Goal: Transaction & Acquisition: Purchase product/service

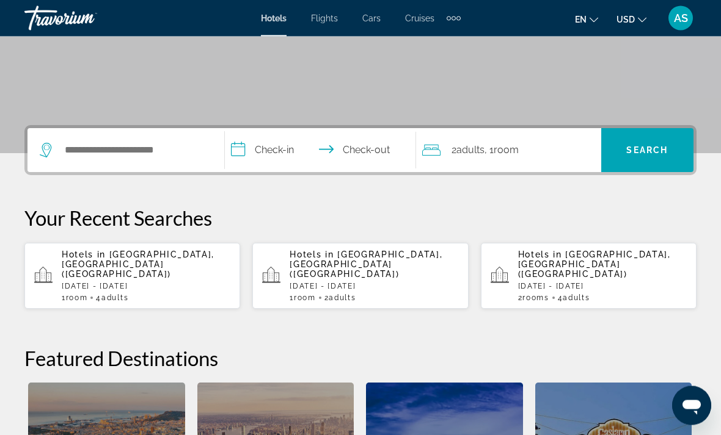
scroll to position [213, 0]
click at [115, 263] on p "Hotels in [GEOGRAPHIC_DATA], [GEOGRAPHIC_DATA] ([GEOGRAPHIC_DATA])" at bounding box center [146, 264] width 169 height 29
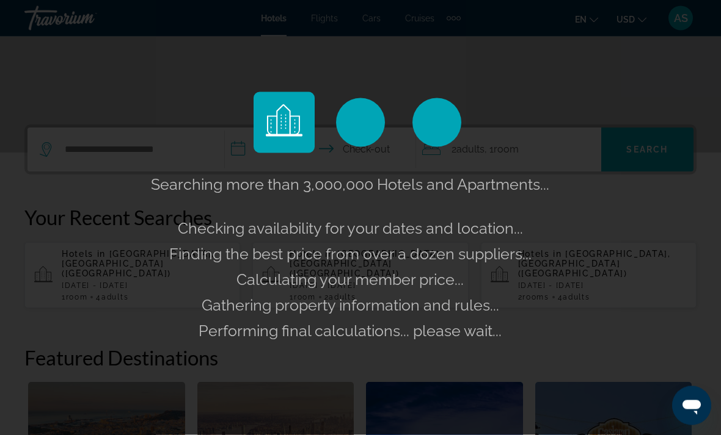
scroll to position [214, 0]
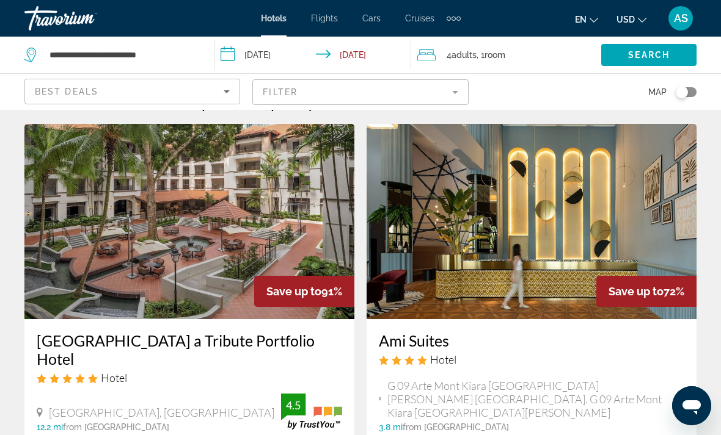
scroll to position [37, 0]
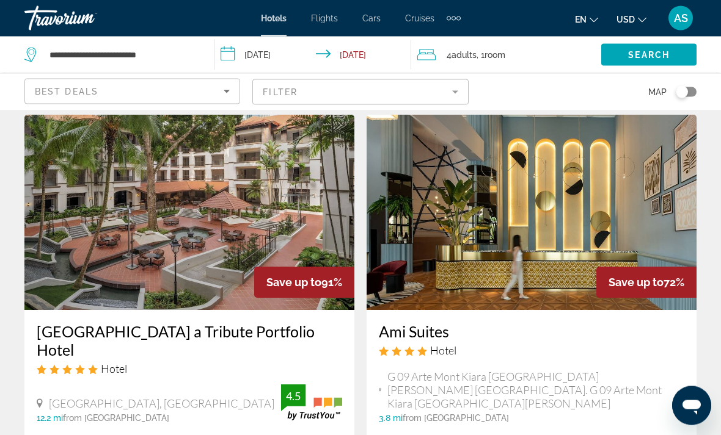
click at [81, 248] on img "Main content" at bounding box center [189, 212] width 330 height 195
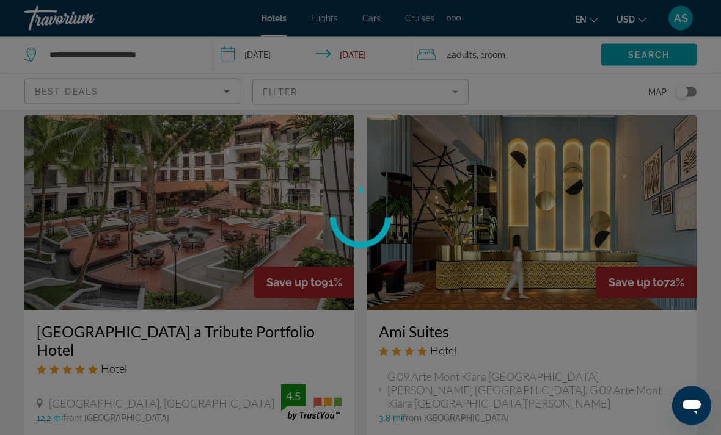
scroll to position [38, 0]
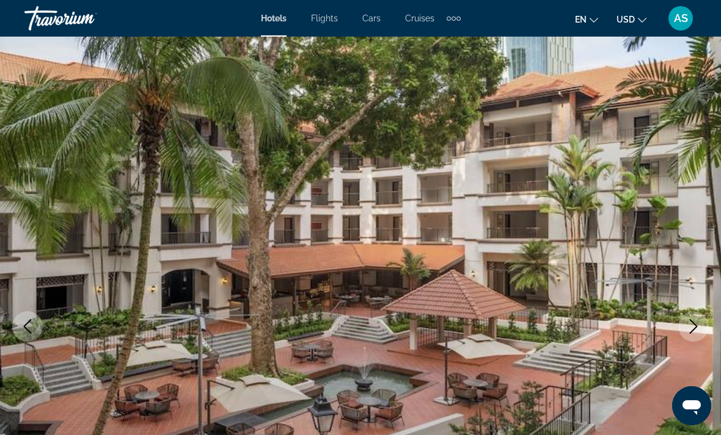
click at [689, 325] on icon "Next image" at bounding box center [693, 326] width 15 height 15
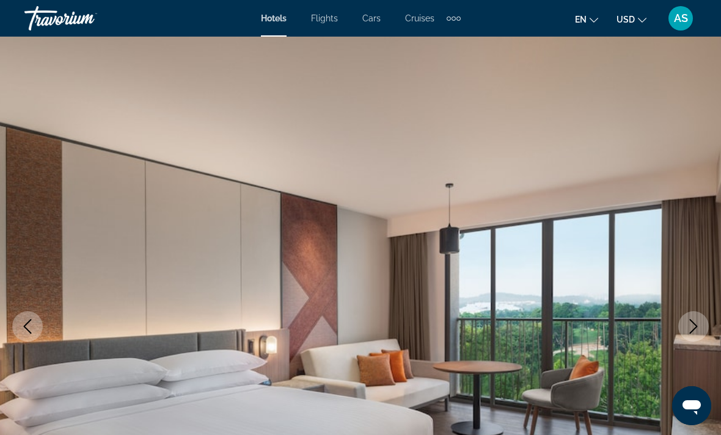
click at [694, 330] on icon "Next image" at bounding box center [694, 326] width 8 height 15
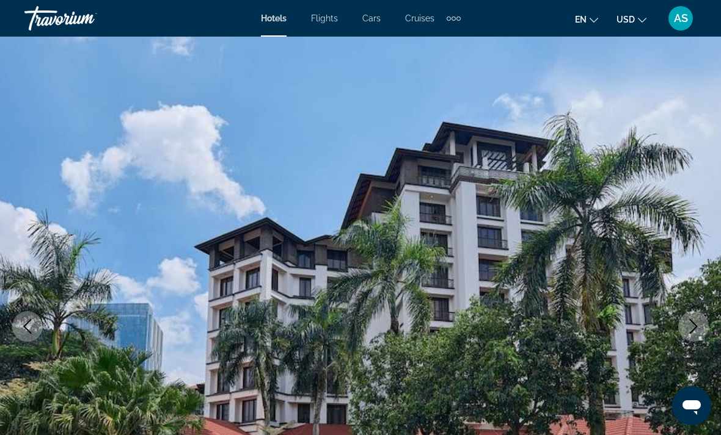
click at [691, 324] on icon "Next image" at bounding box center [693, 326] width 15 height 15
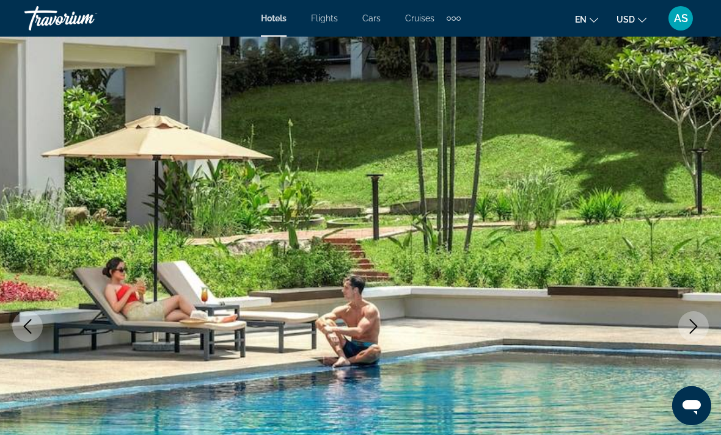
click at [689, 316] on button "Next image" at bounding box center [693, 326] width 31 height 31
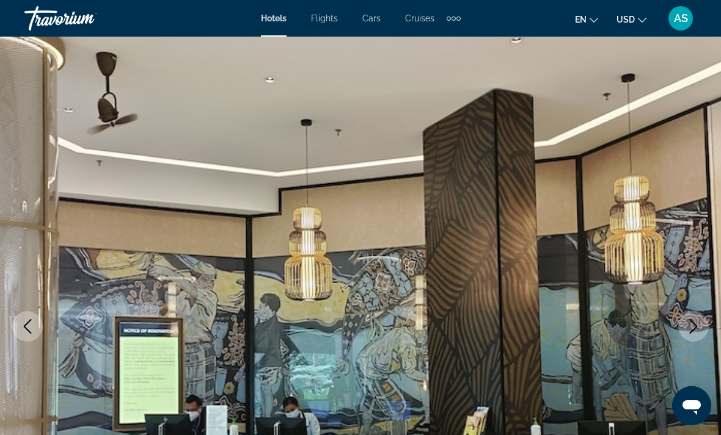
click at [707, 322] on button "Next image" at bounding box center [693, 326] width 31 height 31
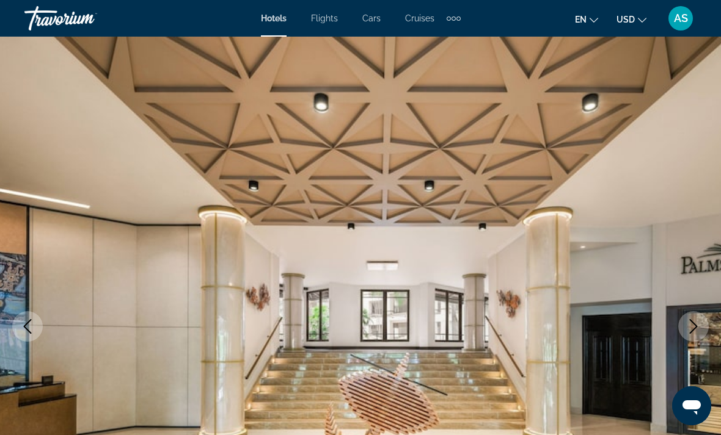
click at [697, 329] on icon "Next image" at bounding box center [693, 326] width 15 height 15
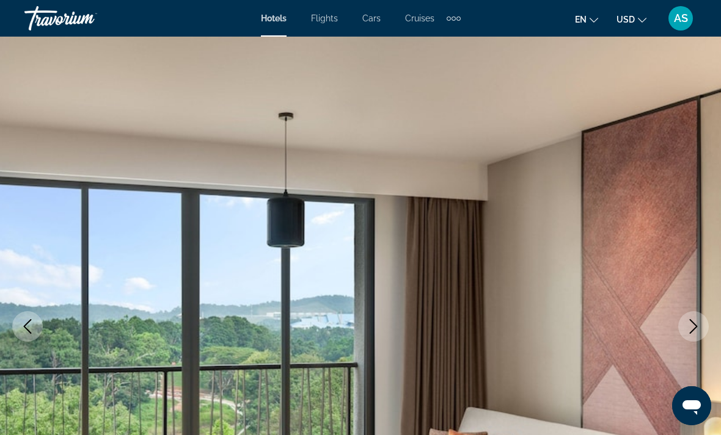
click at [693, 318] on button "Next image" at bounding box center [693, 326] width 31 height 31
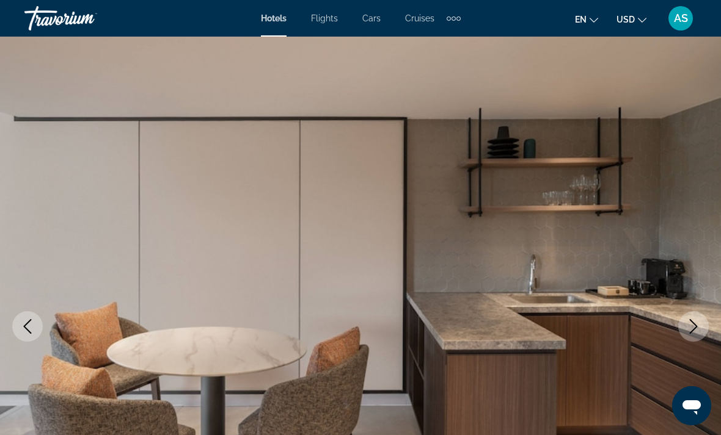
click at [690, 321] on icon "Next image" at bounding box center [693, 326] width 15 height 15
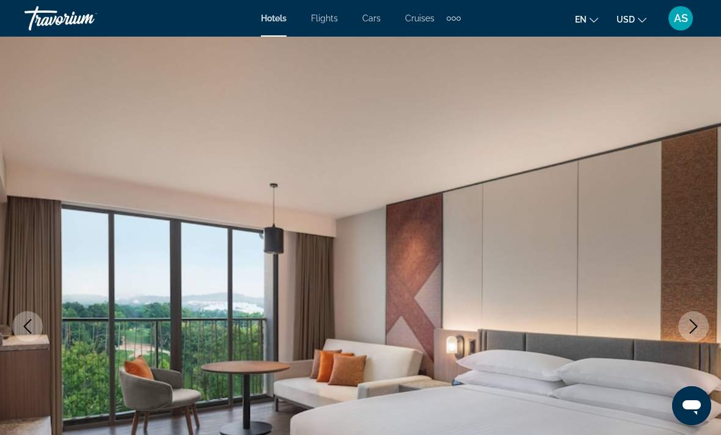
click at [693, 317] on button "Next image" at bounding box center [693, 326] width 31 height 31
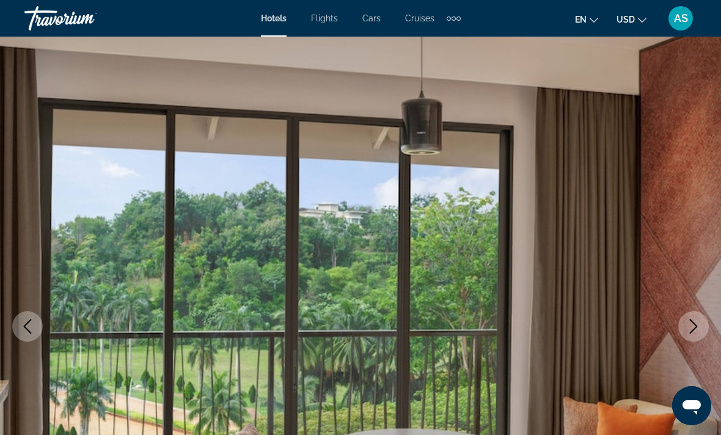
click at [703, 329] on button "Next image" at bounding box center [693, 326] width 31 height 31
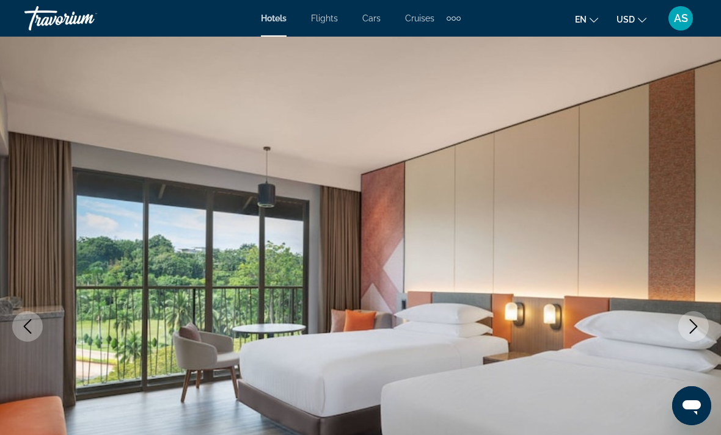
click at [707, 328] on button "Next image" at bounding box center [693, 326] width 31 height 31
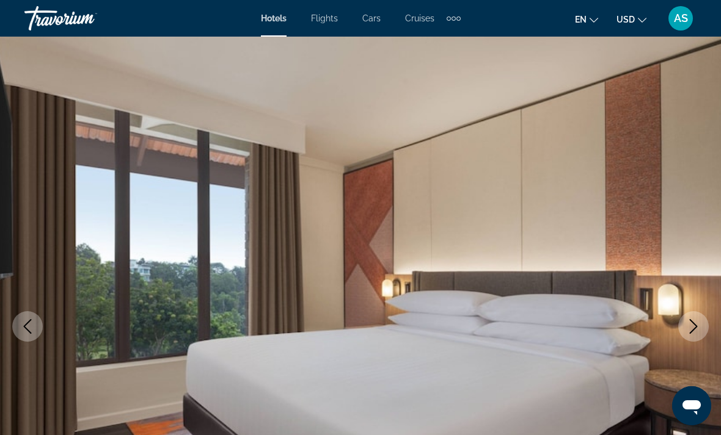
click at [696, 330] on icon "Next image" at bounding box center [693, 326] width 15 height 15
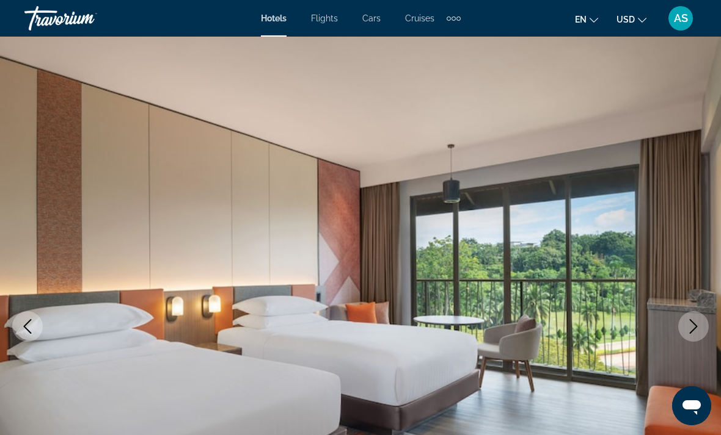
click at [695, 339] on button "Next image" at bounding box center [693, 326] width 31 height 31
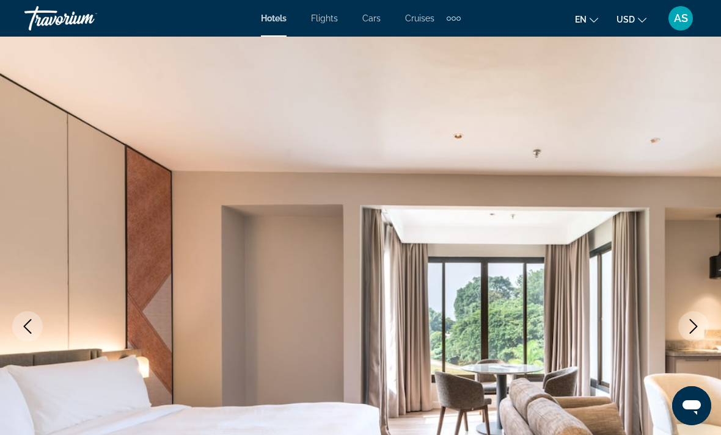
click at [697, 325] on icon "Next image" at bounding box center [693, 326] width 15 height 15
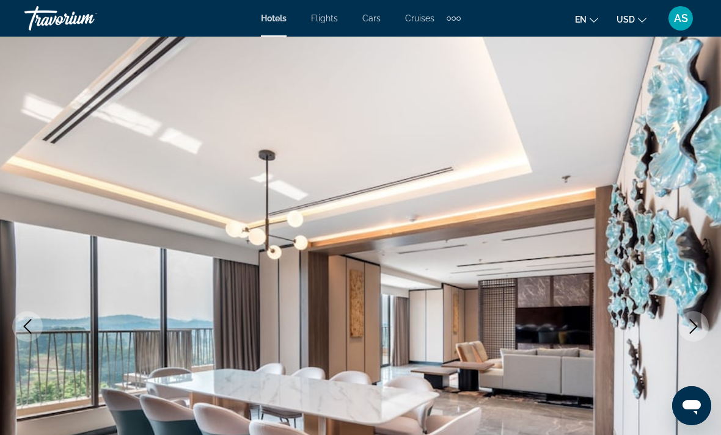
click at [697, 319] on button "Next image" at bounding box center [693, 326] width 31 height 31
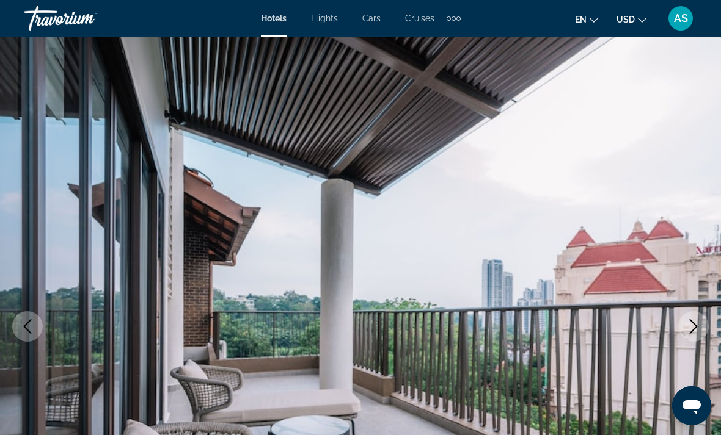
click at [697, 315] on button "Next image" at bounding box center [693, 326] width 31 height 31
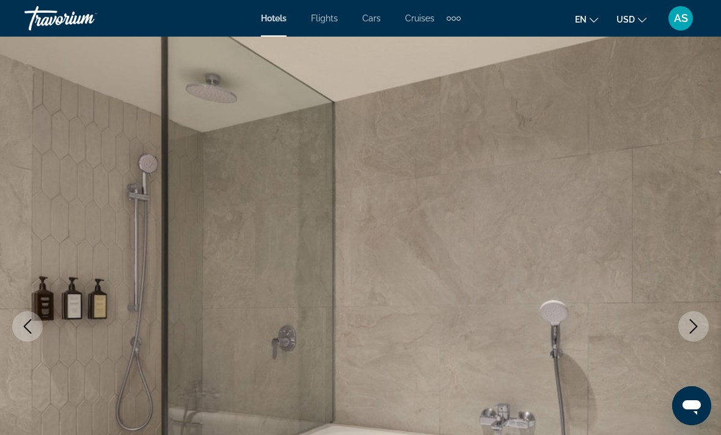
click at [698, 308] on img "Main content" at bounding box center [360, 327] width 721 height 580
click at [690, 316] on button "Next image" at bounding box center [693, 326] width 31 height 31
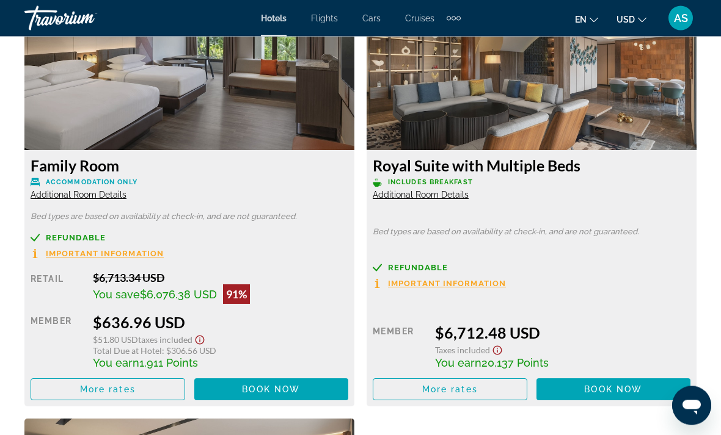
scroll to position [1945, 0]
click at [115, 390] on span "More rates" at bounding box center [108, 390] width 56 height 10
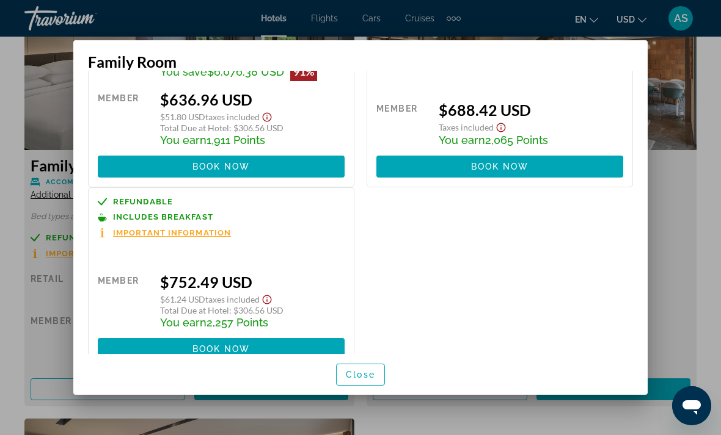
scroll to position [109, 0]
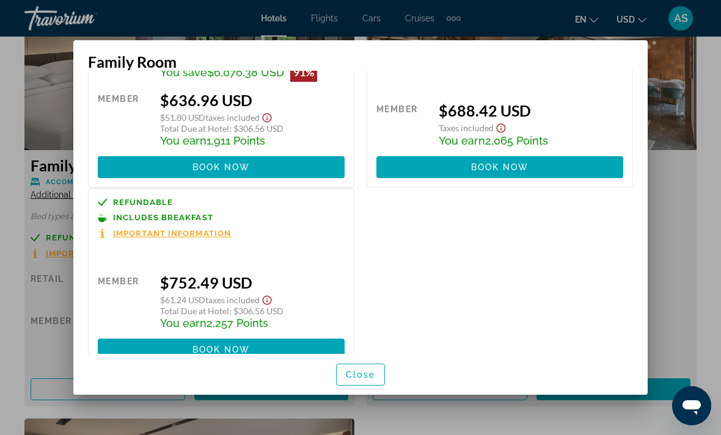
click at [368, 380] on span "Close" at bounding box center [360, 375] width 29 height 10
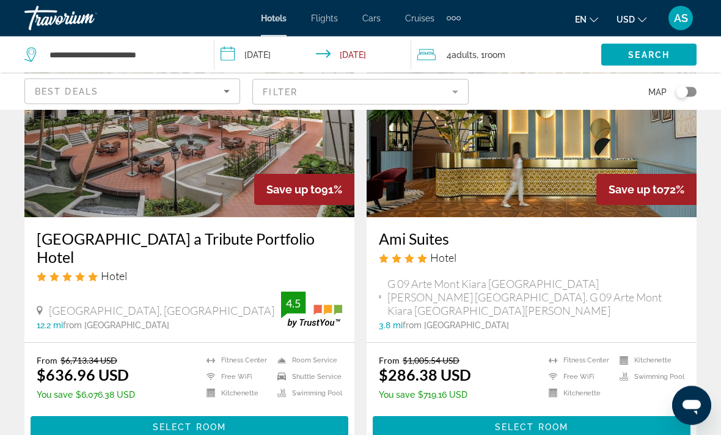
scroll to position [131, 0]
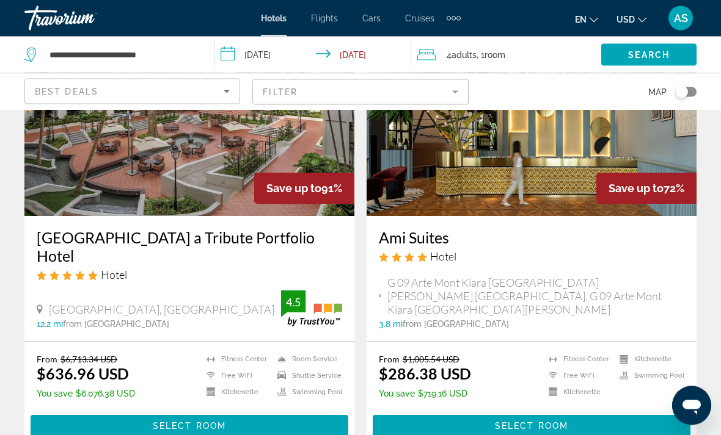
click at [565, 424] on span "Select Room" at bounding box center [531, 427] width 73 height 10
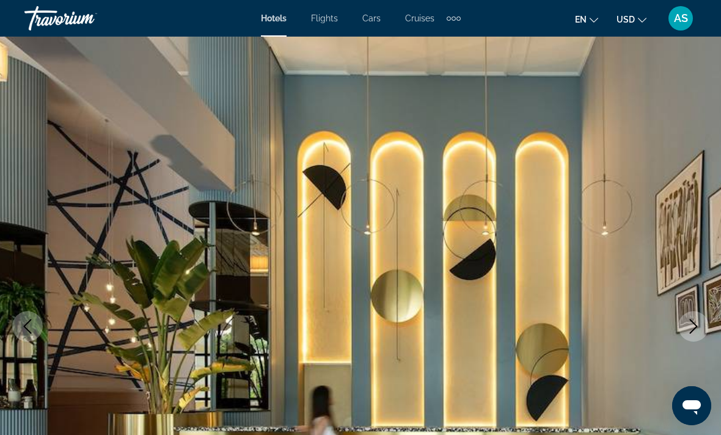
click at [696, 326] on icon "Next image" at bounding box center [694, 326] width 8 height 15
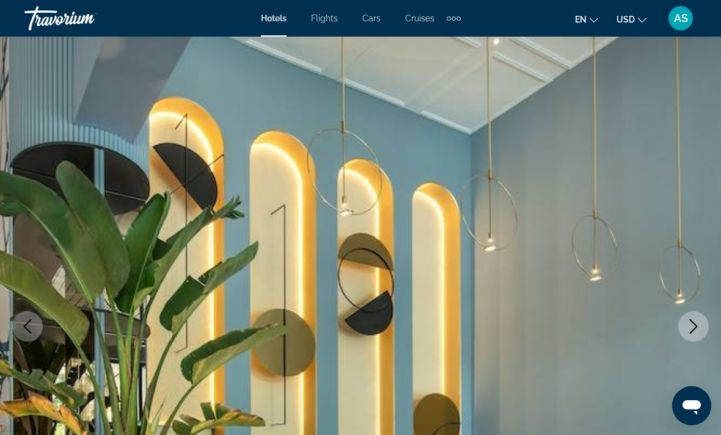
click at [693, 332] on icon "Next image" at bounding box center [693, 326] width 15 height 15
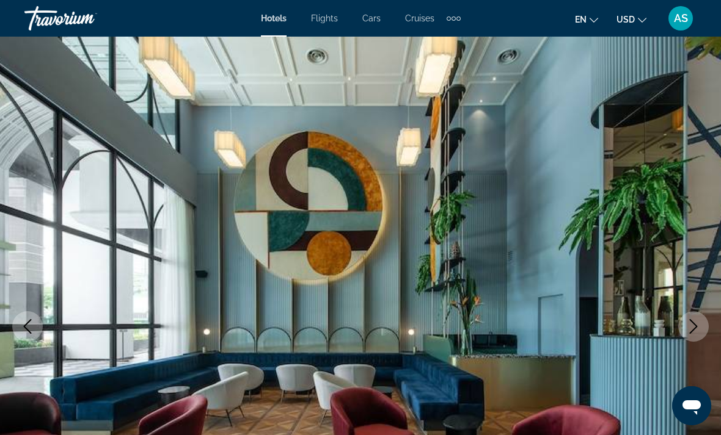
click at [694, 329] on icon "Next image" at bounding box center [694, 326] width 8 height 15
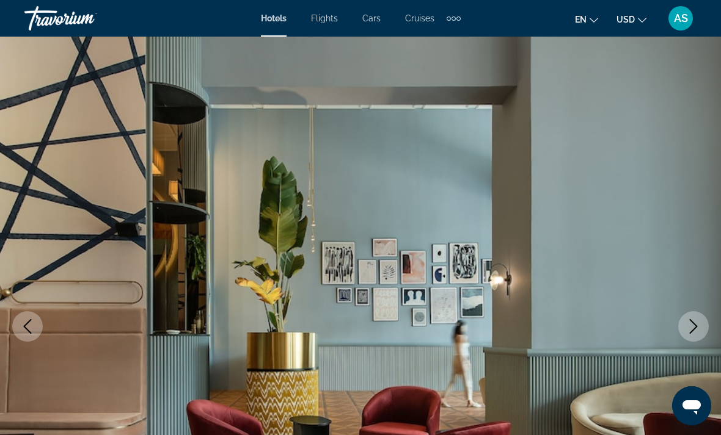
click at [691, 330] on icon "Next image" at bounding box center [693, 326] width 15 height 15
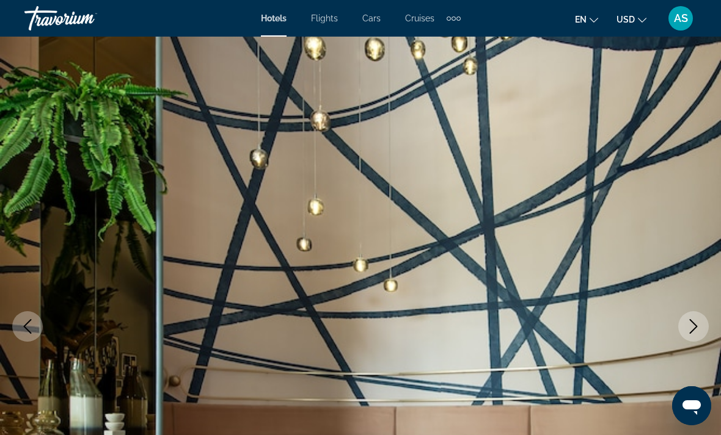
click at [688, 333] on icon "Next image" at bounding box center [693, 326] width 15 height 15
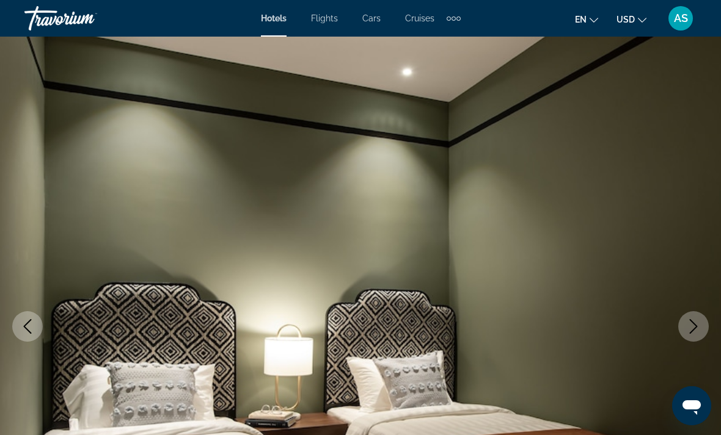
click at [689, 326] on icon "Next image" at bounding box center [693, 326] width 15 height 15
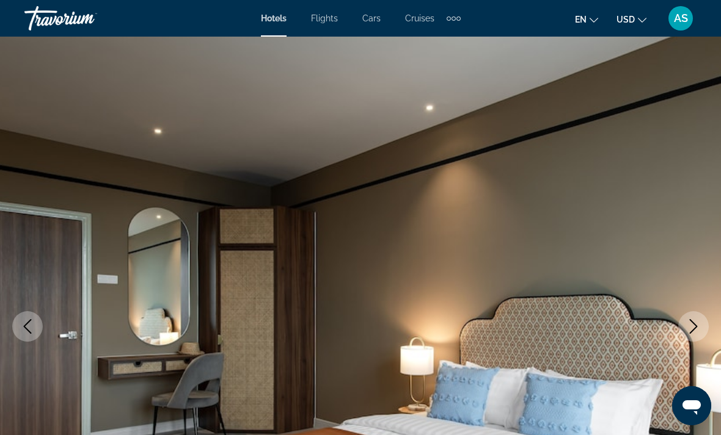
click at [686, 324] on icon "Next image" at bounding box center [693, 326] width 15 height 15
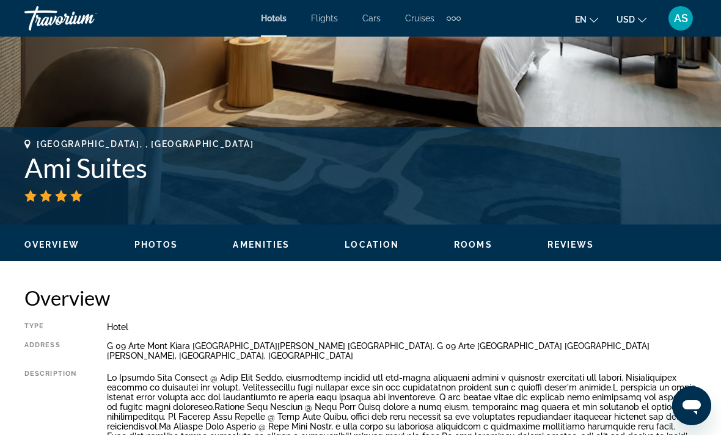
scroll to position [393, 0]
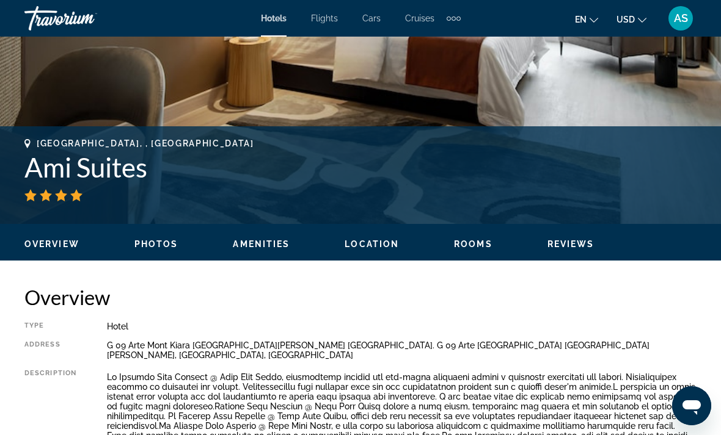
click at [93, 384] on div "Type Hotel Address G 09 Arte Mont Kiara Jalan Sultan Haji Ahmad Shah Kuala Lump…" at bounding box center [360, 395] width 672 height 147
click at [240, 421] on p "Main content" at bounding box center [401, 412] width 589 height 78
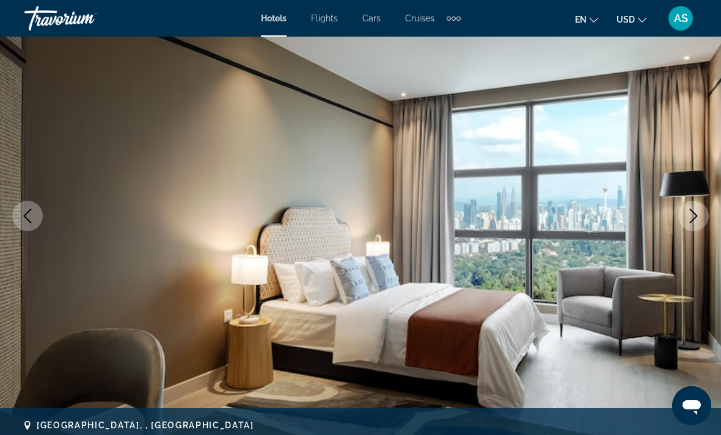
scroll to position [0, 0]
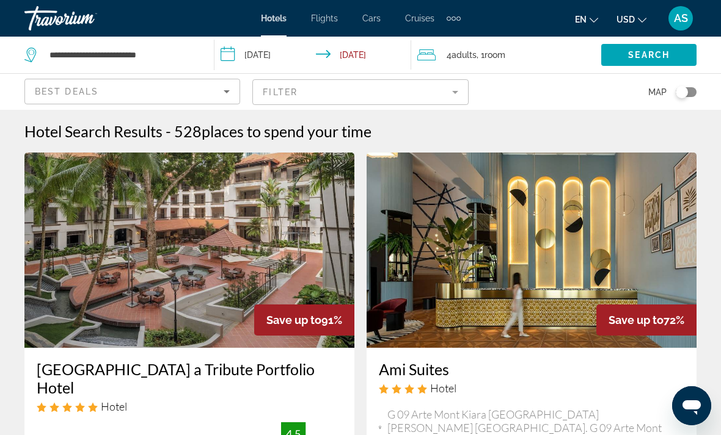
click at [230, 52] on input "**********" at bounding box center [314, 57] width 201 height 40
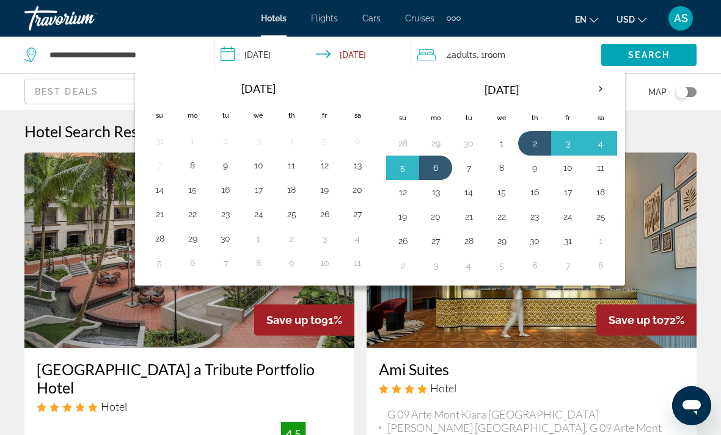
click at [563, 143] on button "3" at bounding box center [568, 143] width 20 height 17
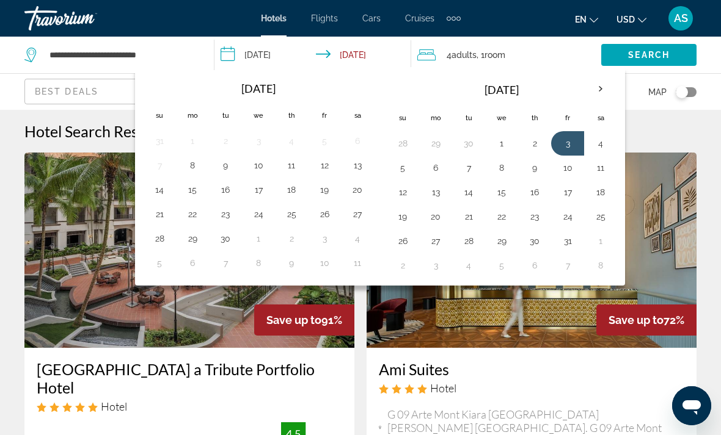
click at [443, 169] on button "6" at bounding box center [436, 167] width 20 height 17
type input "**********"
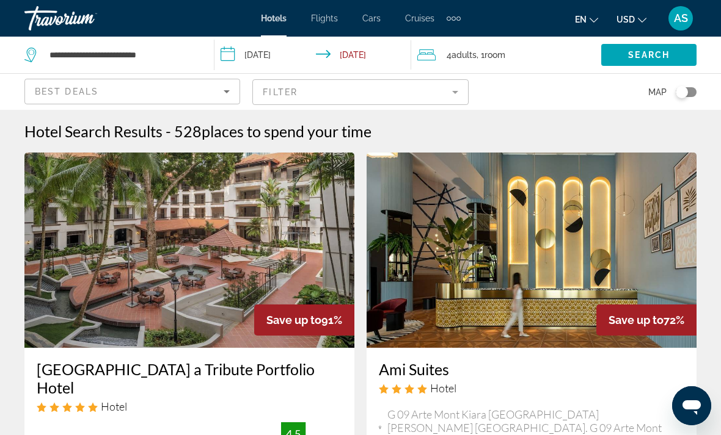
click at [655, 57] on span "Search" at bounding box center [649, 55] width 42 height 10
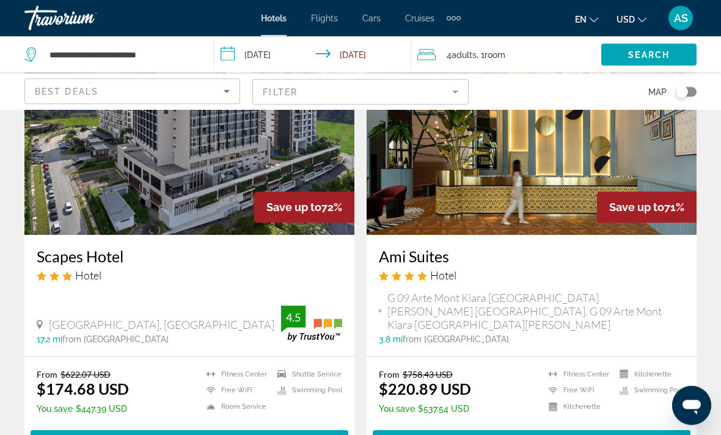
scroll to position [114, 0]
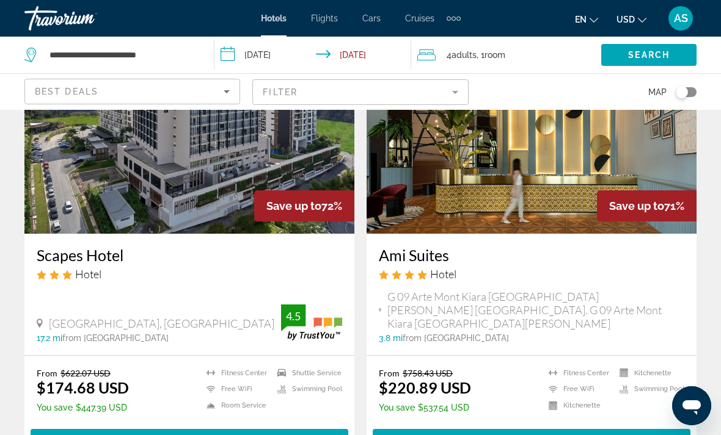
click at [509, 435] on span "Select Room" at bounding box center [531, 440] width 73 height 10
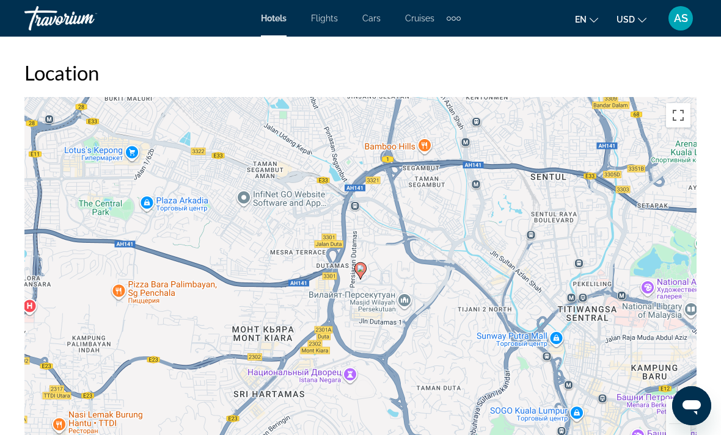
scroll to position [1336, 0]
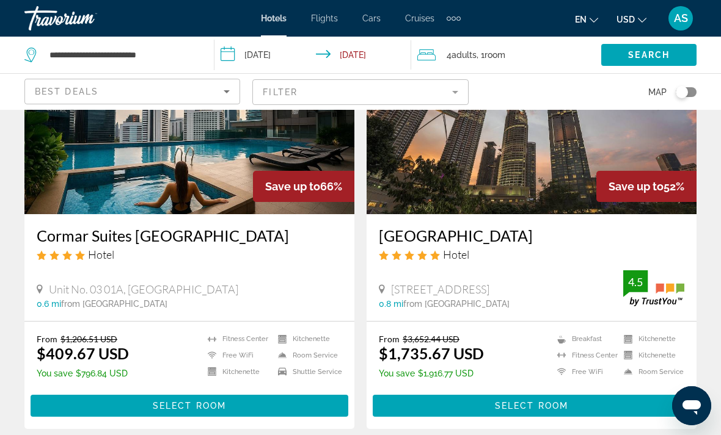
scroll to position [584, 0]
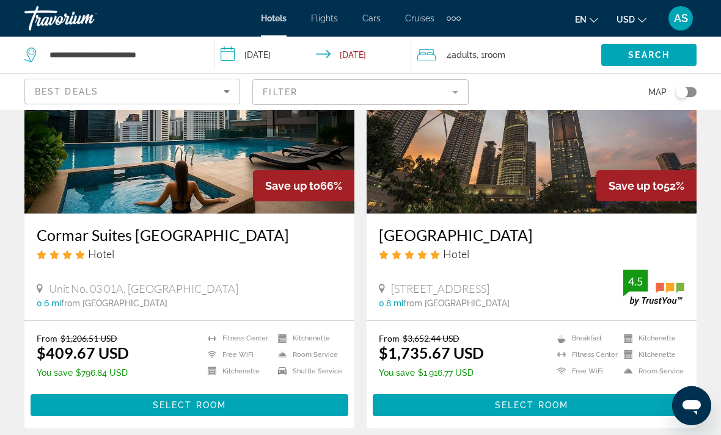
click at [236, 402] on span "Main content" at bounding box center [190, 405] width 318 height 29
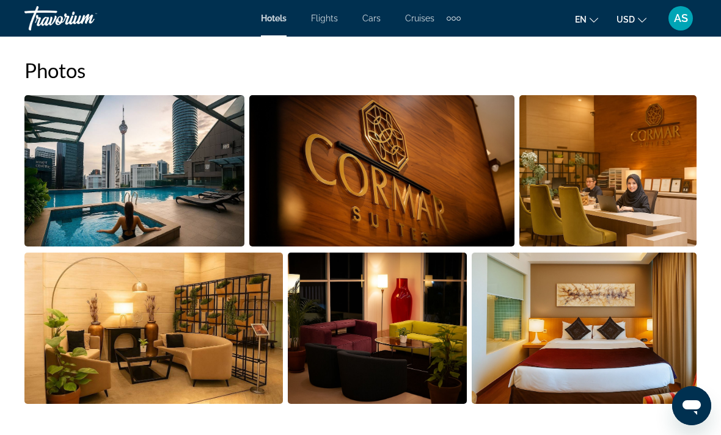
scroll to position [752, 0]
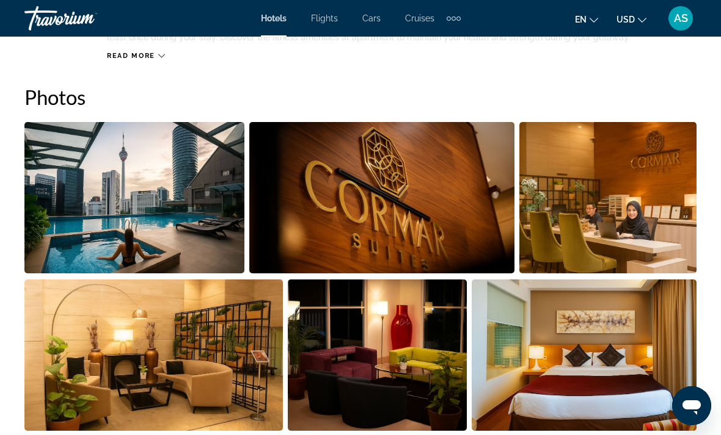
click at [56, 232] on img "Open full-screen image slider" at bounding box center [134, 197] width 220 height 151
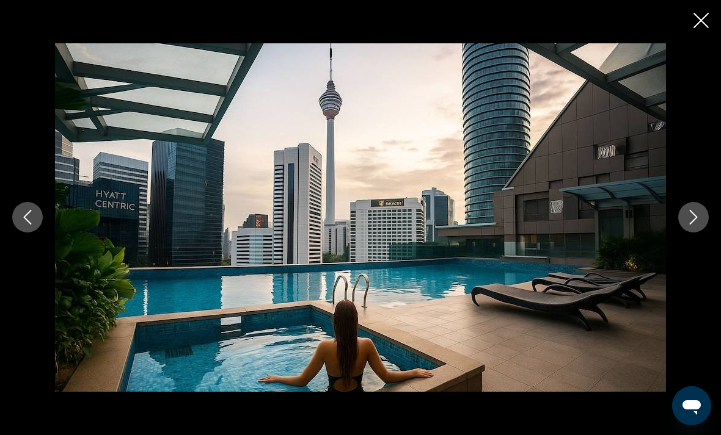
click at [710, 212] on div "prev next" at bounding box center [360, 217] width 721 height 348
click at [700, 220] on icon "Next image" at bounding box center [693, 217] width 15 height 15
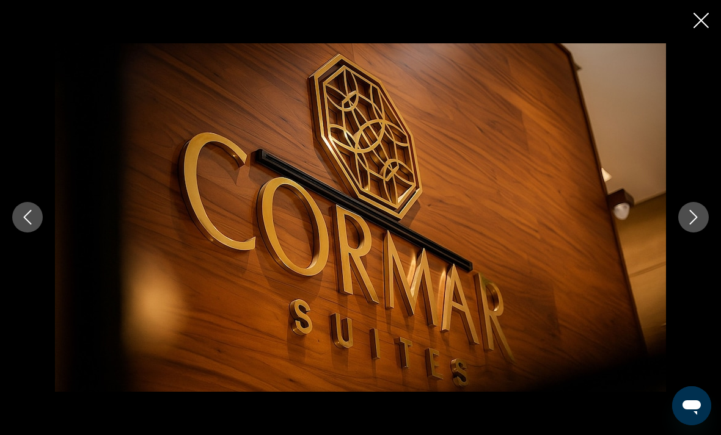
click at [21, 227] on button "Previous image" at bounding box center [27, 217] width 31 height 31
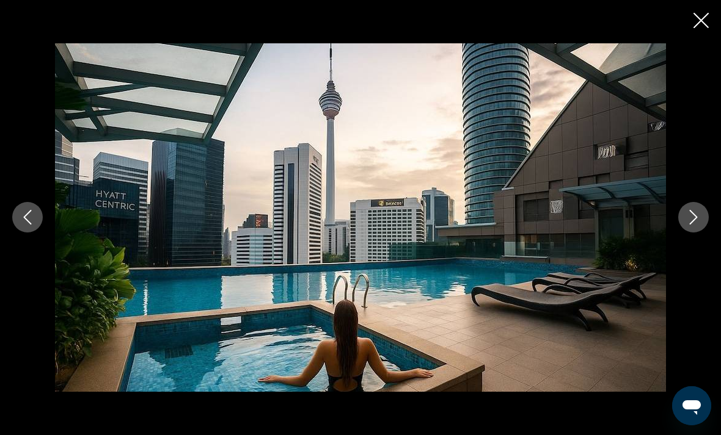
click at [701, 221] on button "Next image" at bounding box center [693, 217] width 31 height 31
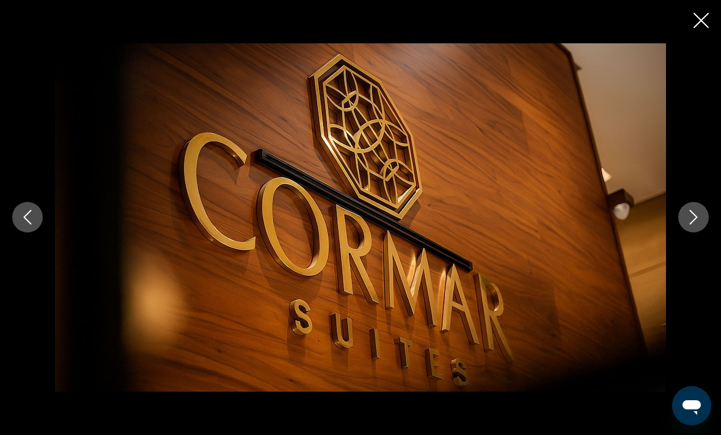
click at [691, 225] on icon "Next image" at bounding box center [693, 217] width 15 height 15
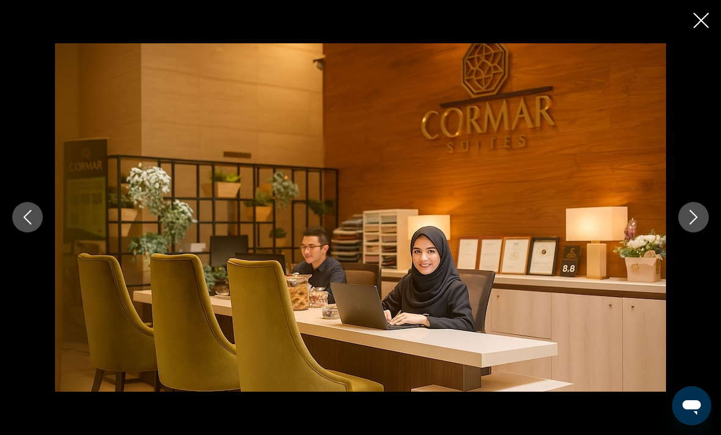
click at [693, 224] on icon "Next image" at bounding box center [693, 217] width 15 height 15
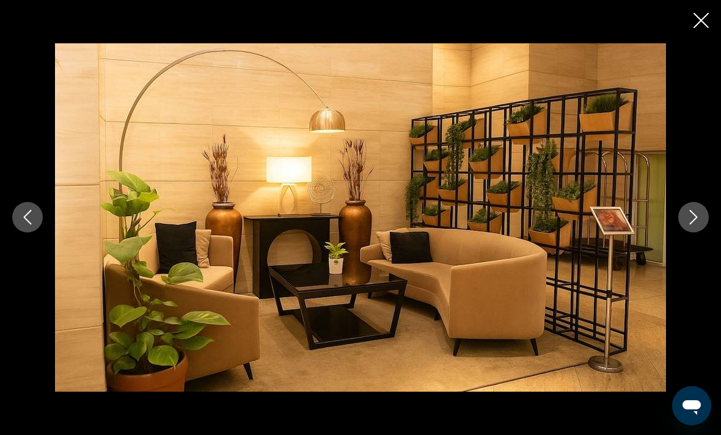
click at [693, 225] on icon "Next image" at bounding box center [693, 217] width 15 height 15
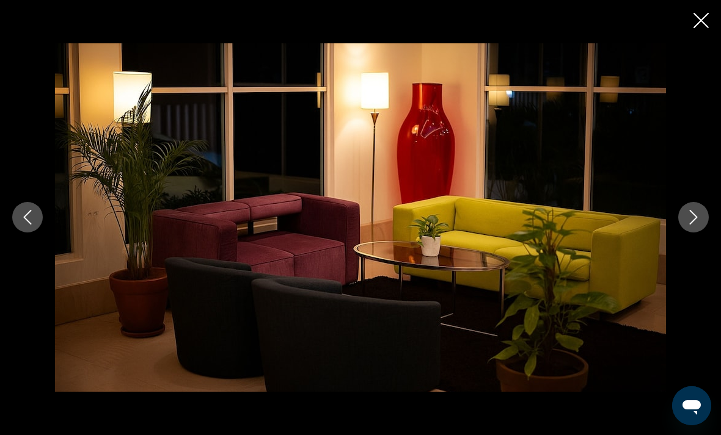
click at [693, 223] on icon "Next image" at bounding box center [693, 217] width 15 height 15
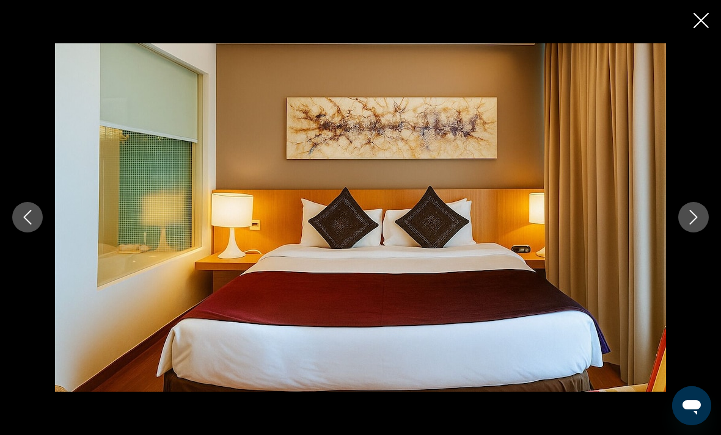
click at [692, 225] on button "Next image" at bounding box center [693, 217] width 31 height 31
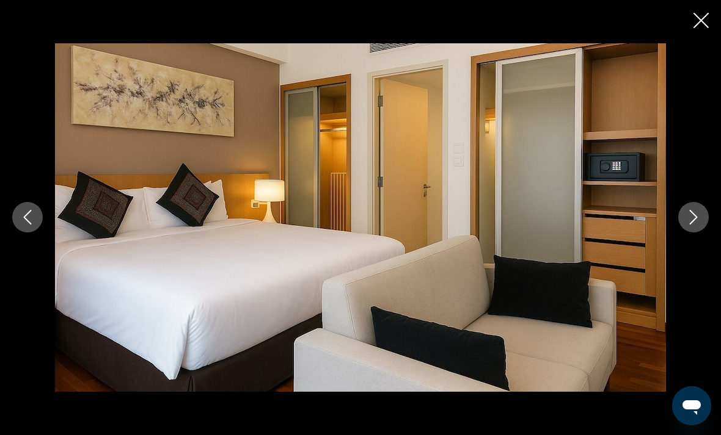
click at [694, 224] on icon "Next image" at bounding box center [693, 217] width 15 height 15
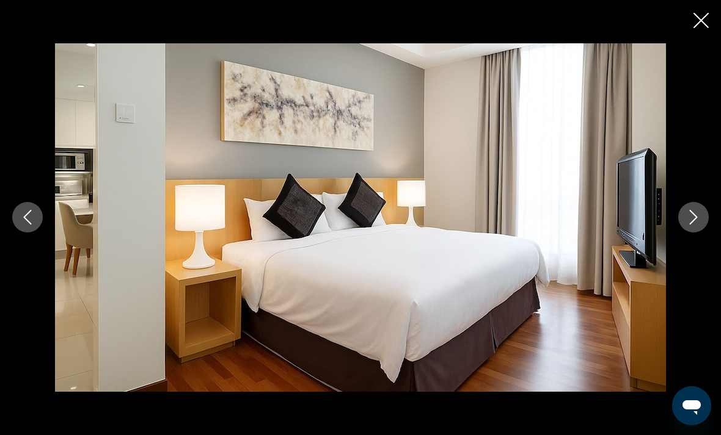
click at [695, 223] on icon "Next image" at bounding box center [693, 217] width 15 height 15
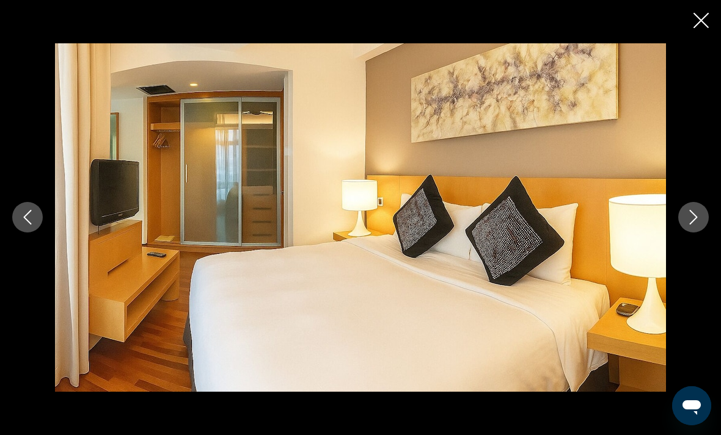
click at [693, 223] on icon "Next image" at bounding box center [693, 217] width 15 height 15
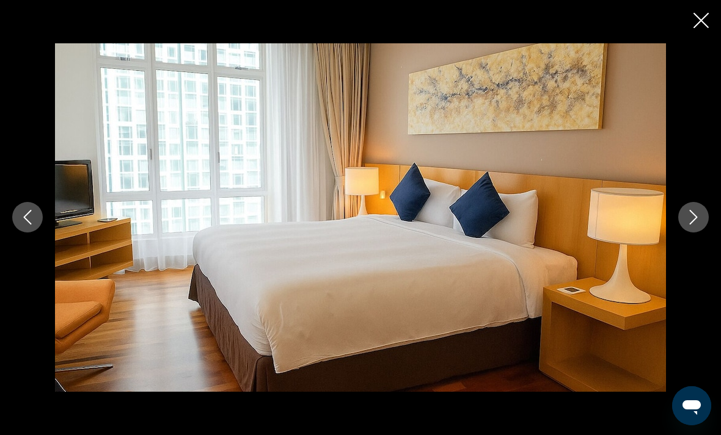
click at [693, 223] on icon "Next image" at bounding box center [693, 217] width 15 height 15
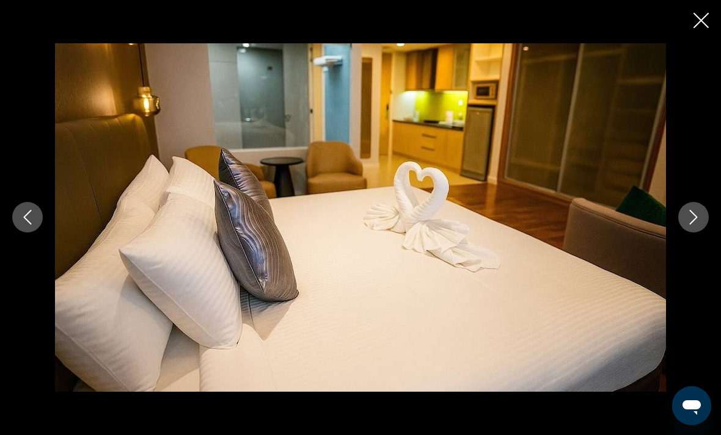
click at [693, 224] on icon "Next image" at bounding box center [693, 217] width 15 height 15
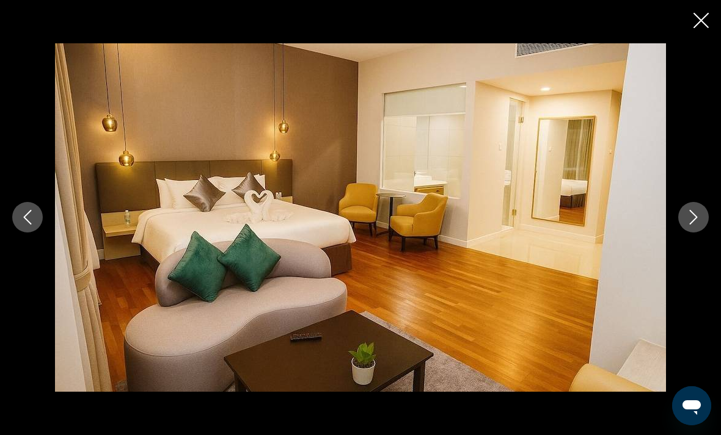
click at [690, 224] on icon "Next image" at bounding box center [693, 217] width 15 height 15
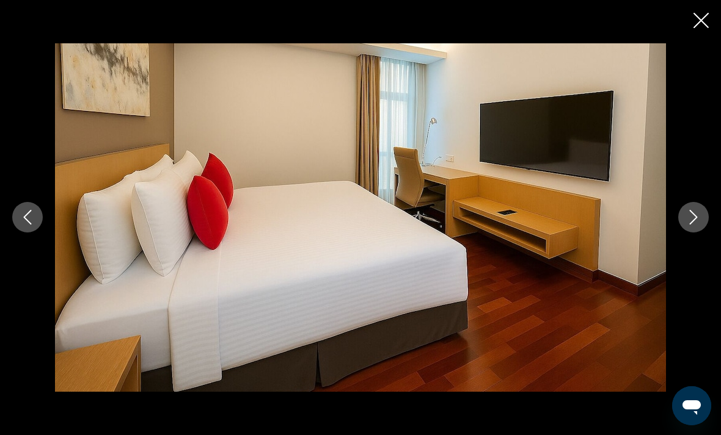
click at [694, 222] on icon "Next image" at bounding box center [693, 217] width 15 height 15
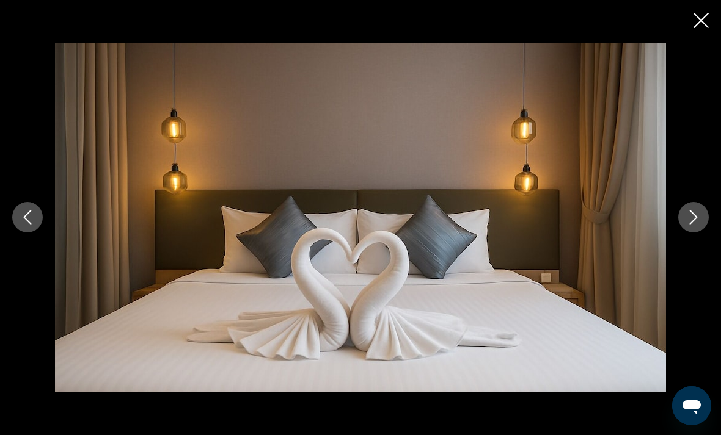
click at [695, 220] on icon "Next image" at bounding box center [693, 217] width 15 height 15
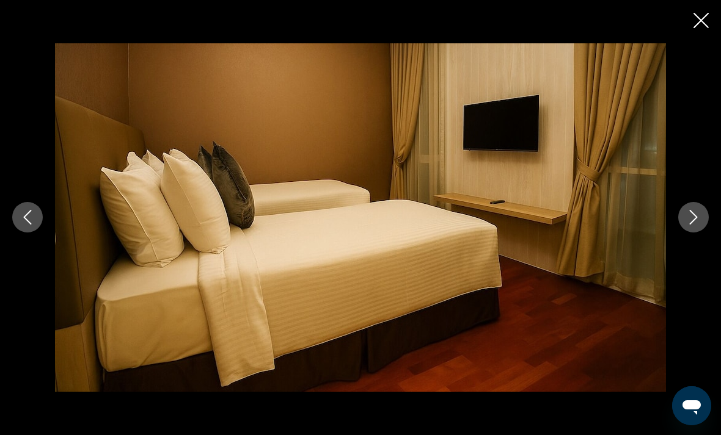
click at [697, 220] on icon "Next image" at bounding box center [693, 217] width 15 height 15
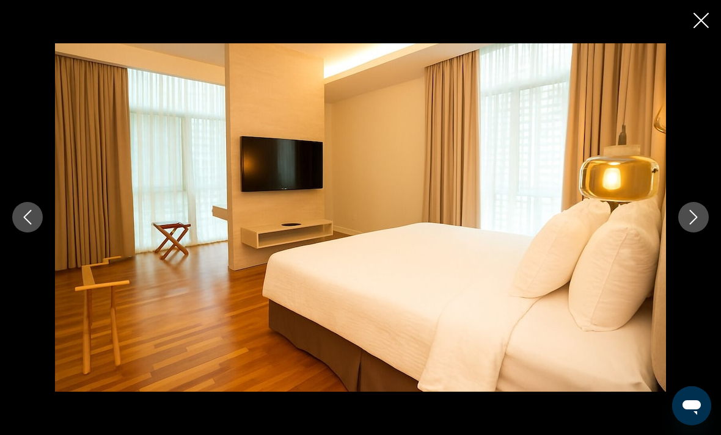
click at [696, 220] on icon "Next image" at bounding box center [693, 217] width 15 height 15
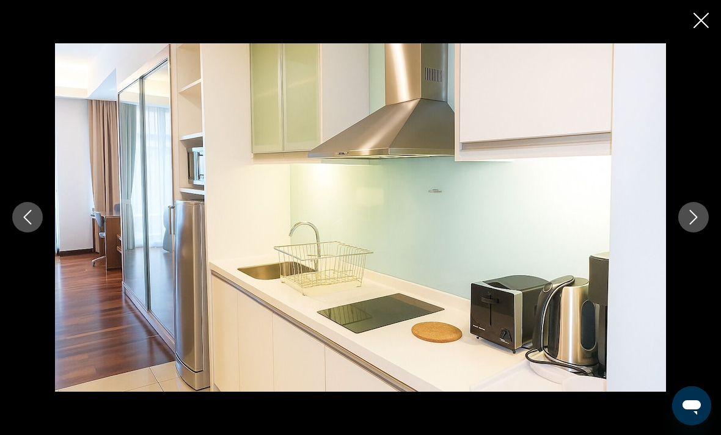
click at [696, 221] on icon "Next image" at bounding box center [693, 217] width 15 height 15
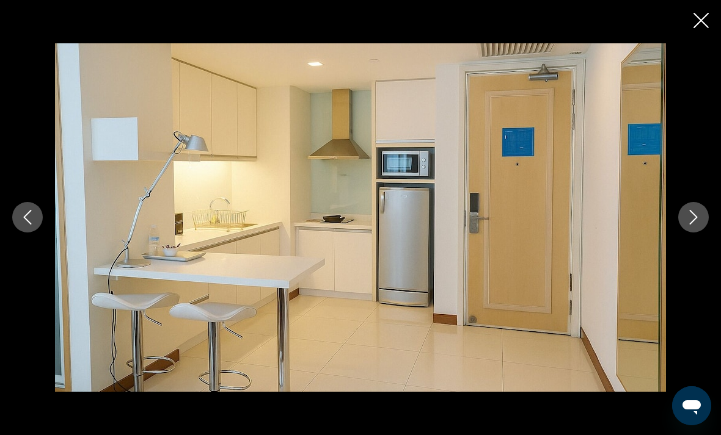
click at [697, 221] on icon "Next image" at bounding box center [693, 217] width 15 height 15
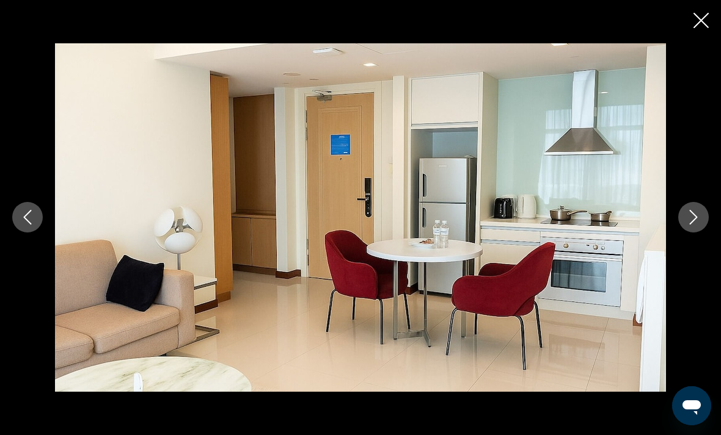
click at [696, 222] on icon "Next image" at bounding box center [693, 217] width 15 height 15
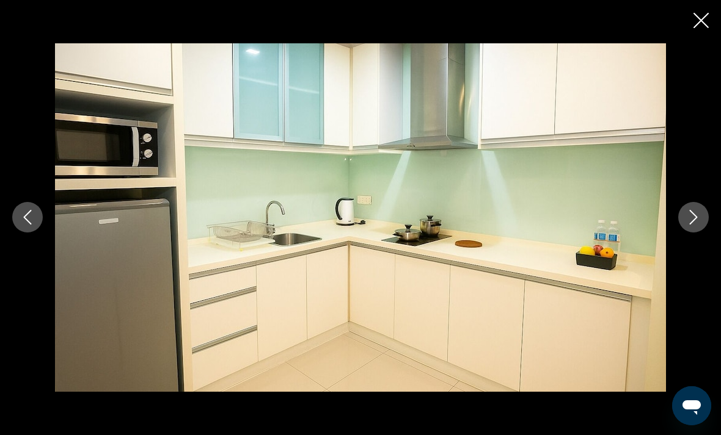
click at [694, 222] on icon "Next image" at bounding box center [693, 217] width 15 height 15
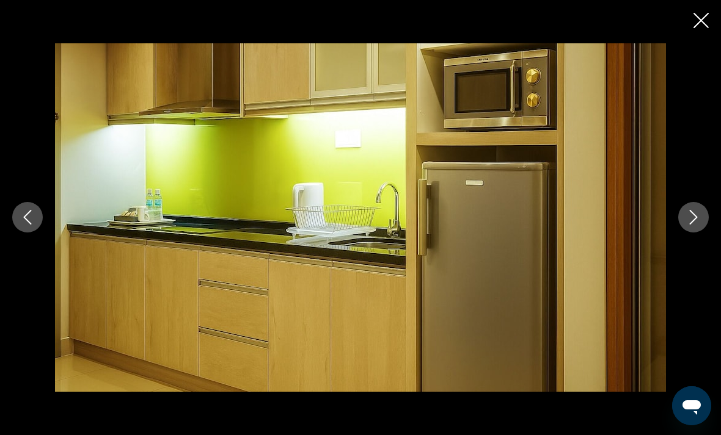
click at [694, 222] on icon "Next image" at bounding box center [693, 217] width 15 height 15
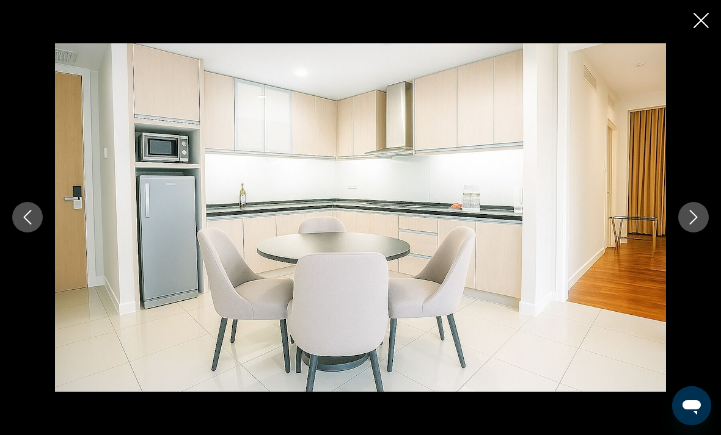
click at [693, 222] on icon "Next image" at bounding box center [693, 217] width 15 height 15
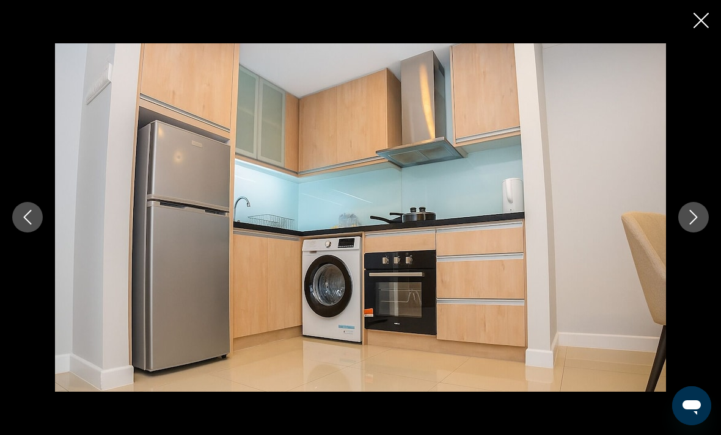
click at [695, 222] on icon "Next image" at bounding box center [693, 217] width 15 height 15
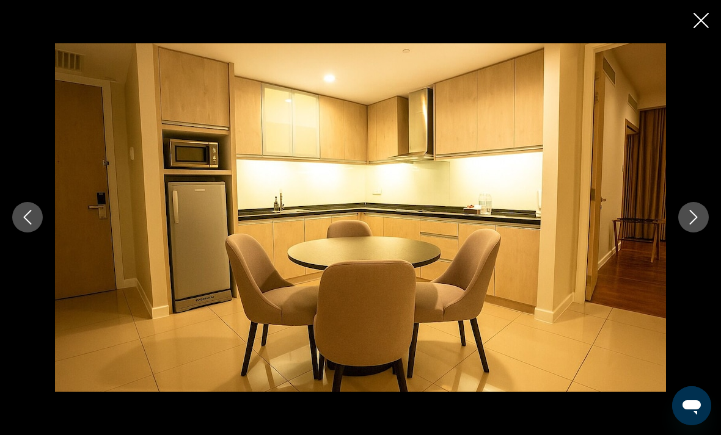
click at [696, 222] on icon "Next image" at bounding box center [693, 217] width 15 height 15
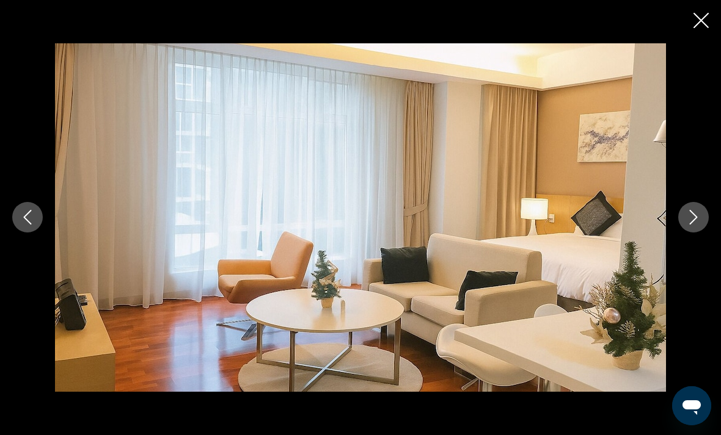
click at [696, 222] on icon "Next image" at bounding box center [693, 217] width 15 height 15
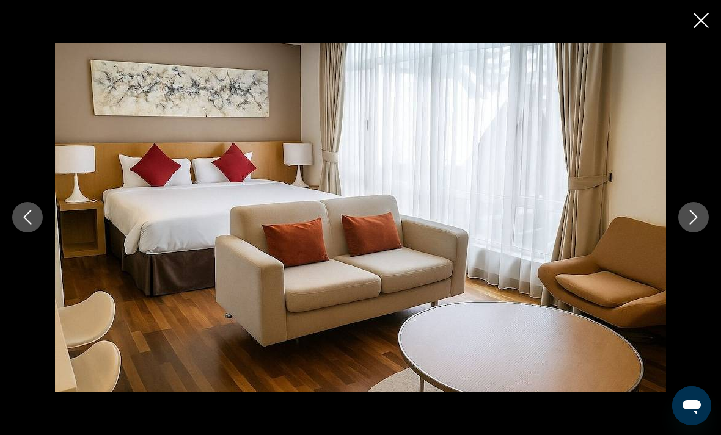
click at [694, 222] on icon "Next image" at bounding box center [693, 217] width 15 height 15
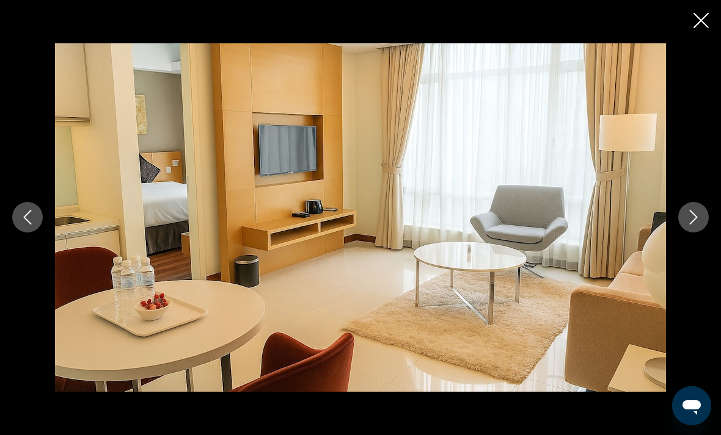
click at [696, 222] on icon "Next image" at bounding box center [693, 217] width 15 height 15
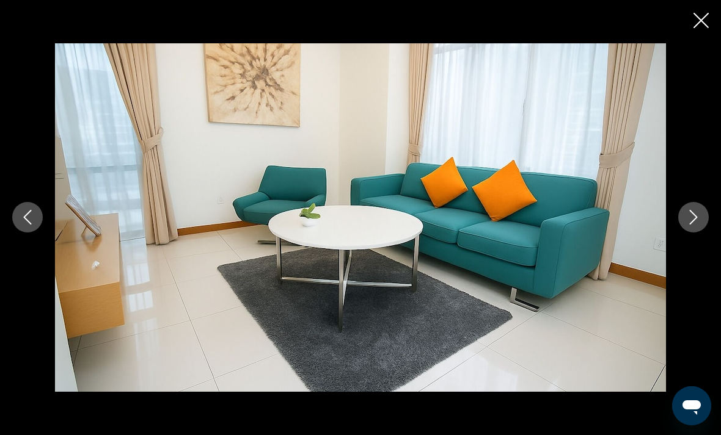
click at [695, 222] on icon "Next image" at bounding box center [693, 217] width 15 height 15
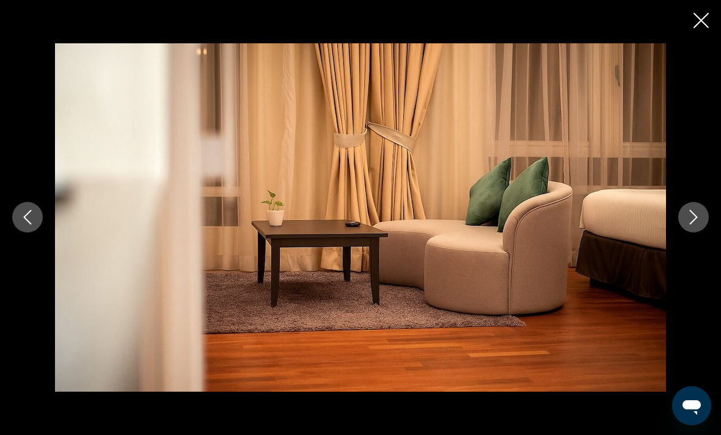
click at [694, 222] on icon "Next image" at bounding box center [693, 217] width 15 height 15
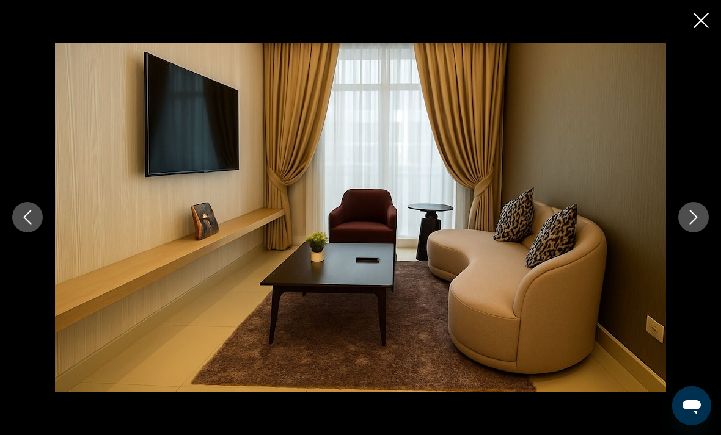
click at [698, 222] on icon "Next image" at bounding box center [693, 217] width 15 height 15
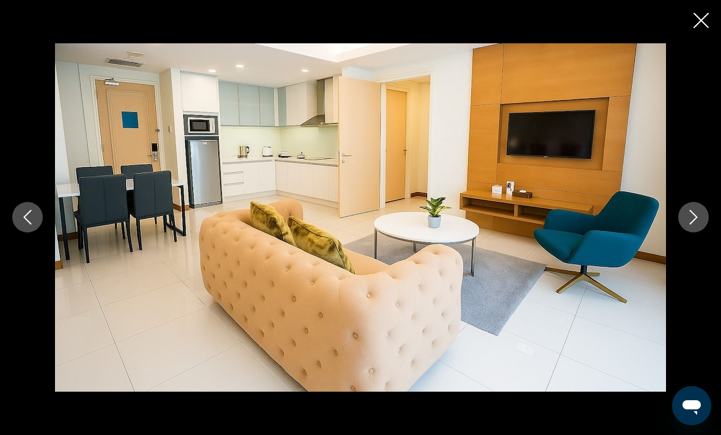
click at [696, 224] on icon "Next image" at bounding box center [693, 217] width 15 height 15
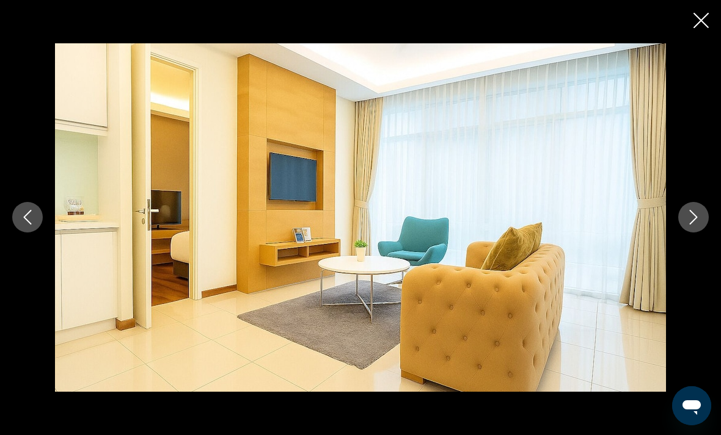
click at [696, 224] on icon "Next image" at bounding box center [693, 217] width 15 height 15
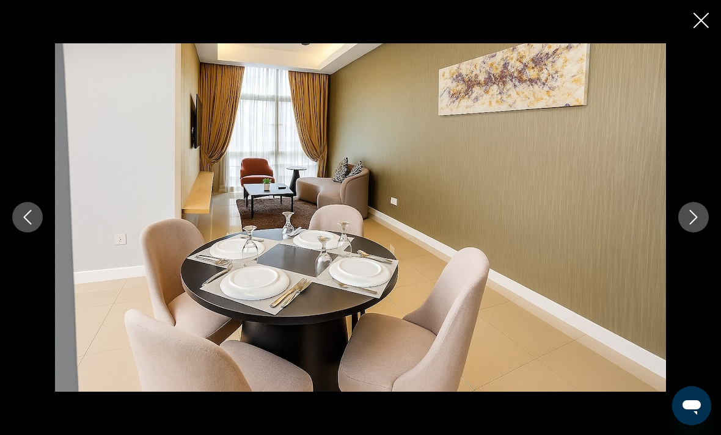
click at [690, 224] on icon "Next image" at bounding box center [693, 217] width 15 height 15
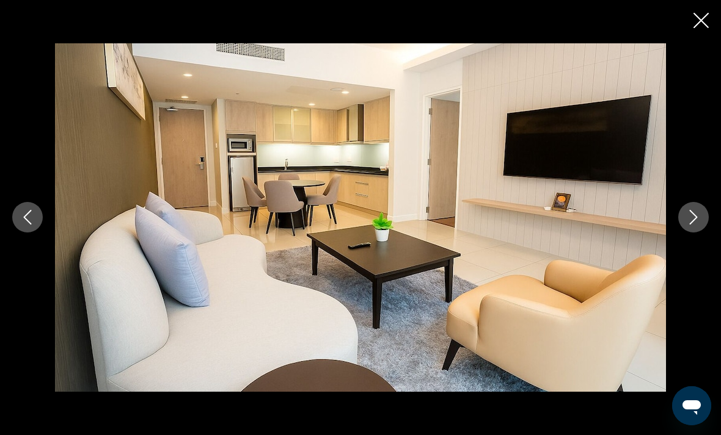
click at [691, 224] on icon "Next image" at bounding box center [694, 218] width 8 height 15
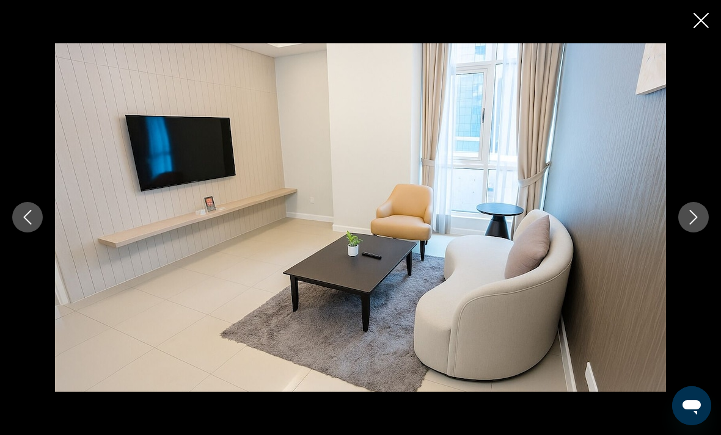
click at [694, 220] on icon "Next image" at bounding box center [694, 218] width 8 height 15
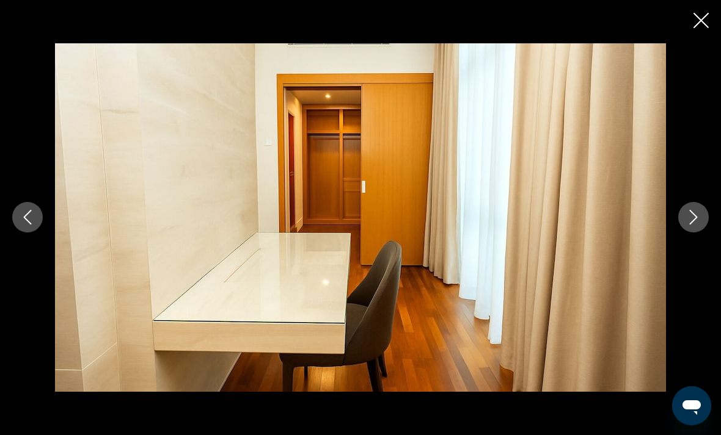
click at [692, 219] on icon "Next image" at bounding box center [693, 217] width 15 height 15
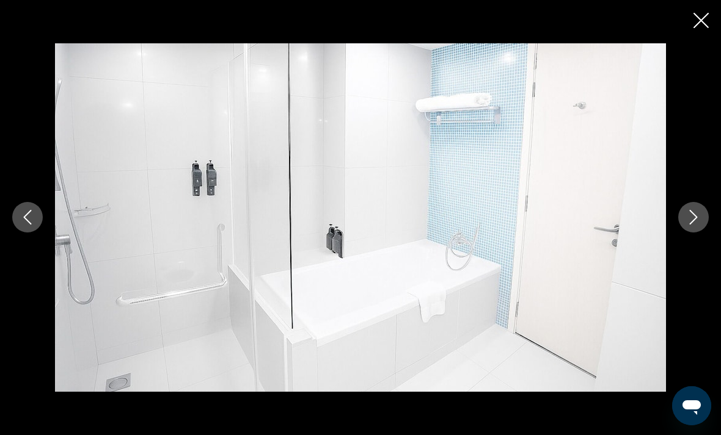
click at [691, 219] on icon "Next image" at bounding box center [693, 217] width 15 height 15
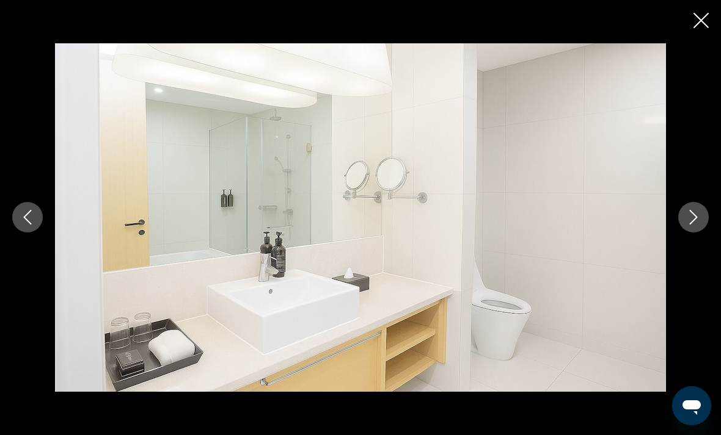
click at [697, 24] on icon "Close slideshow" at bounding box center [700, 20] width 15 height 15
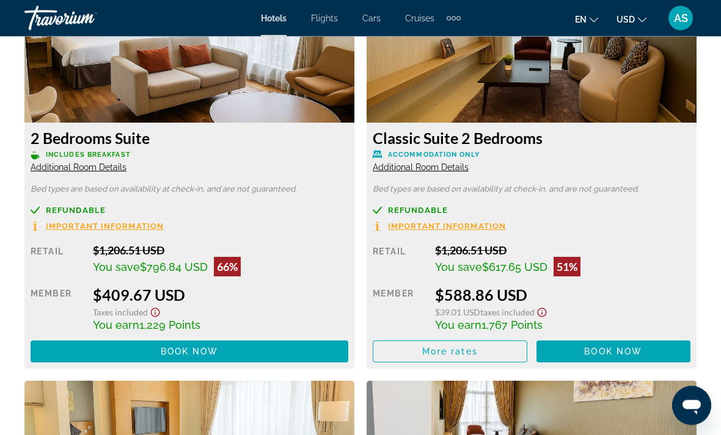
scroll to position [1929, 0]
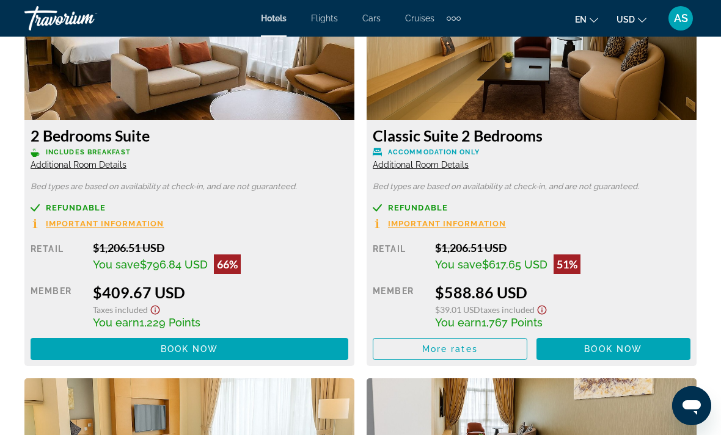
click at [81, 160] on span "Additional Room Details" at bounding box center [79, 165] width 96 height 10
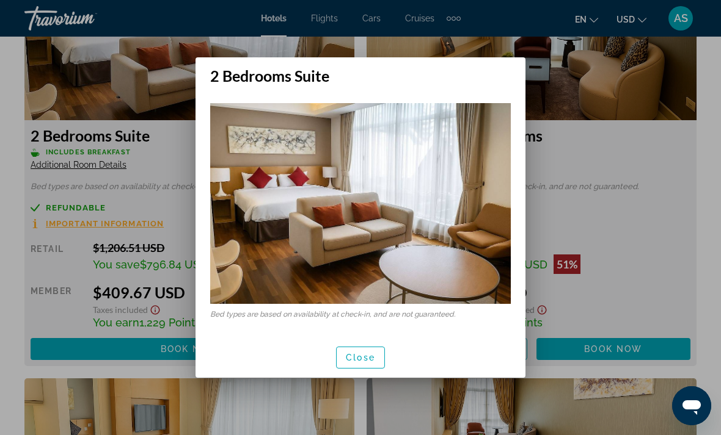
scroll to position [0, 0]
click at [381, 361] on span "button" at bounding box center [361, 357] width 48 height 29
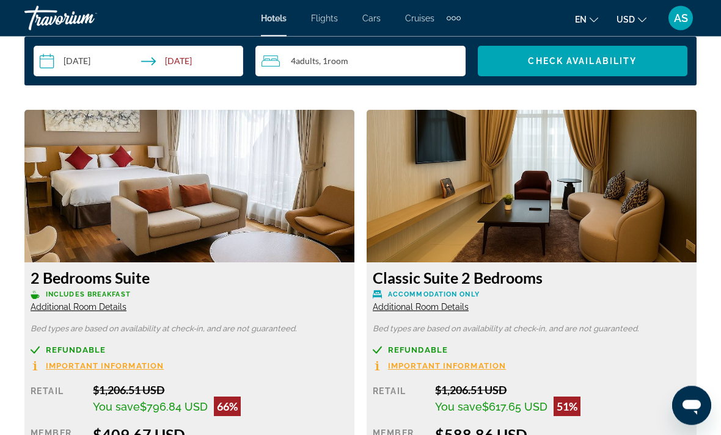
scroll to position [1782, 0]
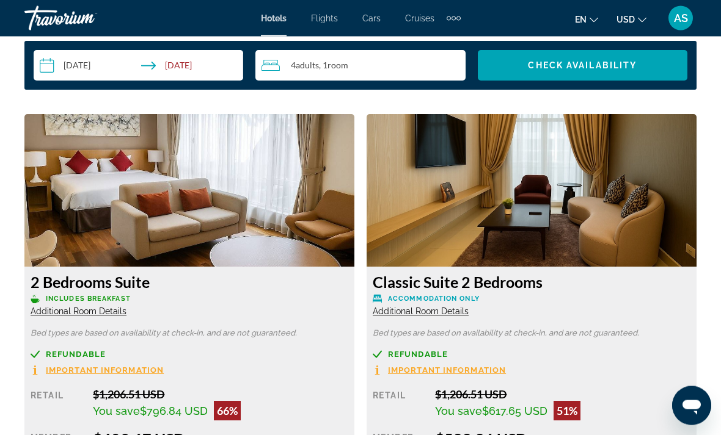
click at [75, 192] on img "Main content" at bounding box center [189, 191] width 330 height 153
click at [84, 188] on img "Main content" at bounding box center [189, 191] width 330 height 153
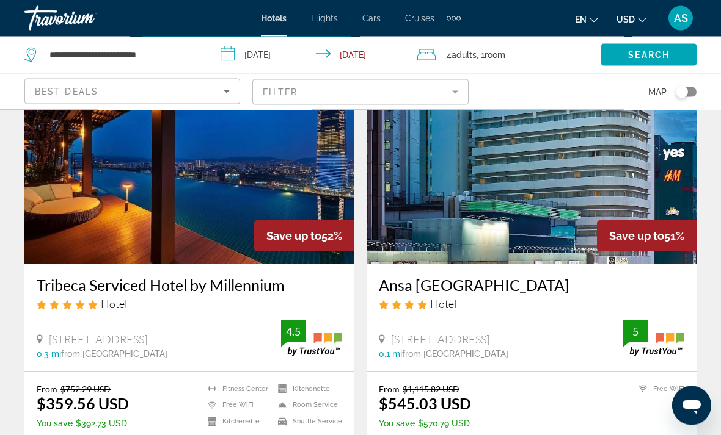
scroll to position [996, 0]
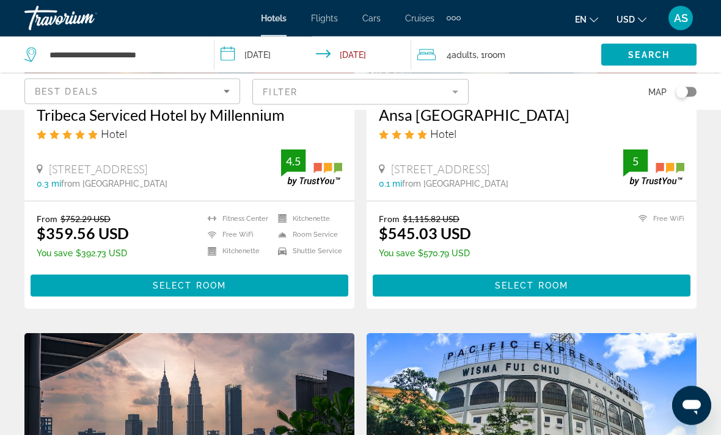
click at [122, 286] on span "Main content" at bounding box center [190, 286] width 318 height 29
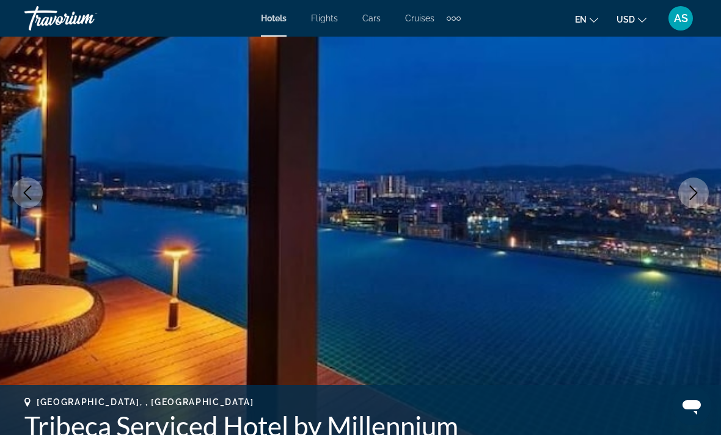
scroll to position [133, 0]
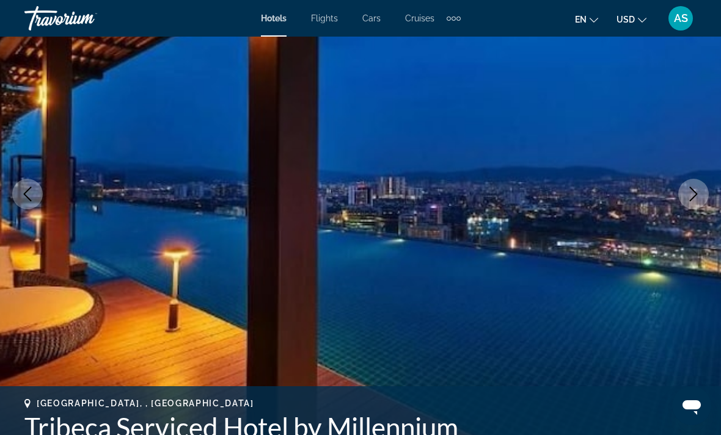
click at [693, 199] on icon "Next image" at bounding box center [693, 194] width 15 height 15
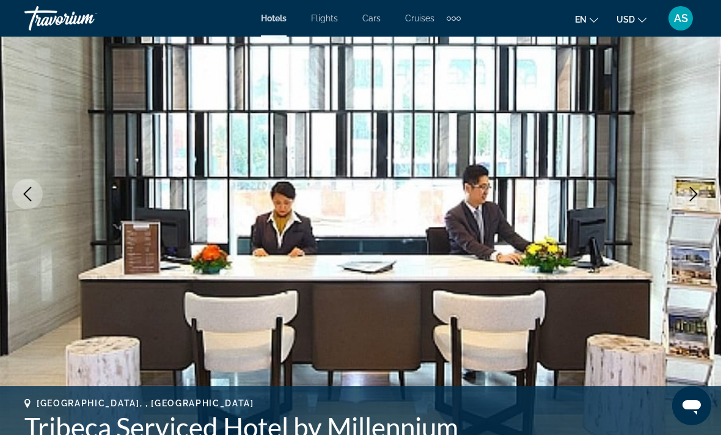
click at [696, 192] on icon "Next image" at bounding box center [693, 194] width 15 height 15
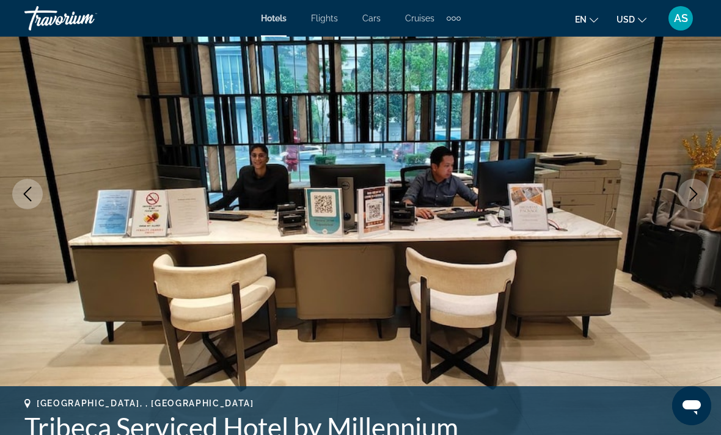
click at [691, 194] on icon "Next image" at bounding box center [693, 194] width 15 height 15
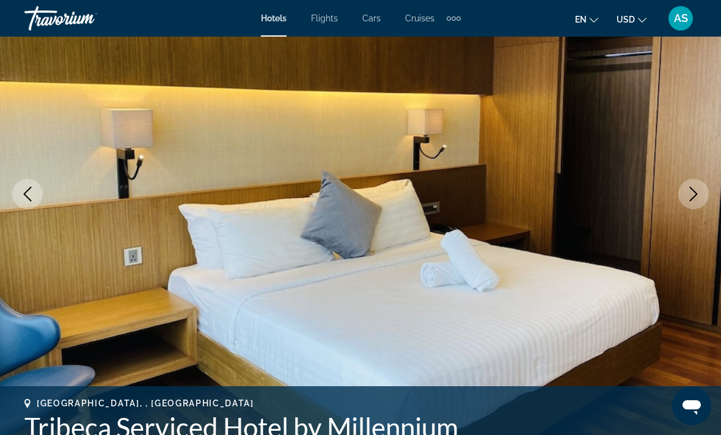
click at [690, 195] on icon "Next image" at bounding box center [693, 194] width 15 height 15
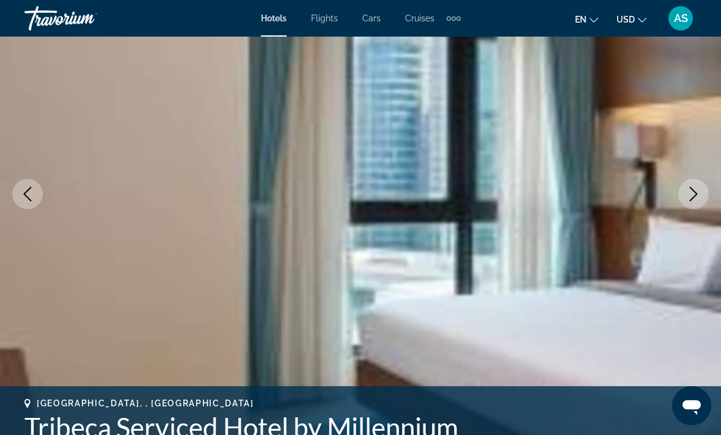
click at [689, 195] on icon "Next image" at bounding box center [693, 194] width 15 height 15
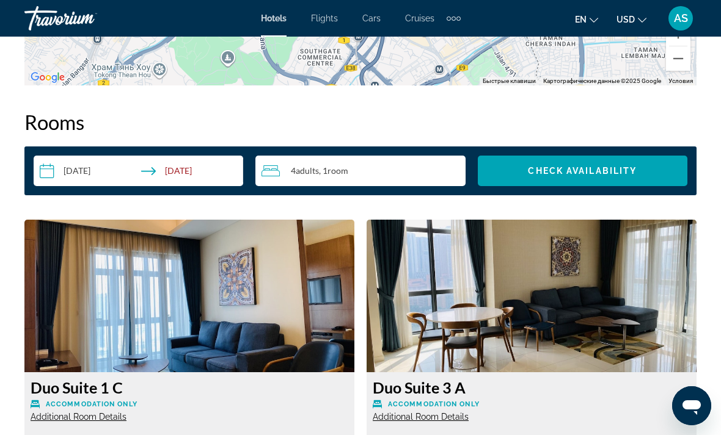
scroll to position [1689, 0]
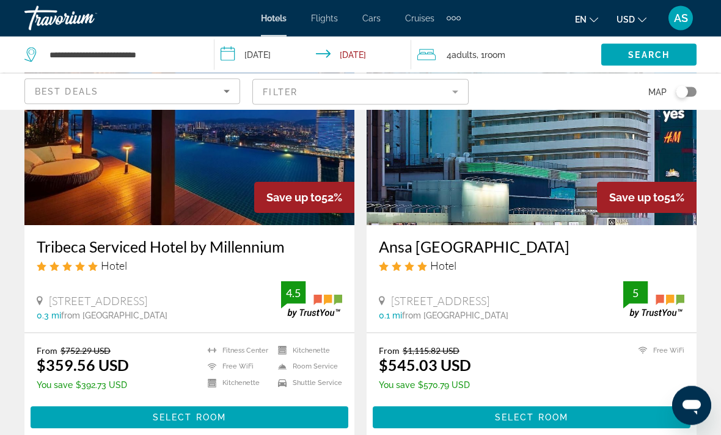
scroll to position [1026, 0]
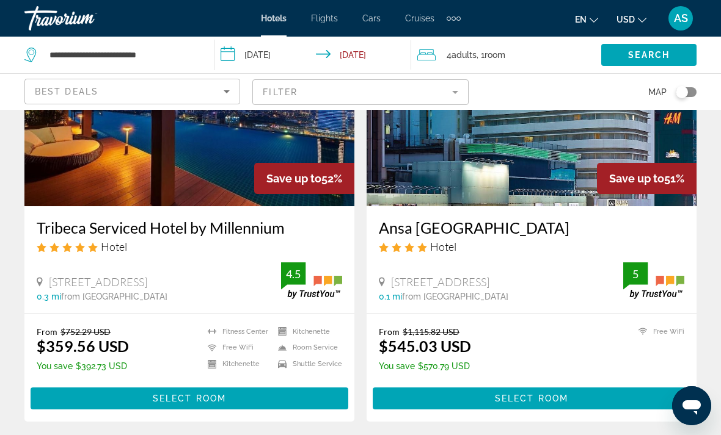
click at [294, 395] on span "Main content" at bounding box center [190, 398] width 318 height 29
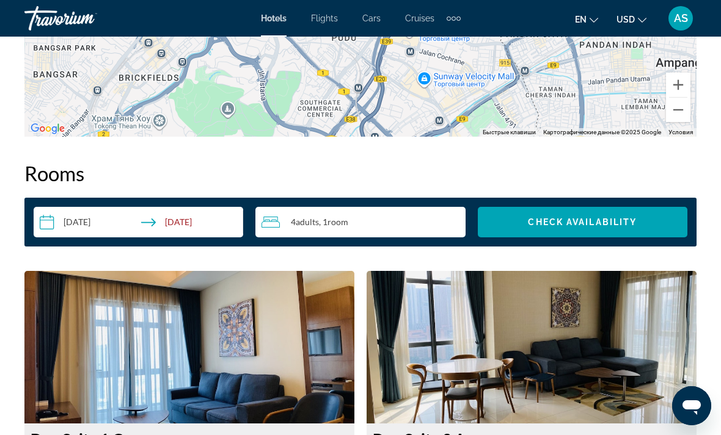
scroll to position [1652, 0]
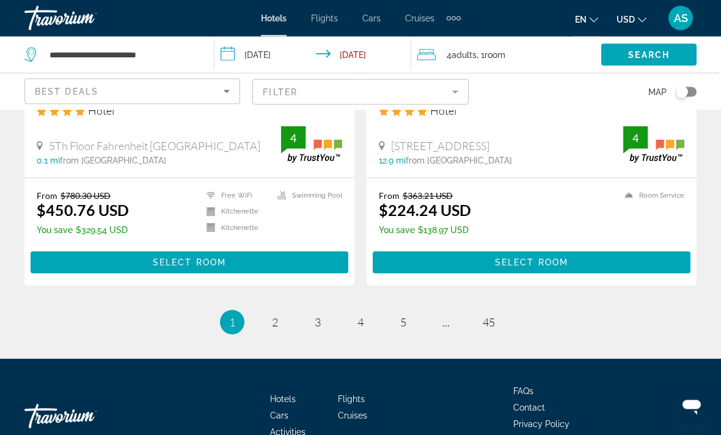
scroll to position [2490, 0]
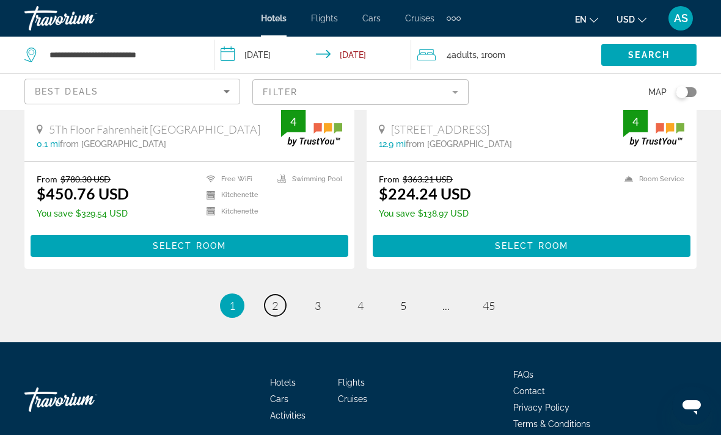
click at [278, 299] on span "2" at bounding box center [275, 305] width 6 height 13
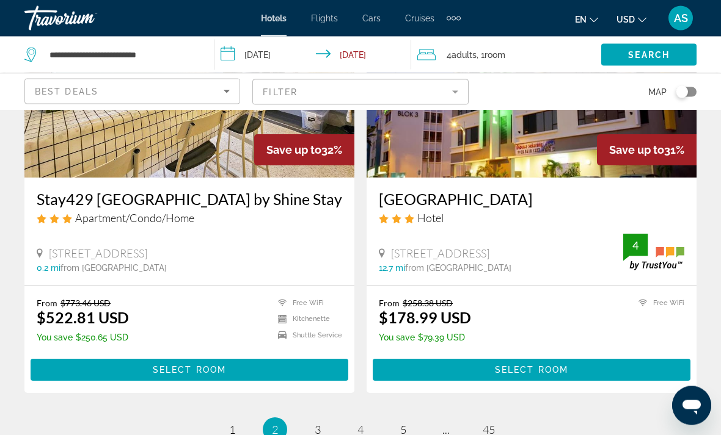
scroll to position [2475, 0]
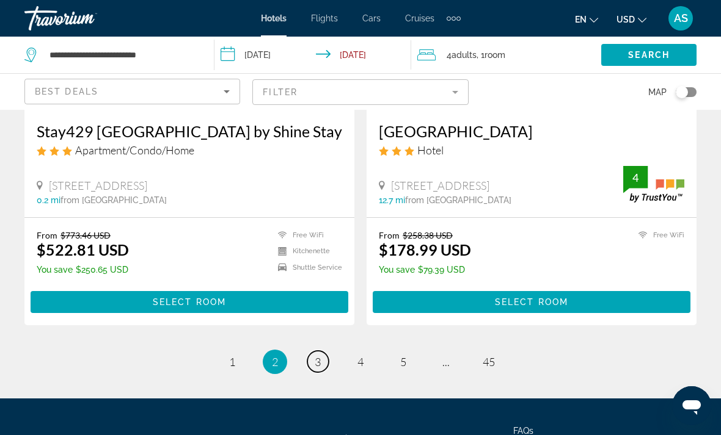
click at [321, 351] on link "page 3" at bounding box center [317, 361] width 21 height 21
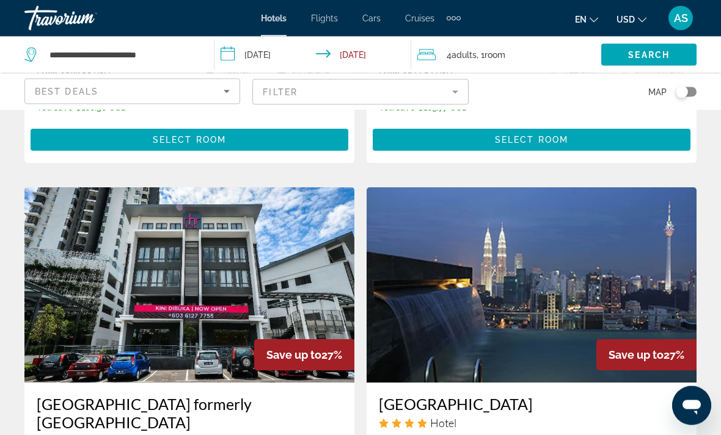
scroll to position [1732, 0]
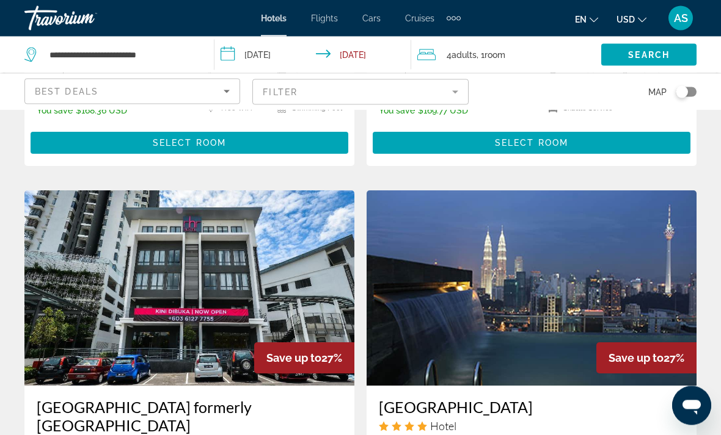
click at [48, 97] on div "Best Deals" at bounding box center [129, 91] width 189 height 15
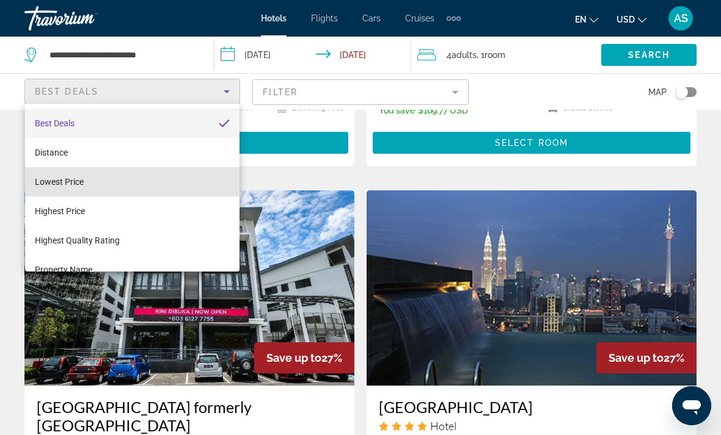
click at [66, 173] on mat-option "Lowest Price" at bounding box center [132, 181] width 214 height 29
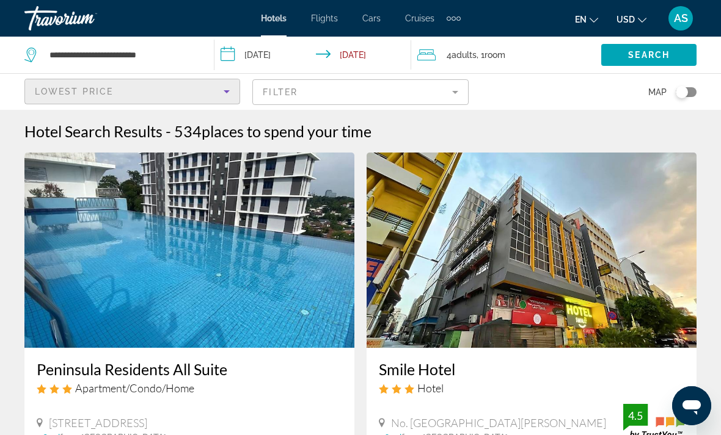
click at [452, 102] on mat-form-field "Filter" at bounding box center [360, 92] width 216 height 26
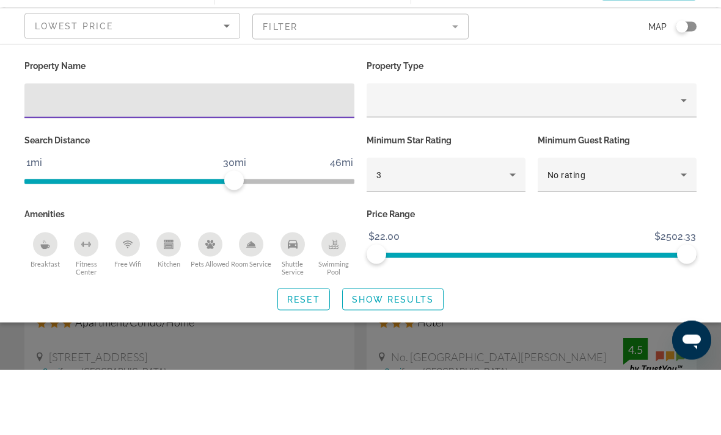
click at [428, 233] on div "3" at bounding box center [442, 240] width 133 height 15
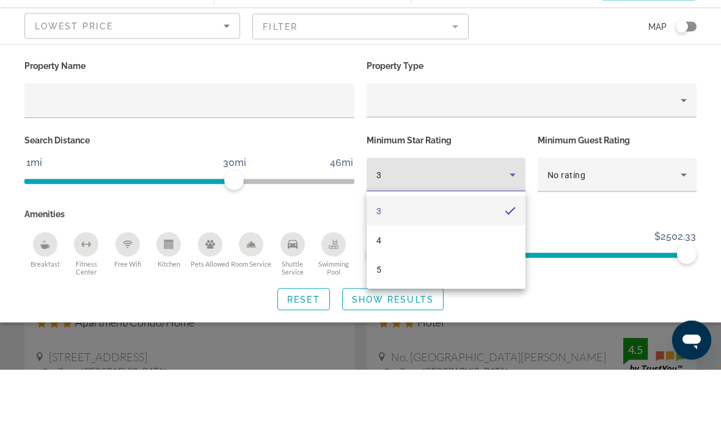
scroll to position [66, 0]
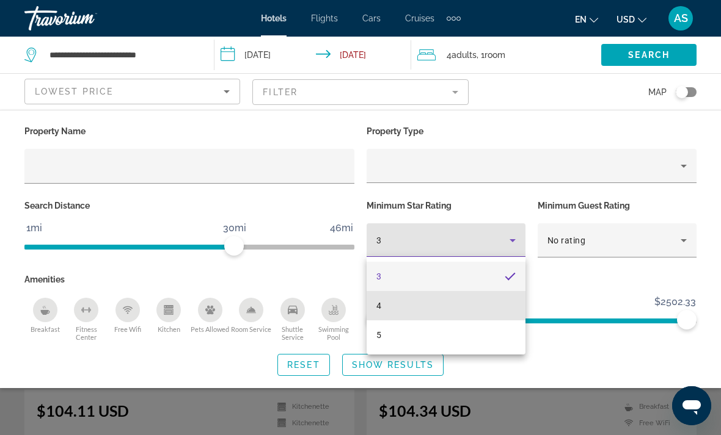
click at [413, 307] on mat-option "4" at bounding box center [445, 305] width 159 height 29
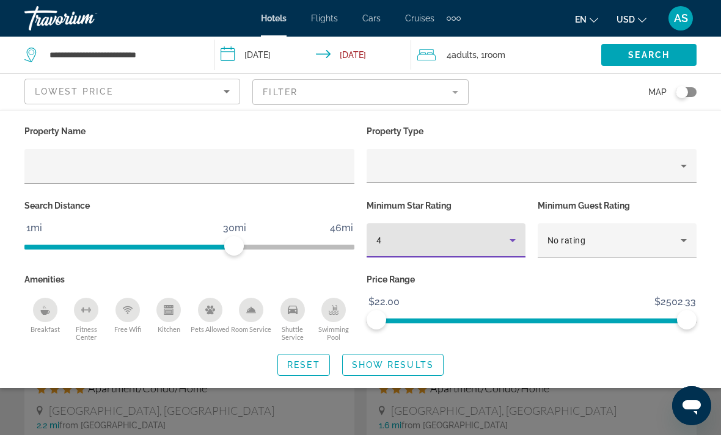
click at [393, 376] on span "Search widget" at bounding box center [393, 365] width 100 height 29
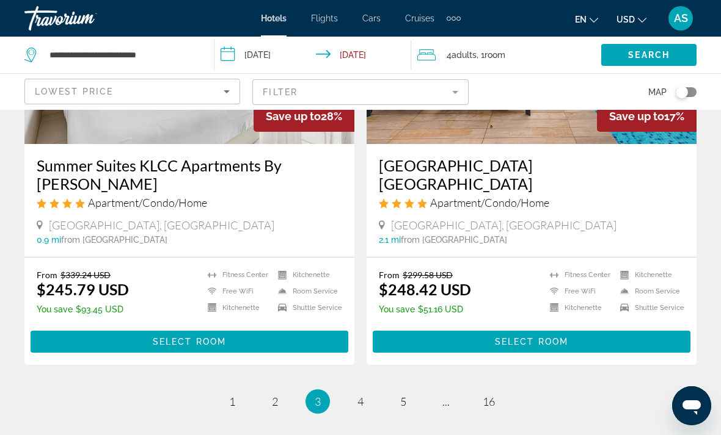
scroll to position [2452, 0]
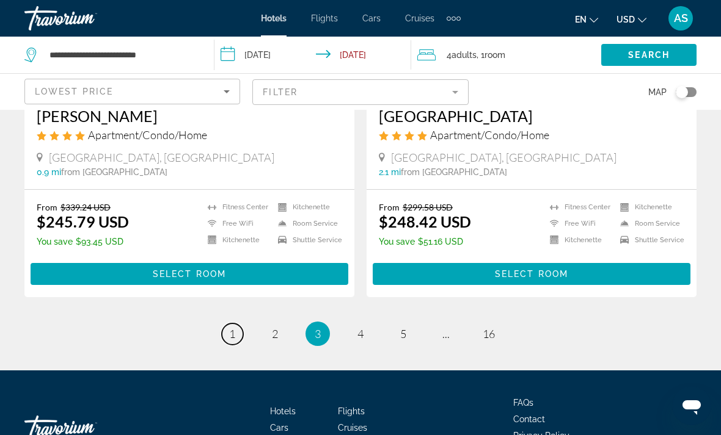
click at [236, 324] on link "page 1" at bounding box center [232, 334] width 21 height 21
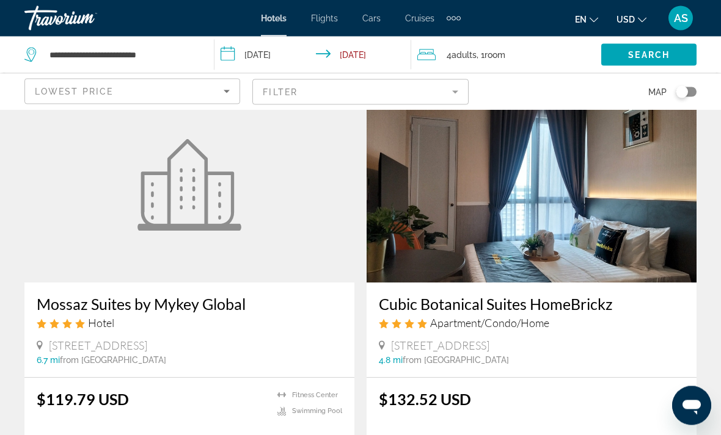
scroll to position [502, 0]
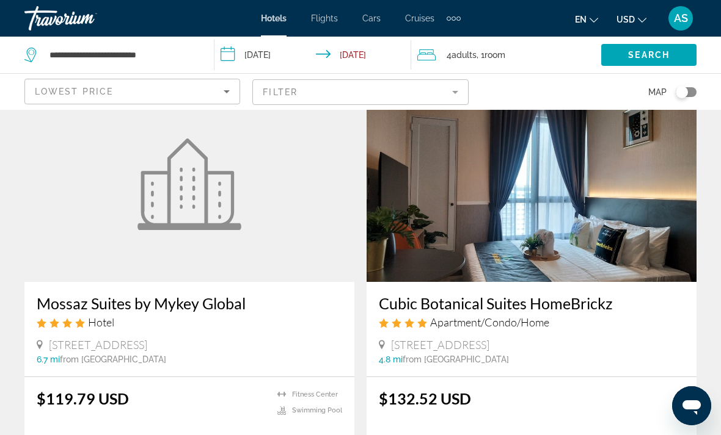
click at [430, 101] on mat-form-field "Filter" at bounding box center [360, 92] width 216 height 26
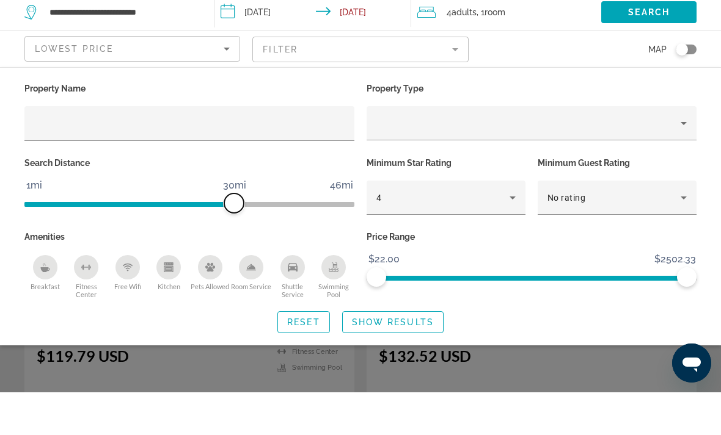
scroll to position [545, 0]
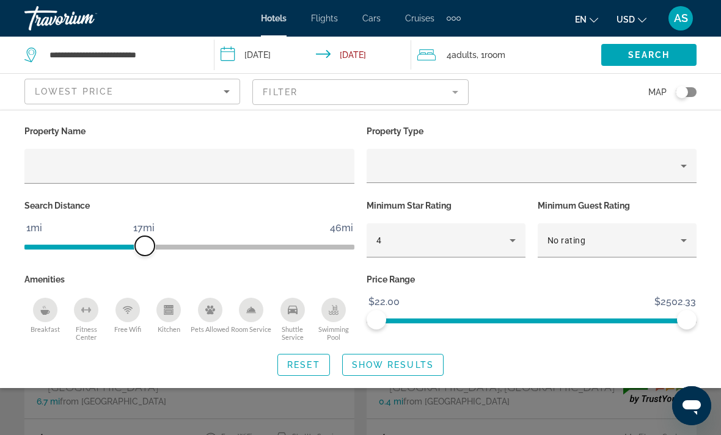
scroll to position [38, 0]
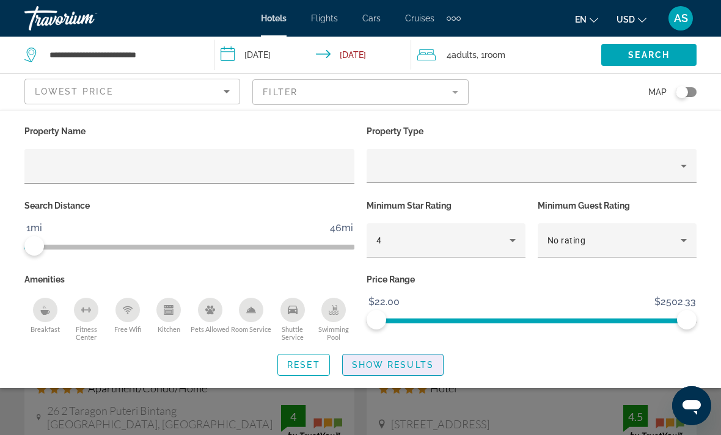
click at [404, 399] on div "Search widget" at bounding box center [360, 309] width 721 height 252
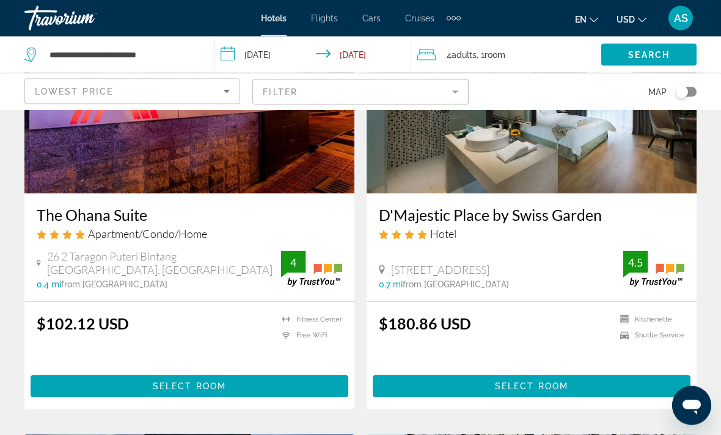
scroll to position [155, 0]
click at [598, 390] on span "Main content" at bounding box center [532, 386] width 318 height 29
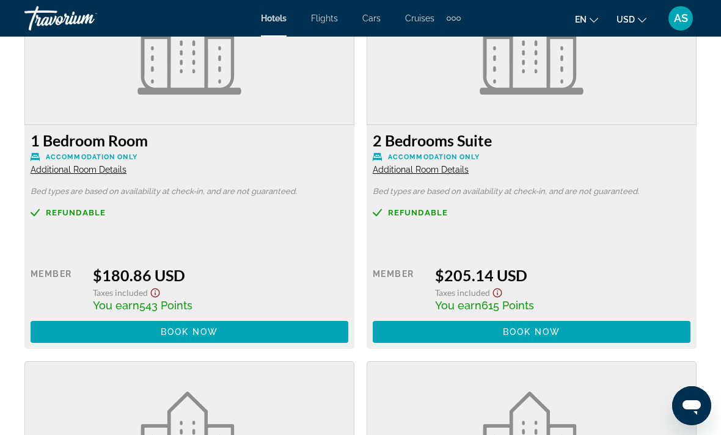
scroll to position [1972, 0]
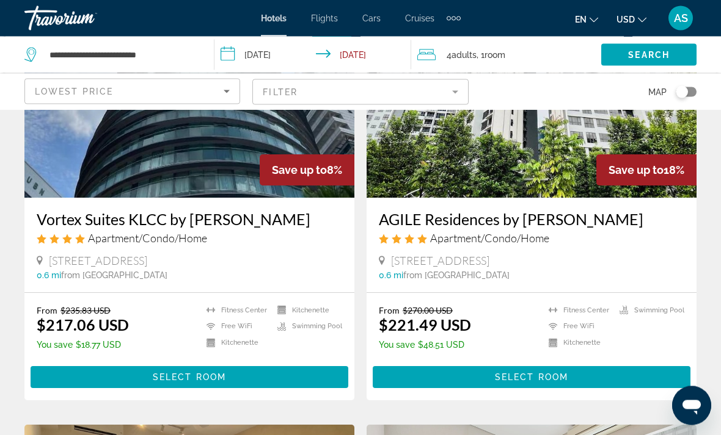
scroll to position [586, 0]
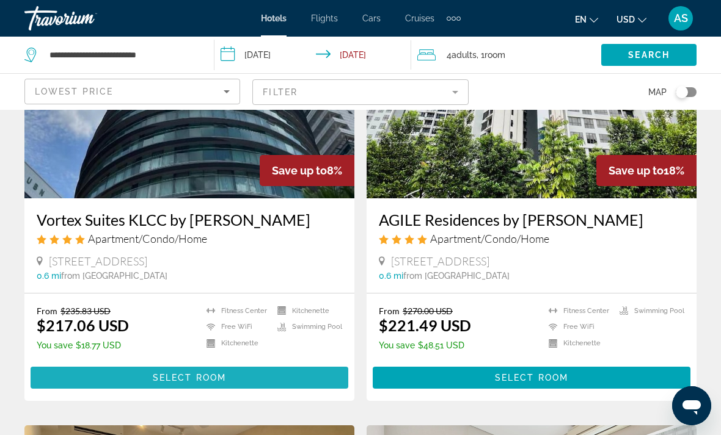
click at [82, 376] on span "Main content" at bounding box center [190, 377] width 318 height 29
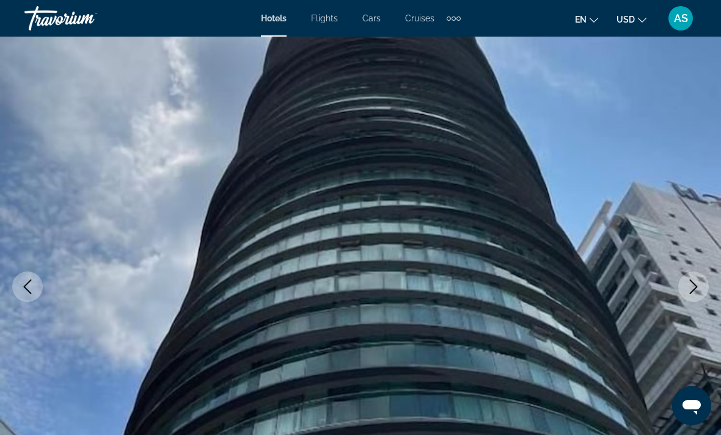
scroll to position [184, 0]
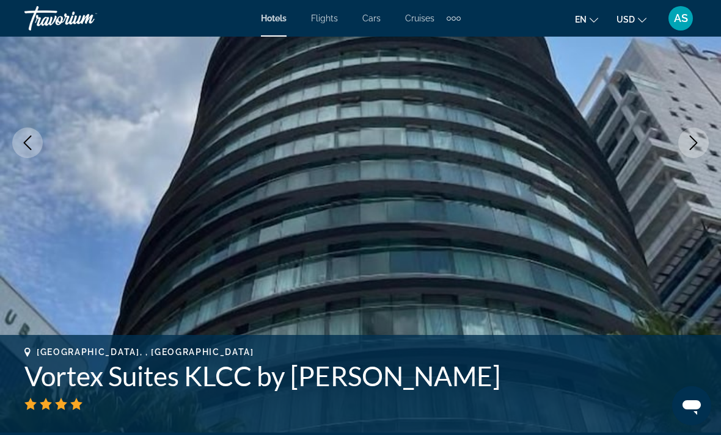
click at [692, 161] on img "Main content" at bounding box center [360, 143] width 721 height 580
click at [685, 151] on button "Next image" at bounding box center [693, 143] width 31 height 31
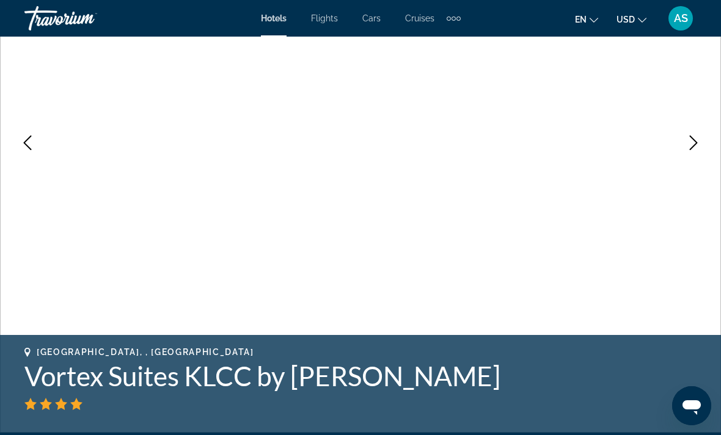
click at [691, 156] on button "Next image" at bounding box center [693, 143] width 31 height 31
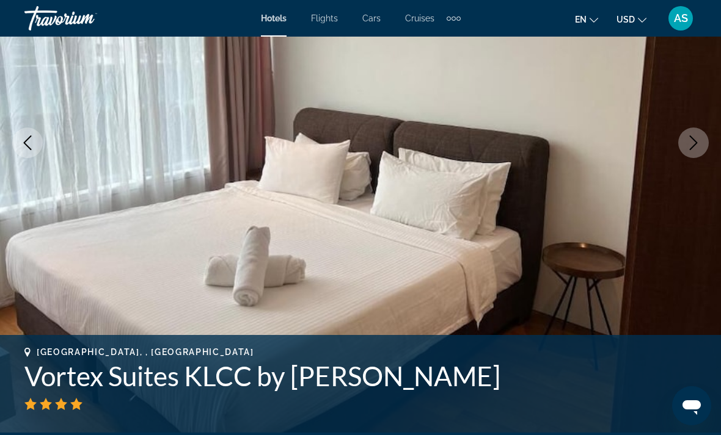
click at [693, 158] on img "Main content" at bounding box center [360, 143] width 721 height 580
click at [696, 158] on button "Next image" at bounding box center [693, 143] width 31 height 31
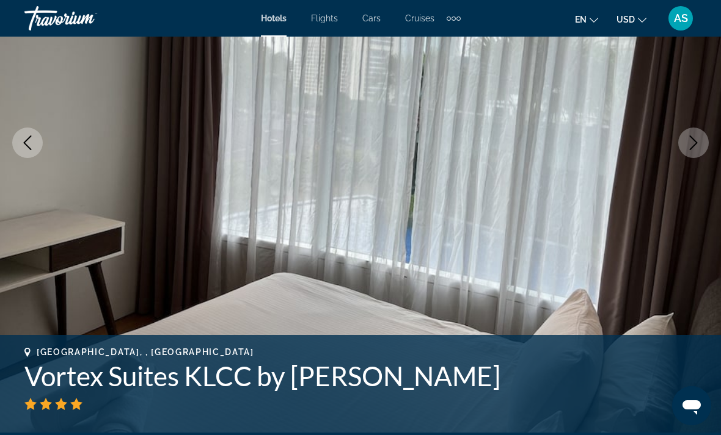
click at [691, 153] on button "Next image" at bounding box center [693, 143] width 31 height 31
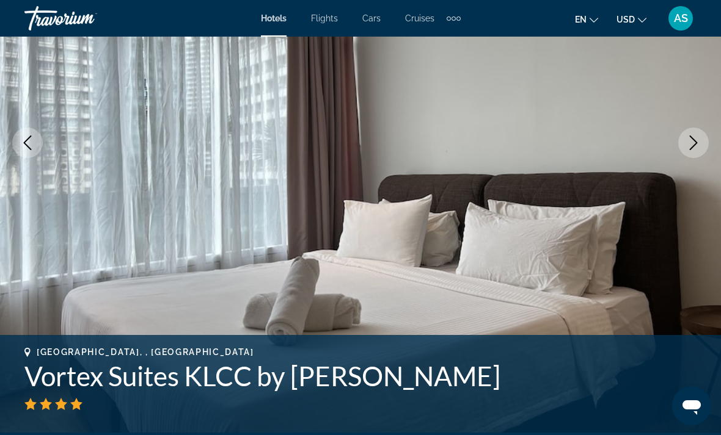
click at [690, 155] on button "Next image" at bounding box center [693, 143] width 31 height 31
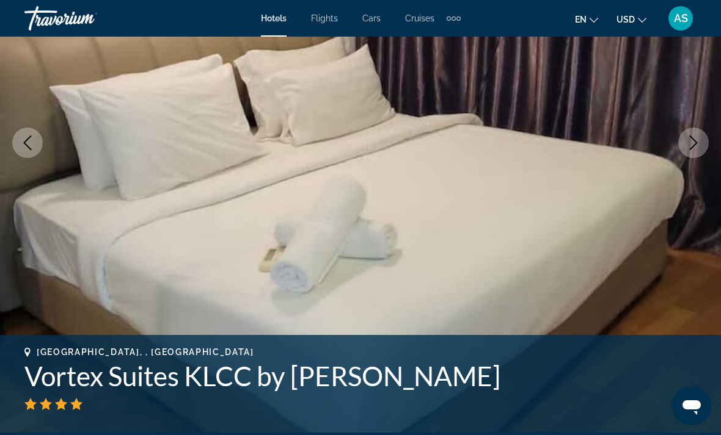
click at [681, 159] on img "Main content" at bounding box center [360, 143] width 721 height 580
click at [691, 154] on button "Next image" at bounding box center [693, 143] width 31 height 31
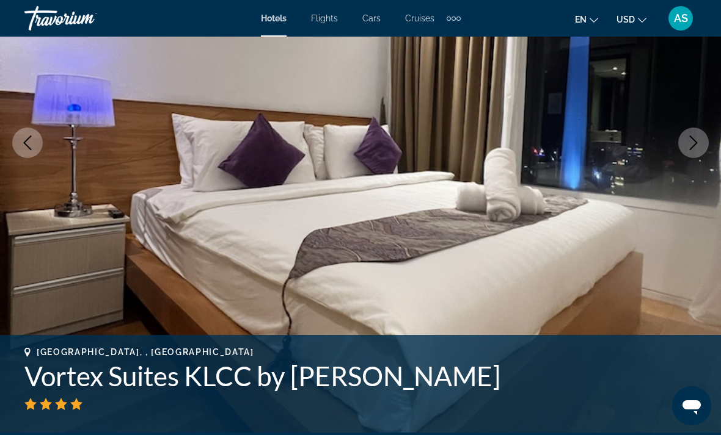
click at [693, 159] on img "Main content" at bounding box center [360, 143] width 721 height 580
click at [698, 150] on icon "Next image" at bounding box center [693, 143] width 15 height 15
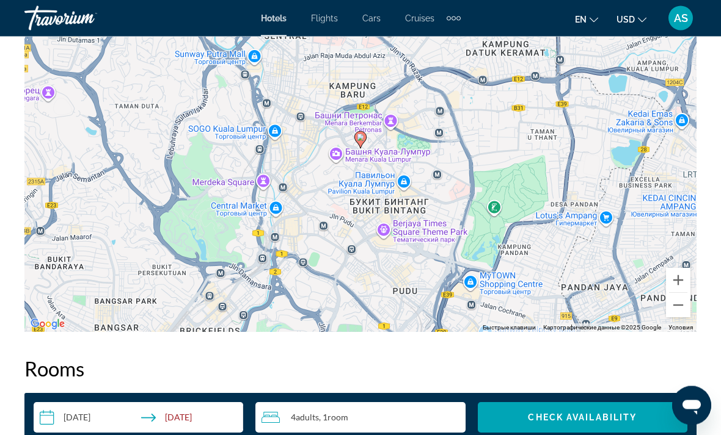
scroll to position [1467, 0]
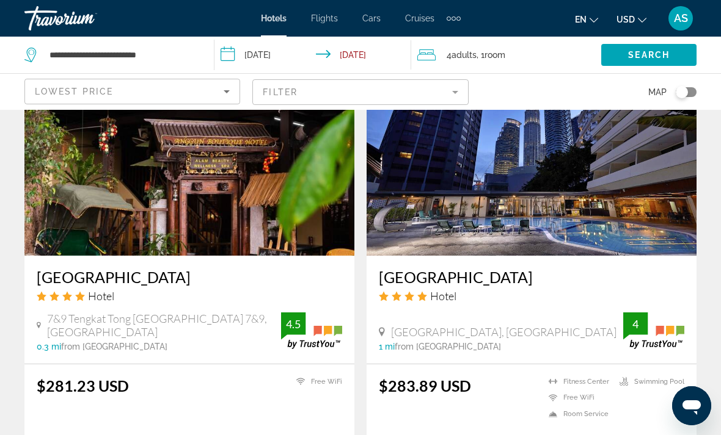
scroll to position [2358, 0]
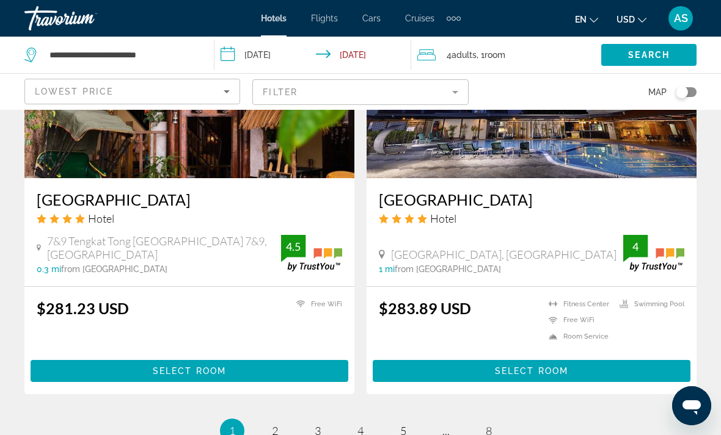
click at [624, 357] on span "Main content" at bounding box center [532, 371] width 318 height 29
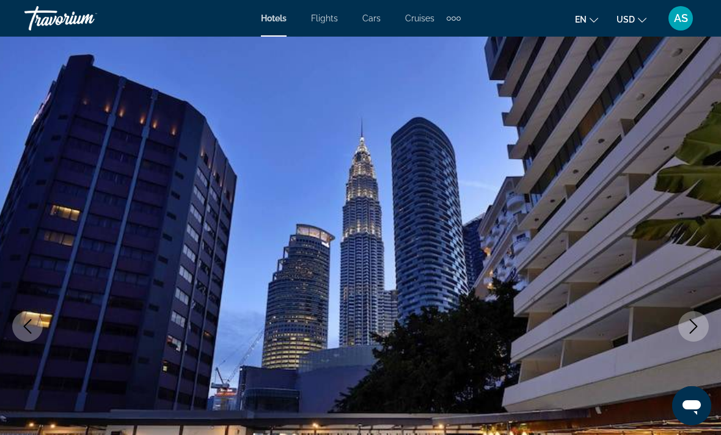
click at [692, 321] on icon "Next image" at bounding box center [693, 326] width 15 height 15
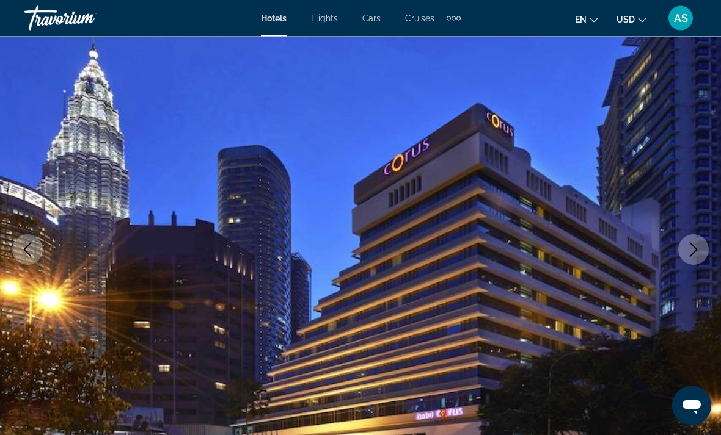
scroll to position [77, 0]
click at [700, 240] on button "Next image" at bounding box center [693, 250] width 31 height 31
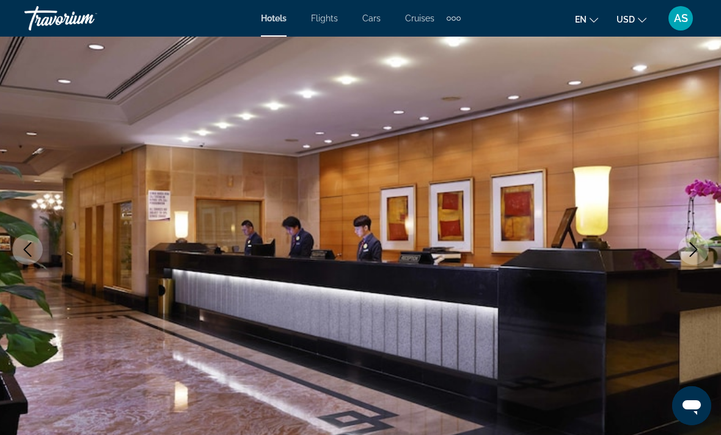
click at [694, 247] on icon "Next image" at bounding box center [694, 249] width 8 height 15
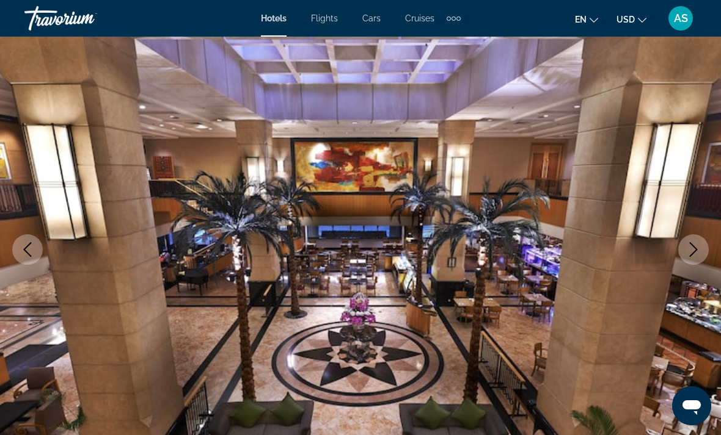
click at [689, 246] on icon "Next image" at bounding box center [693, 249] width 15 height 15
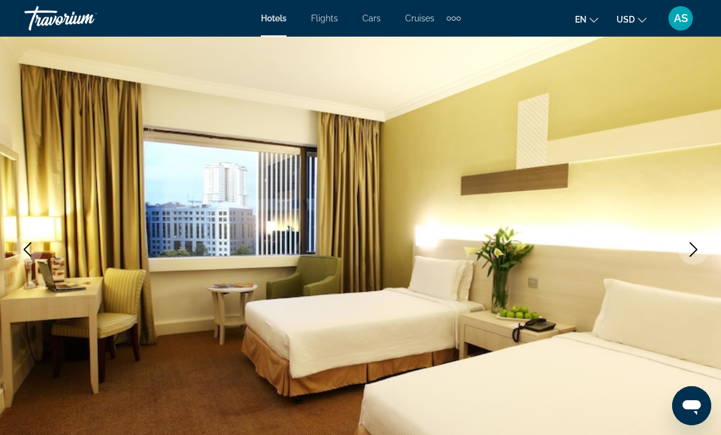
click at [689, 245] on icon "Next image" at bounding box center [693, 249] width 15 height 15
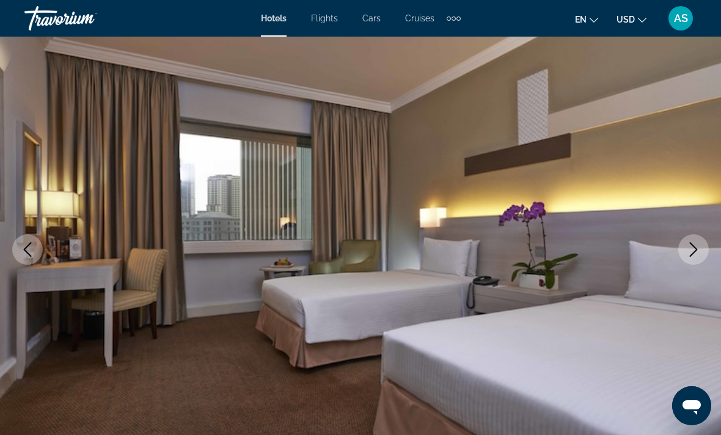
click at [697, 247] on icon "Next image" at bounding box center [693, 249] width 15 height 15
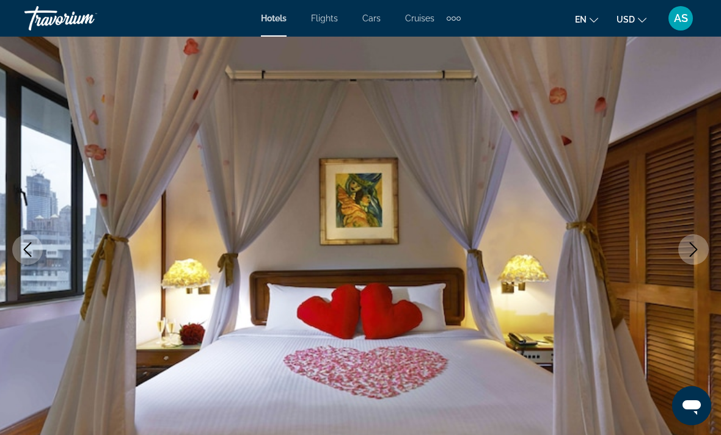
click at [697, 244] on icon "Next image" at bounding box center [693, 249] width 15 height 15
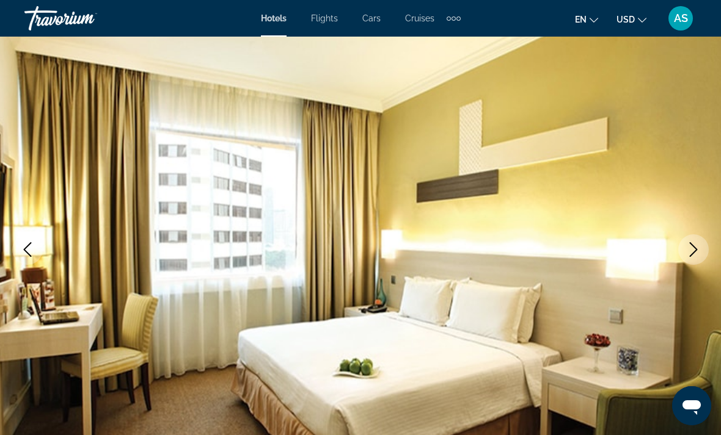
click at [689, 247] on icon "Next image" at bounding box center [693, 249] width 15 height 15
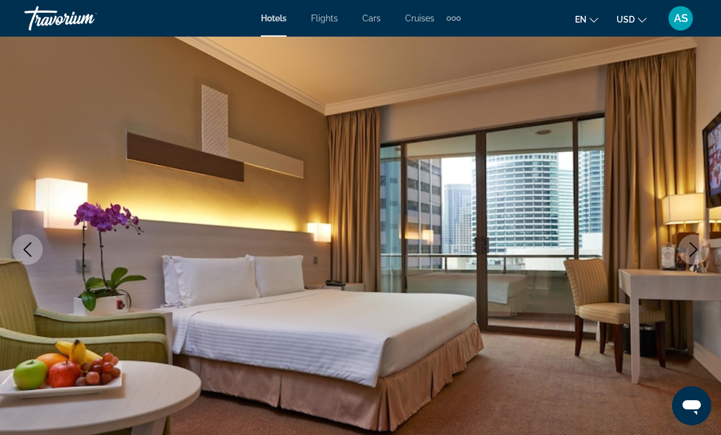
click at [693, 246] on icon "Next image" at bounding box center [694, 249] width 8 height 15
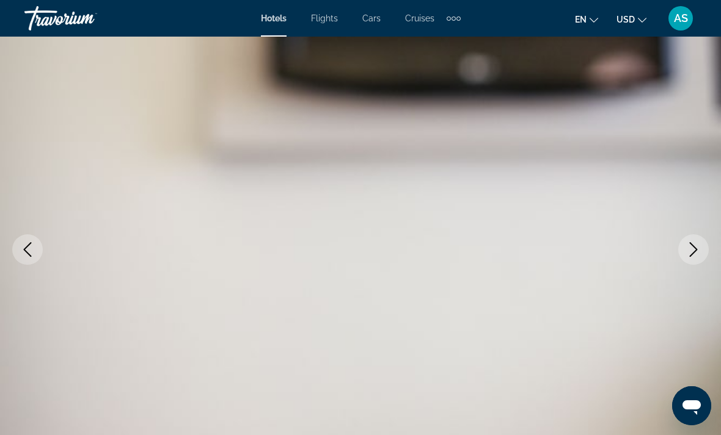
click at [693, 247] on icon "Next image" at bounding box center [694, 249] width 8 height 15
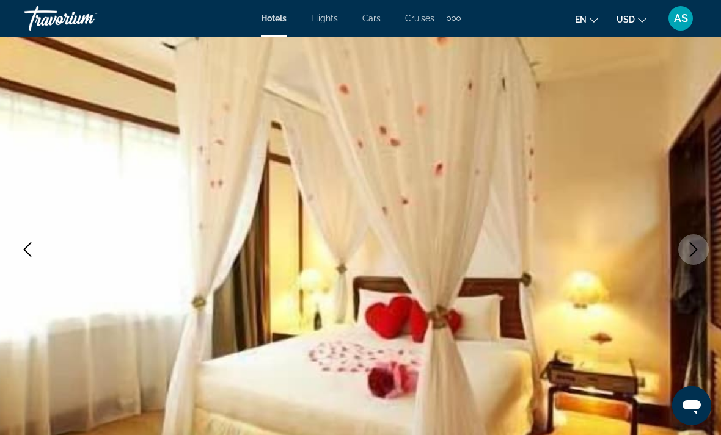
click at [690, 247] on icon "Next image" at bounding box center [693, 249] width 15 height 15
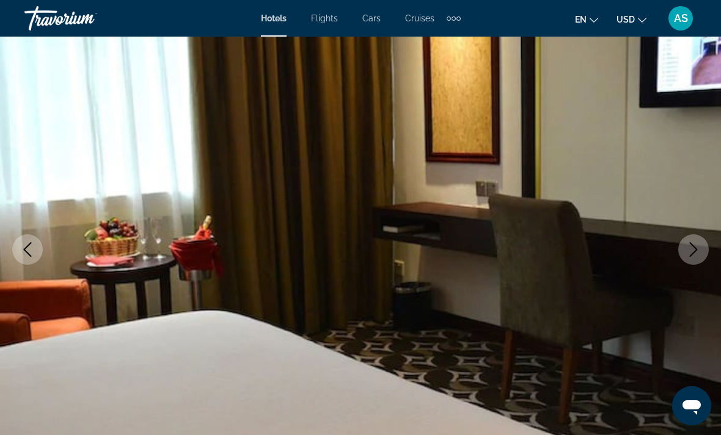
click at [690, 247] on icon "Next image" at bounding box center [693, 249] width 15 height 15
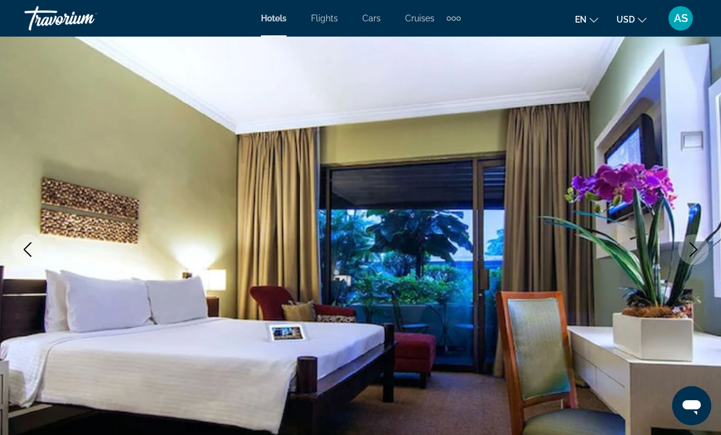
click at [689, 247] on icon "Next image" at bounding box center [693, 249] width 15 height 15
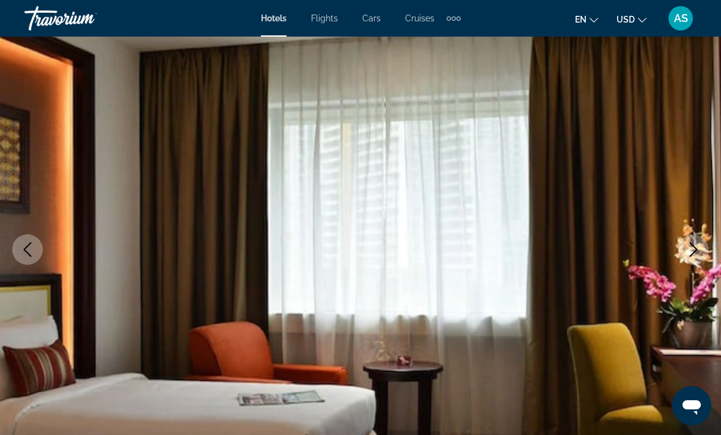
click at [688, 249] on icon "Next image" at bounding box center [693, 249] width 15 height 15
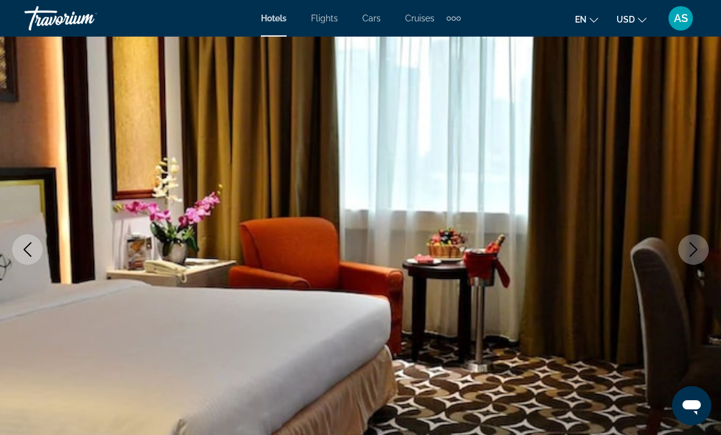
click at [688, 249] on icon "Next image" at bounding box center [693, 249] width 15 height 15
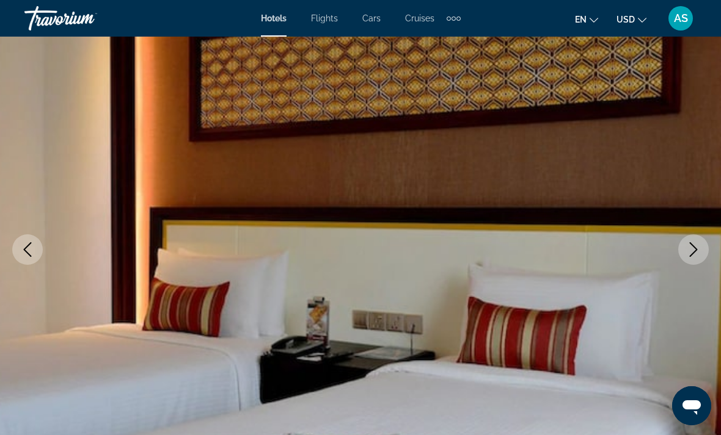
click at [687, 248] on icon "Next image" at bounding box center [693, 249] width 15 height 15
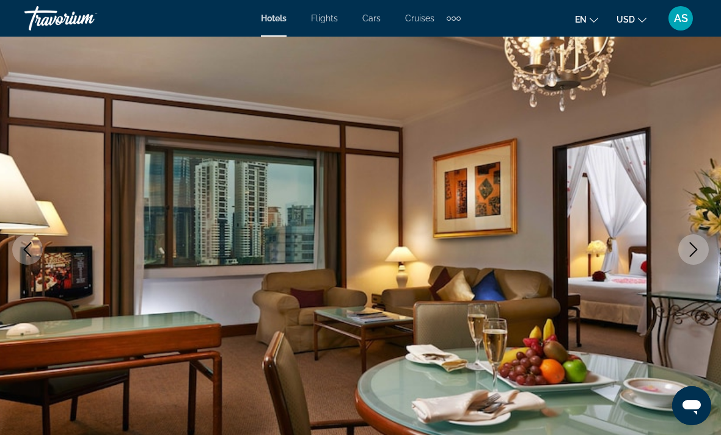
click at [686, 250] on icon "Next image" at bounding box center [693, 249] width 15 height 15
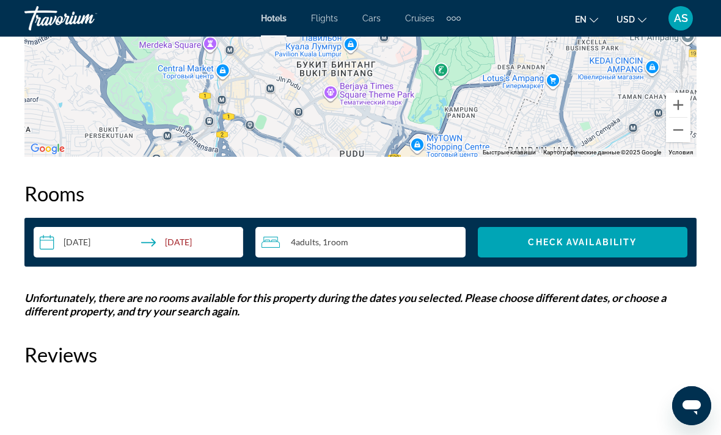
scroll to position [1645, 0]
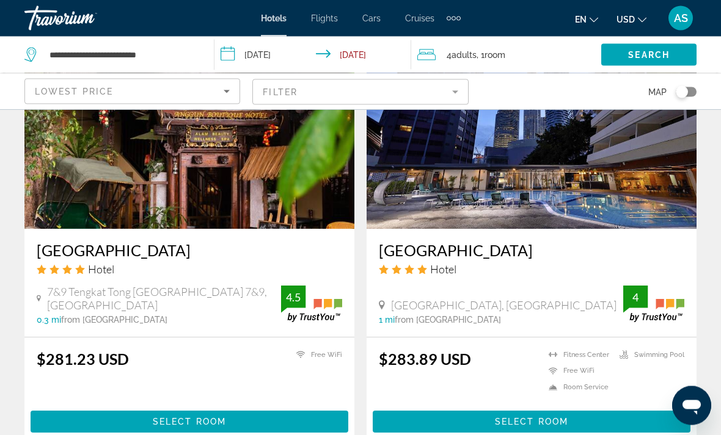
scroll to position [2373, 0]
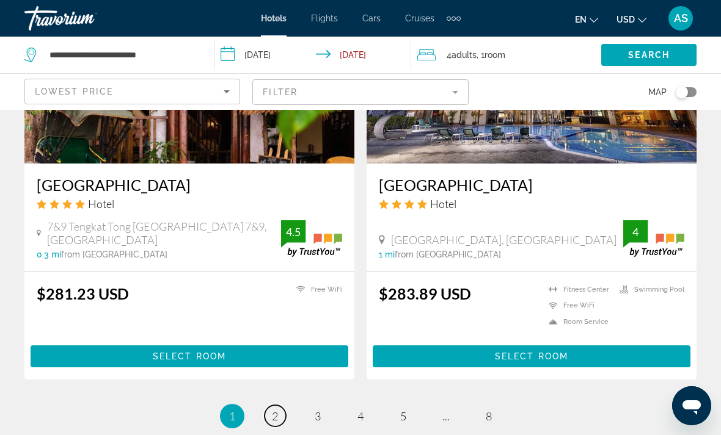
click at [285, 406] on link "page 2" at bounding box center [274, 416] width 21 height 21
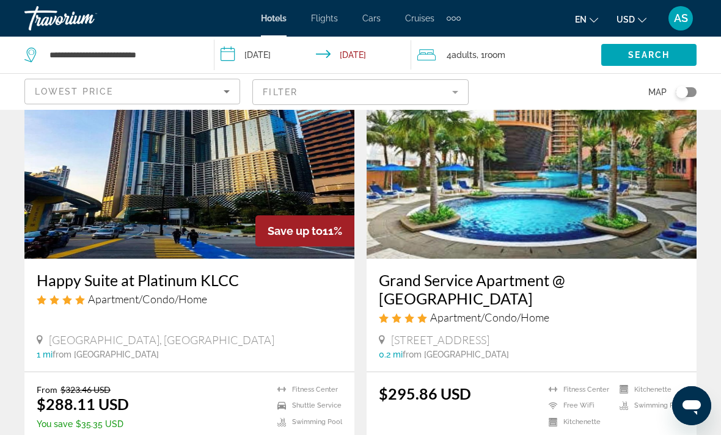
scroll to position [90, 0]
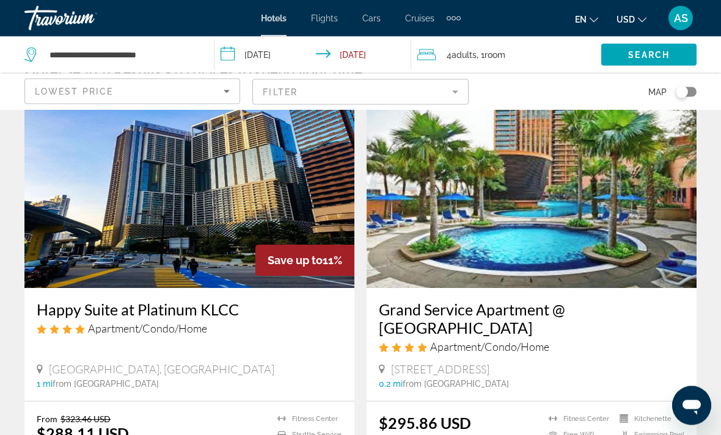
click at [643, 228] on img "Main content" at bounding box center [531, 190] width 330 height 195
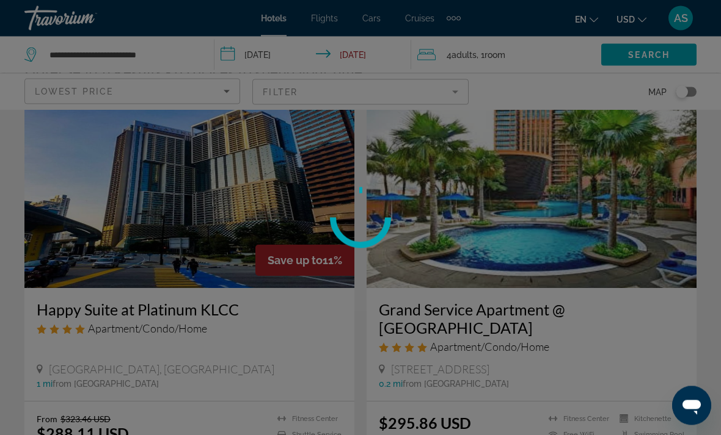
scroll to position [60, 0]
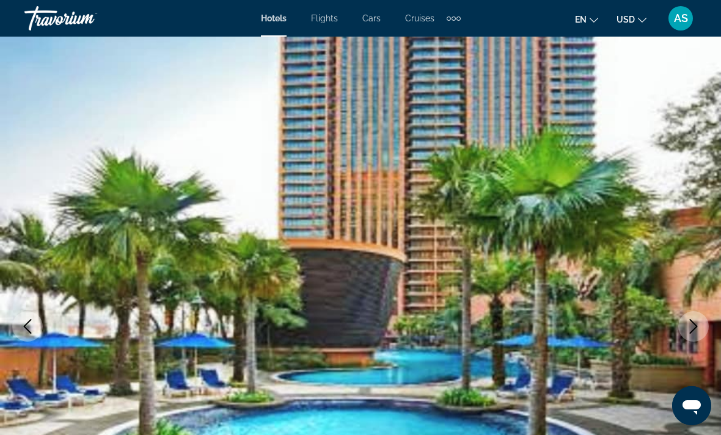
click at [683, 313] on img "Main content" at bounding box center [360, 327] width 721 height 580
click at [683, 316] on button "Next image" at bounding box center [693, 326] width 31 height 31
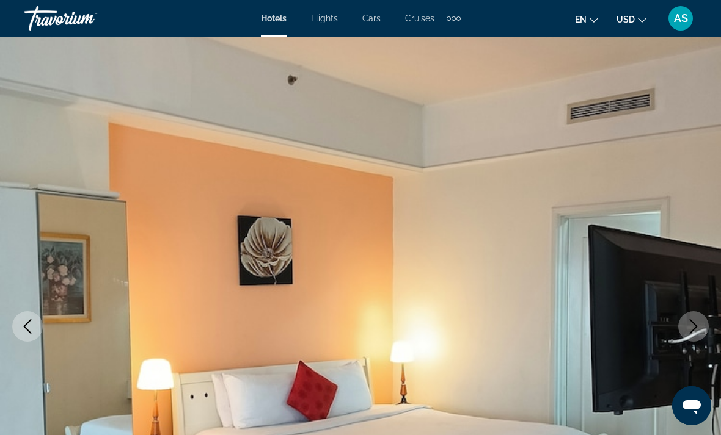
click at [679, 323] on button "Next image" at bounding box center [693, 326] width 31 height 31
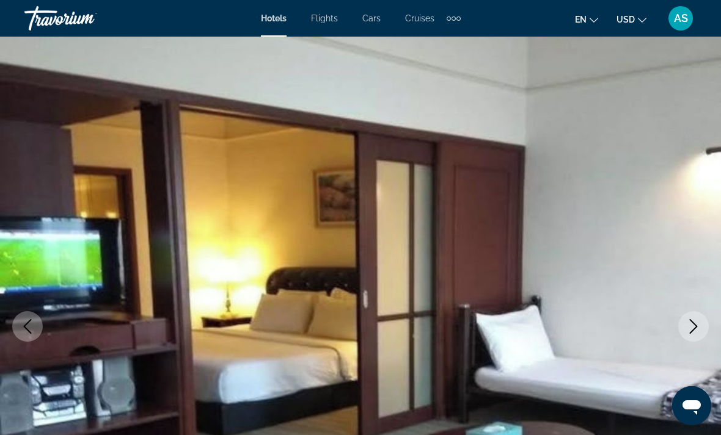
click at [676, 324] on img "Main content" at bounding box center [360, 327] width 721 height 580
click at [687, 324] on icon "Next image" at bounding box center [693, 326] width 15 height 15
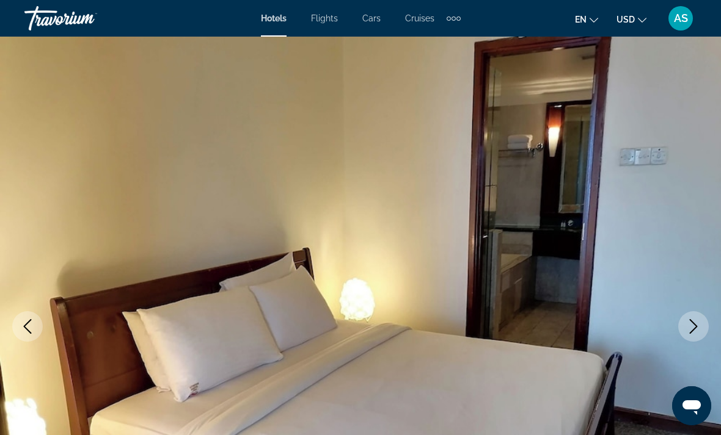
click at [687, 316] on button "Next image" at bounding box center [693, 326] width 31 height 31
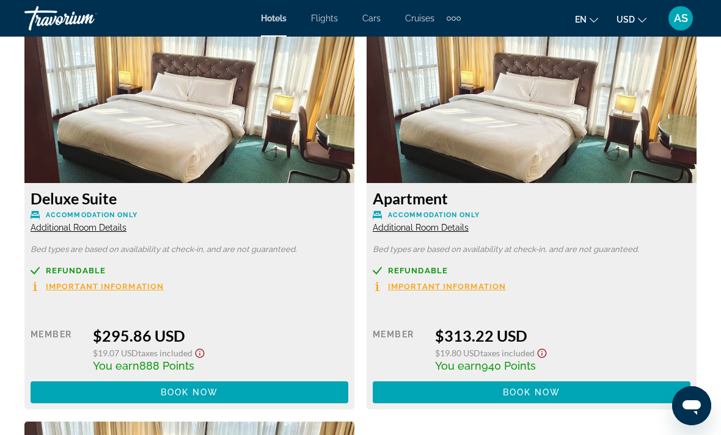
scroll to position [1867, 0]
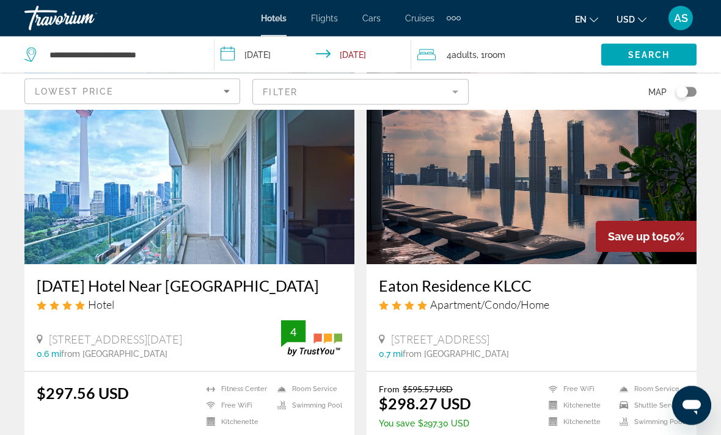
scroll to position [525, 0]
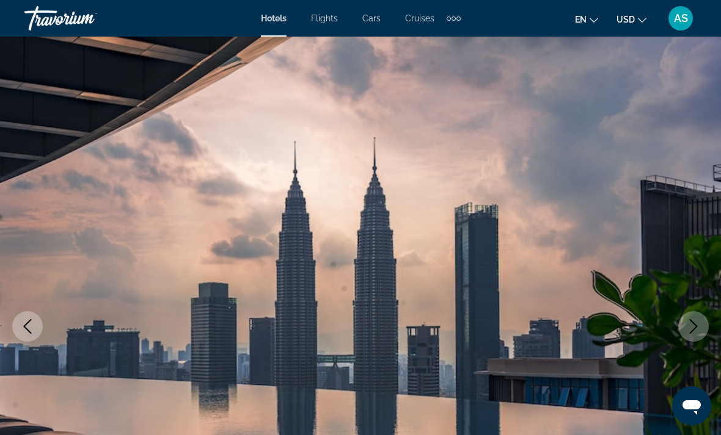
click at [694, 345] on img "Main content" at bounding box center [360, 327] width 721 height 580
click at [683, 333] on button "Next image" at bounding box center [693, 326] width 31 height 31
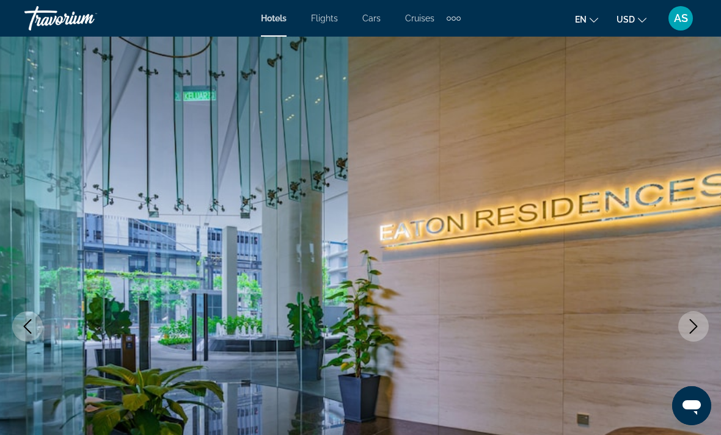
click at [692, 324] on icon "Next image" at bounding box center [693, 326] width 15 height 15
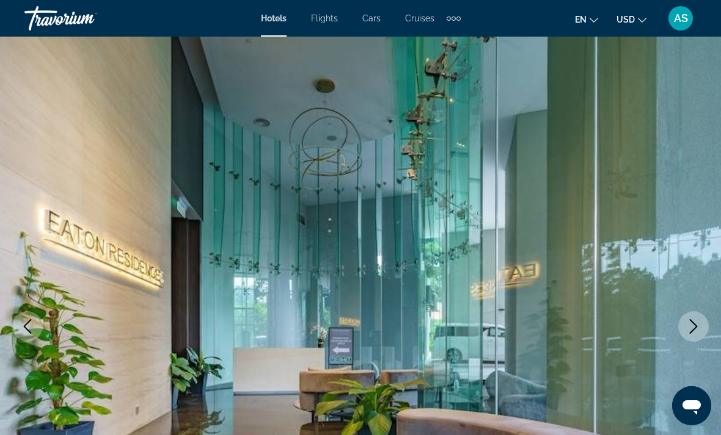
click at [686, 316] on button "Next image" at bounding box center [693, 326] width 31 height 31
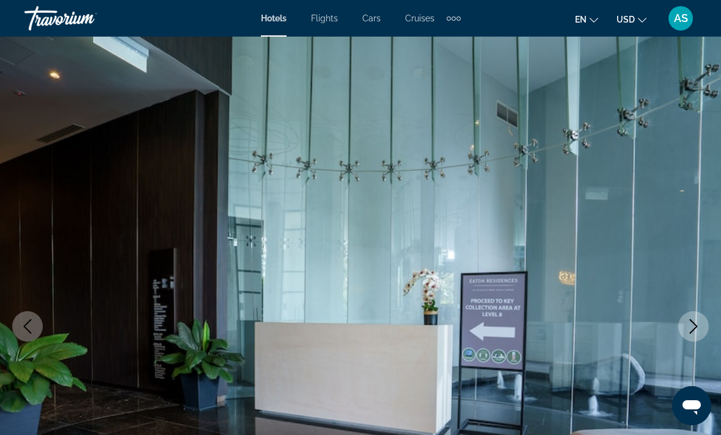
click at [686, 311] on img "Main content" at bounding box center [360, 327] width 721 height 580
click at [686, 315] on button "Next image" at bounding box center [693, 326] width 31 height 31
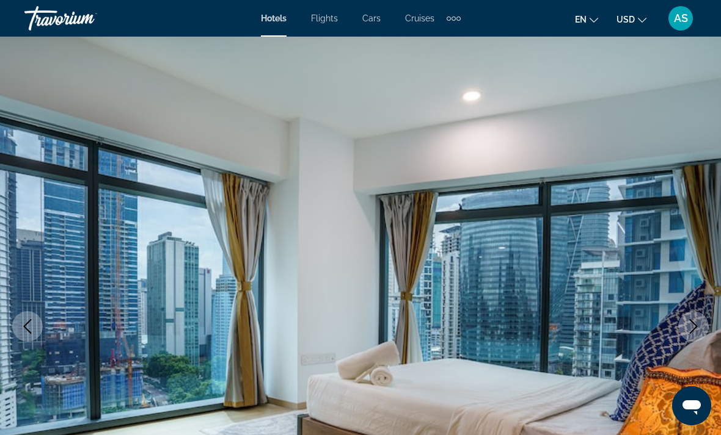
click at [684, 319] on button "Next image" at bounding box center [693, 326] width 31 height 31
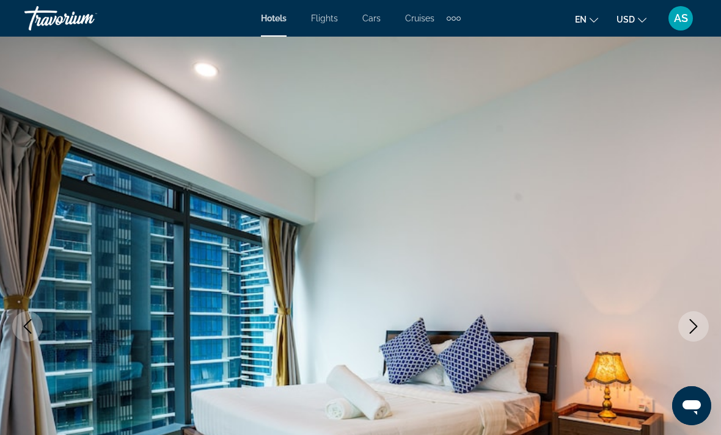
click at [686, 316] on button "Next image" at bounding box center [693, 326] width 31 height 31
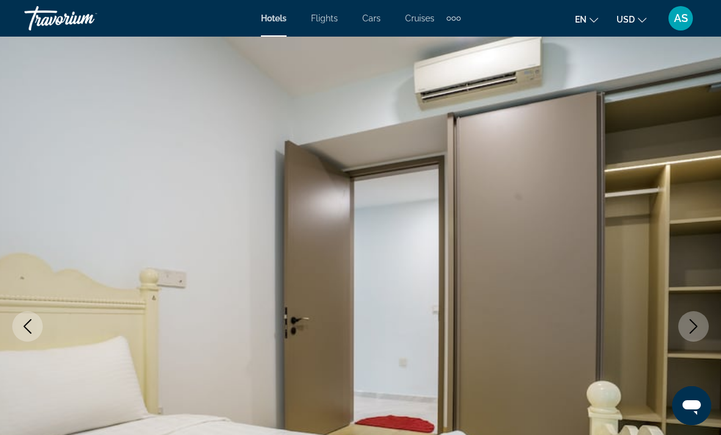
click at [685, 317] on button "Next image" at bounding box center [693, 326] width 31 height 31
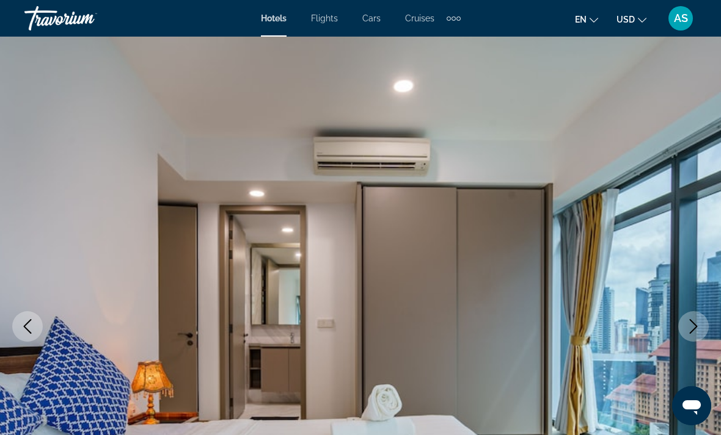
click at [685, 317] on button "Next image" at bounding box center [693, 326] width 31 height 31
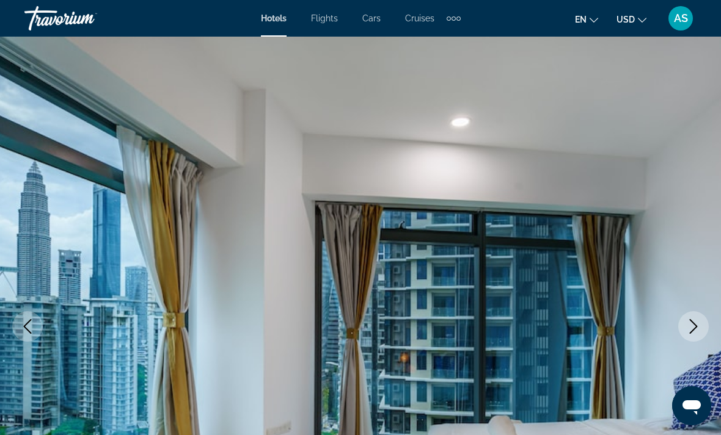
click at [685, 316] on button "Next image" at bounding box center [693, 326] width 31 height 31
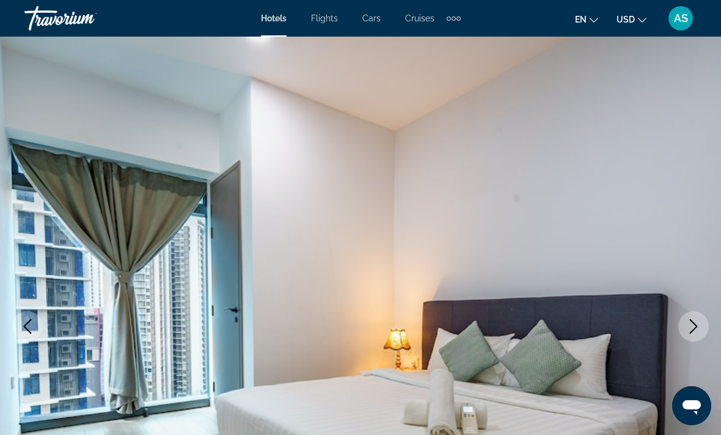
click at [686, 316] on button "Next image" at bounding box center [693, 326] width 31 height 31
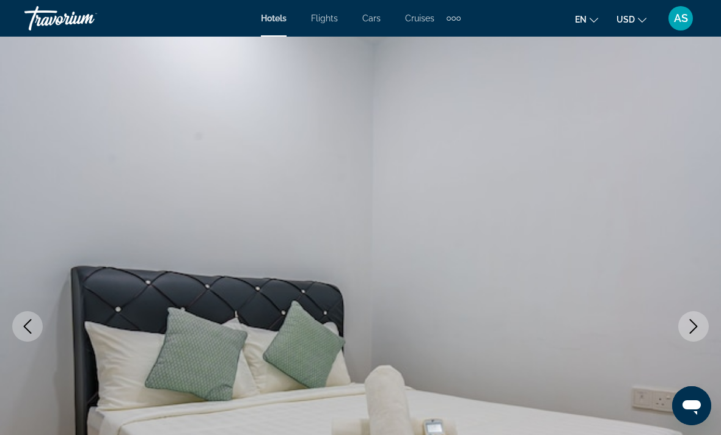
click at [690, 314] on button "Next image" at bounding box center [693, 326] width 31 height 31
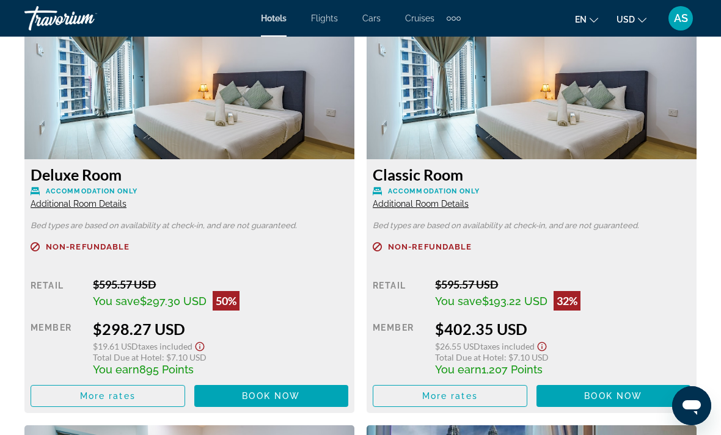
scroll to position [1930, 0]
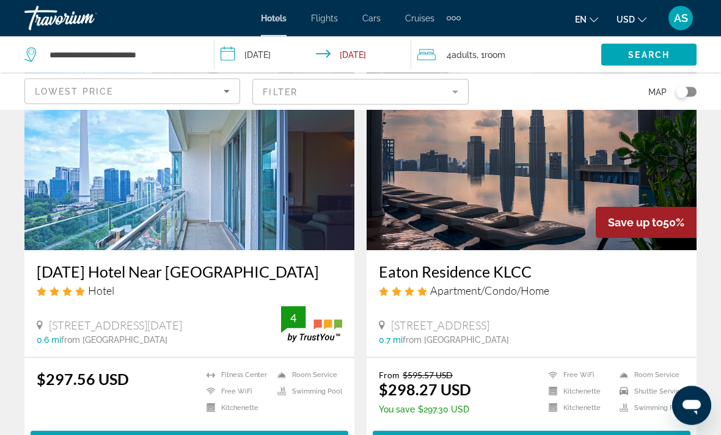
scroll to position [539, 0]
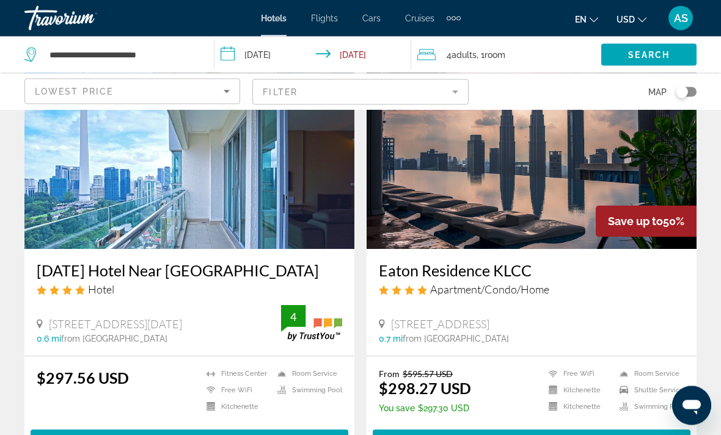
click at [616, 386] on li "Shuttle Service" at bounding box center [648, 391] width 71 height 10
click at [297, 429] on span "Main content" at bounding box center [190, 440] width 318 height 29
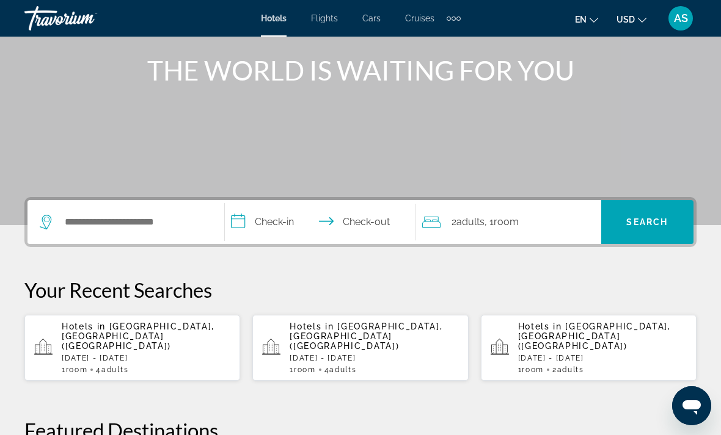
scroll to position [146, 0]
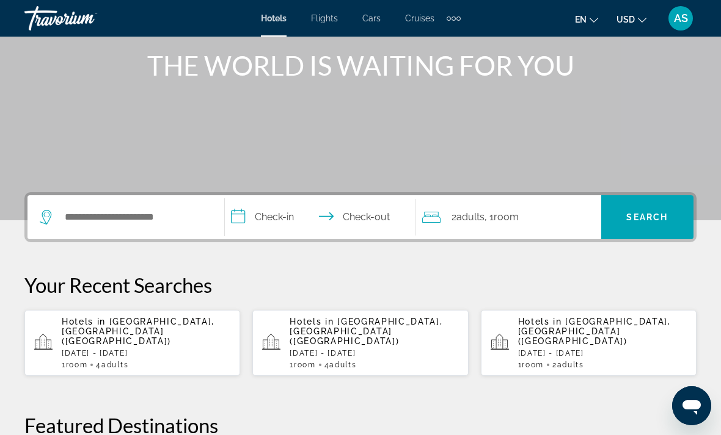
click at [205, 330] on p "Hotels in [GEOGRAPHIC_DATA], [GEOGRAPHIC_DATA] ([GEOGRAPHIC_DATA])" at bounding box center [146, 331] width 169 height 29
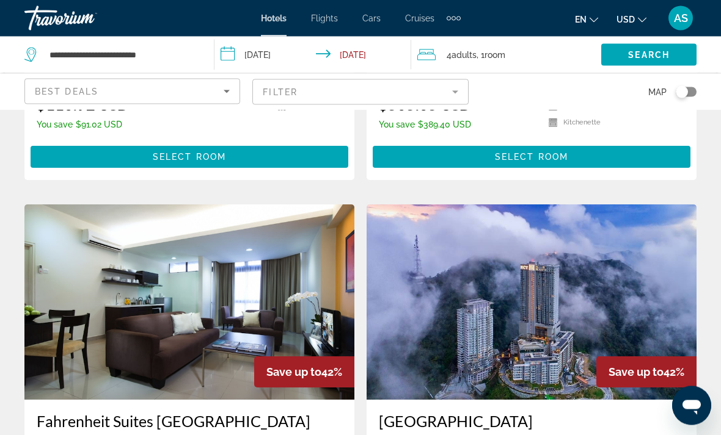
scroll to position [2205, 0]
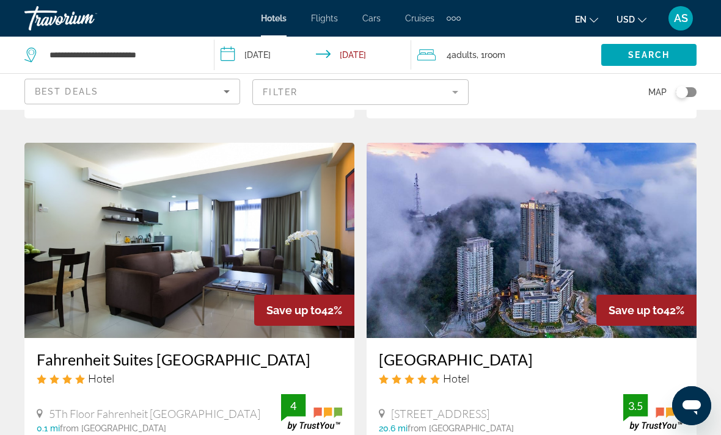
click at [200, 92] on div "Best Deals" at bounding box center [129, 91] width 189 height 15
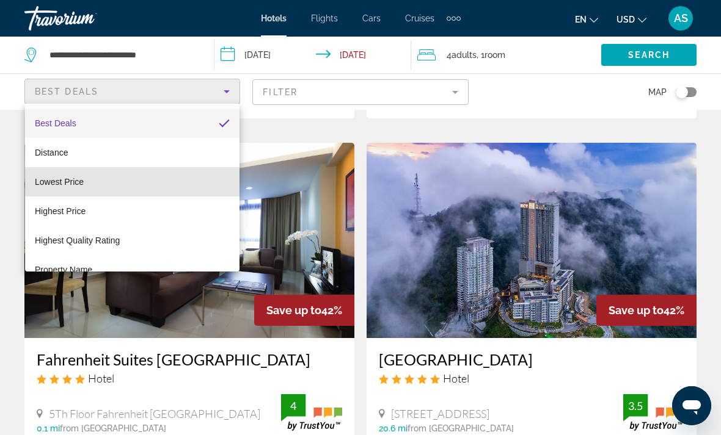
click at [97, 179] on mat-option "Lowest Price" at bounding box center [132, 181] width 214 height 29
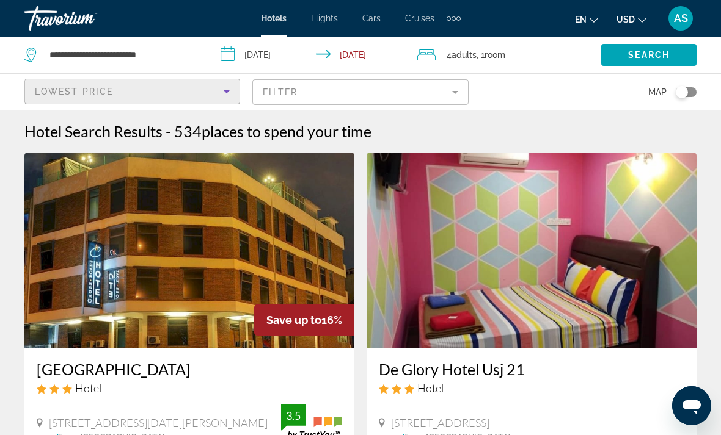
click at [315, 92] on mat-form-field "Filter" at bounding box center [360, 92] width 216 height 26
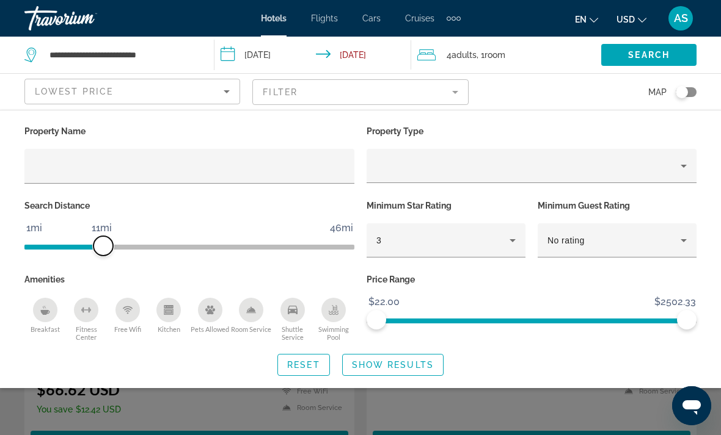
scroll to position [96, 0]
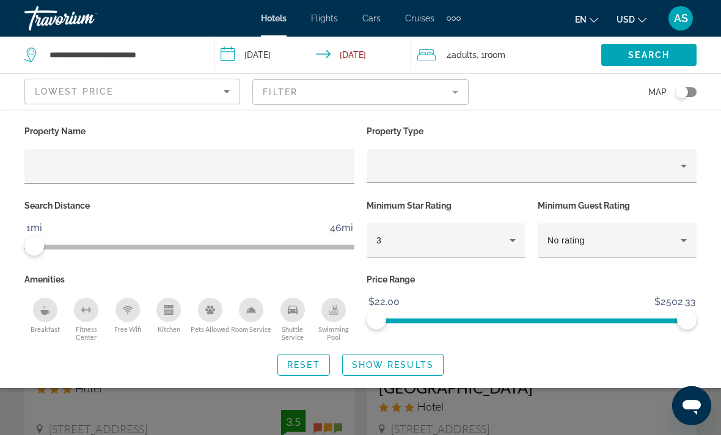
click at [413, 236] on div "3" at bounding box center [442, 240] width 133 height 15
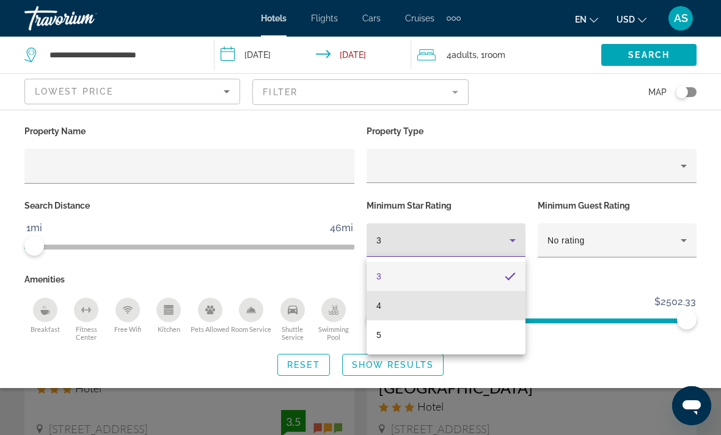
click at [396, 310] on mat-option "4" at bounding box center [445, 305] width 159 height 29
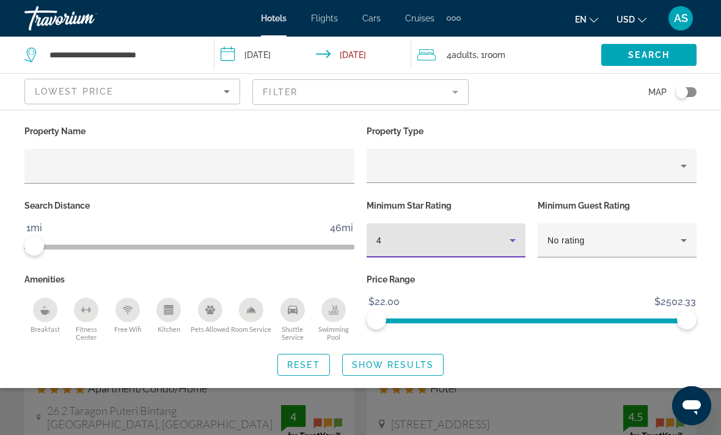
click at [382, 365] on span "Show Results" at bounding box center [393, 365] width 82 height 10
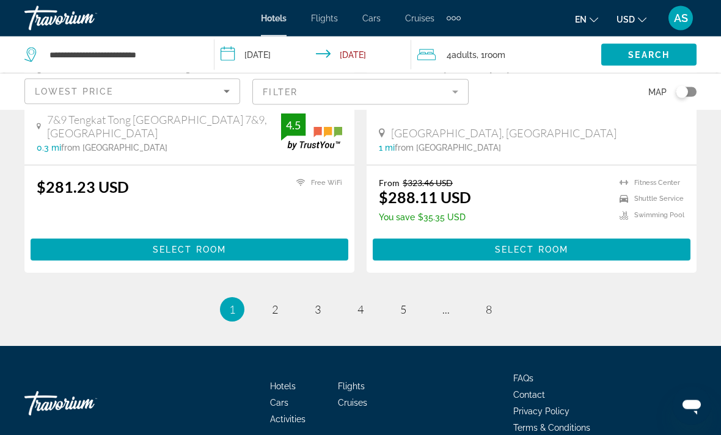
scroll to position [2483, 0]
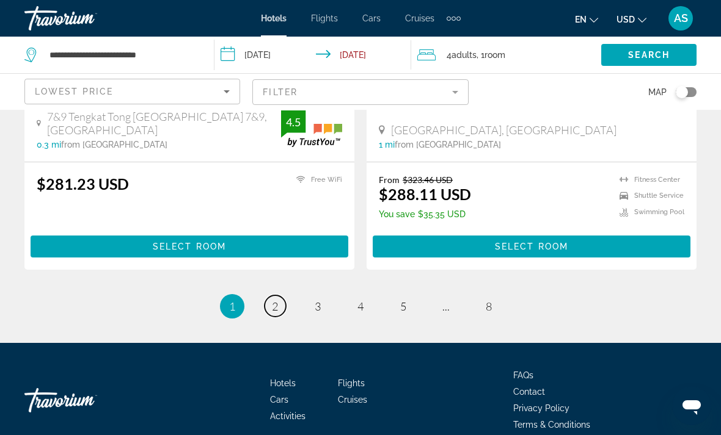
click at [267, 296] on link "page 2" at bounding box center [274, 306] width 21 height 21
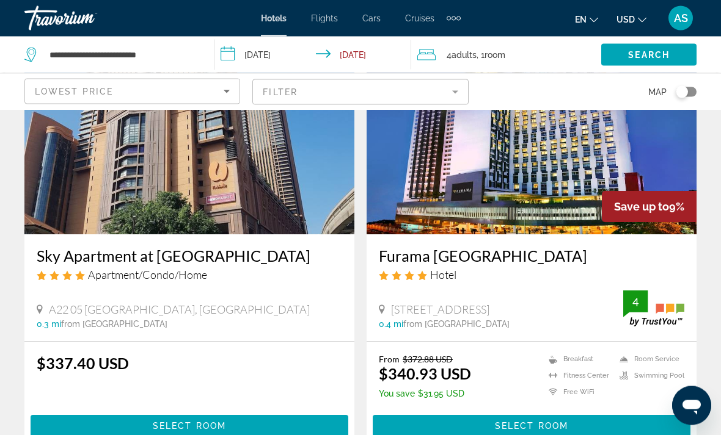
scroll to position [1433, 0]
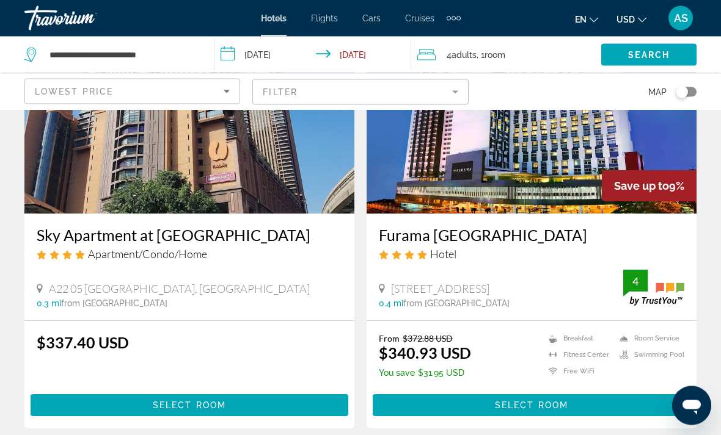
click at [264, 409] on span "Main content" at bounding box center [190, 406] width 318 height 29
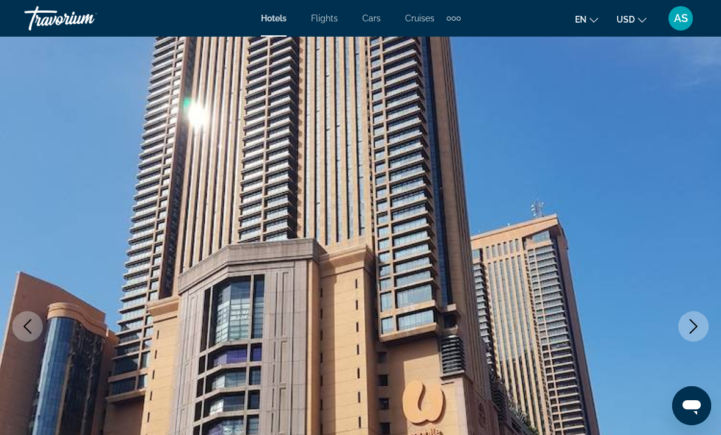
click at [700, 332] on icon "Next image" at bounding box center [693, 326] width 15 height 15
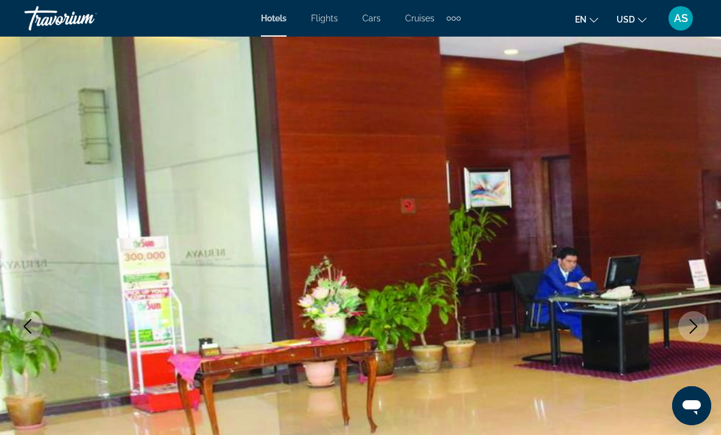
click at [697, 326] on icon "Next image" at bounding box center [693, 326] width 15 height 15
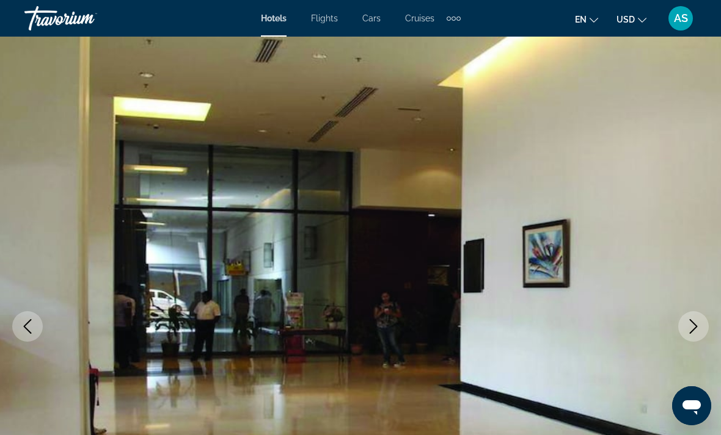
click at [699, 324] on icon "Next image" at bounding box center [693, 326] width 15 height 15
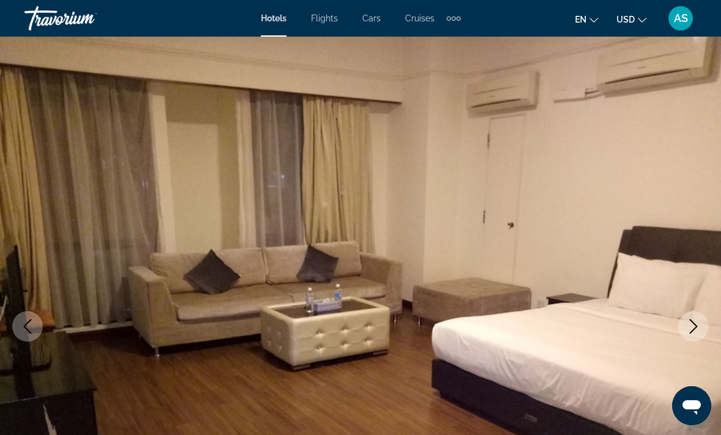
click at [696, 325] on icon "Next image" at bounding box center [693, 326] width 15 height 15
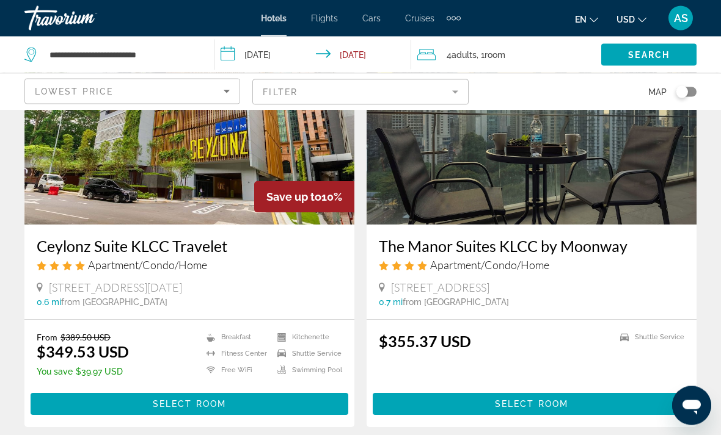
scroll to position [2280, 0]
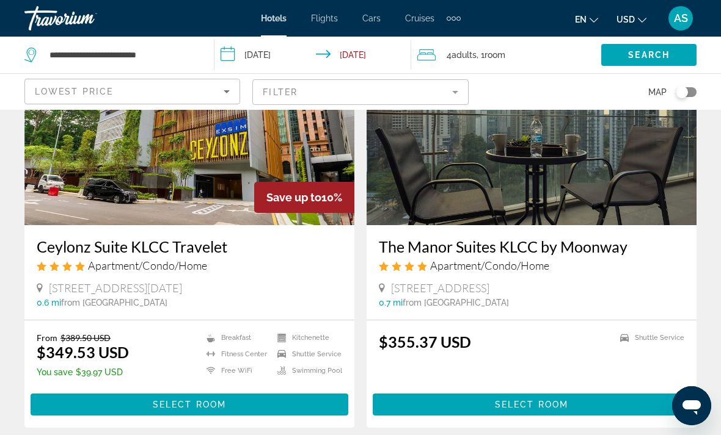
click at [244, 417] on span "Main content" at bounding box center [190, 404] width 318 height 29
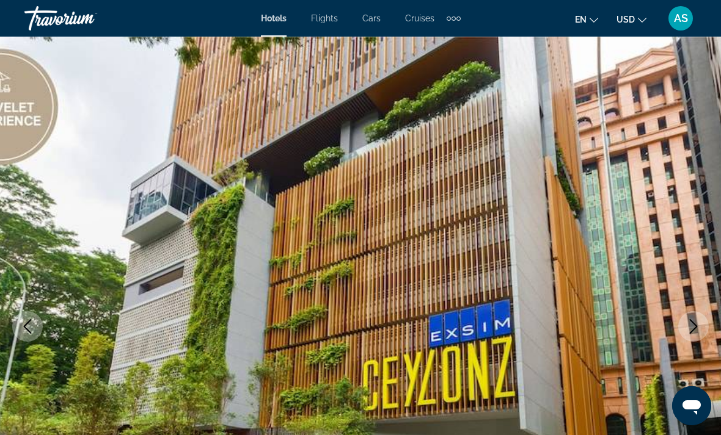
click at [702, 330] on button "Next image" at bounding box center [693, 326] width 31 height 31
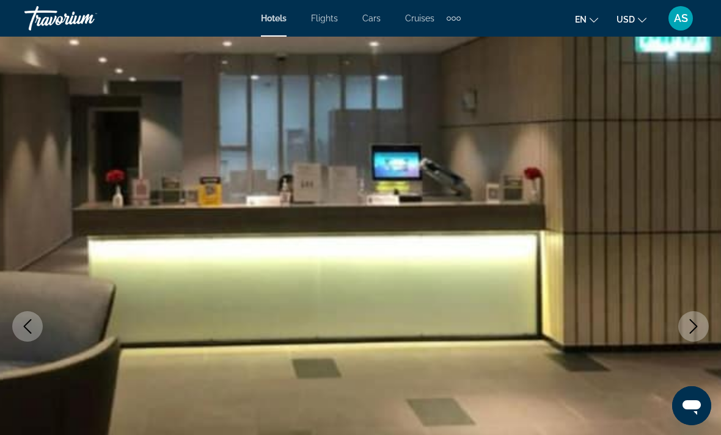
click at [686, 341] on img "Main content" at bounding box center [360, 327] width 721 height 580
click at [688, 338] on button "Next image" at bounding box center [693, 326] width 31 height 31
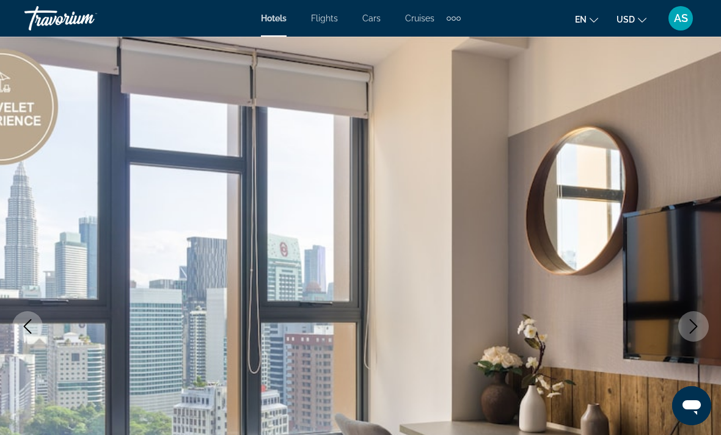
click at [693, 326] on icon "Next image" at bounding box center [693, 326] width 15 height 15
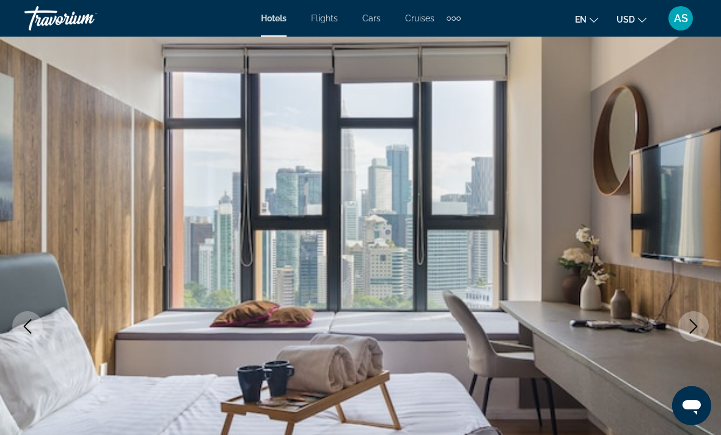
click at [690, 329] on icon "Next image" at bounding box center [693, 326] width 15 height 15
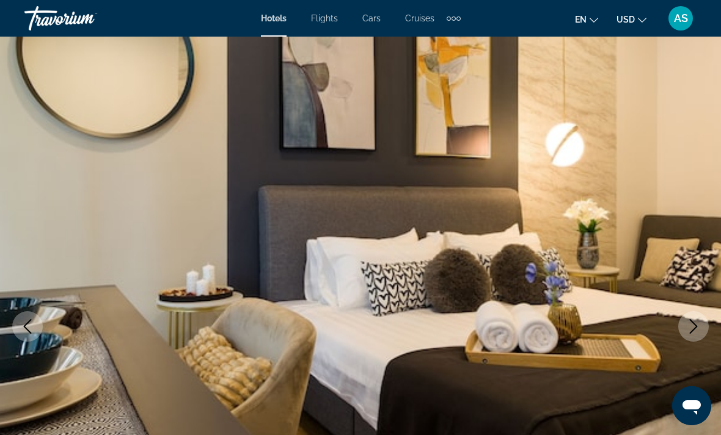
click at [687, 332] on icon "Next image" at bounding box center [693, 326] width 15 height 15
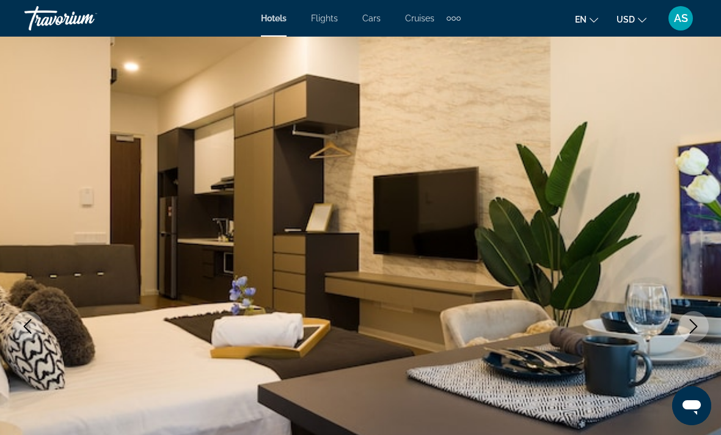
click at [692, 326] on icon "Next image" at bounding box center [693, 326] width 15 height 15
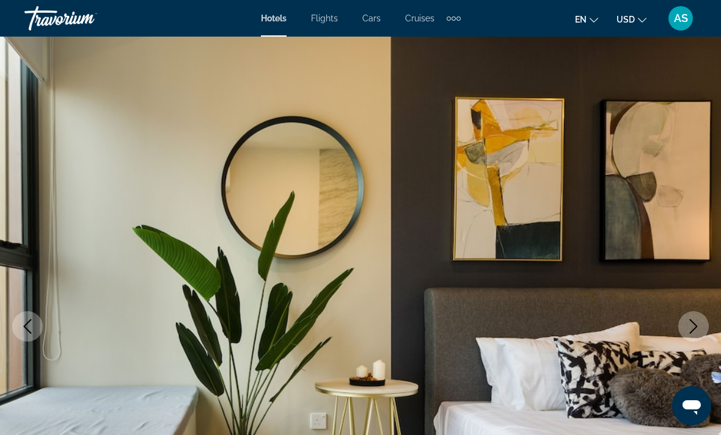
click at [691, 325] on icon "Next image" at bounding box center [693, 326] width 15 height 15
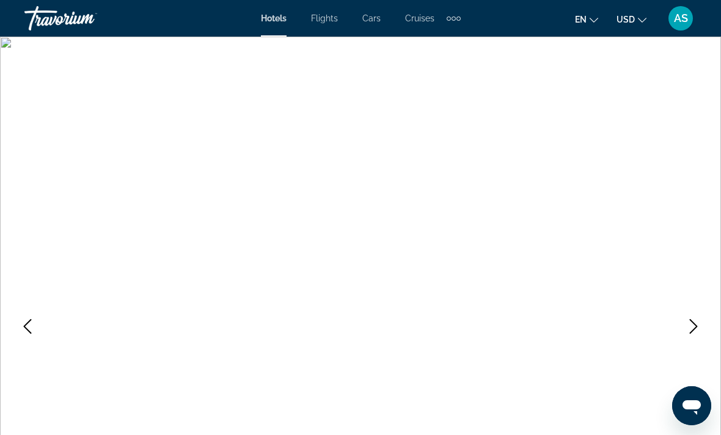
click at [699, 318] on button "Next image" at bounding box center [693, 326] width 31 height 31
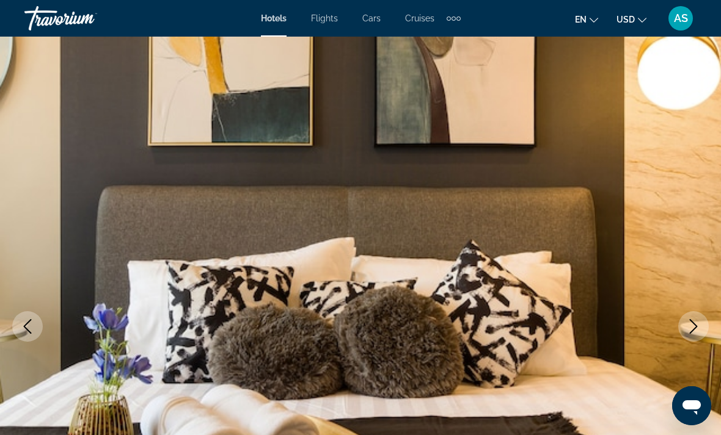
click at [694, 325] on icon "Next image" at bounding box center [693, 326] width 15 height 15
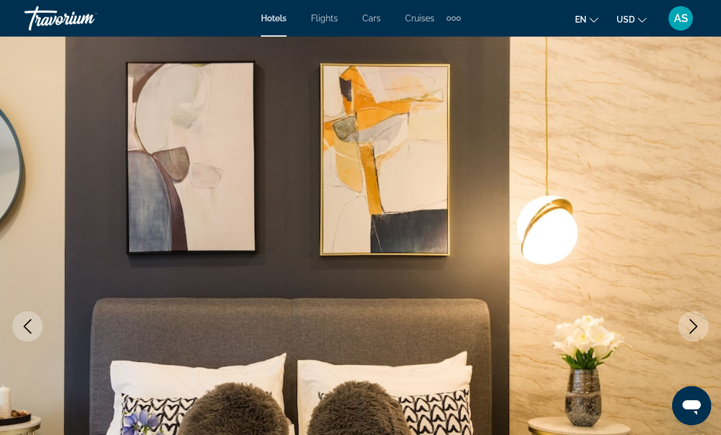
click at [697, 321] on icon "Next image" at bounding box center [693, 326] width 15 height 15
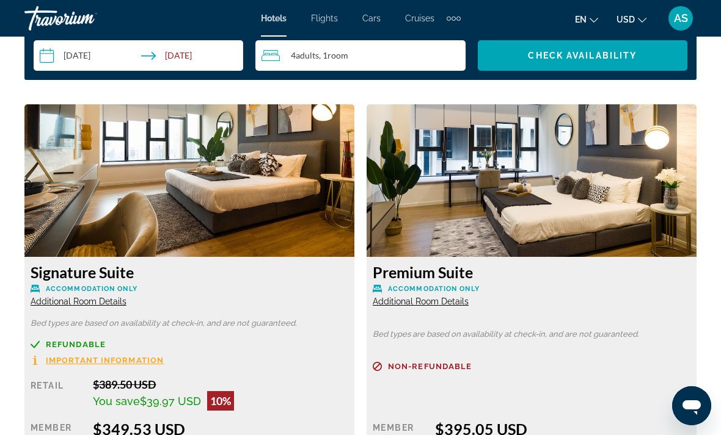
scroll to position [1759, 0]
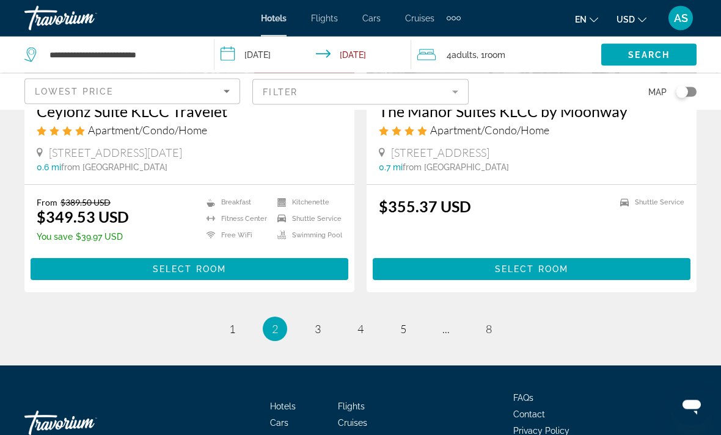
scroll to position [2466, 0]
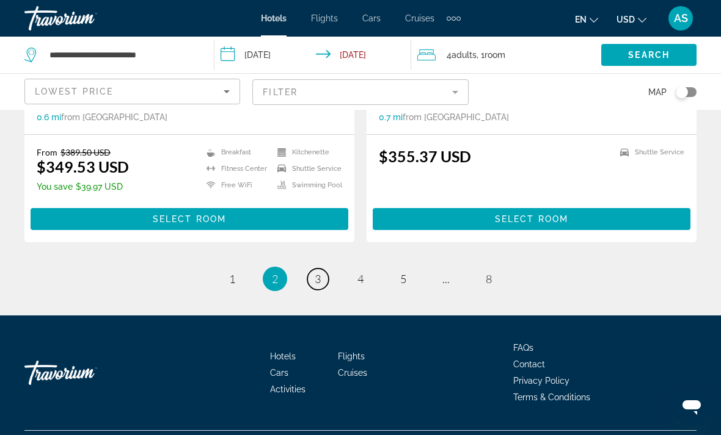
click at [315, 286] on span "3" at bounding box center [318, 278] width 6 height 13
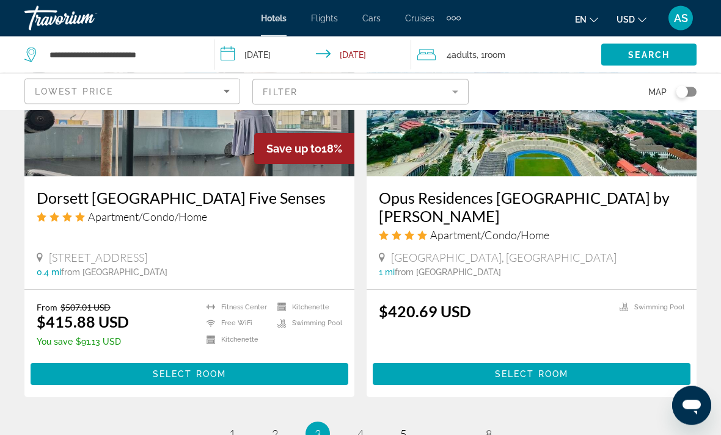
scroll to position [2364, 0]
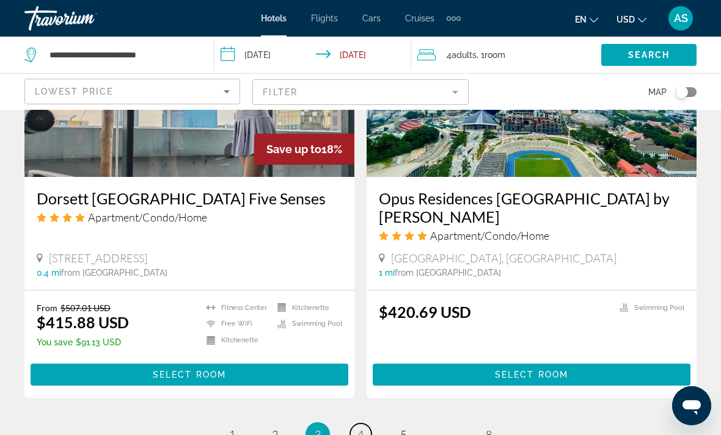
click at [361, 428] on span "4" at bounding box center [360, 434] width 6 height 13
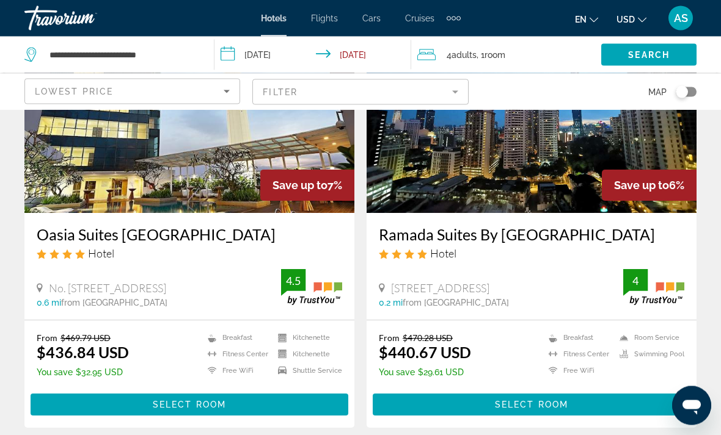
scroll to position [135, 0]
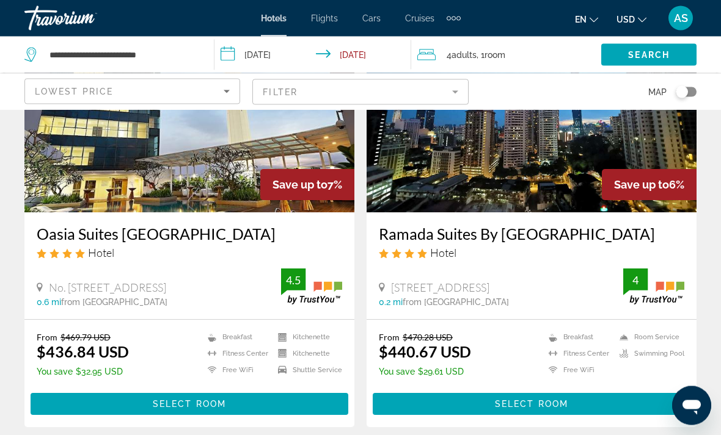
click at [299, 420] on span "Main content" at bounding box center [190, 404] width 318 height 29
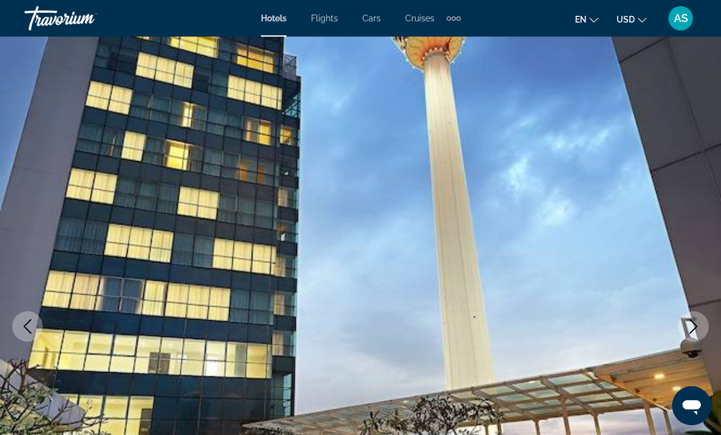
click at [701, 327] on button "Next image" at bounding box center [693, 326] width 31 height 31
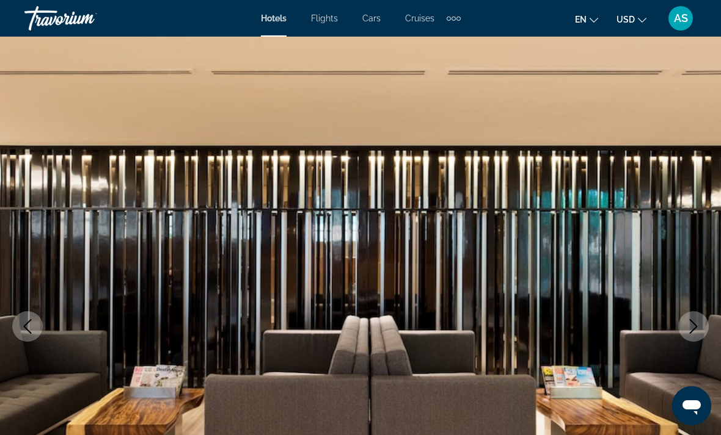
click at [691, 330] on icon "Next image" at bounding box center [693, 326] width 15 height 15
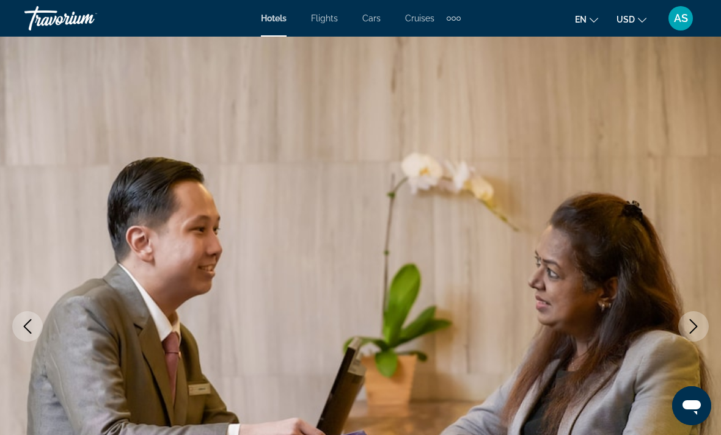
click at [698, 322] on icon "Next image" at bounding box center [693, 326] width 15 height 15
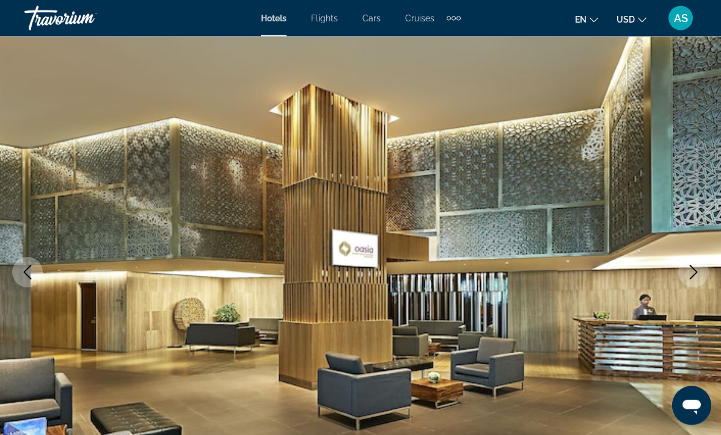
scroll to position [54, 0]
click at [694, 270] on icon "Next image" at bounding box center [694, 272] width 8 height 15
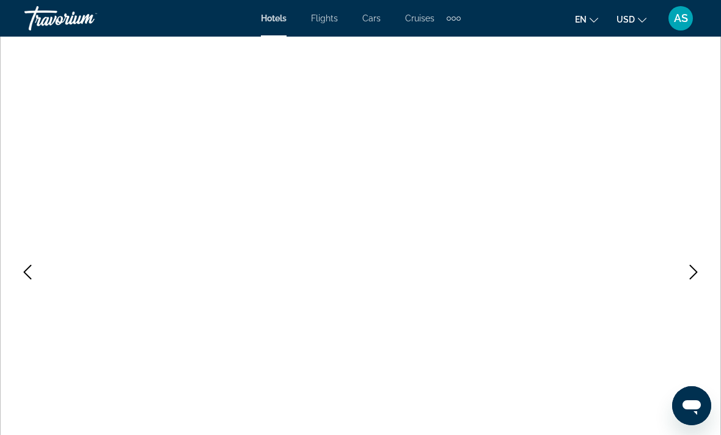
click at [695, 282] on button "Next image" at bounding box center [693, 272] width 31 height 31
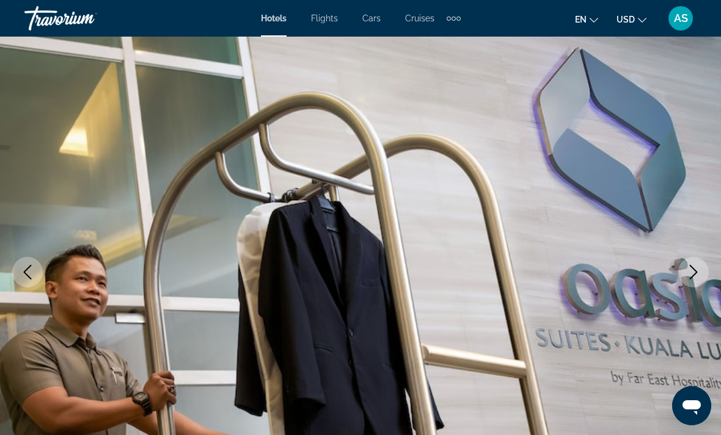
click at [692, 273] on icon "Next image" at bounding box center [693, 272] width 15 height 15
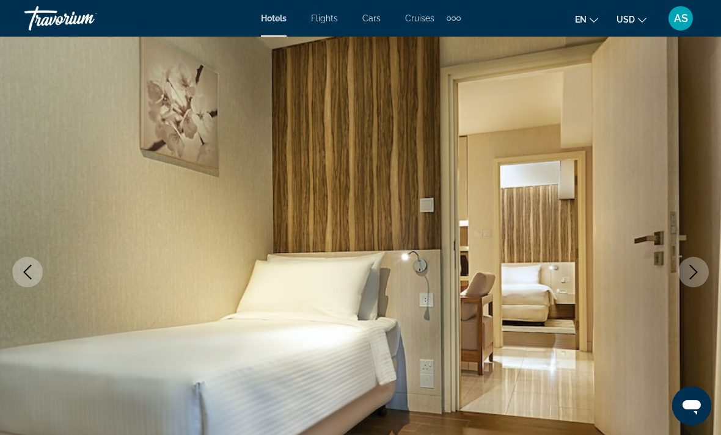
click at [693, 272] on icon "Next image" at bounding box center [693, 272] width 15 height 15
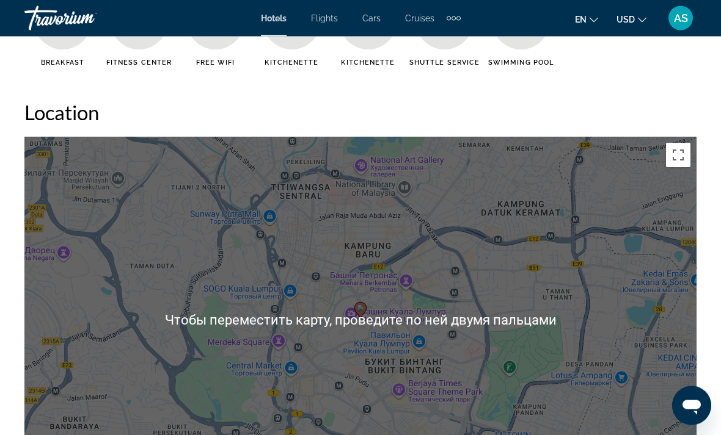
scroll to position [1279, 0]
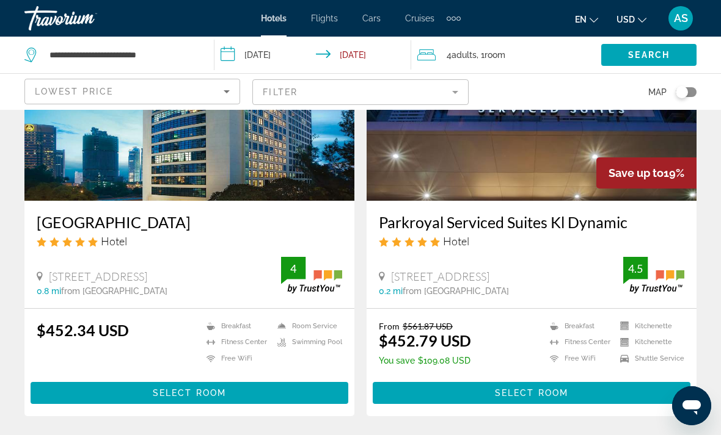
scroll to position [1065, 0]
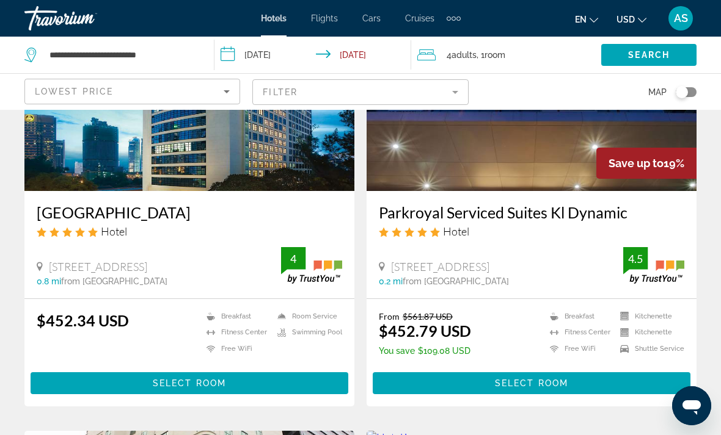
click at [263, 369] on span "Main content" at bounding box center [190, 383] width 318 height 29
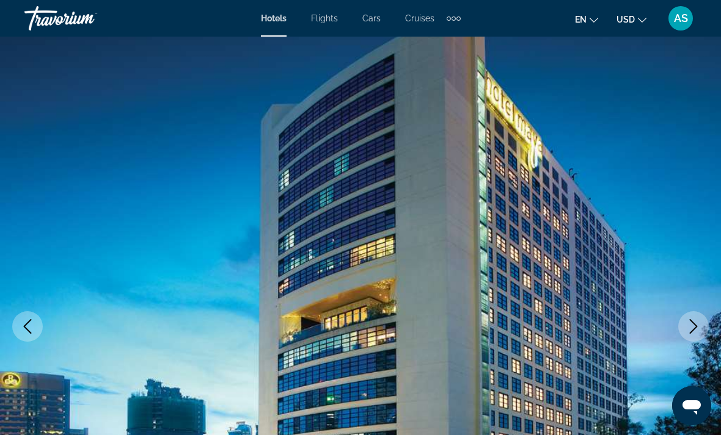
click at [691, 337] on button "Next image" at bounding box center [693, 326] width 31 height 31
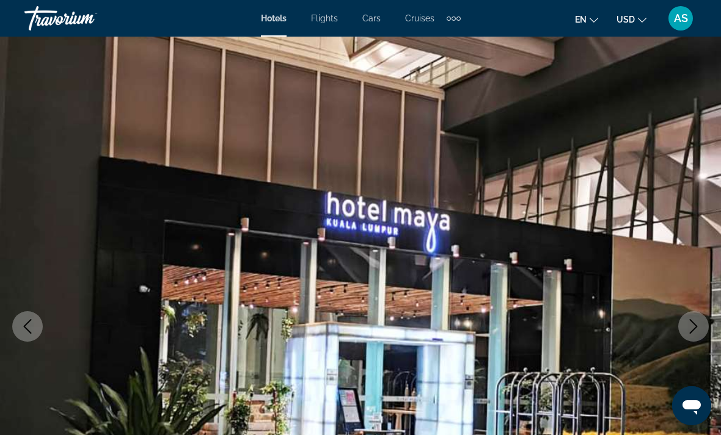
click at [698, 322] on icon "Next image" at bounding box center [693, 326] width 15 height 15
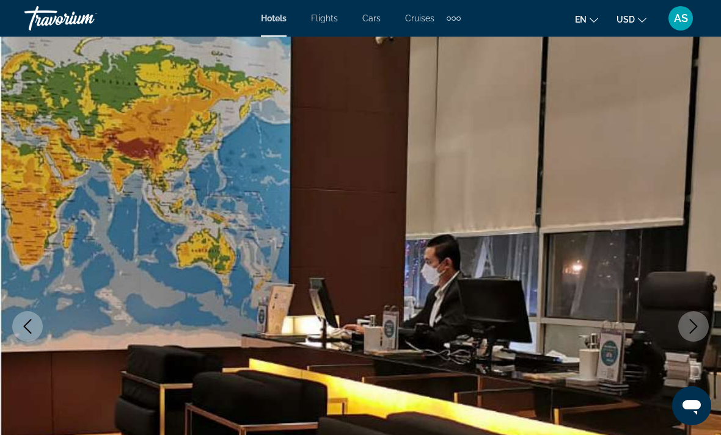
click at [693, 333] on icon "Next image" at bounding box center [693, 326] width 15 height 15
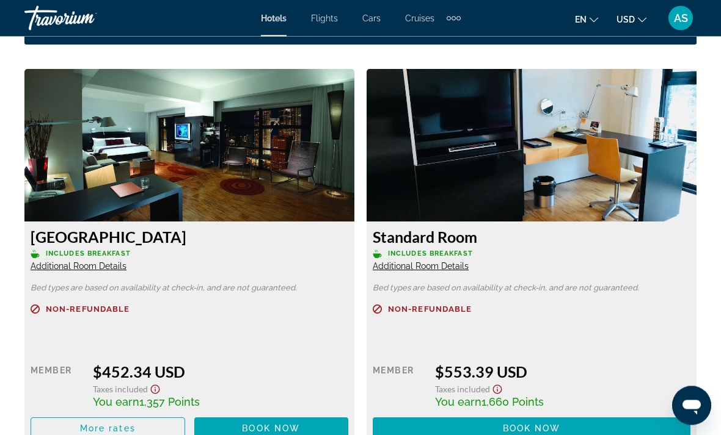
scroll to position [1838, 0]
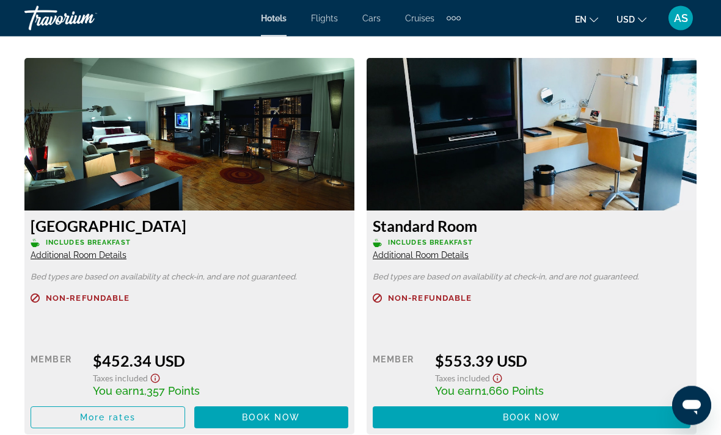
click at [102, 251] on span "Additional Room Details" at bounding box center [79, 256] width 96 height 10
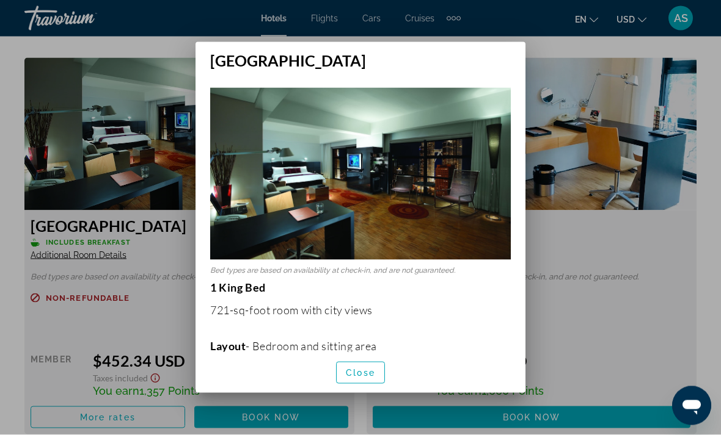
scroll to position [0, 0]
click at [358, 380] on span "button" at bounding box center [361, 373] width 48 height 29
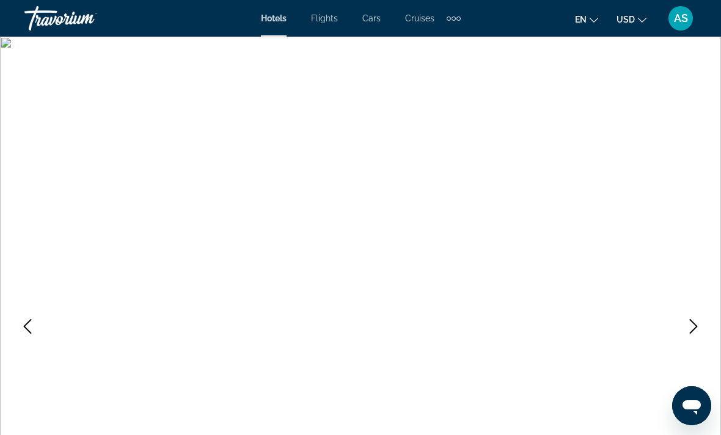
scroll to position [1838, 0]
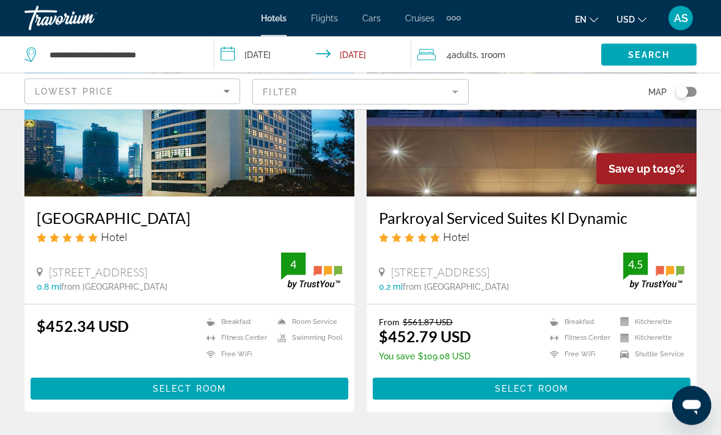
scroll to position [1117, 0]
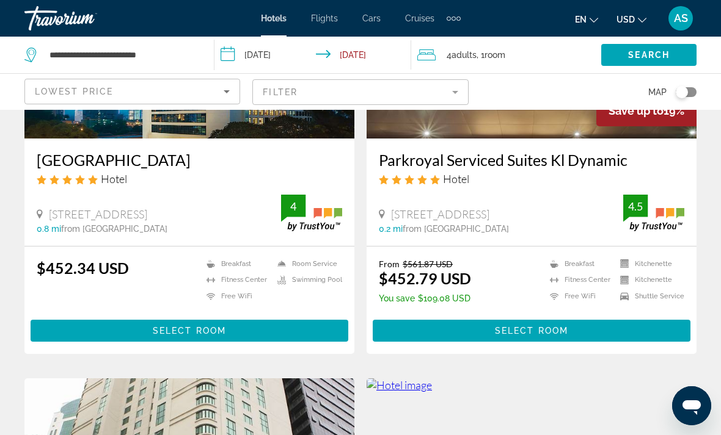
click at [655, 317] on span "Main content" at bounding box center [532, 330] width 318 height 29
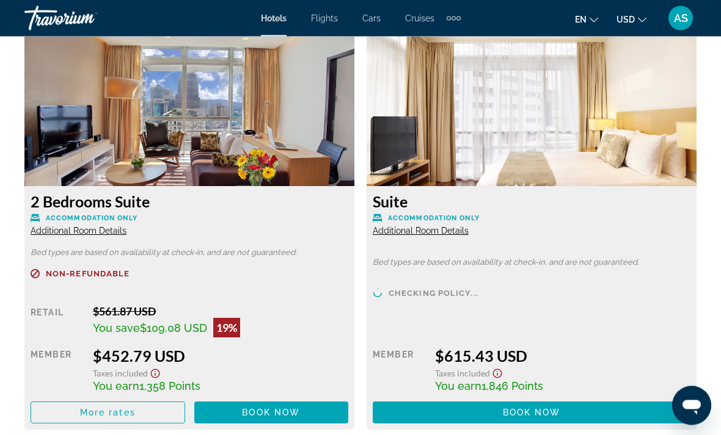
scroll to position [1916, 0]
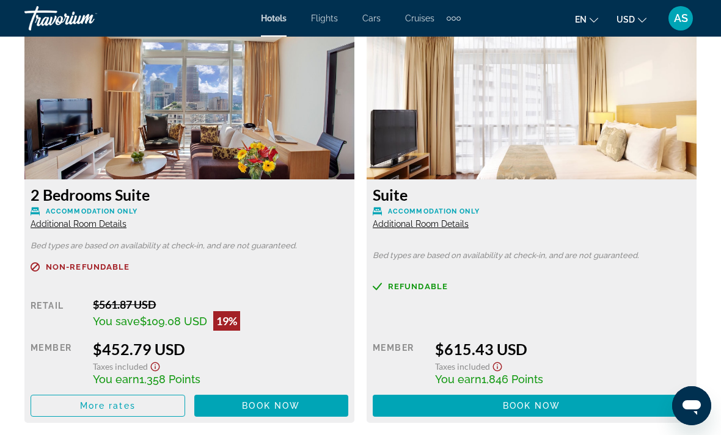
click at [133, 409] on span "More rates" at bounding box center [108, 406] width 56 height 10
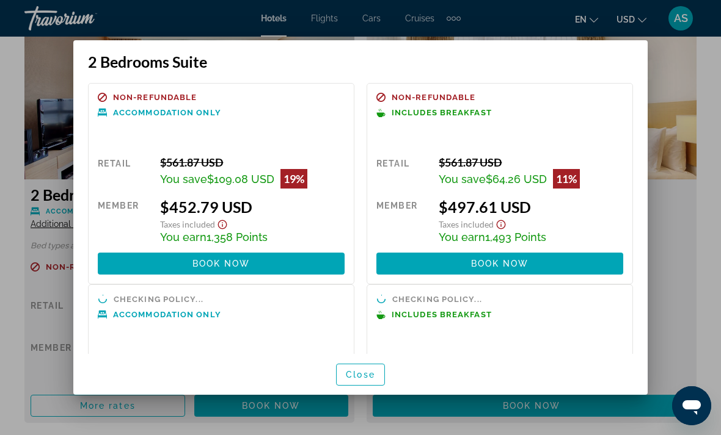
click at [359, 380] on span "Close" at bounding box center [360, 375] width 29 height 10
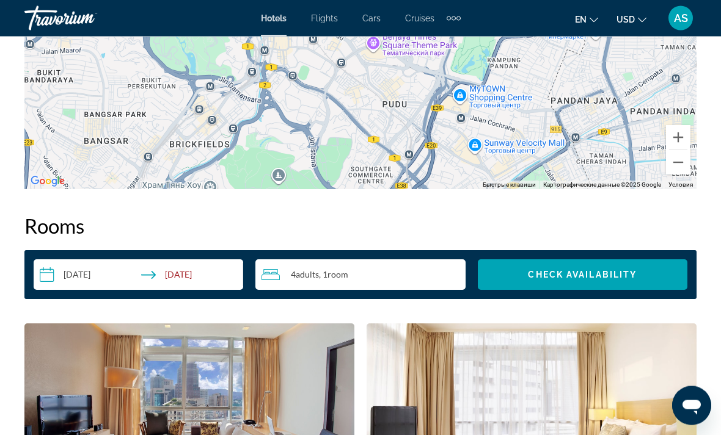
scroll to position [1614, 0]
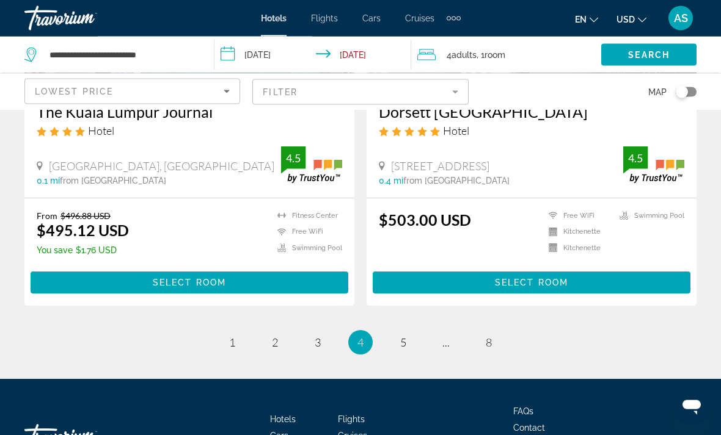
scroll to position [2506, 0]
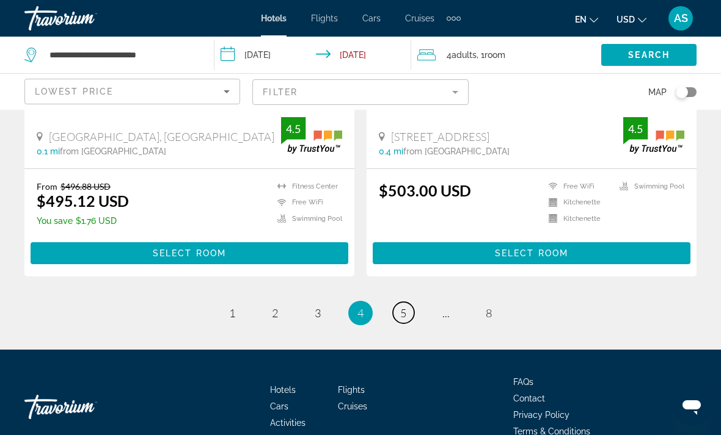
click at [405, 307] on span "5" at bounding box center [403, 313] width 6 height 13
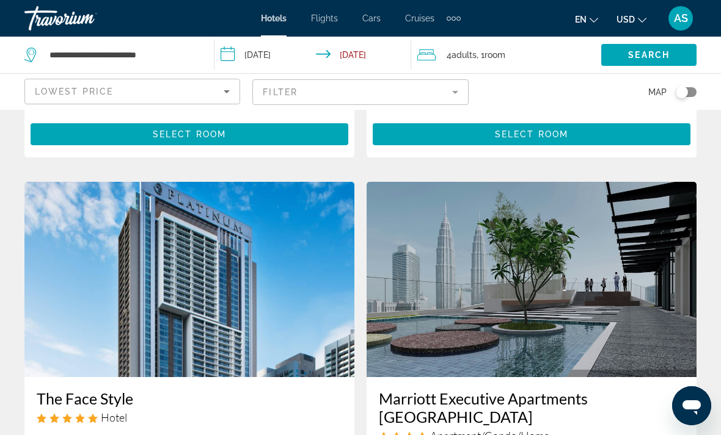
scroll to position [1786, 0]
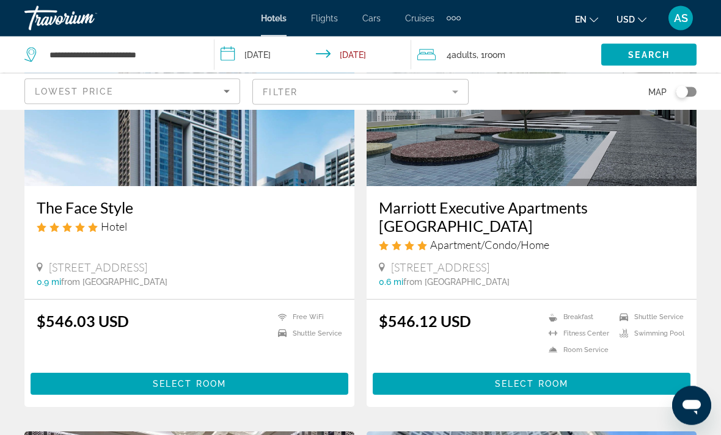
click at [625, 370] on span "Main content" at bounding box center [532, 384] width 318 height 29
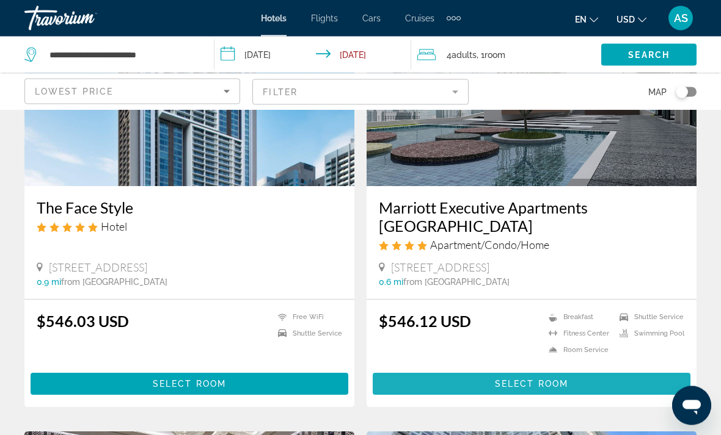
scroll to position [1901, 0]
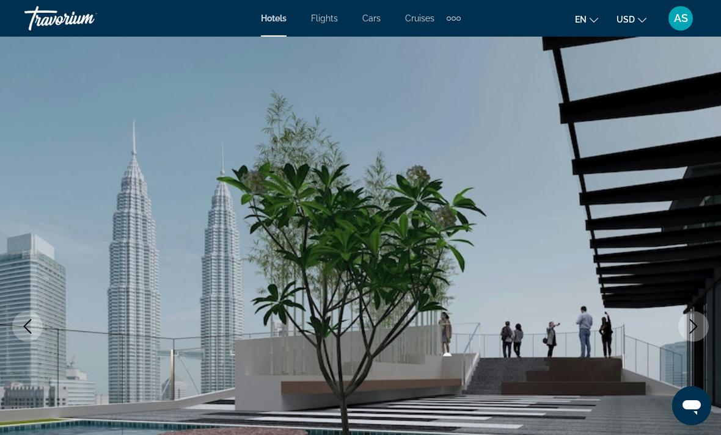
click at [696, 321] on icon "Next image" at bounding box center [693, 326] width 15 height 15
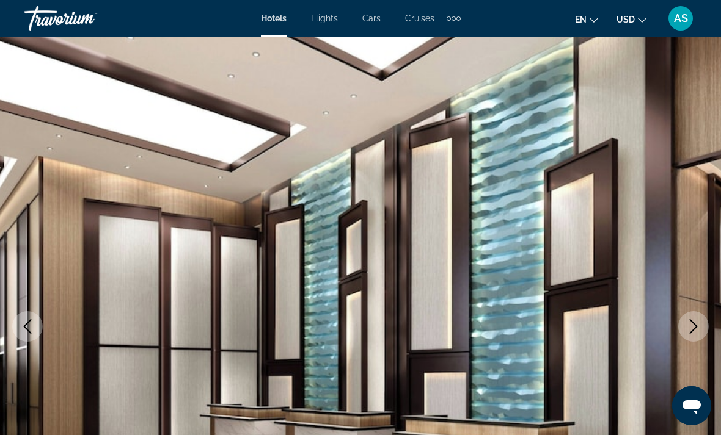
click at [687, 332] on icon "Next image" at bounding box center [693, 326] width 15 height 15
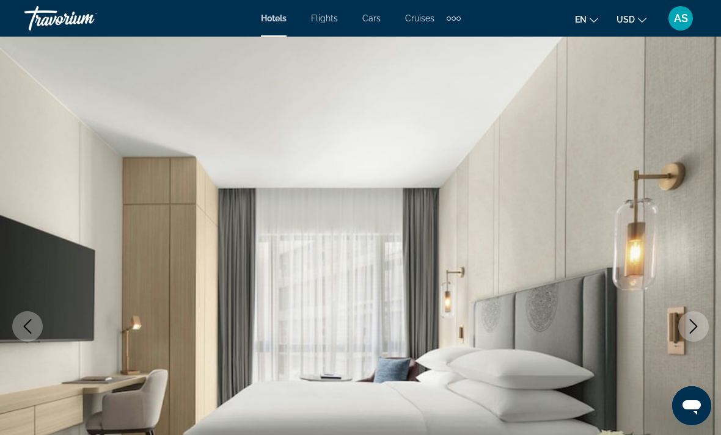
click at [685, 330] on button "Next image" at bounding box center [693, 326] width 31 height 31
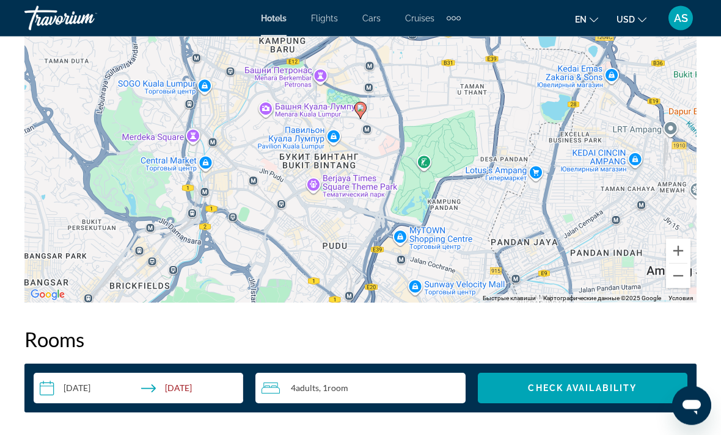
scroll to position [1499, 0]
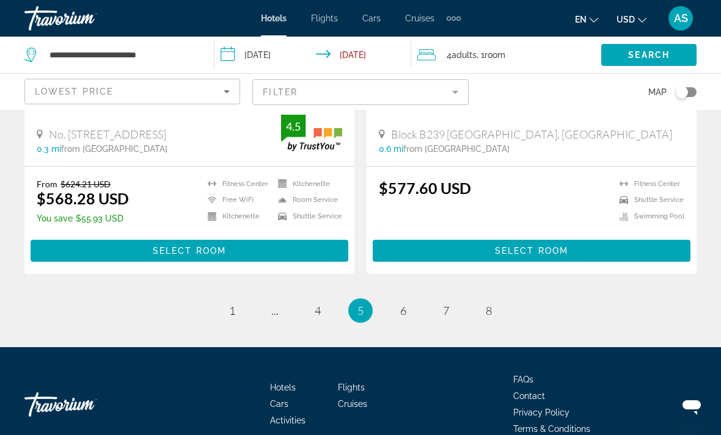
scroll to position [2488, 0]
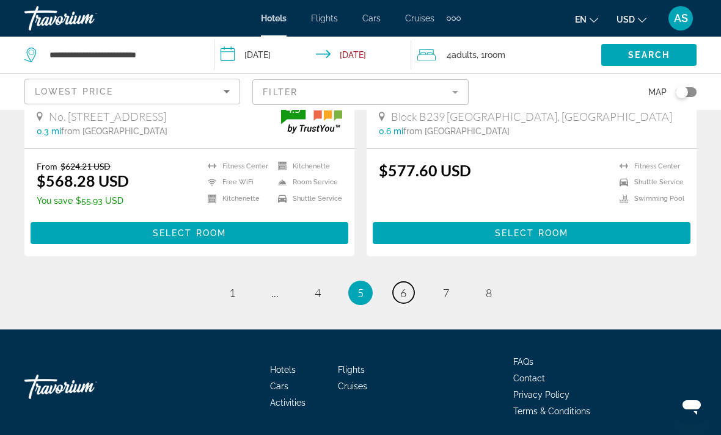
click at [406, 293] on span "6" at bounding box center [403, 292] width 6 height 13
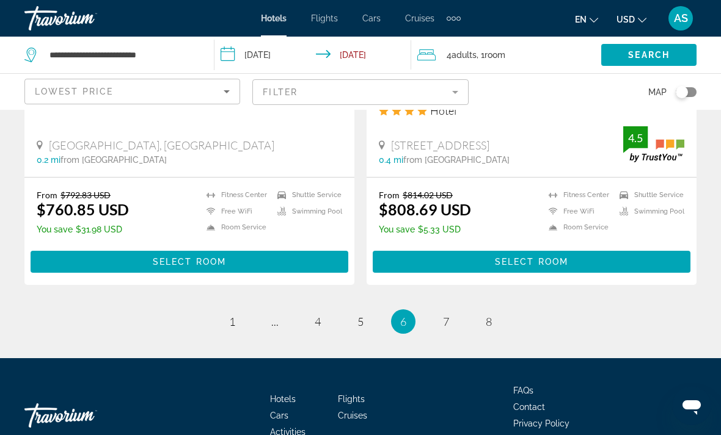
scroll to position [2517, 0]
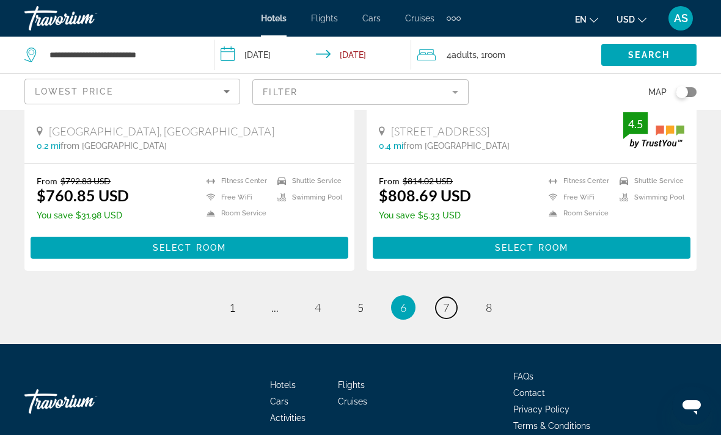
click at [441, 297] on link "page 7" at bounding box center [445, 307] width 21 height 21
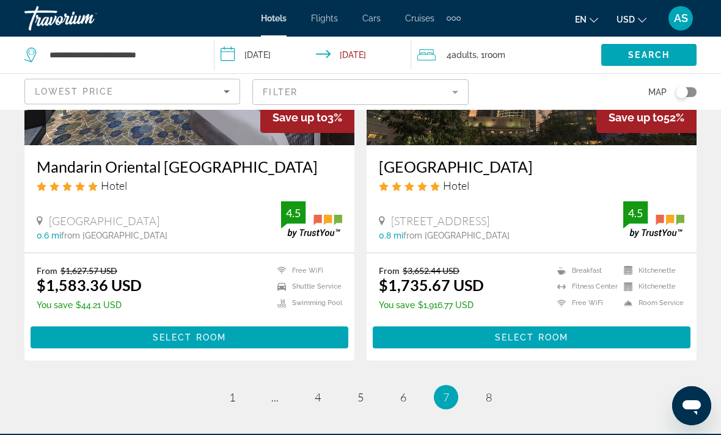
scroll to position [2467, 0]
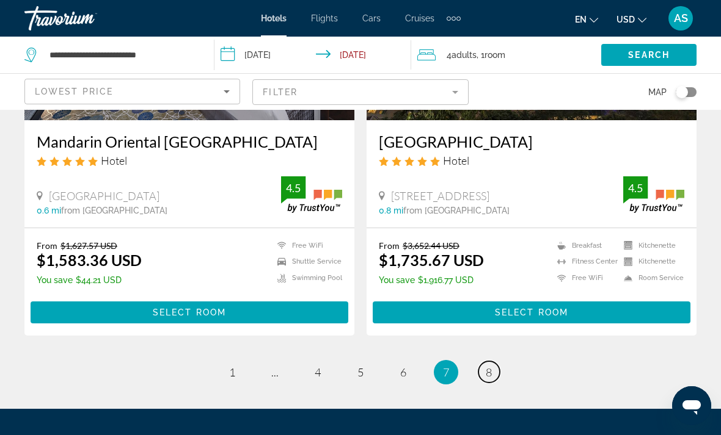
click at [487, 366] on span "8" at bounding box center [489, 372] width 6 height 13
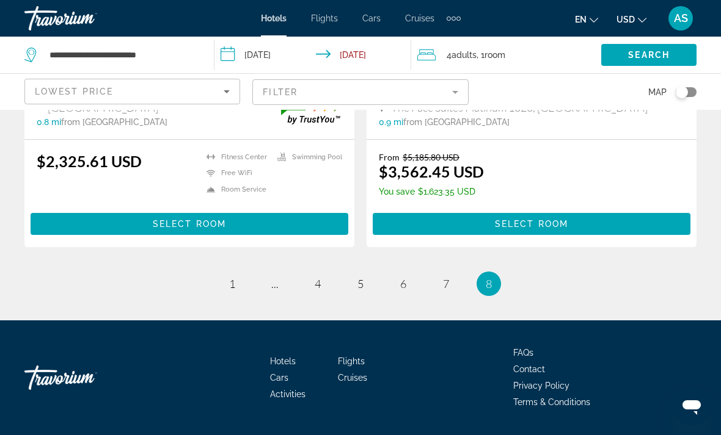
scroll to position [332, 0]
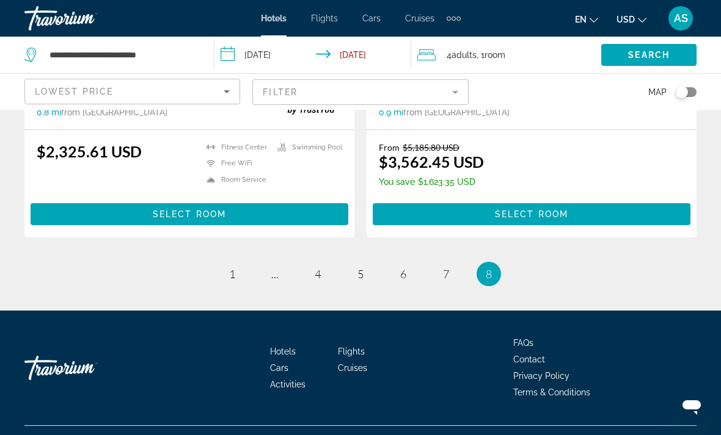
click at [415, 90] on mat-form-field "Filter" at bounding box center [360, 92] width 216 height 26
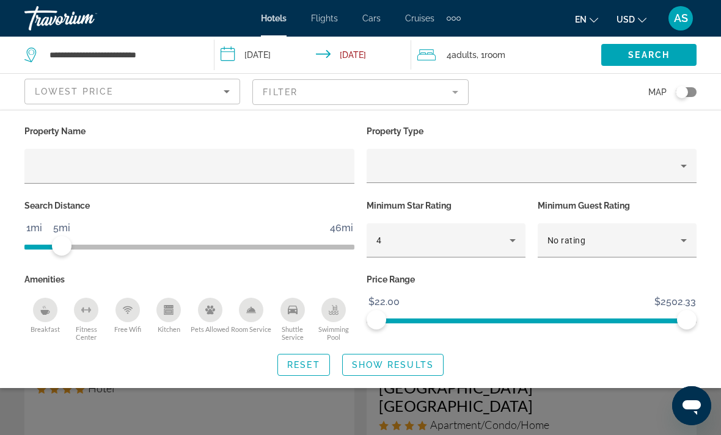
click at [415, 365] on span "Show Results" at bounding box center [393, 365] width 82 height 10
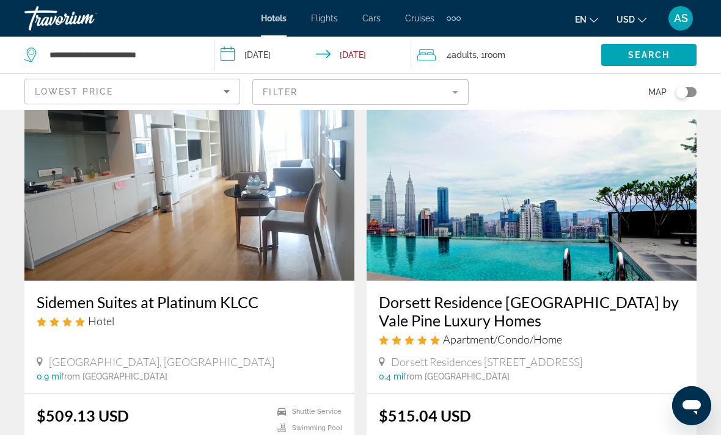
scroll to position [2502, 0]
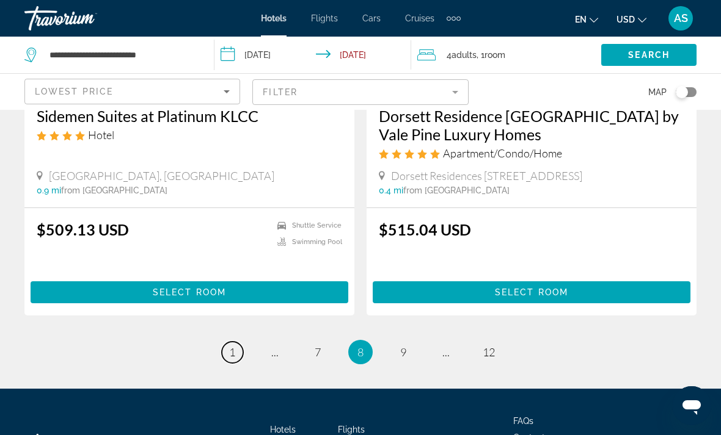
click at [227, 342] on link "page 1" at bounding box center [232, 352] width 21 height 21
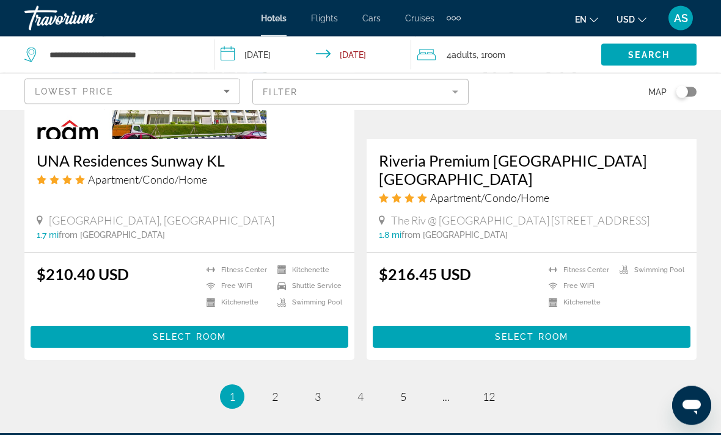
scroll to position [2483, 0]
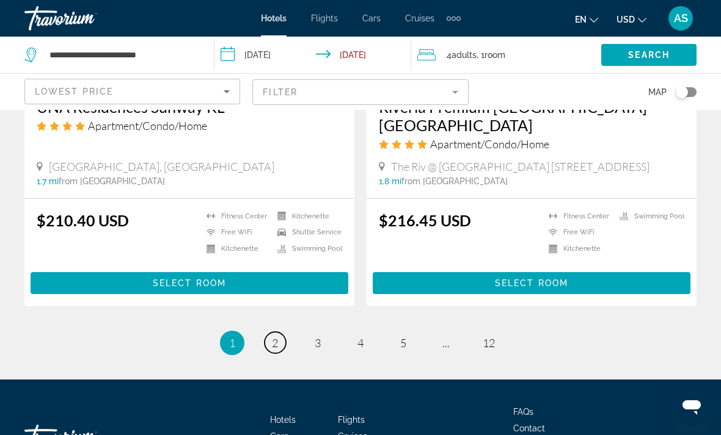
click at [273, 337] on span "2" at bounding box center [275, 343] width 6 height 13
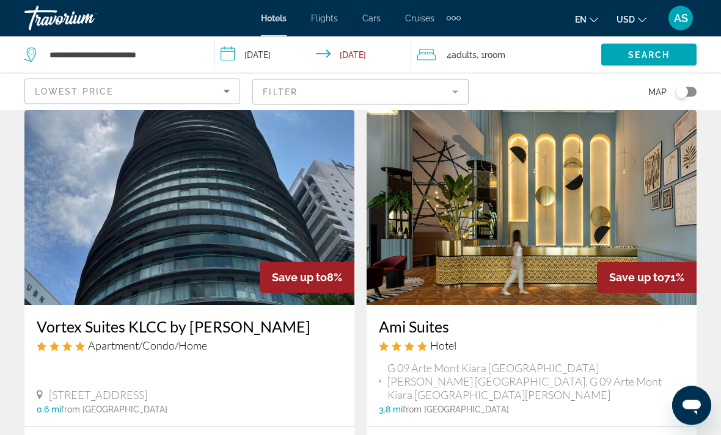
scroll to position [54, 0]
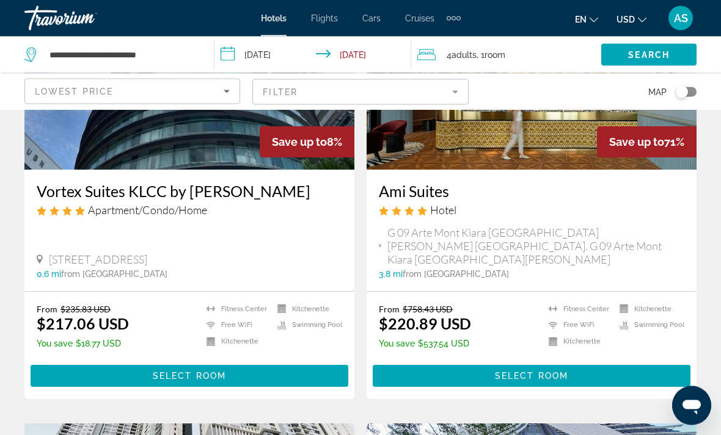
click at [637, 377] on span "Main content" at bounding box center [532, 376] width 318 height 29
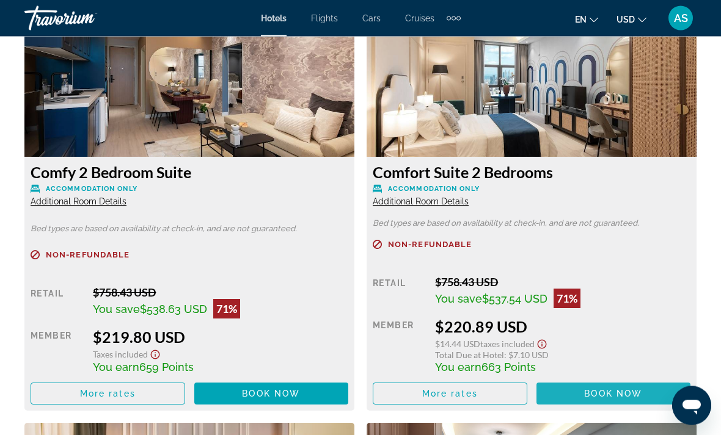
scroll to position [1948, 0]
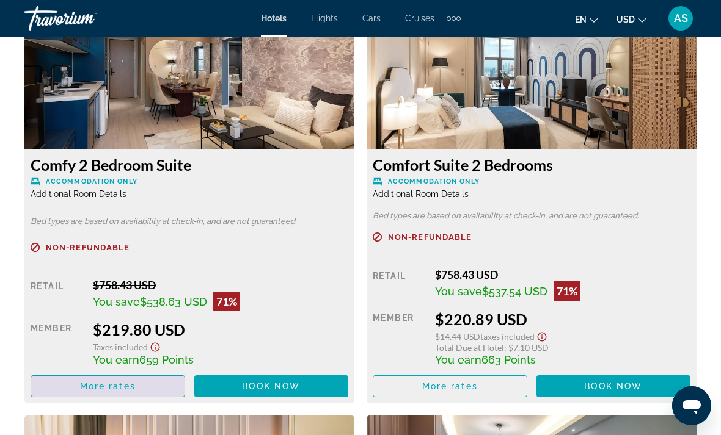
click at [126, 383] on span "More rates" at bounding box center [108, 387] width 56 height 10
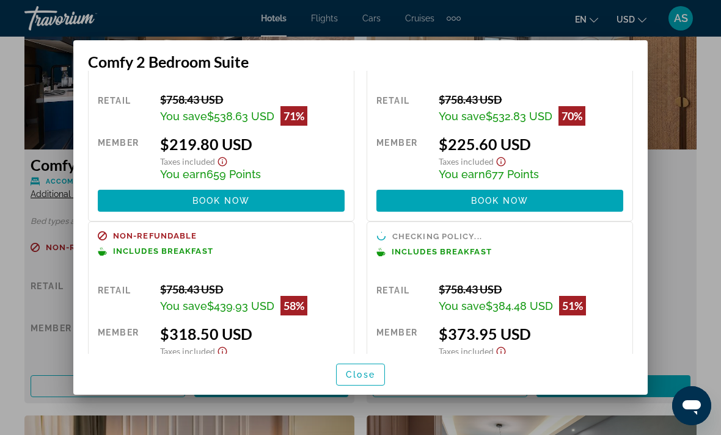
scroll to position [77, 0]
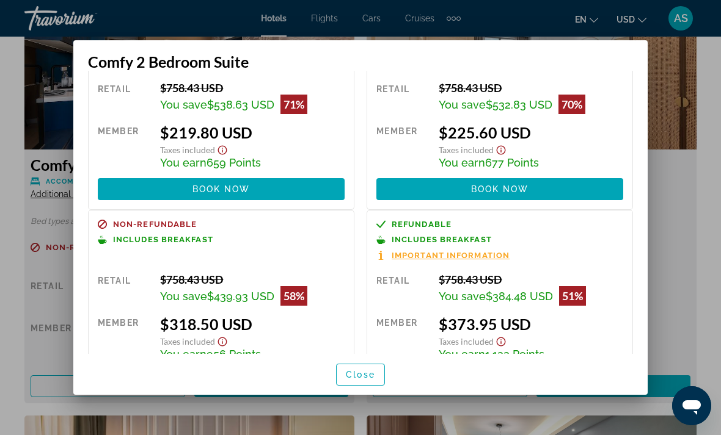
click at [360, 390] on span "button" at bounding box center [361, 374] width 48 height 29
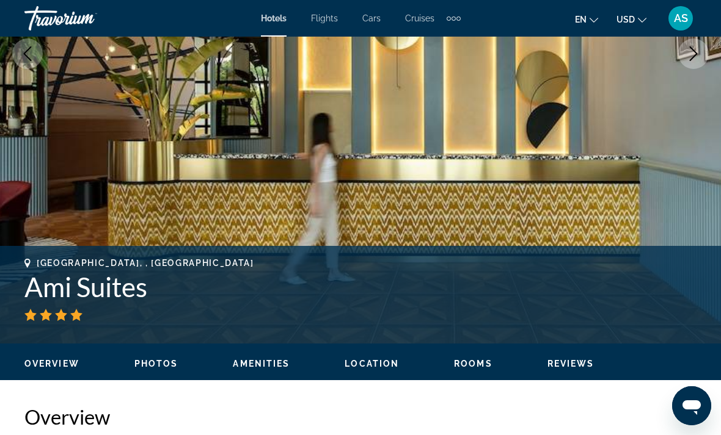
scroll to position [266, 0]
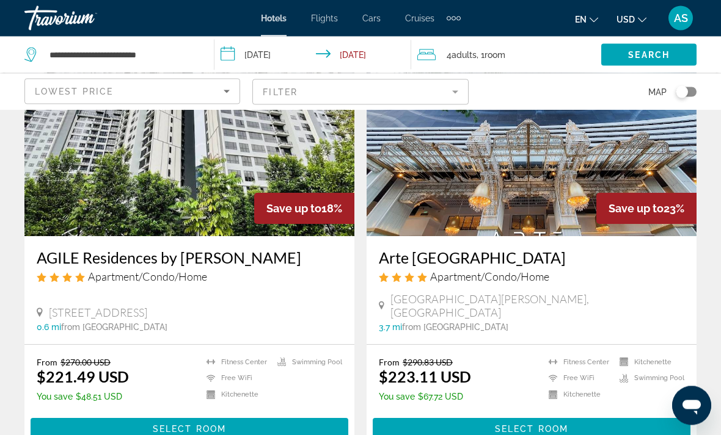
click at [633, 417] on span "Main content" at bounding box center [532, 429] width 318 height 29
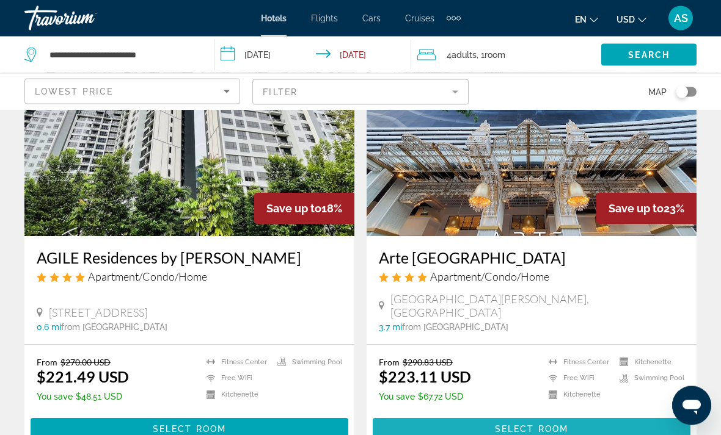
scroll to position [561, 0]
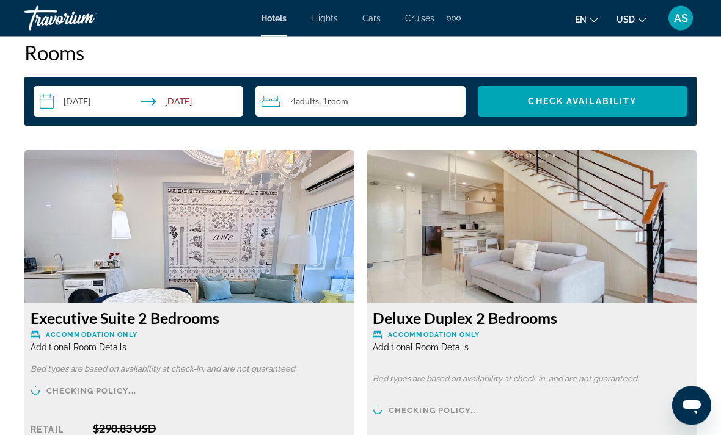
scroll to position [1766, 0]
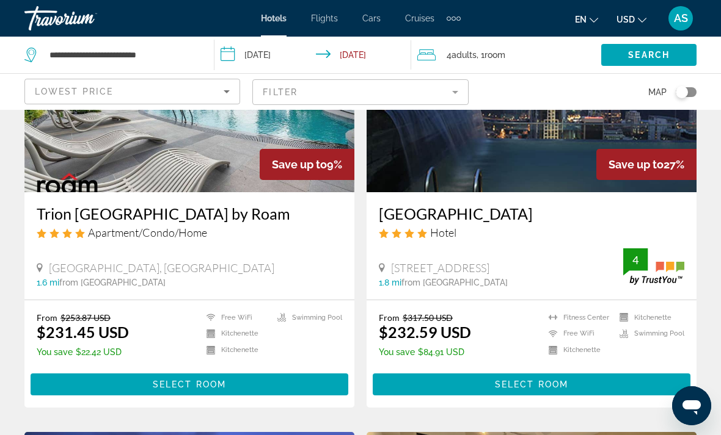
scroll to position [1463, 0]
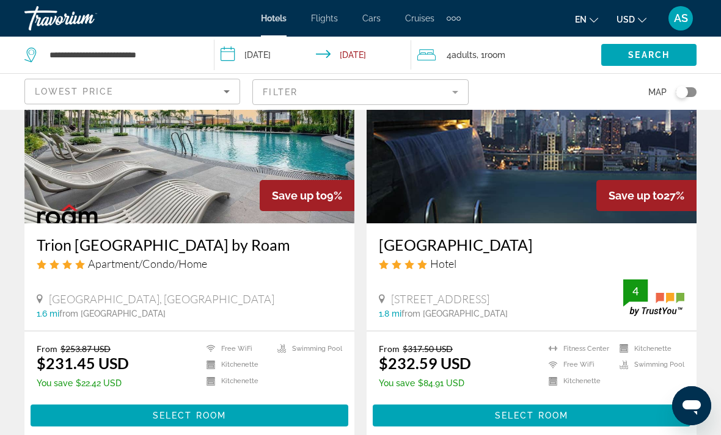
click at [223, 411] on span "Select Room" at bounding box center [189, 416] width 73 height 10
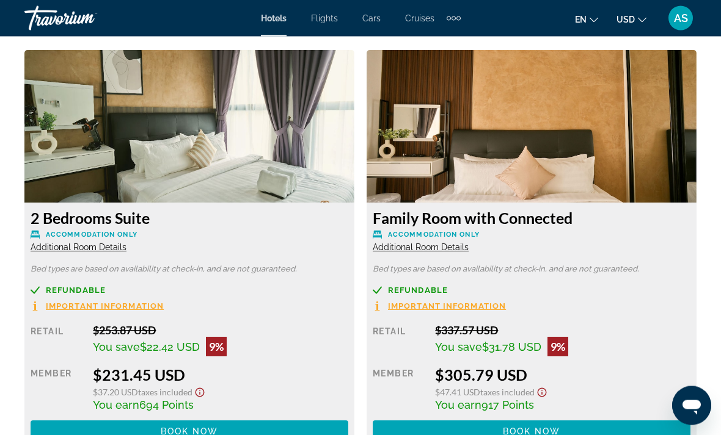
scroll to position [1893, 0]
click at [282, 162] on img "Main content" at bounding box center [189, 126] width 330 height 153
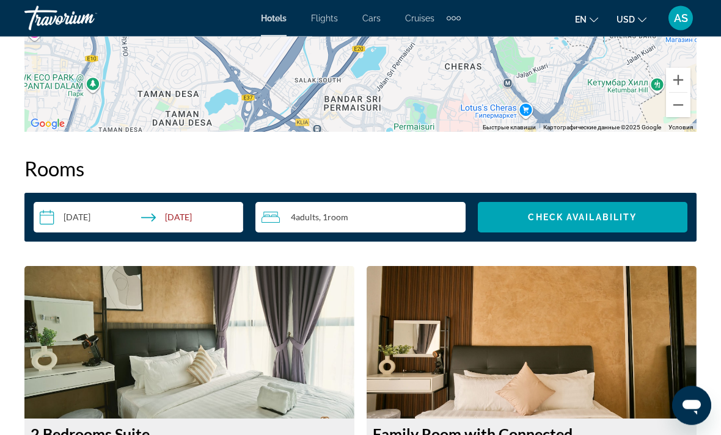
scroll to position [1755, 0]
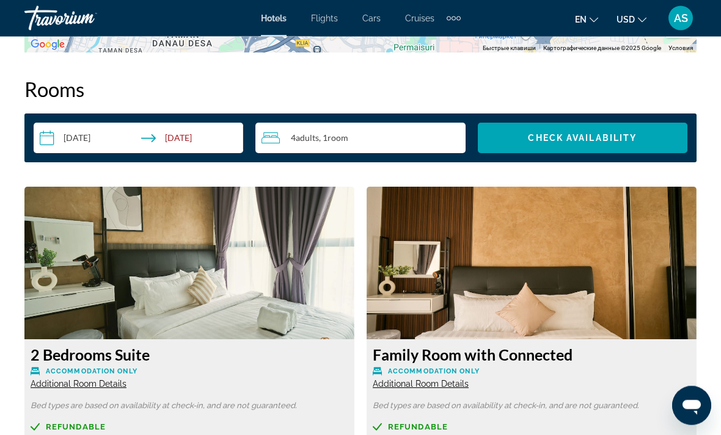
click at [268, 275] on img "Main content" at bounding box center [189, 264] width 330 height 153
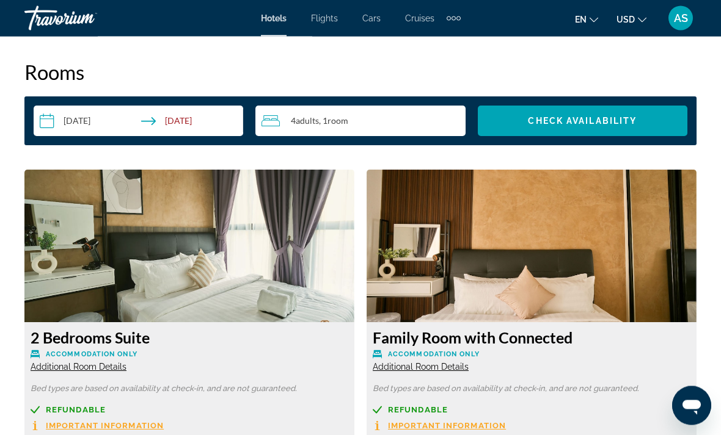
scroll to position [1835, 0]
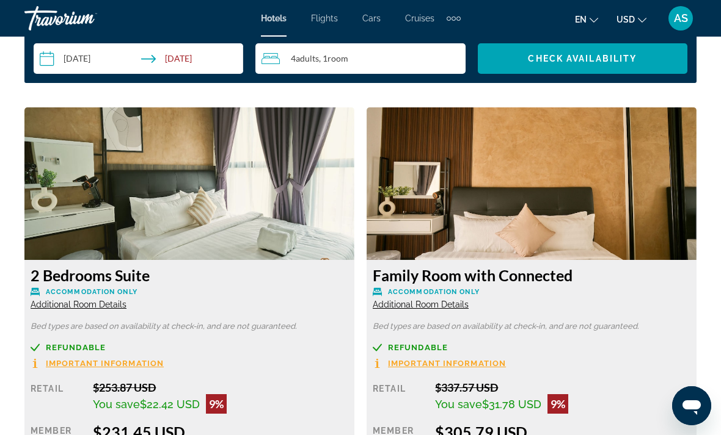
click at [104, 308] on span "Additional Room Details" at bounding box center [79, 305] width 96 height 10
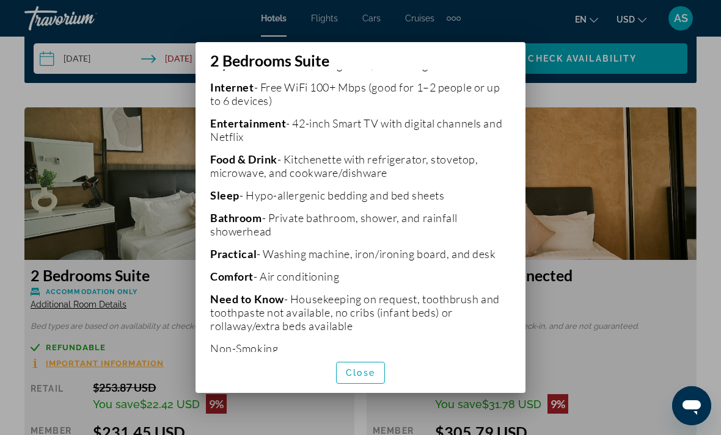
scroll to position [308, 0]
click at [370, 388] on span "button" at bounding box center [361, 373] width 48 height 29
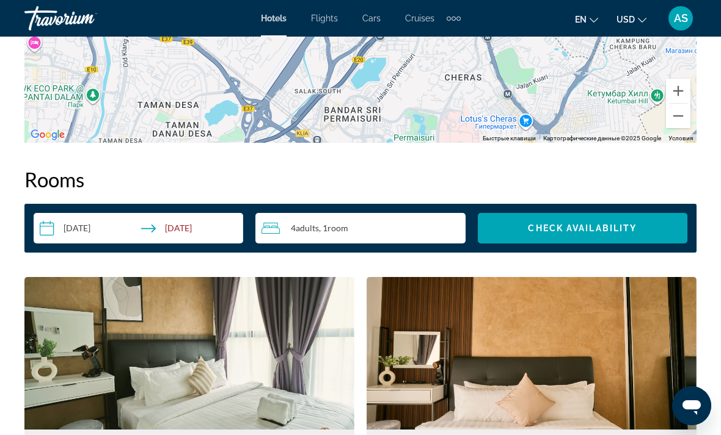
scroll to position [1666, 0]
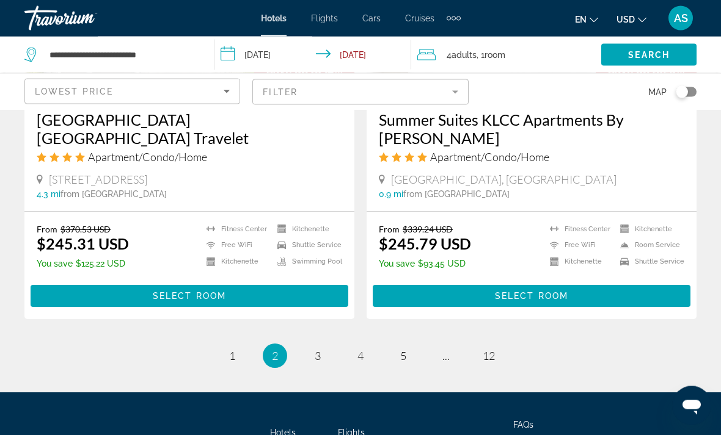
scroll to position [2497, 0]
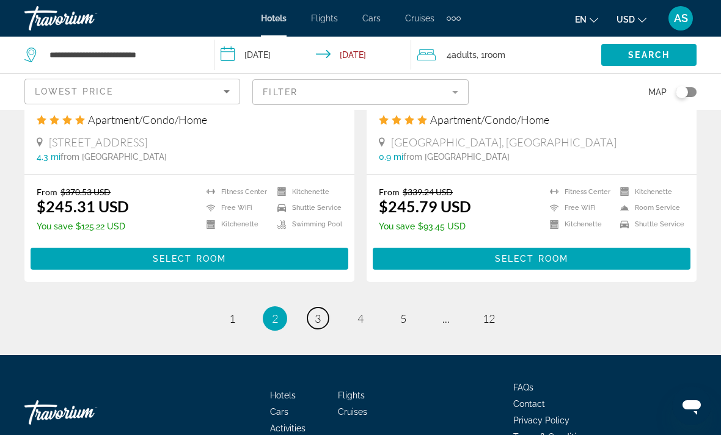
click at [315, 308] on link "page 3" at bounding box center [317, 318] width 21 height 21
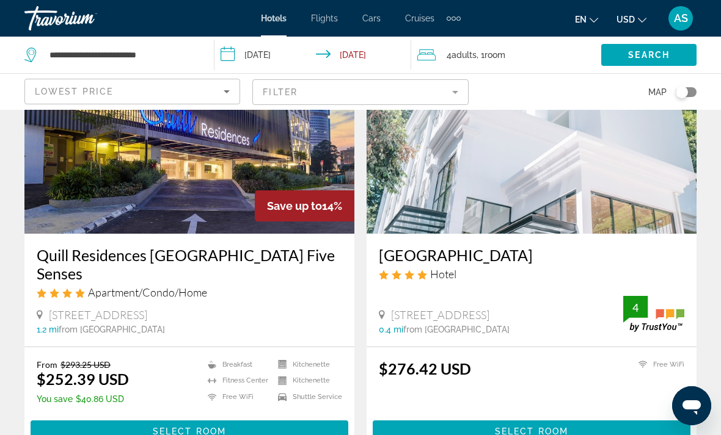
scroll to position [563, 0]
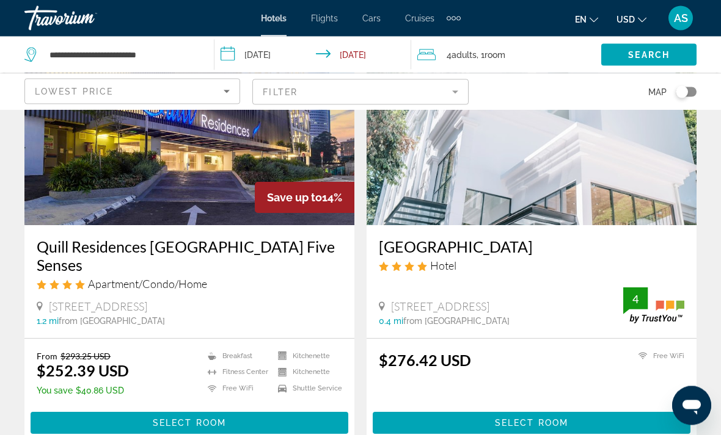
click at [257, 409] on span "Main content" at bounding box center [190, 423] width 318 height 29
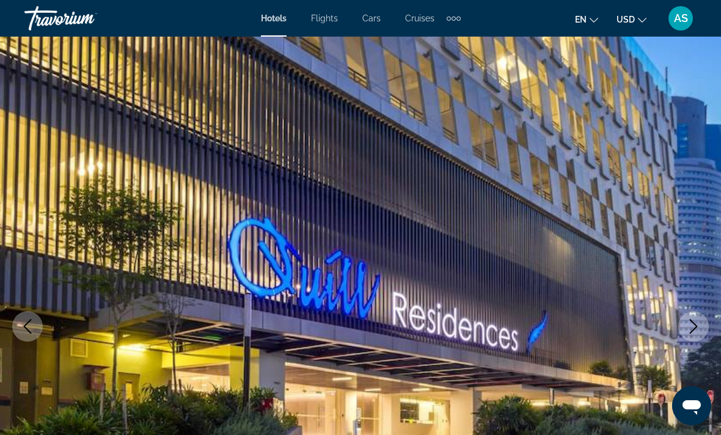
click at [691, 359] on img "Main content" at bounding box center [360, 327] width 721 height 580
click at [703, 333] on button "Next image" at bounding box center [693, 326] width 31 height 31
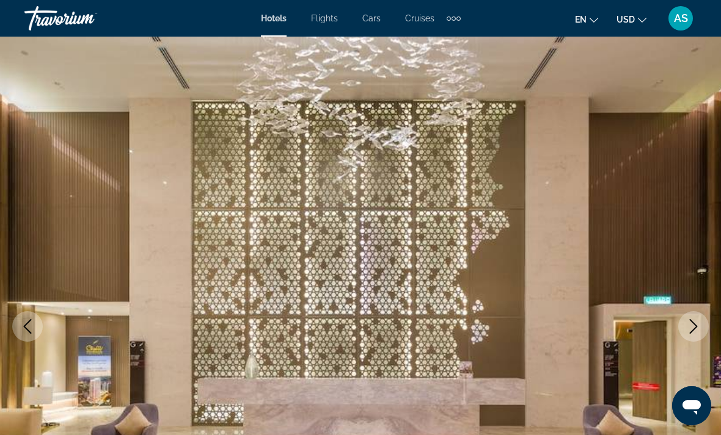
click at [708, 324] on img "Main content" at bounding box center [360, 327] width 721 height 580
click at [700, 329] on icon "Next image" at bounding box center [693, 326] width 15 height 15
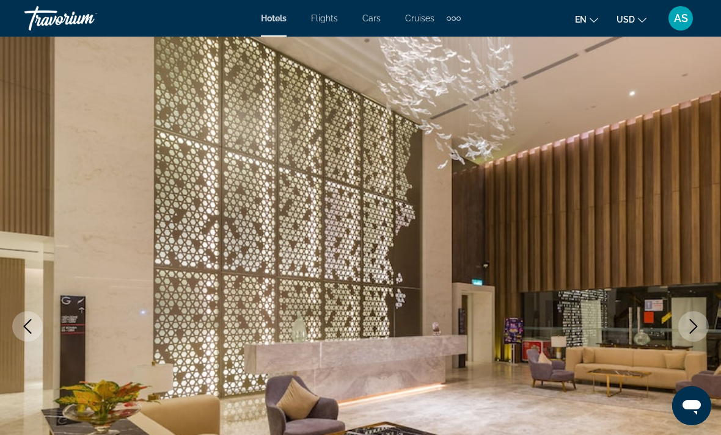
click at [689, 329] on icon "Next image" at bounding box center [693, 326] width 15 height 15
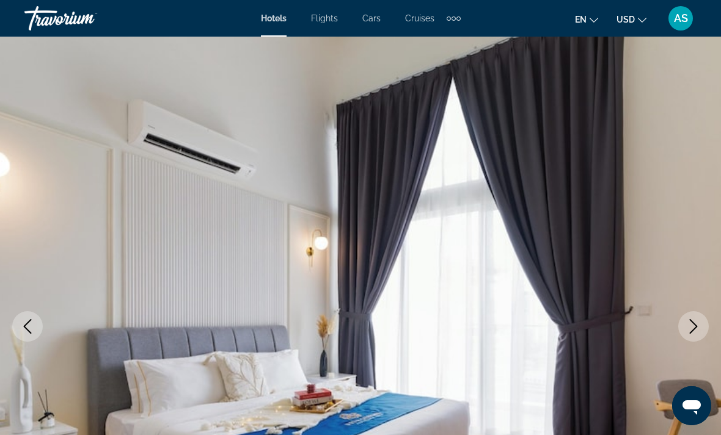
click at [690, 331] on icon "Next image" at bounding box center [693, 326] width 15 height 15
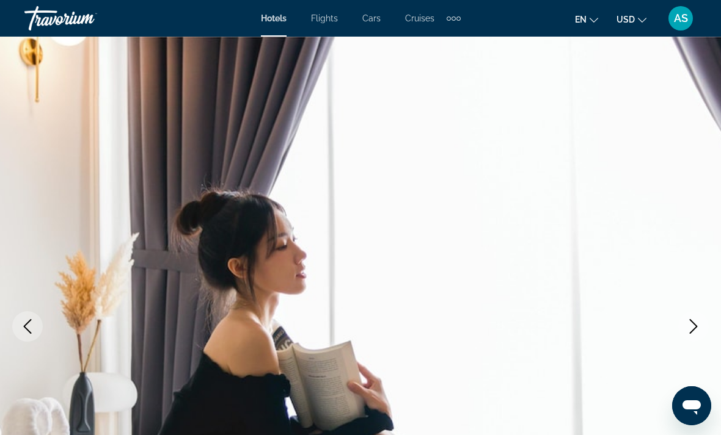
click at [694, 325] on icon "Next image" at bounding box center [694, 326] width 8 height 15
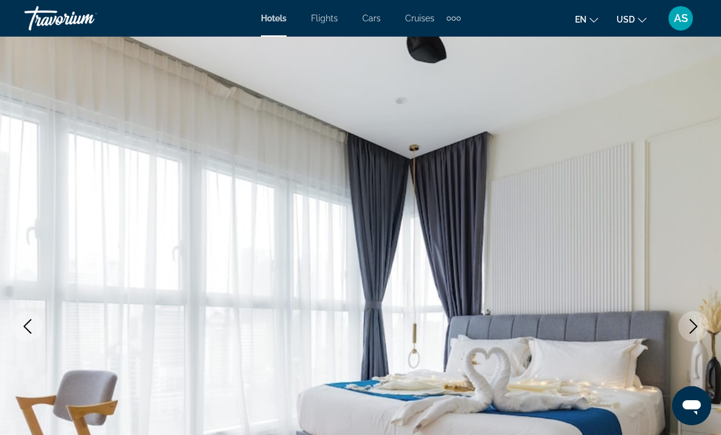
click at [689, 332] on icon "Next image" at bounding box center [693, 326] width 15 height 15
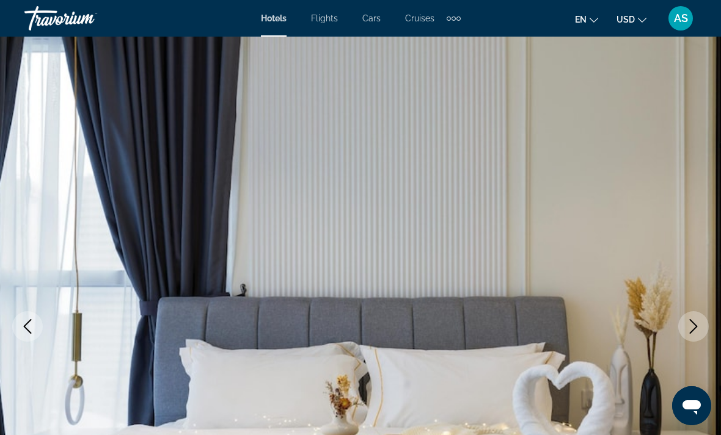
click at [694, 321] on icon "Next image" at bounding box center [693, 326] width 15 height 15
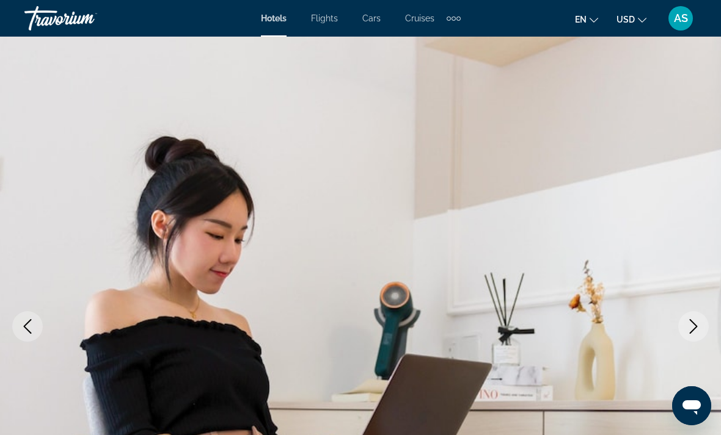
click at [699, 315] on button "Next image" at bounding box center [693, 326] width 31 height 31
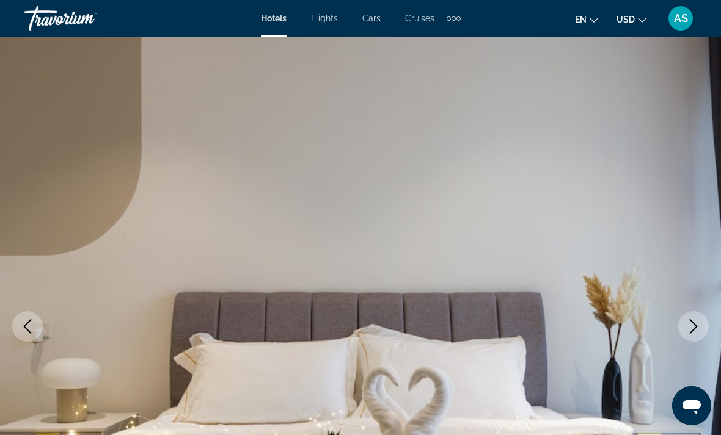
click at [697, 318] on button "Next image" at bounding box center [693, 326] width 31 height 31
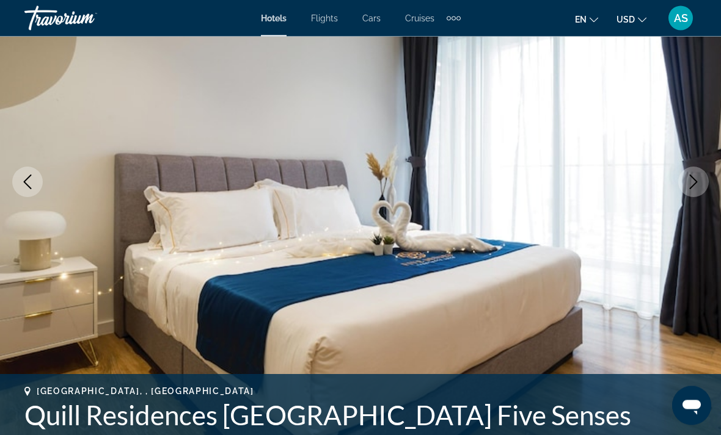
scroll to position [125, 0]
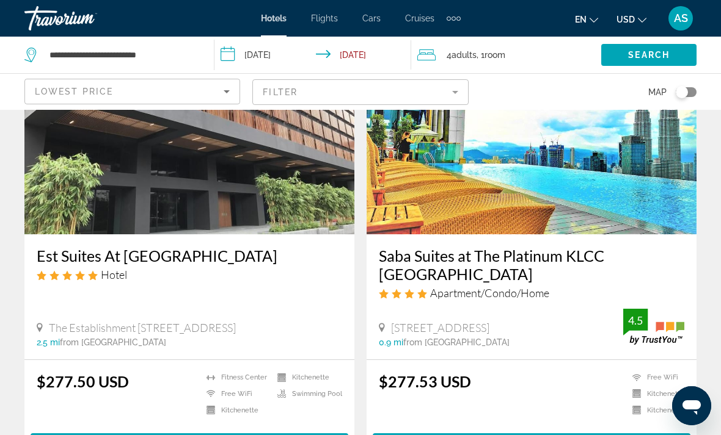
scroll to position [996, 0]
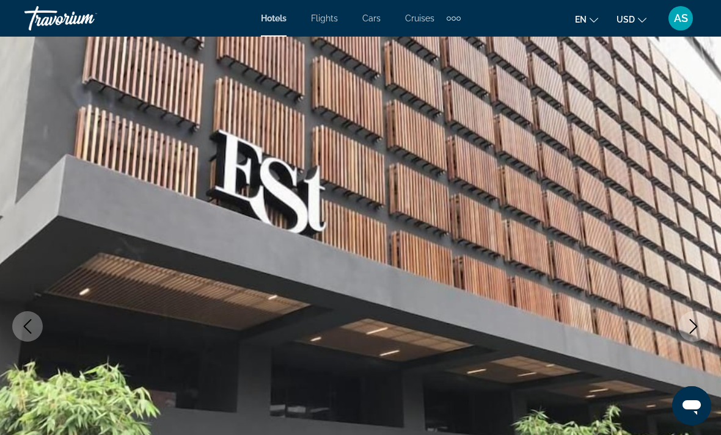
click at [689, 321] on icon "Next image" at bounding box center [693, 326] width 15 height 15
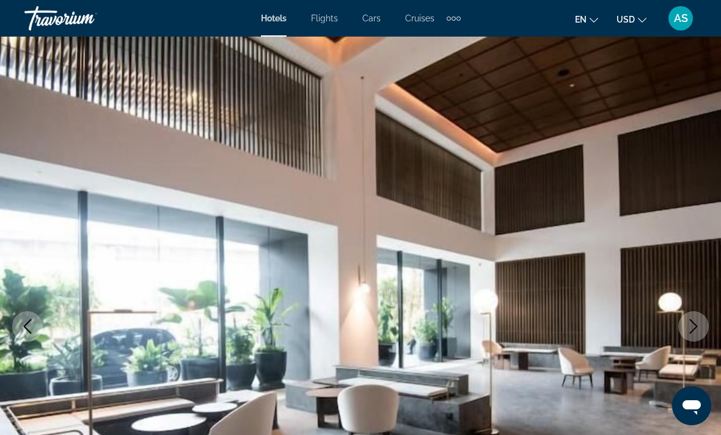
click at [687, 321] on icon "Next image" at bounding box center [693, 326] width 15 height 15
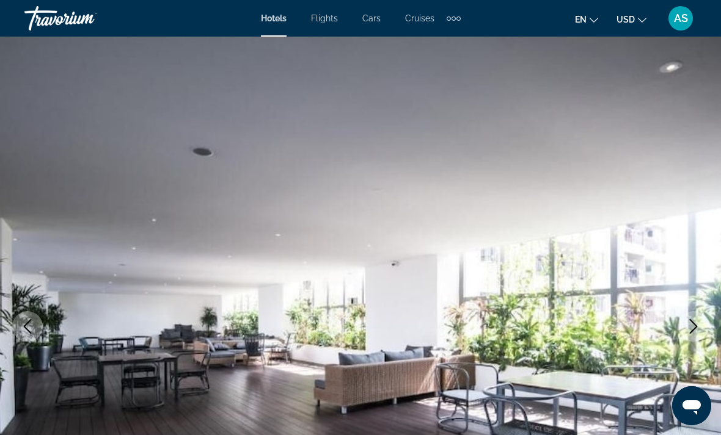
click at [689, 321] on icon "Next image" at bounding box center [693, 326] width 15 height 15
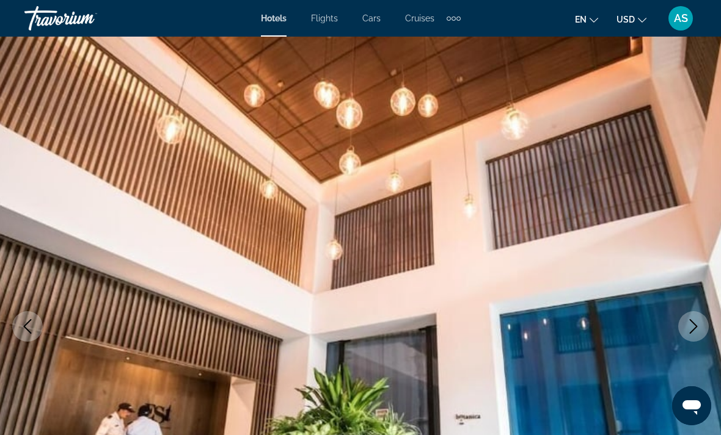
click at [685, 320] on button "Next image" at bounding box center [693, 326] width 31 height 31
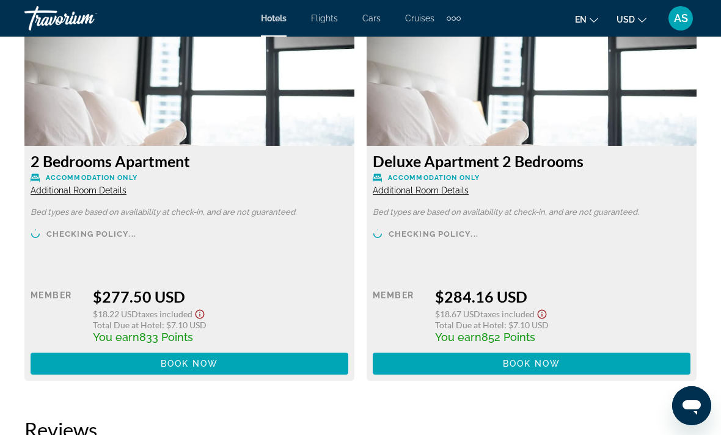
scroll to position [1792, 0]
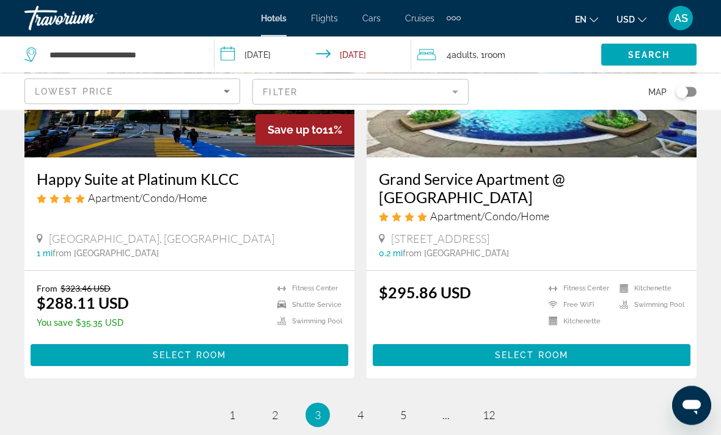
scroll to position [2469, 0]
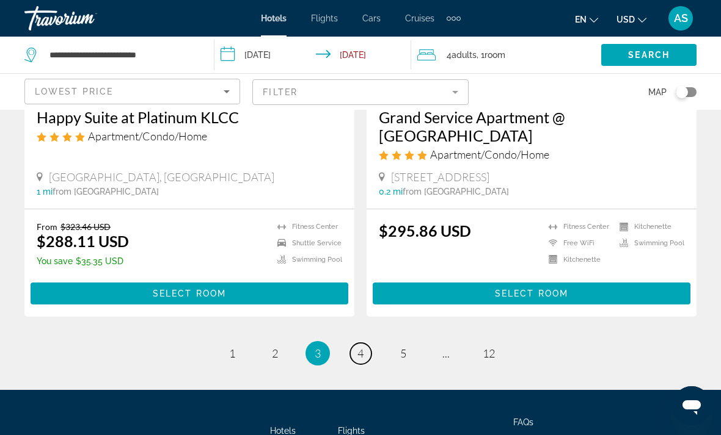
click at [353, 343] on link "page 4" at bounding box center [360, 353] width 21 height 21
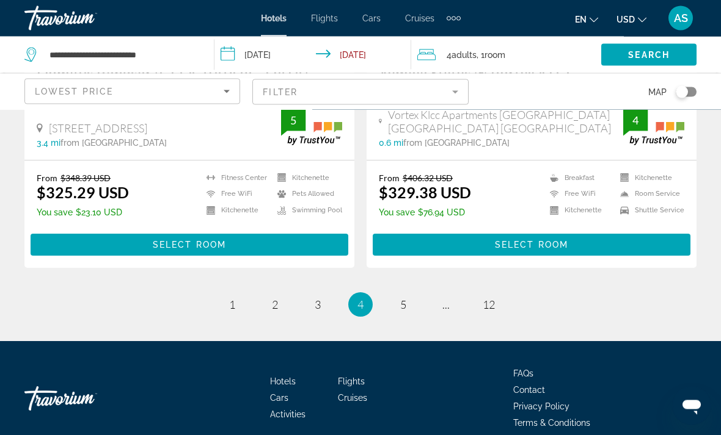
scroll to position [2496, 0]
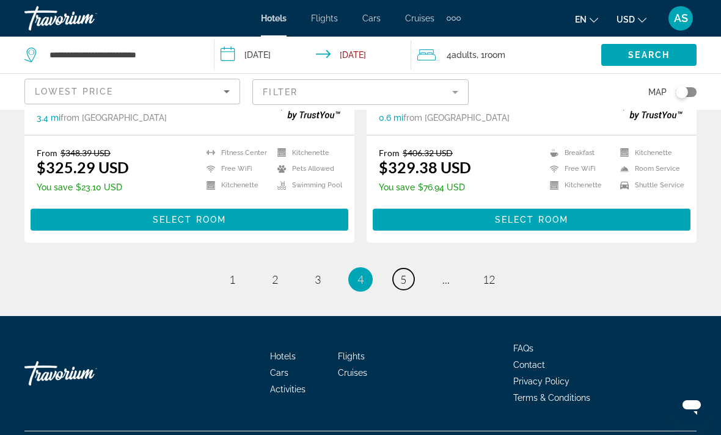
click at [405, 286] on span "5" at bounding box center [403, 279] width 6 height 13
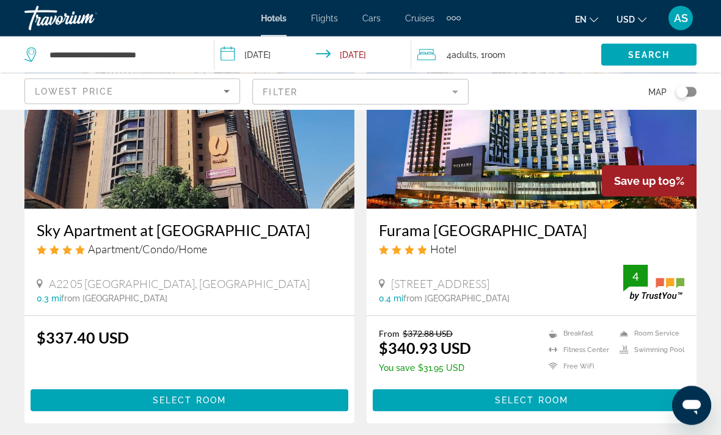
scroll to position [139, 0]
click at [632, 404] on span "Main content" at bounding box center [532, 400] width 318 height 29
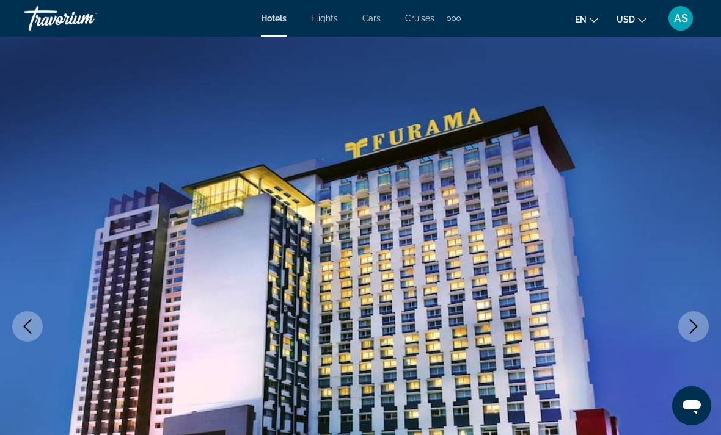
click at [629, 431] on img "Main content" at bounding box center [360, 327] width 721 height 580
click at [701, 329] on button "Next image" at bounding box center [693, 326] width 31 height 31
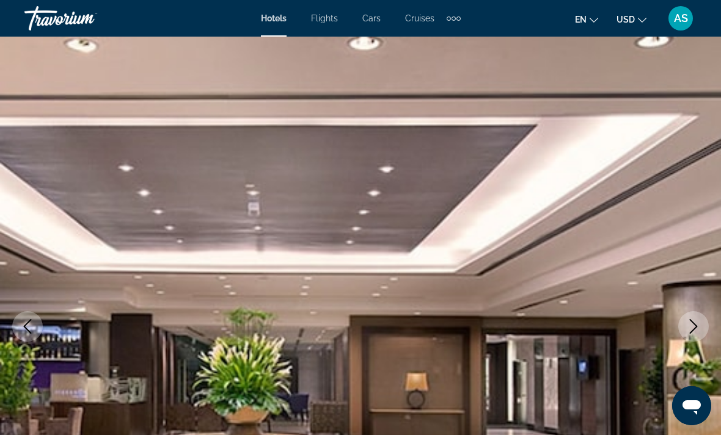
click at [690, 329] on icon "Next image" at bounding box center [693, 326] width 15 height 15
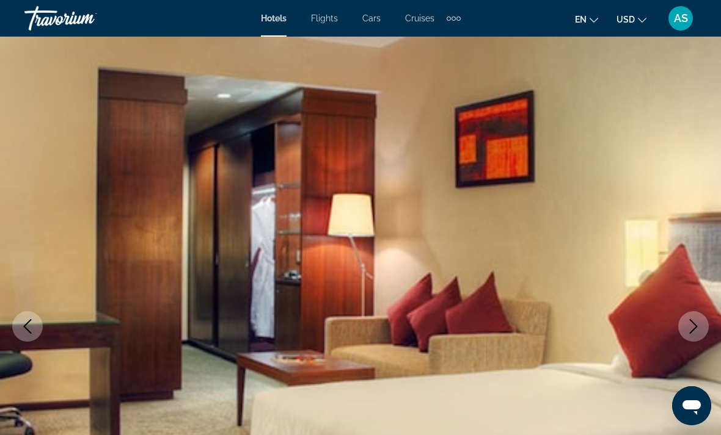
click at [687, 330] on icon "Next image" at bounding box center [693, 326] width 15 height 15
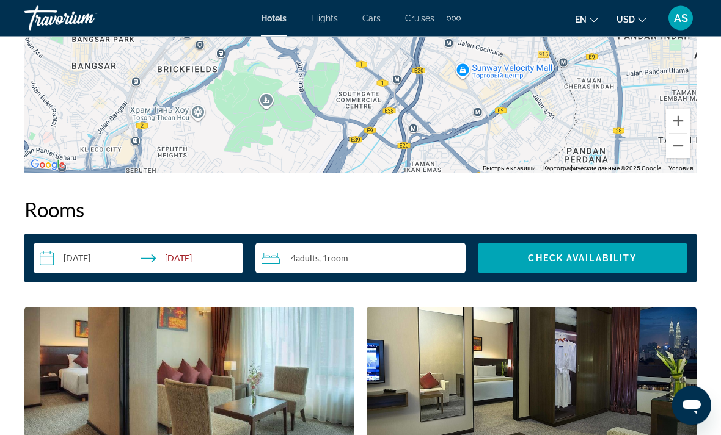
scroll to position [1634, 0]
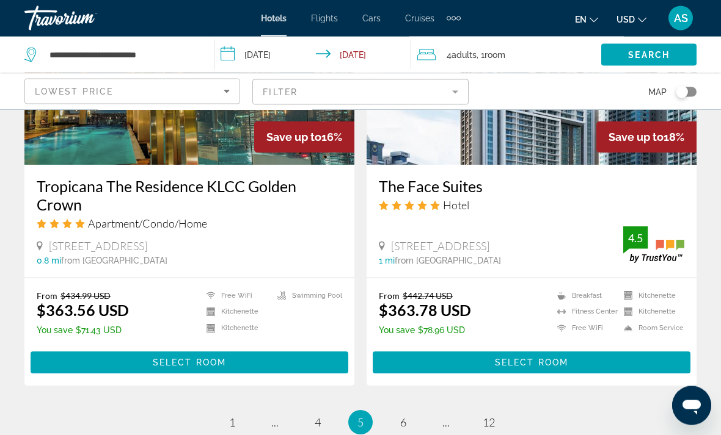
scroll to position [2458, 0]
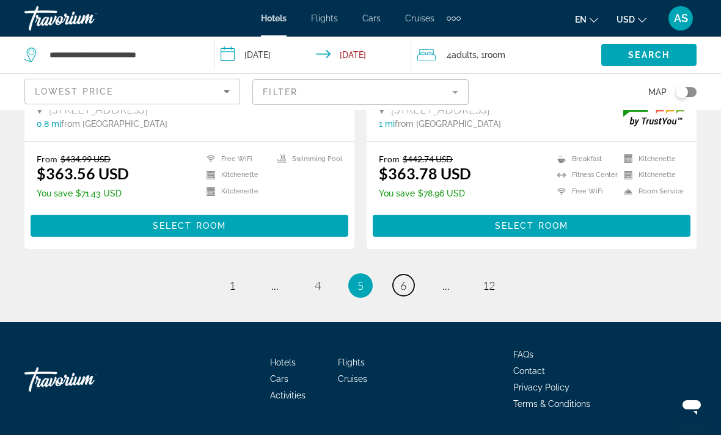
click at [402, 293] on span "6" at bounding box center [403, 285] width 6 height 13
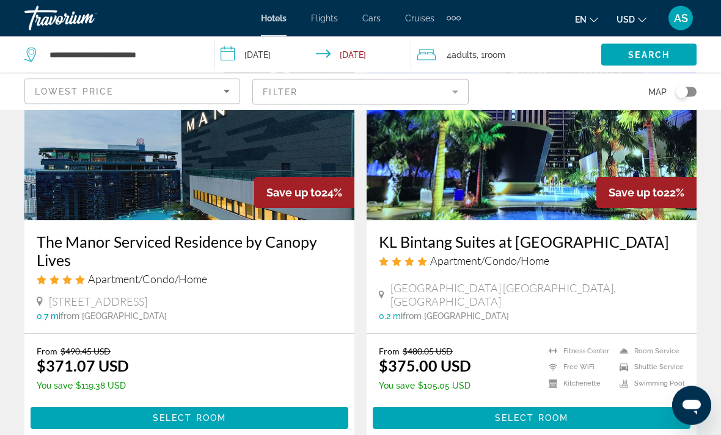
scroll to position [128, 0]
click at [616, 421] on span "Main content" at bounding box center [532, 418] width 318 height 29
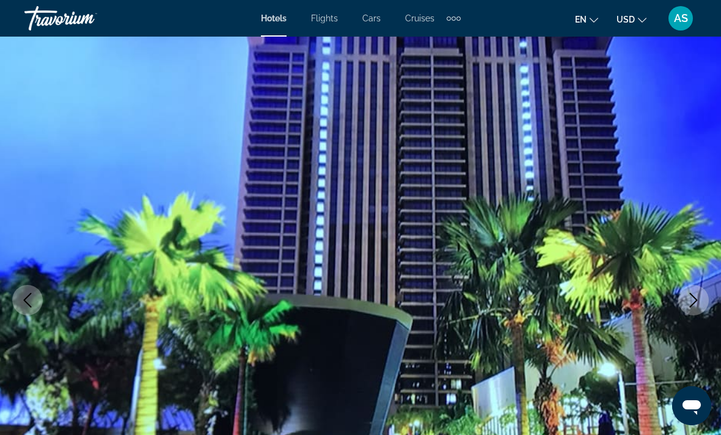
scroll to position [35, 0]
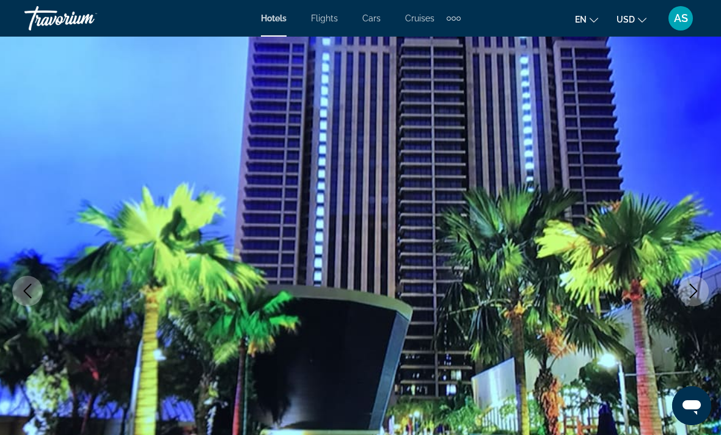
click at [701, 290] on button "Next image" at bounding box center [693, 291] width 31 height 31
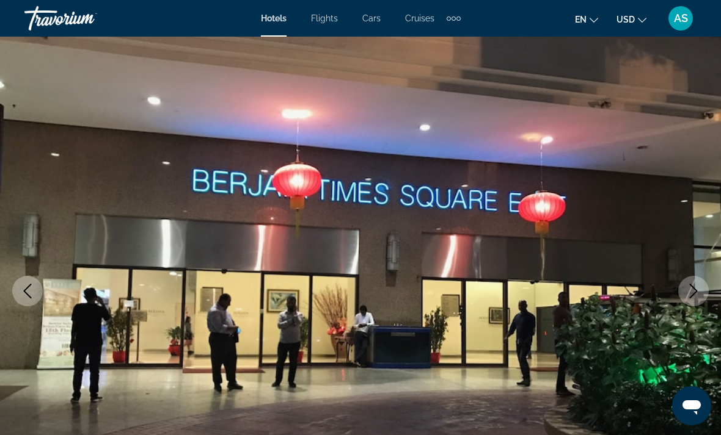
click at [699, 290] on icon "Next image" at bounding box center [693, 291] width 15 height 15
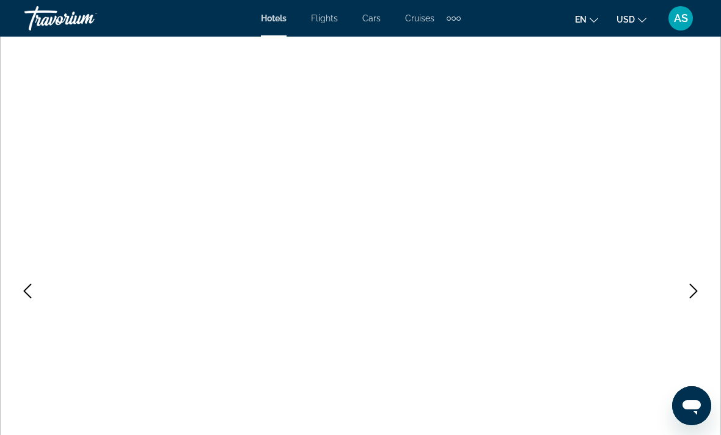
click at [695, 286] on icon "Next image" at bounding box center [693, 291] width 15 height 15
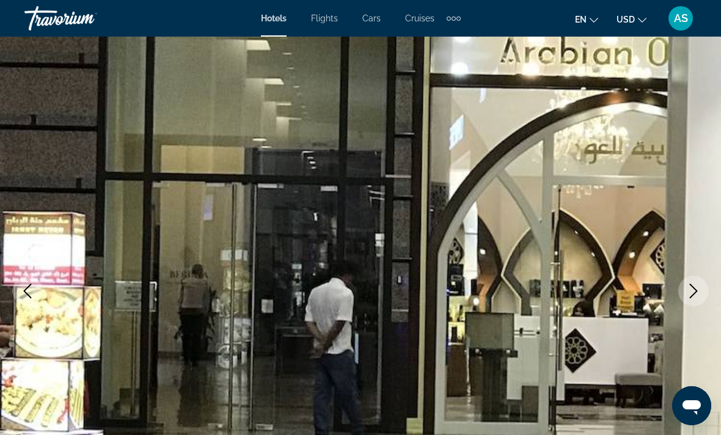
click at [696, 286] on icon "Next image" at bounding box center [693, 291] width 15 height 15
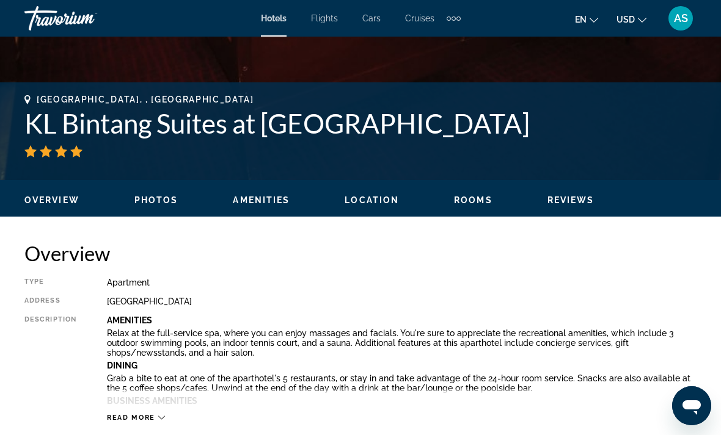
scroll to position [424, 0]
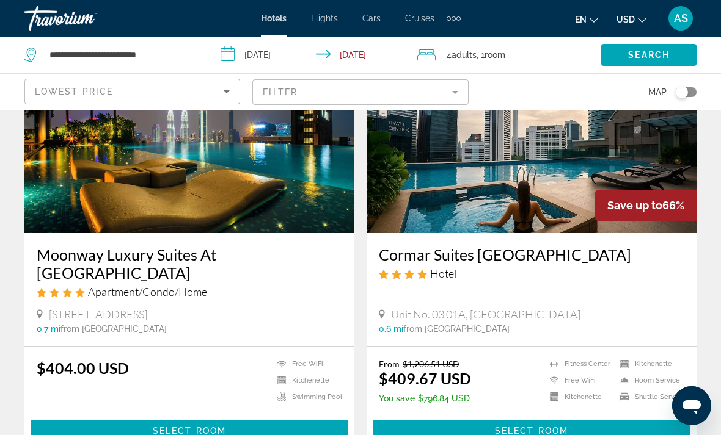
scroll to position [1014, 0]
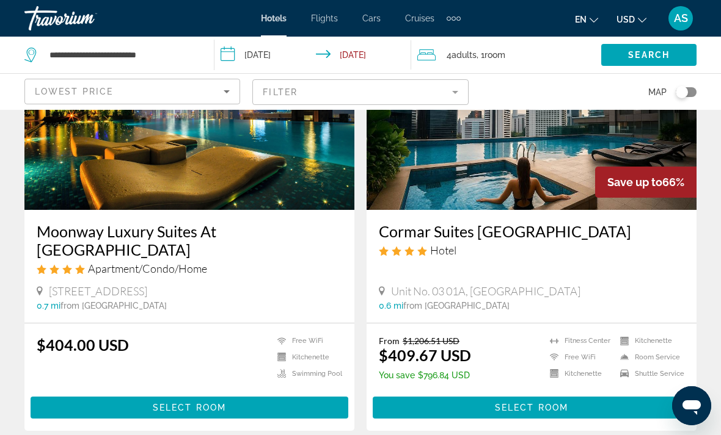
click at [638, 393] on span "Main content" at bounding box center [532, 407] width 318 height 29
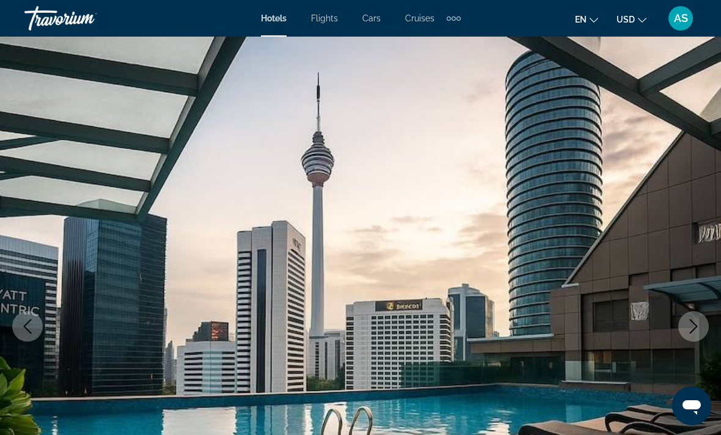
click at [701, 338] on button "Next image" at bounding box center [693, 326] width 31 height 31
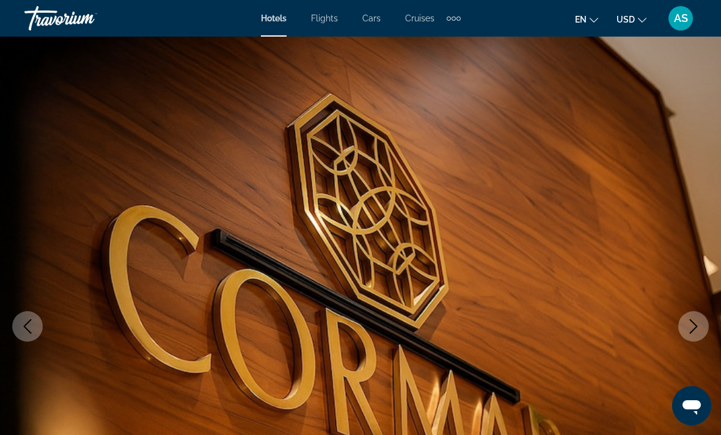
click at [701, 329] on button "Next image" at bounding box center [693, 326] width 31 height 31
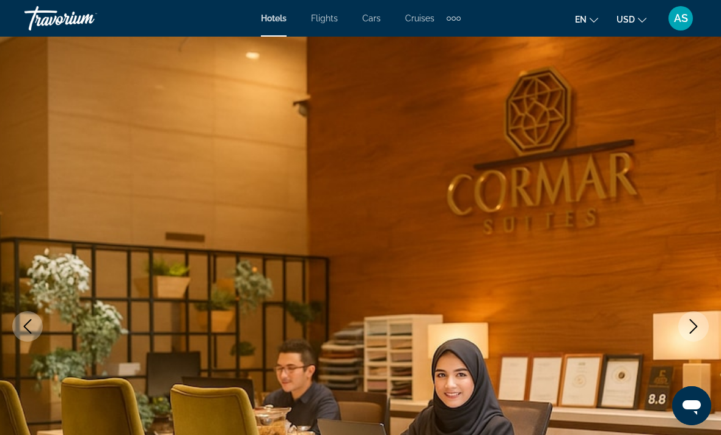
click at [701, 331] on button "Next image" at bounding box center [693, 326] width 31 height 31
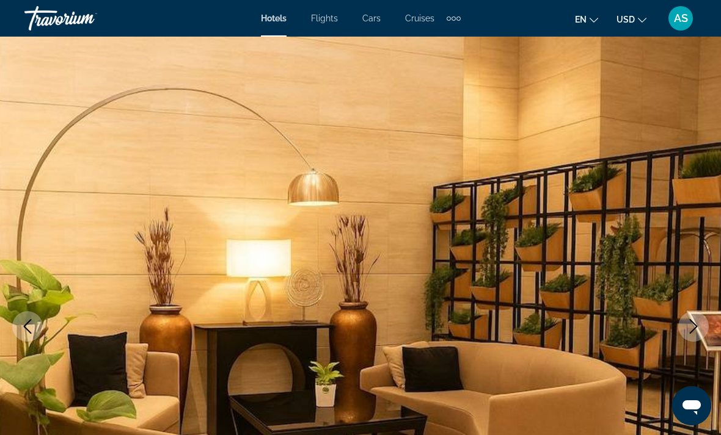
click at [701, 329] on button "Next image" at bounding box center [693, 326] width 31 height 31
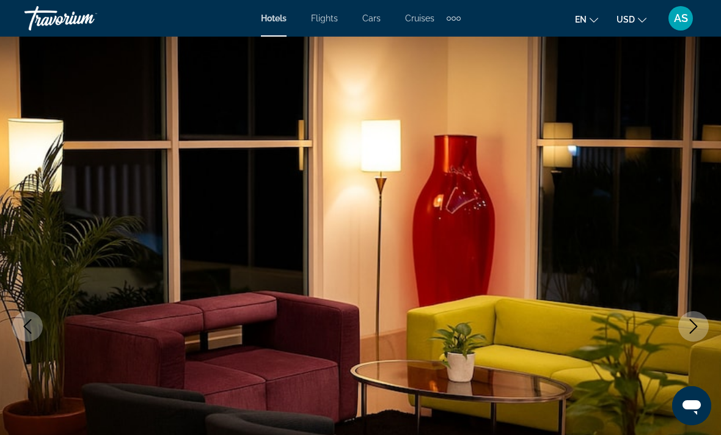
click at [701, 329] on button "Next image" at bounding box center [693, 326] width 31 height 31
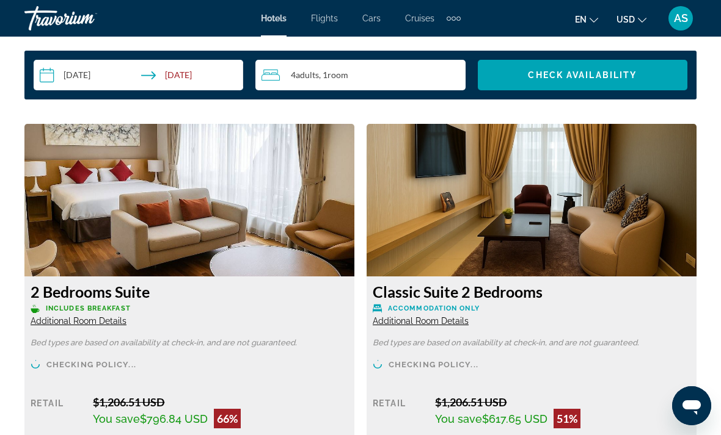
scroll to position [1802, 0]
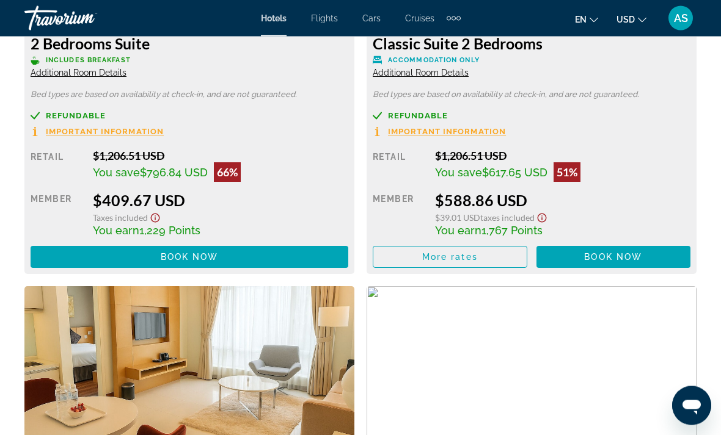
click at [285, 244] on span "Main content" at bounding box center [190, 257] width 318 height 29
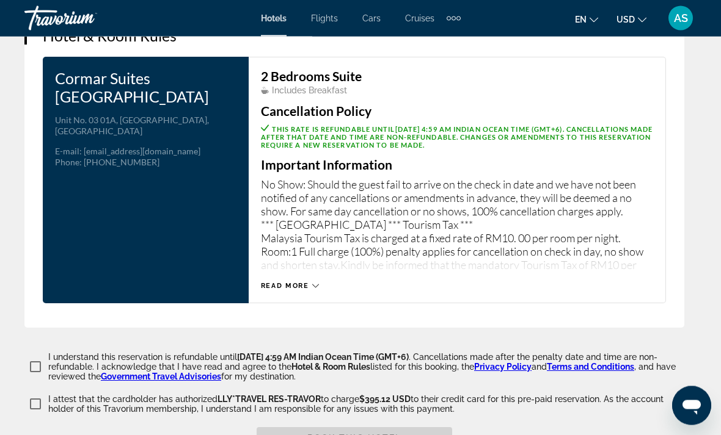
scroll to position [1964, 0]
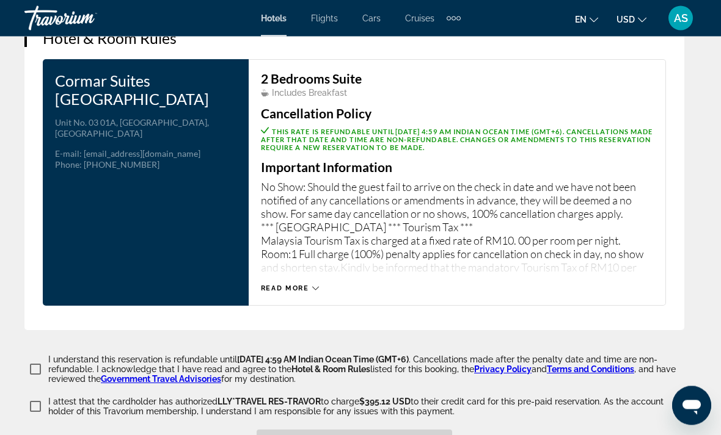
click at [310, 285] on div "Read more" at bounding box center [290, 289] width 58 height 8
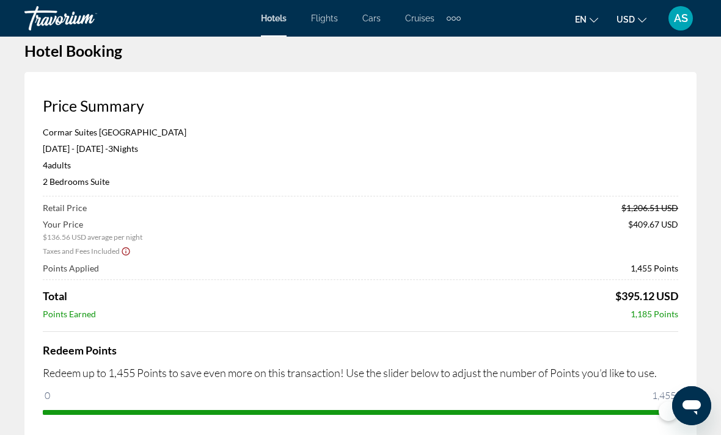
scroll to position [0, 0]
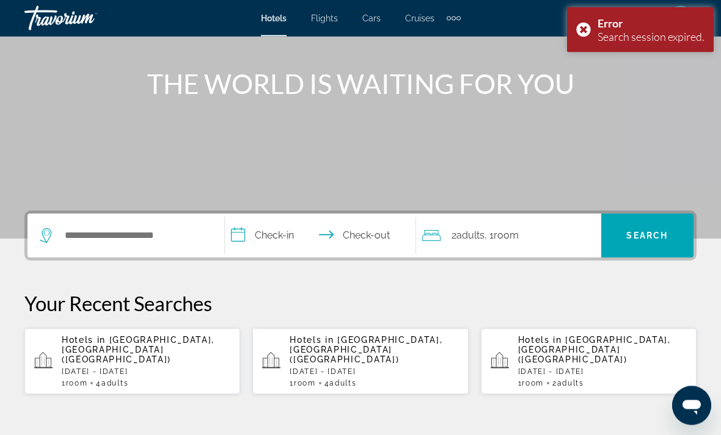
click at [195, 353] on p "Hotels in [GEOGRAPHIC_DATA], [GEOGRAPHIC_DATA] ([GEOGRAPHIC_DATA])" at bounding box center [146, 350] width 169 height 29
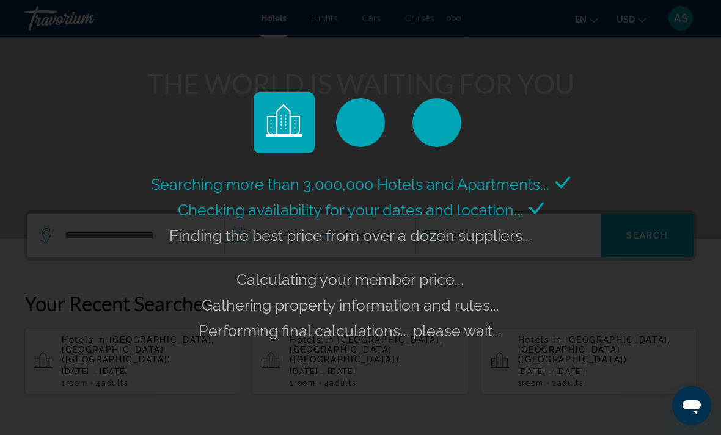
click at [579, 37] on div "Error Search session expired." at bounding box center [640, 29] width 147 height 45
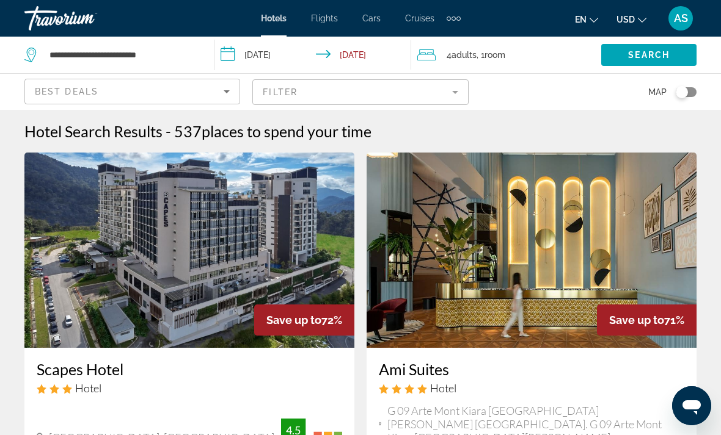
click at [432, 89] on mat-form-field "Filter" at bounding box center [360, 92] width 216 height 26
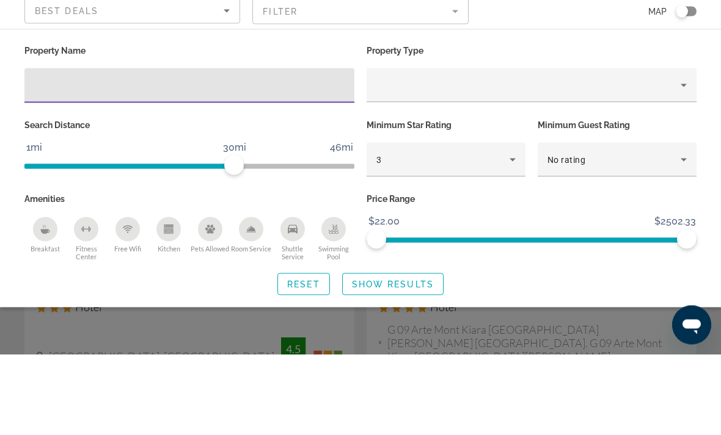
click at [440, 233] on div "3" at bounding box center [442, 240] width 133 height 15
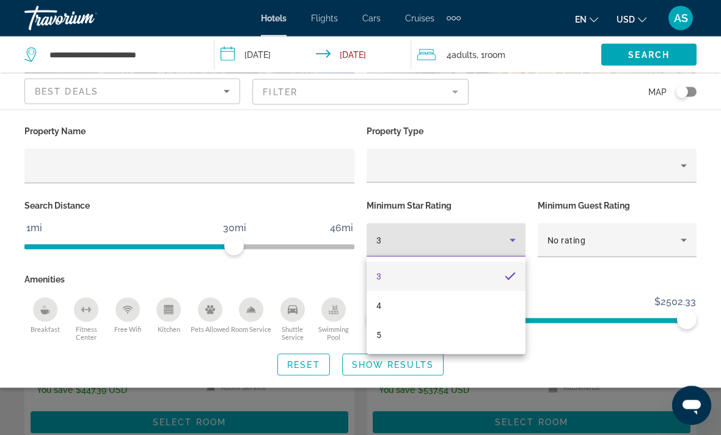
scroll to position [130, 0]
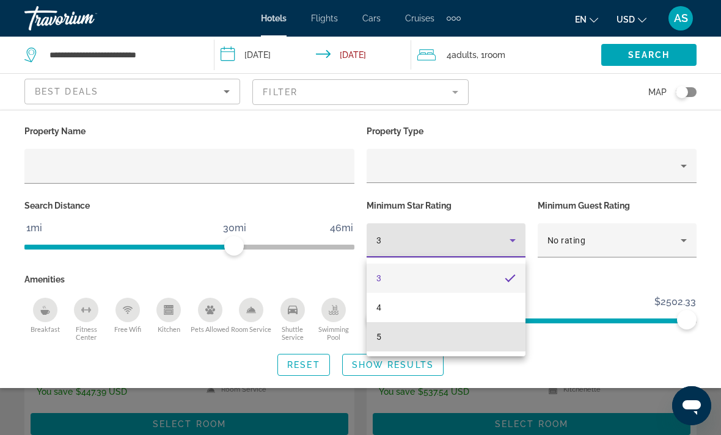
click at [392, 334] on mat-option "5" at bounding box center [445, 336] width 159 height 29
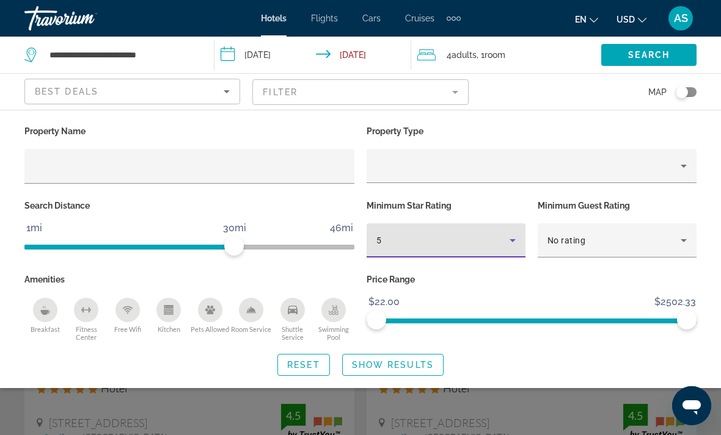
click at [535, 49] on div "4 Adult Adults , 1 Room rooms" at bounding box center [509, 54] width 184 height 17
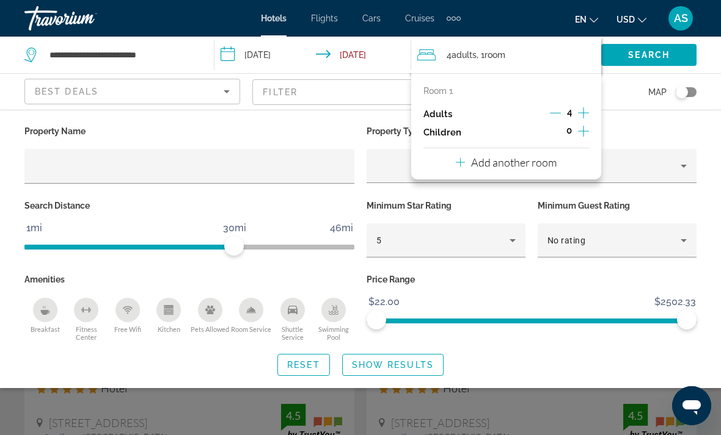
click at [553, 115] on icon "Decrement adults" at bounding box center [555, 112] width 11 height 11
click at [557, 112] on icon "Decrement adults" at bounding box center [555, 112] width 11 height 11
click at [572, 156] on div "Room 1 Adults 2 Children 0 Add another room" at bounding box center [506, 126] width 190 height 106
click at [508, 169] on button "Add another room" at bounding box center [506, 160] width 101 height 25
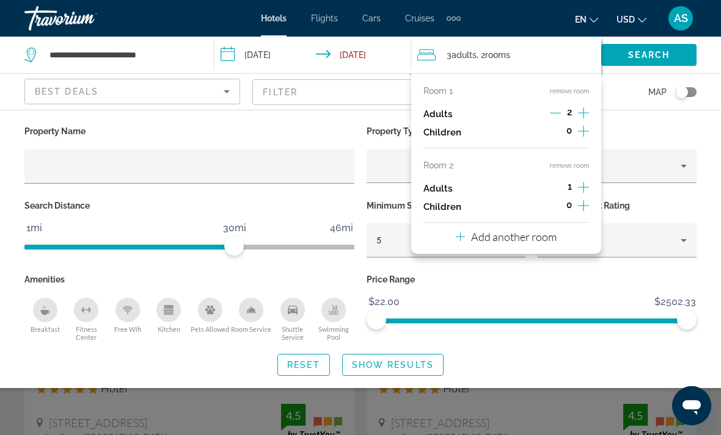
click at [583, 180] on icon "Increment adults" at bounding box center [583, 187] width 11 height 15
click at [665, 51] on span "Search" at bounding box center [649, 55] width 42 height 10
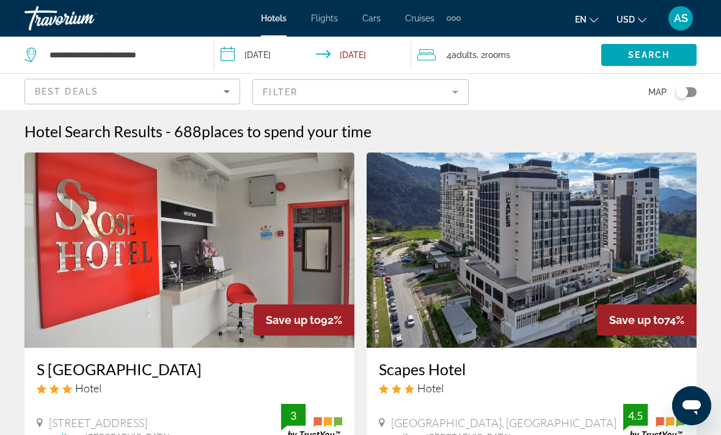
click at [217, 94] on div "Best Deals" at bounding box center [129, 91] width 189 height 15
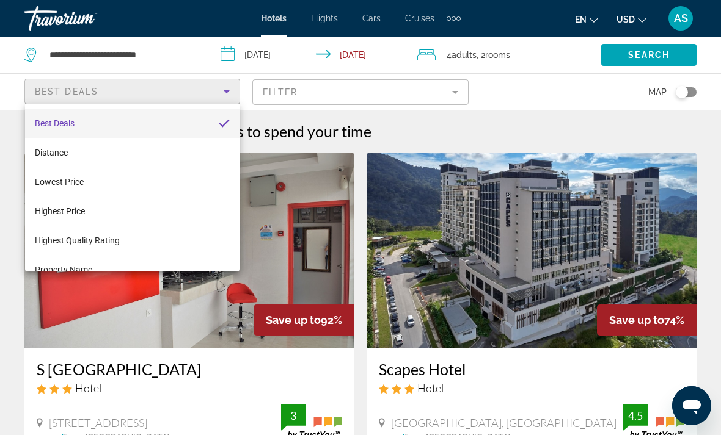
click at [337, 90] on div at bounding box center [360, 217] width 721 height 435
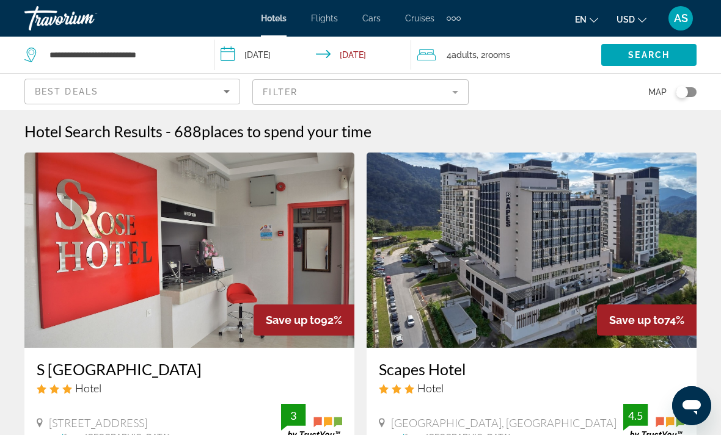
click at [355, 94] on mat-form-field "Filter" at bounding box center [360, 92] width 216 height 26
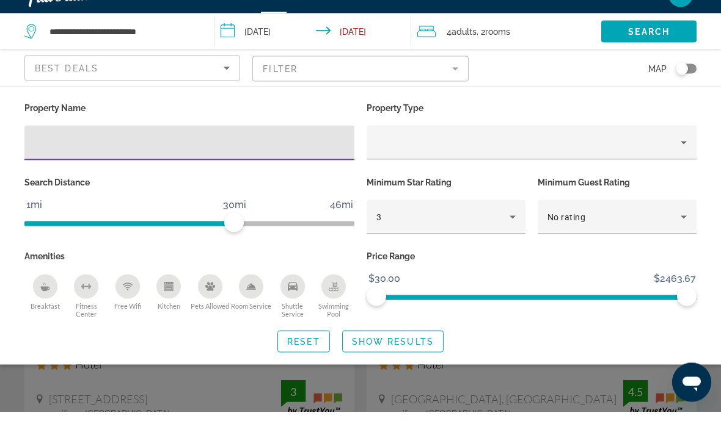
click at [716, 136] on div "Property Name Property Type Search Distance 1mi 46mi 30mi Minimum Star Rating 3…" at bounding box center [360, 249] width 721 height 253
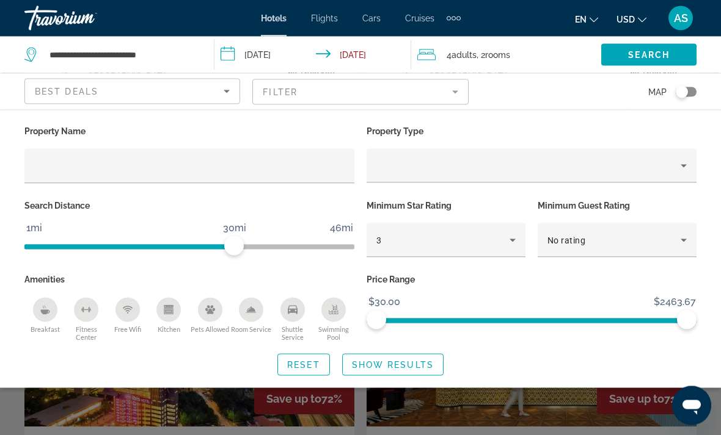
scroll to position [372, 0]
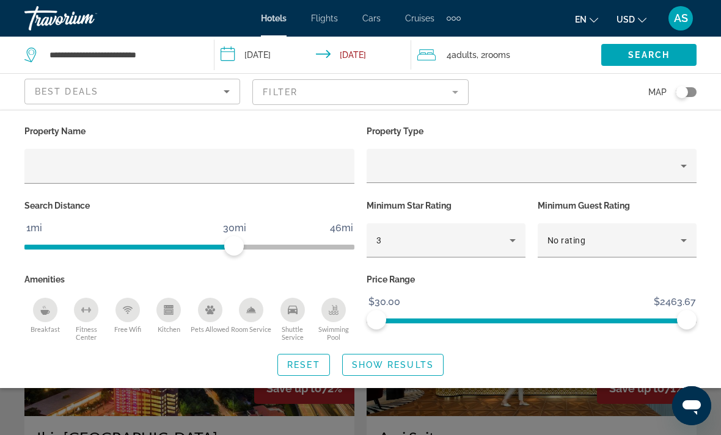
click at [592, 435] on div "Search widget" at bounding box center [360, 309] width 721 height 252
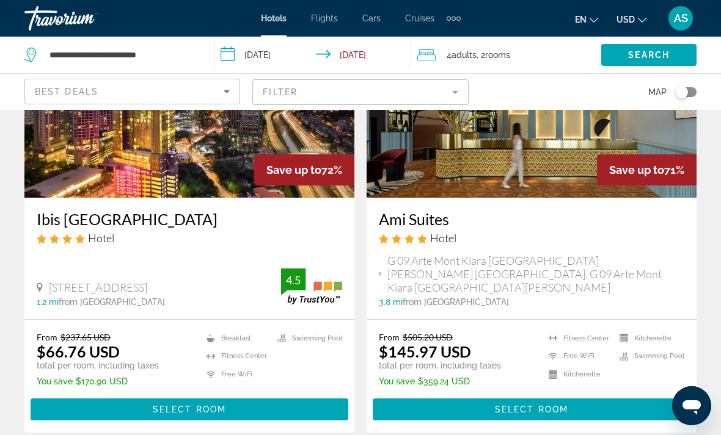
scroll to position [613, 0]
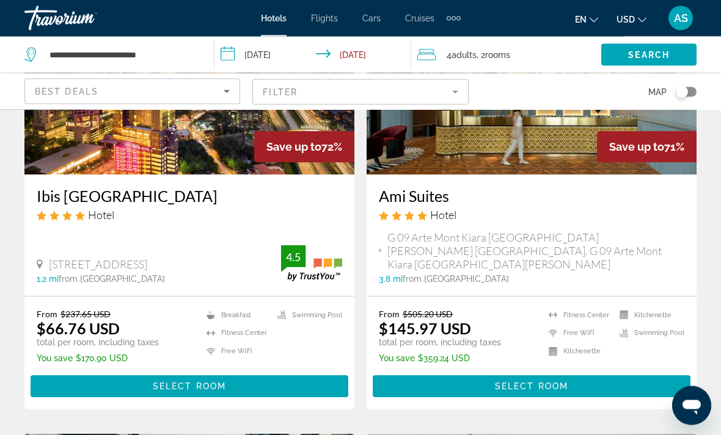
click at [273, 385] on span "Main content" at bounding box center [190, 387] width 318 height 29
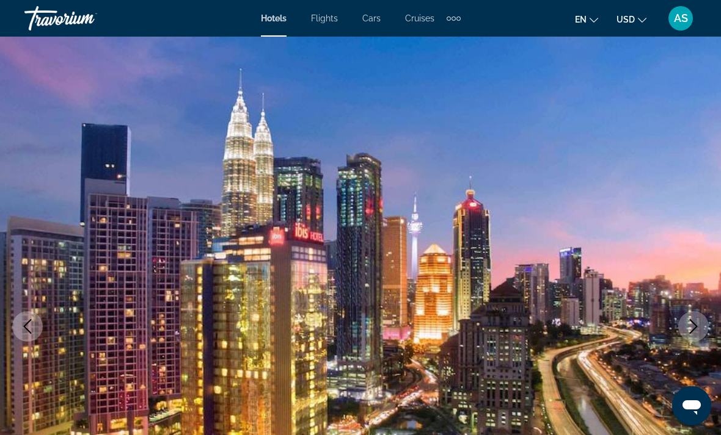
click at [697, 329] on icon "Next image" at bounding box center [693, 326] width 15 height 15
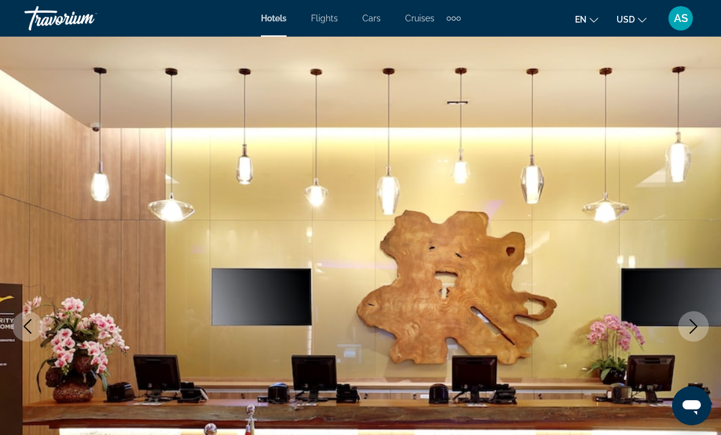
click at [701, 322] on button "Next image" at bounding box center [693, 326] width 31 height 31
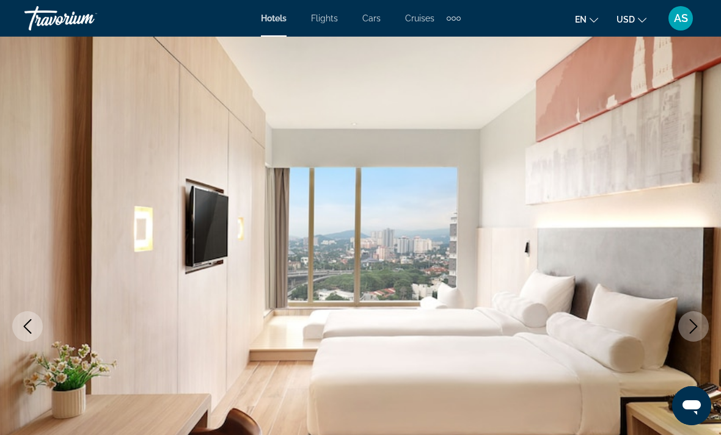
click at [700, 318] on button "Next image" at bounding box center [693, 326] width 31 height 31
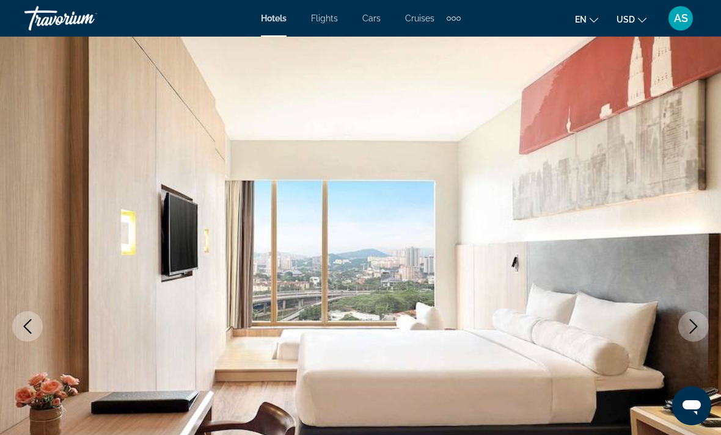
click at [690, 326] on icon "Next image" at bounding box center [693, 326] width 15 height 15
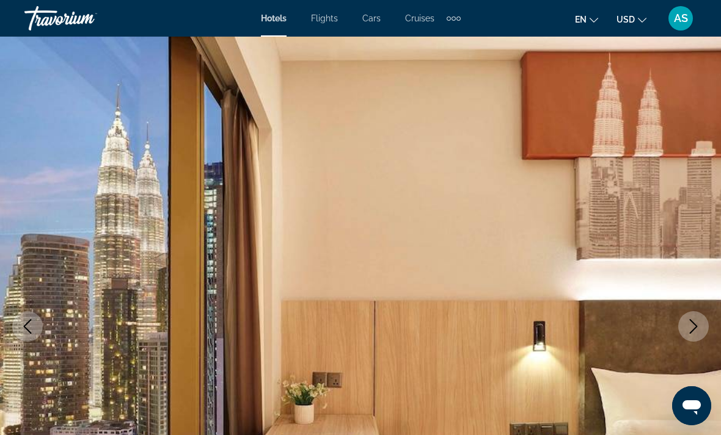
click at [691, 324] on icon "Next image" at bounding box center [693, 326] width 15 height 15
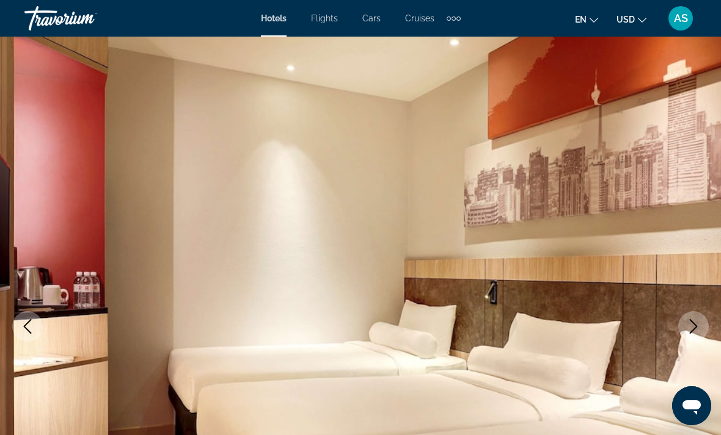
click at [690, 325] on icon "Next image" at bounding box center [693, 326] width 15 height 15
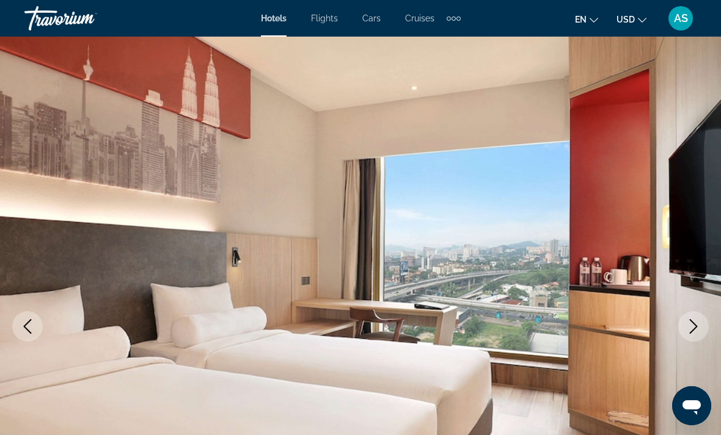
click at [691, 321] on icon "Next image" at bounding box center [694, 326] width 8 height 15
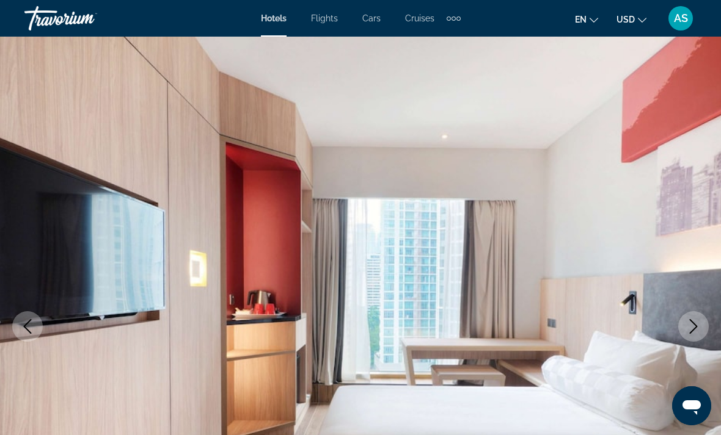
click at [694, 316] on button "Next image" at bounding box center [693, 326] width 31 height 31
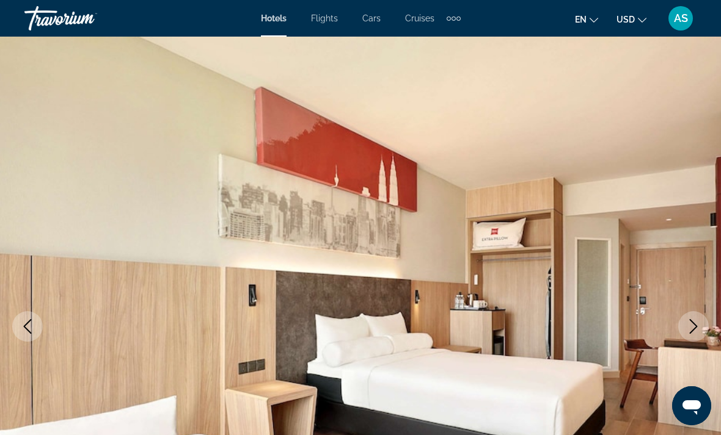
click at [694, 318] on button "Next image" at bounding box center [693, 326] width 31 height 31
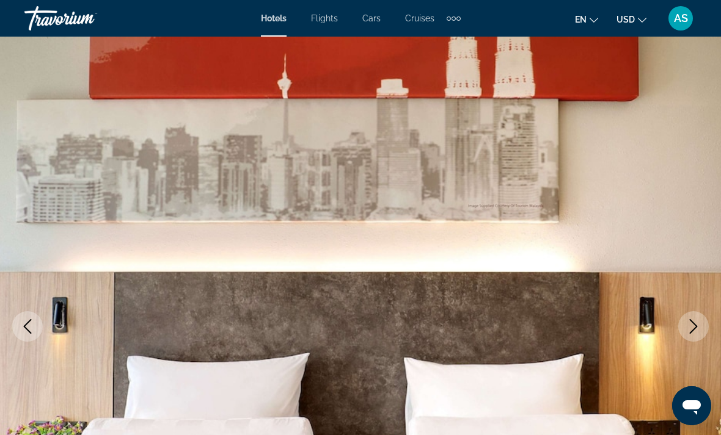
click at [686, 324] on icon "Next image" at bounding box center [693, 326] width 15 height 15
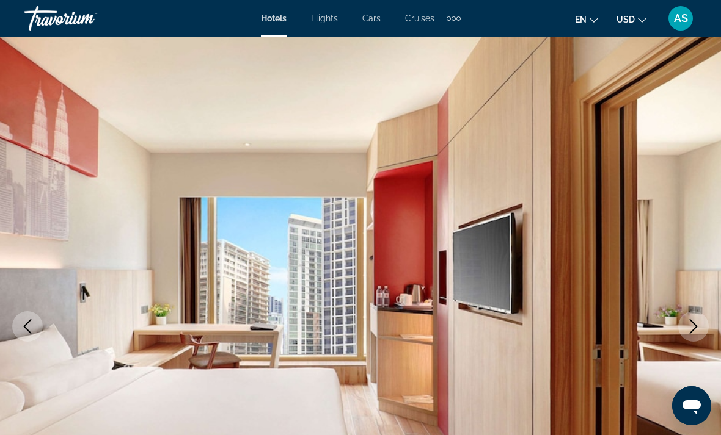
click at [697, 313] on button "Next image" at bounding box center [693, 326] width 31 height 31
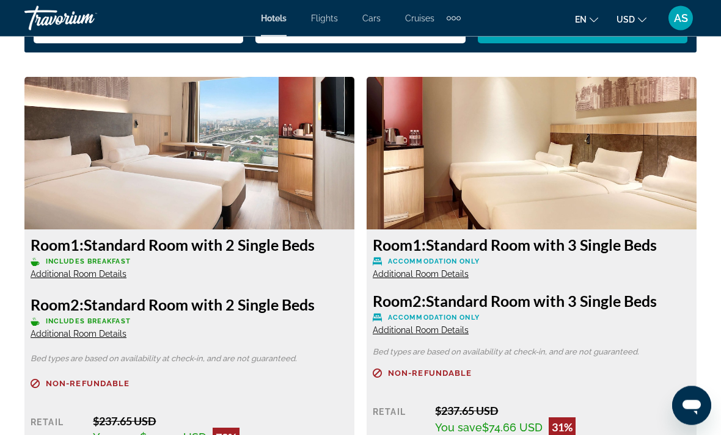
scroll to position [1867, 0]
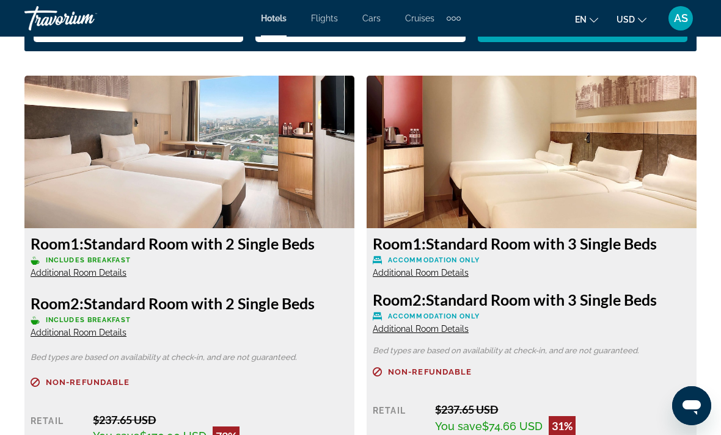
click at [461, 321] on div "Room 2: Standard Room with 3 Single Beds Accommodation Only Additional Room Det…" at bounding box center [532, 313] width 318 height 44
click at [97, 271] on span "Additional Room Details" at bounding box center [79, 273] width 96 height 10
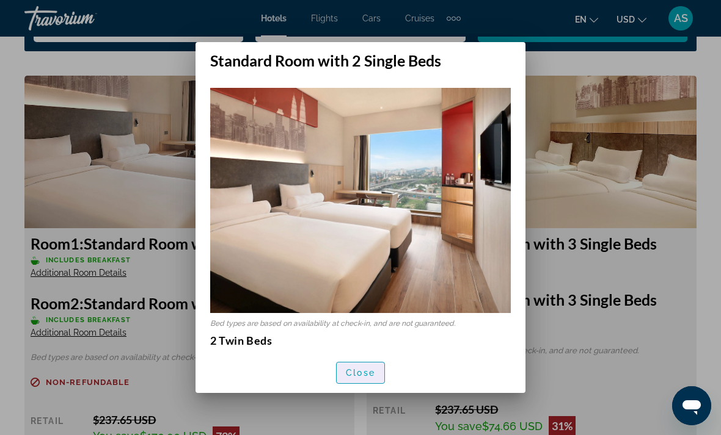
click at [377, 385] on span "button" at bounding box center [361, 373] width 48 height 29
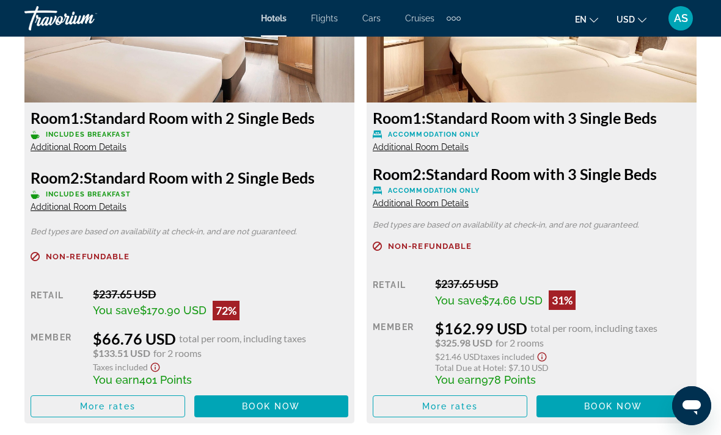
scroll to position [1994, 0]
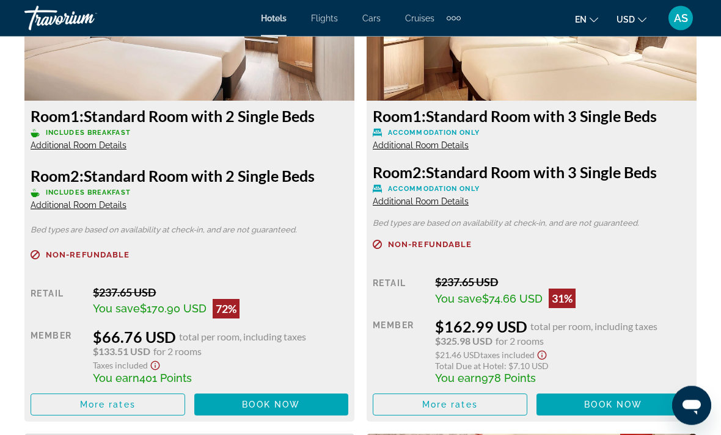
click at [299, 409] on span "Book now" at bounding box center [271, 406] width 58 height 10
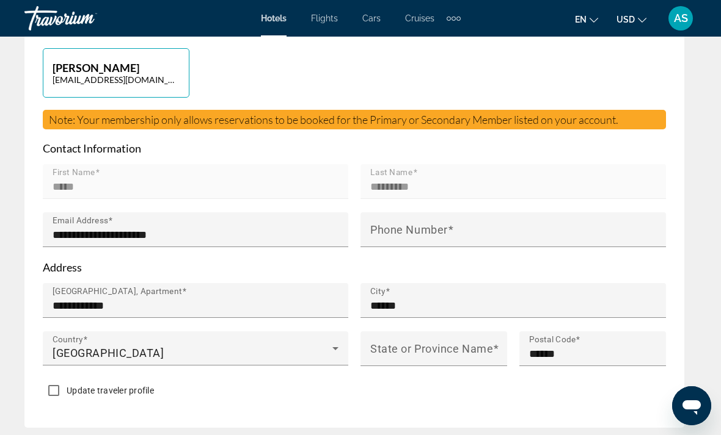
scroll to position [685, 0]
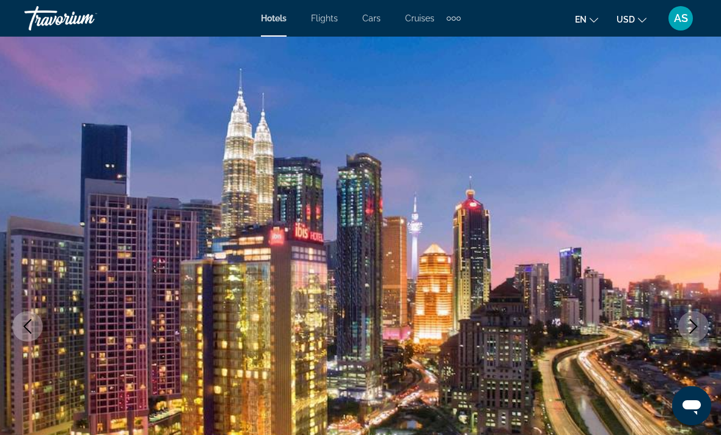
click at [699, 325] on icon "Next image" at bounding box center [693, 326] width 15 height 15
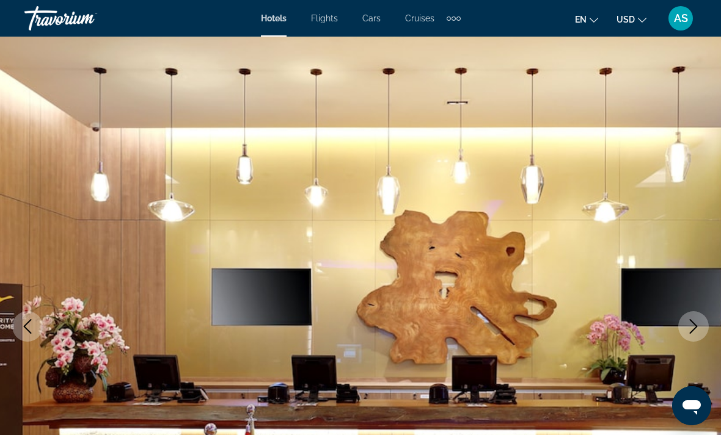
click at [694, 334] on button "Next image" at bounding box center [693, 326] width 31 height 31
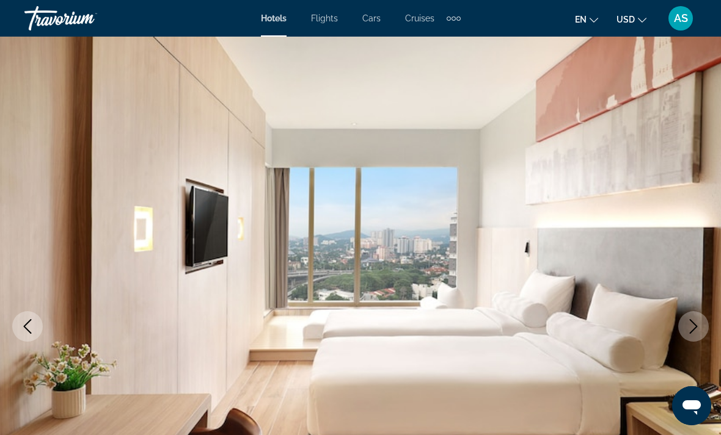
click at [694, 337] on button "Next image" at bounding box center [693, 326] width 31 height 31
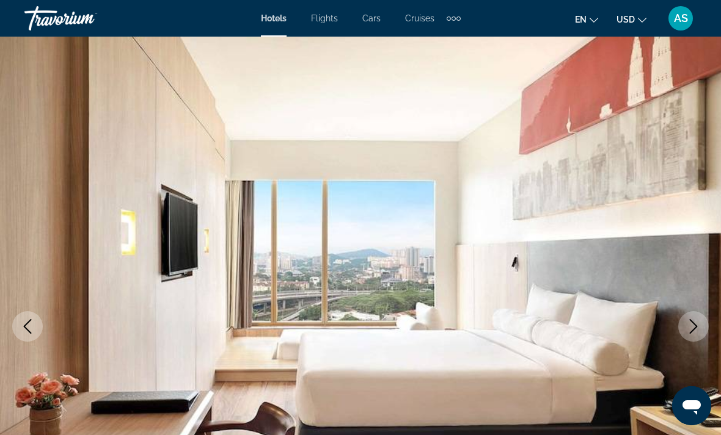
click at [697, 327] on icon "Next image" at bounding box center [693, 326] width 15 height 15
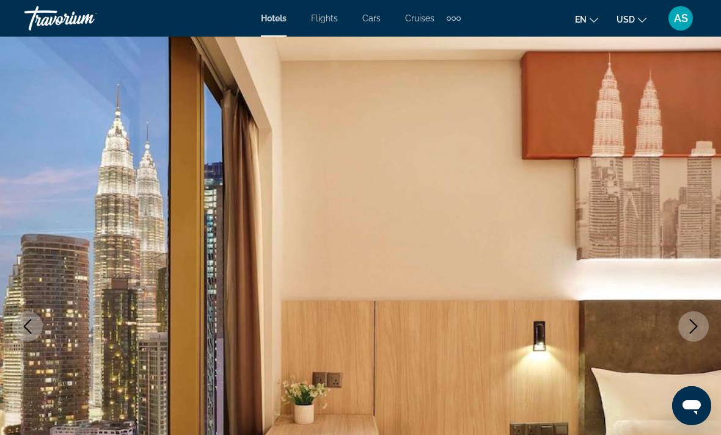
click at [694, 333] on icon "Next image" at bounding box center [693, 326] width 15 height 15
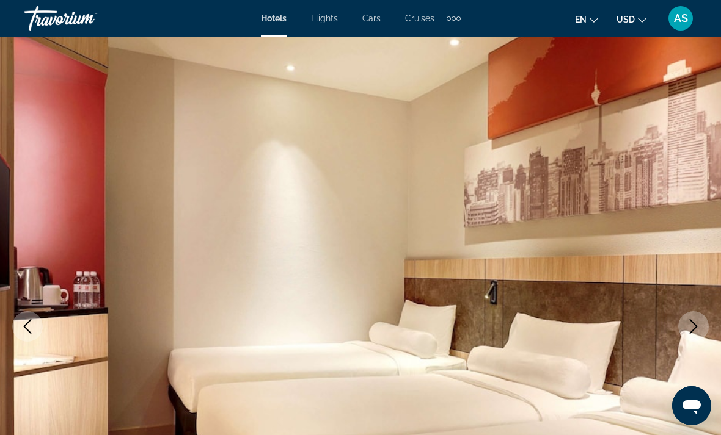
click at [694, 332] on icon "Next image" at bounding box center [693, 326] width 15 height 15
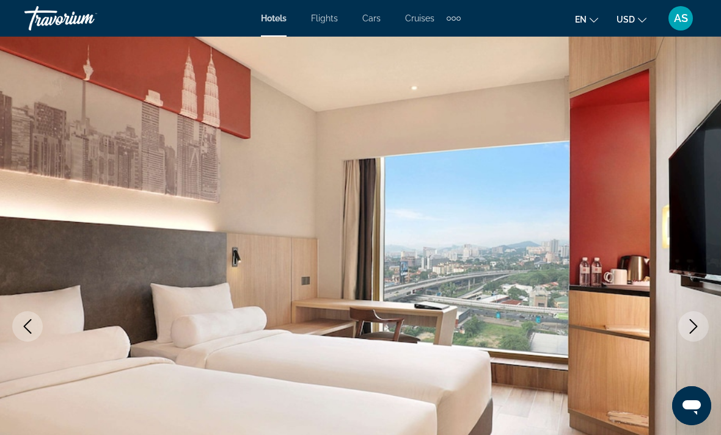
click at [694, 337] on button "Next image" at bounding box center [693, 326] width 31 height 31
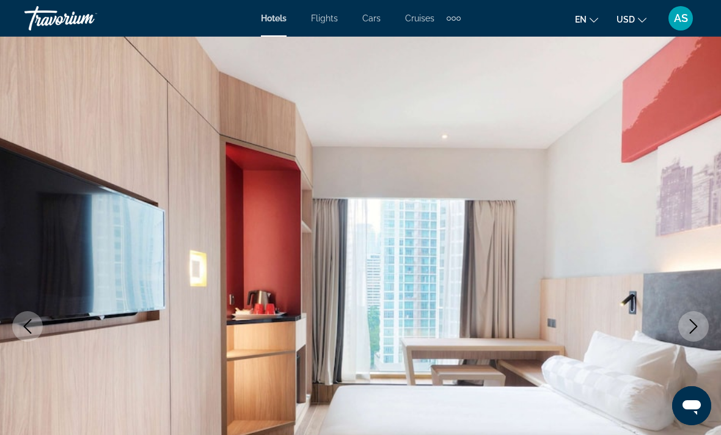
click at [693, 327] on icon "Next image" at bounding box center [693, 326] width 15 height 15
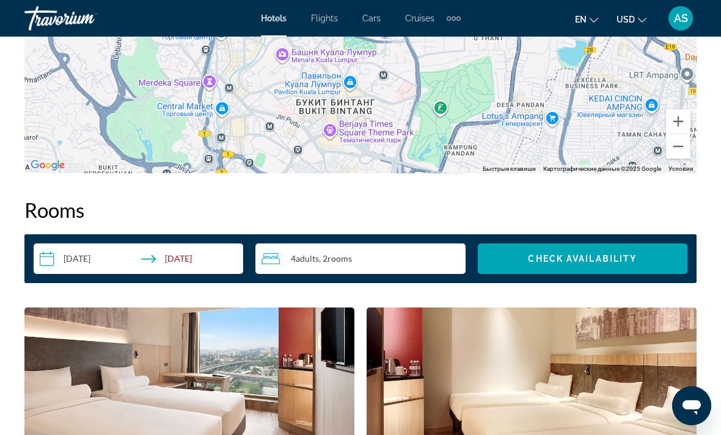
scroll to position [1625, 0]
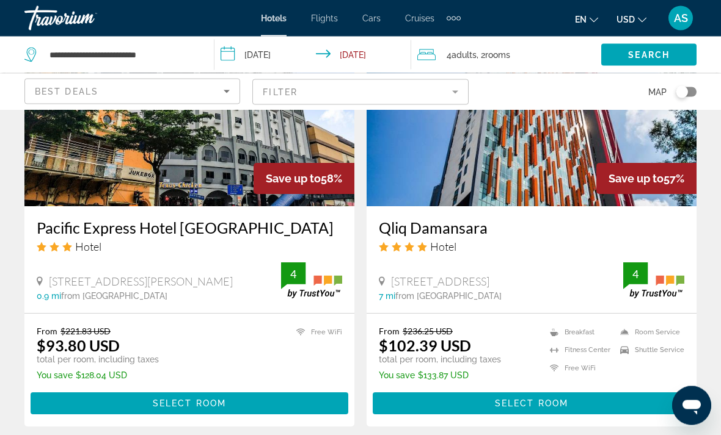
scroll to position [1925, 0]
click at [645, 410] on span "Main content" at bounding box center [532, 403] width 318 height 29
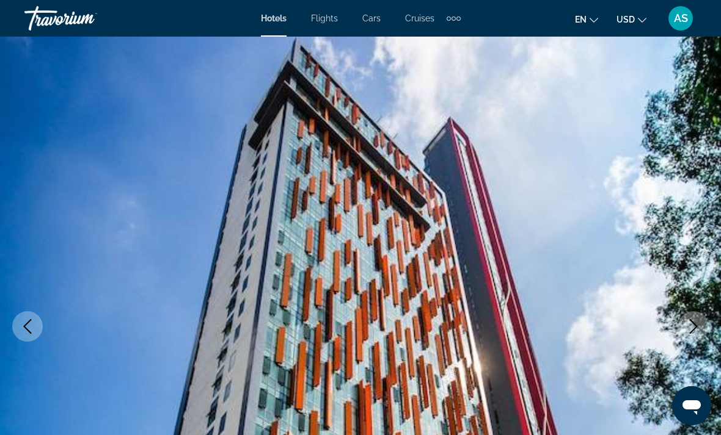
click at [696, 335] on button "Next image" at bounding box center [693, 326] width 31 height 31
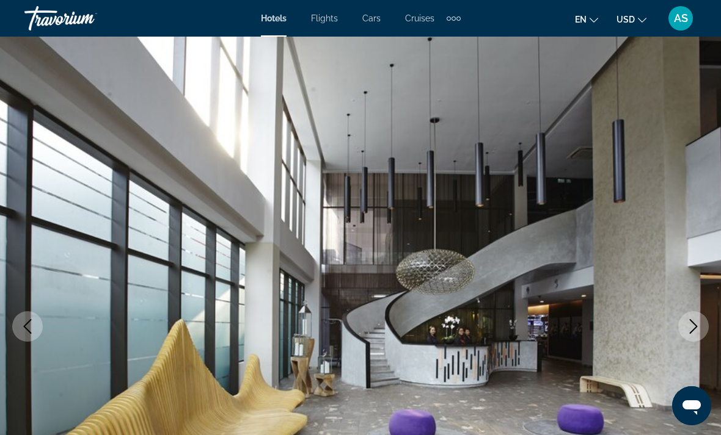
click at [693, 329] on icon "Next image" at bounding box center [693, 326] width 15 height 15
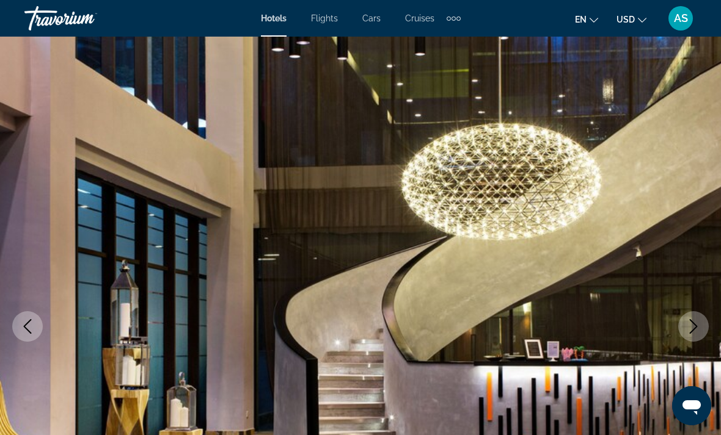
click at [691, 331] on icon "Next image" at bounding box center [693, 326] width 15 height 15
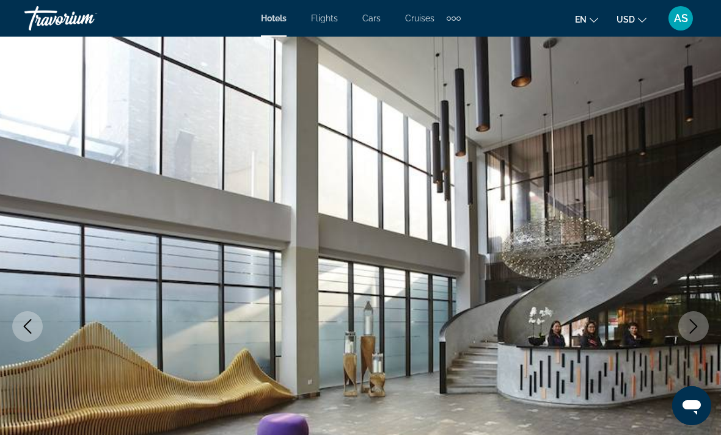
click at [692, 332] on icon "Next image" at bounding box center [693, 326] width 15 height 15
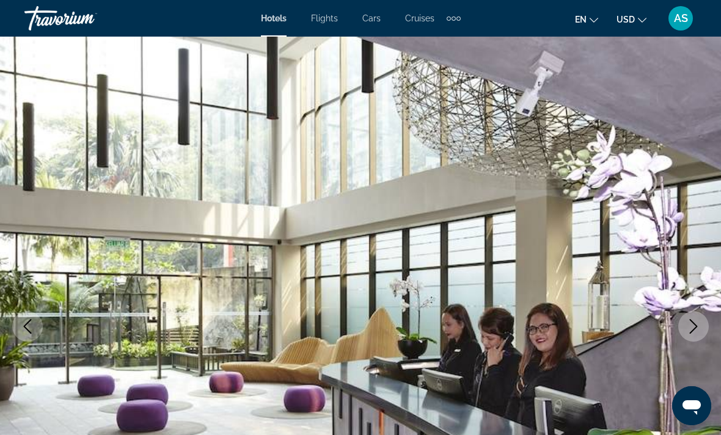
click at [696, 324] on icon "Next image" at bounding box center [693, 326] width 15 height 15
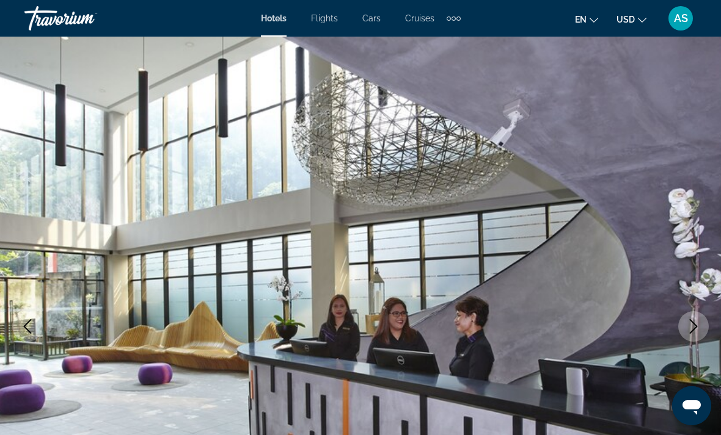
click at [693, 329] on icon "Next image" at bounding box center [693, 326] width 15 height 15
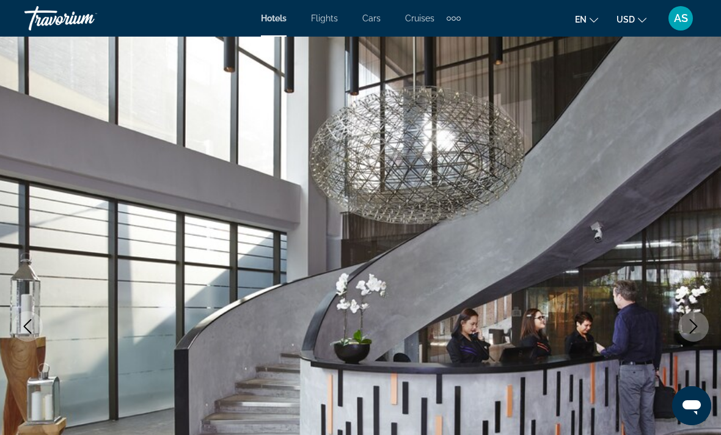
click at [684, 342] on img "Main content" at bounding box center [360, 327] width 721 height 580
click at [693, 329] on icon "Next image" at bounding box center [693, 326] width 15 height 15
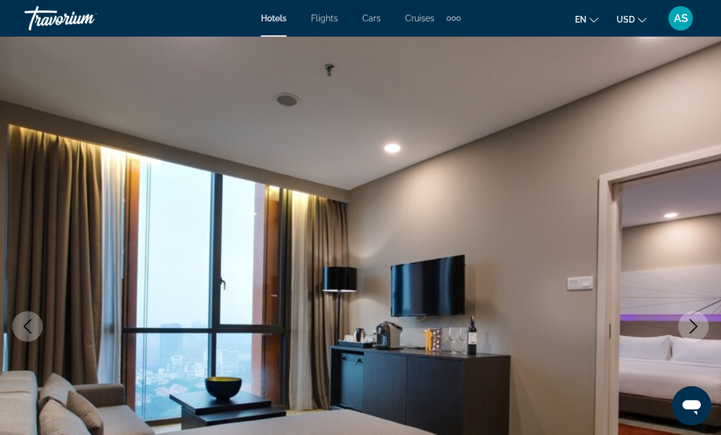
click at [701, 313] on button "Next image" at bounding box center [693, 326] width 31 height 31
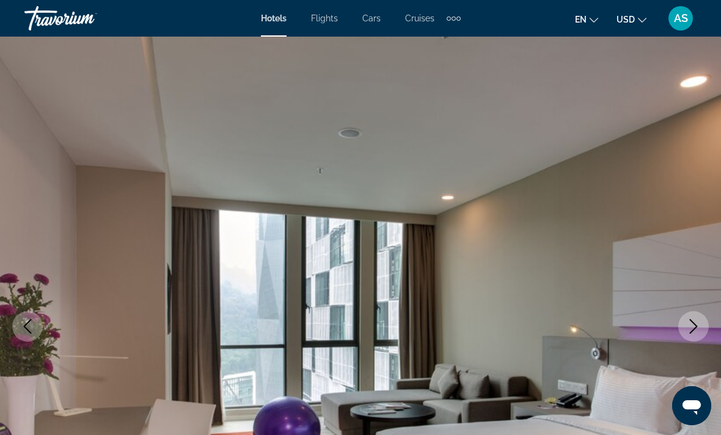
click at [701, 312] on img "Main content" at bounding box center [360, 327] width 721 height 580
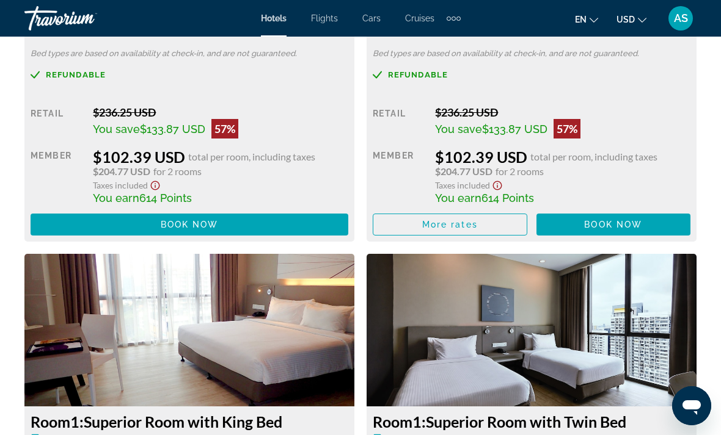
scroll to position [2159, 0]
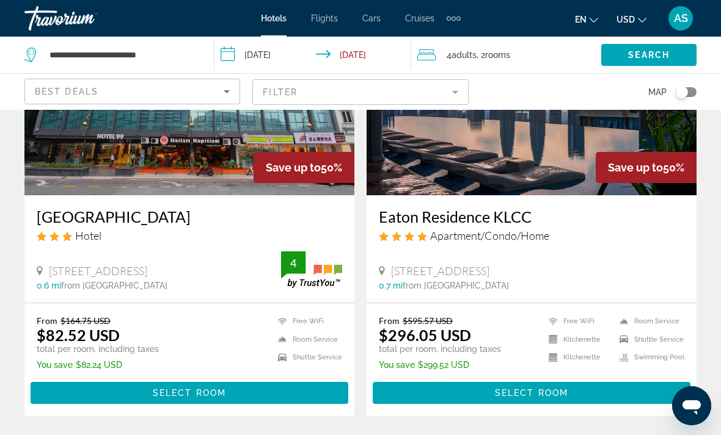
scroll to position [2400, 0]
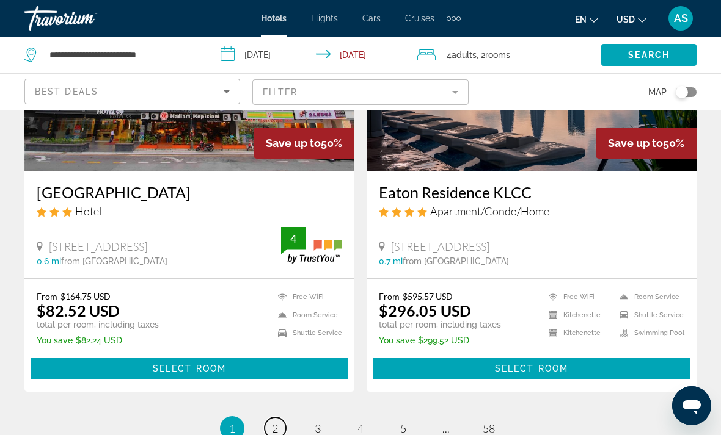
click at [272, 426] on span "2" at bounding box center [275, 428] width 6 height 13
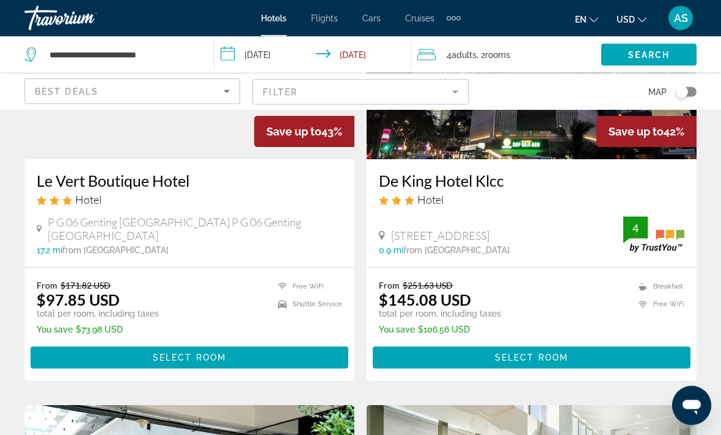
scroll to position [629, 0]
click at [647, 356] on span "Main content" at bounding box center [532, 357] width 318 height 29
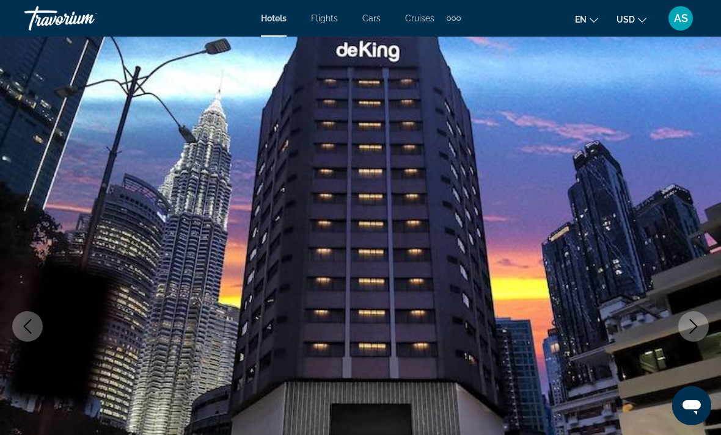
click at [693, 324] on icon "Next image" at bounding box center [693, 326] width 15 height 15
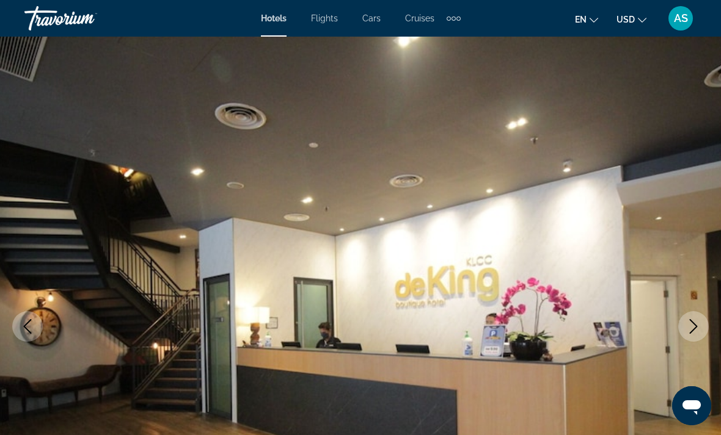
click at [691, 321] on icon "Next image" at bounding box center [694, 326] width 8 height 15
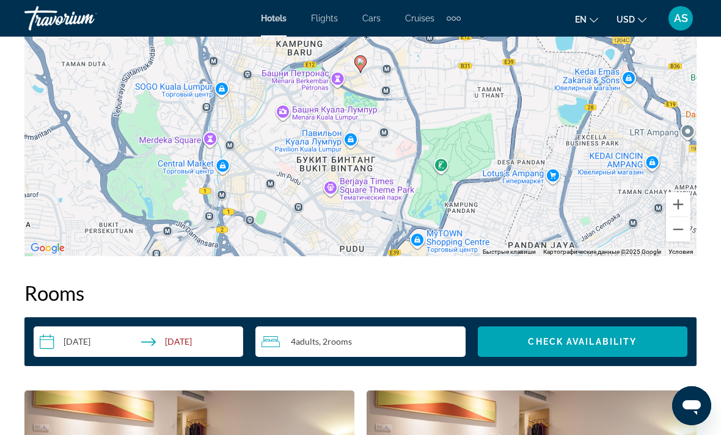
scroll to position [1551, 0]
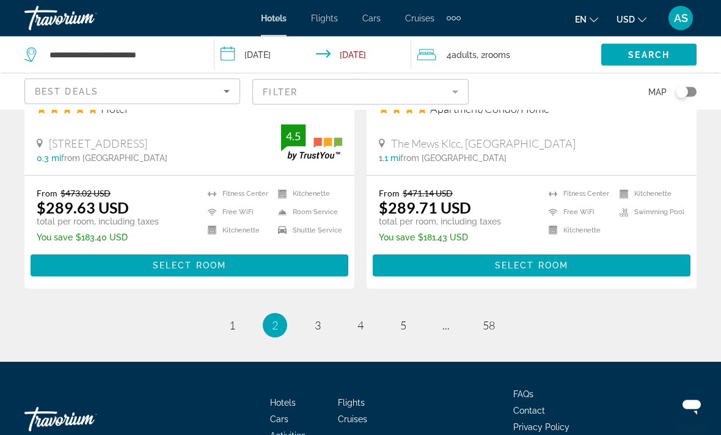
scroll to position [2521, 0]
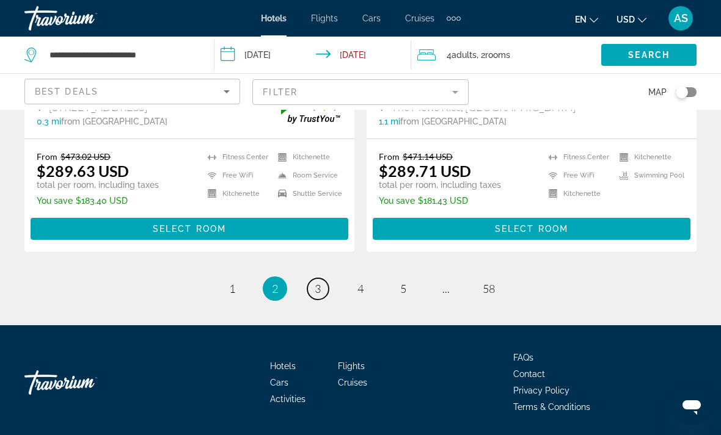
click at [314, 297] on link "page 3" at bounding box center [317, 289] width 21 height 21
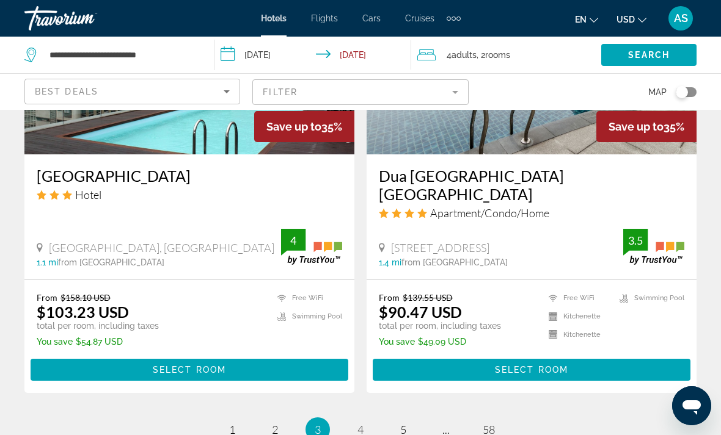
scroll to position [2521, 0]
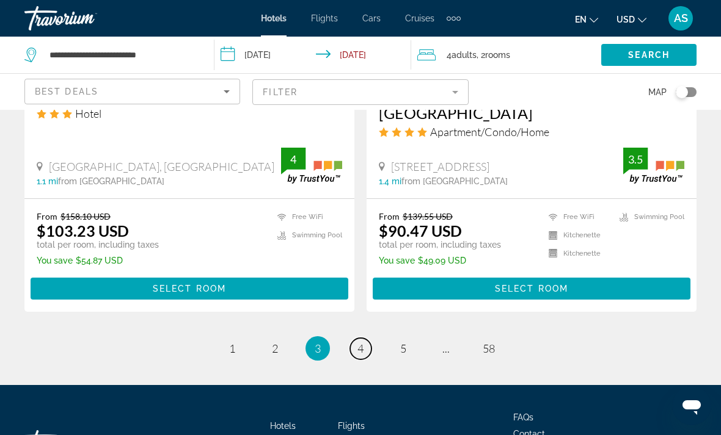
click at [359, 342] on span "4" at bounding box center [360, 348] width 6 height 13
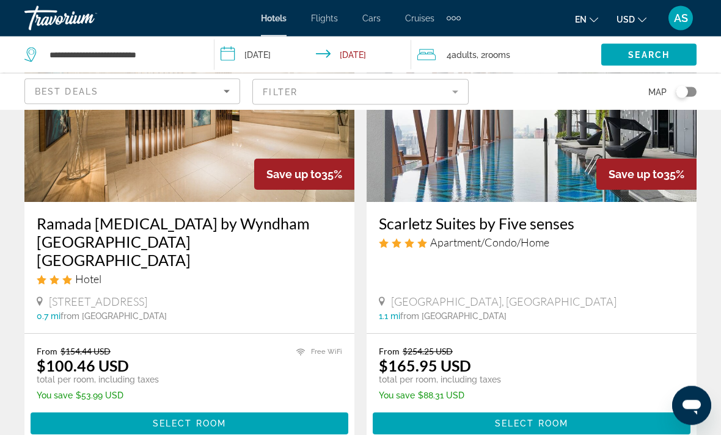
scroll to position [146, 0]
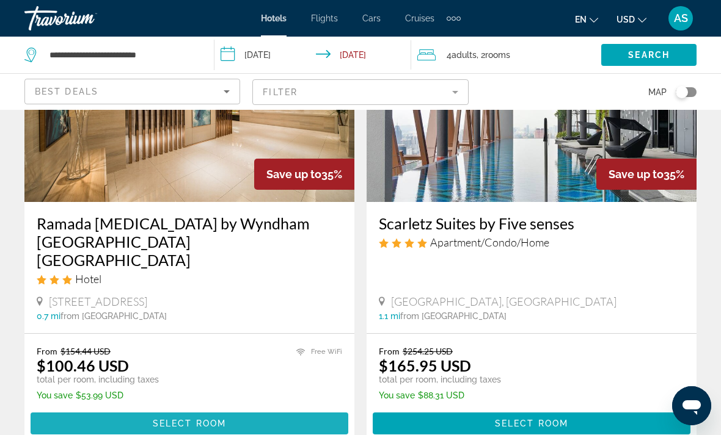
click at [301, 409] on span "Main content" at bounding box center [190, 423] width 318 height 29
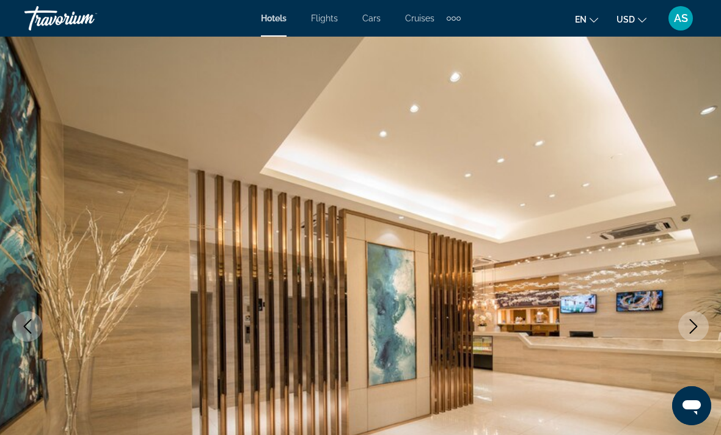
click at [691, 330] on icon "Next image" at bounding box center [693, 326] width 15 height 15
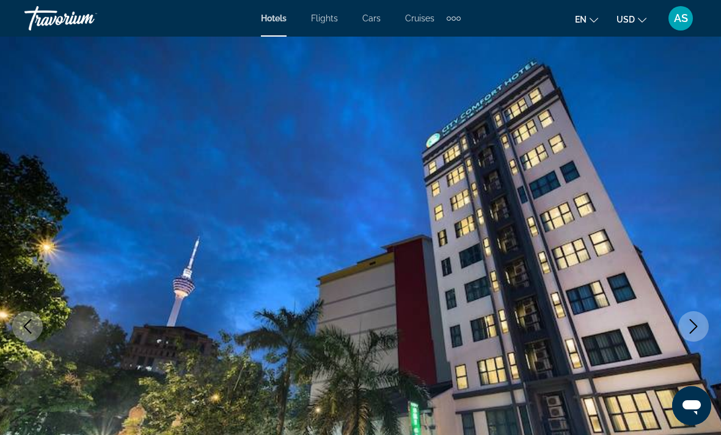
click at [689, 332] on icon "Next image" at bounding box center [693, 326] width 15 height 15
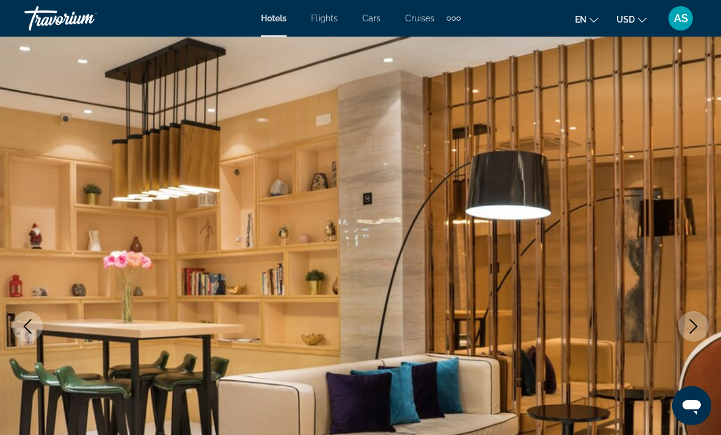
click at [689, 329] on icon "Next image" at bounding box center [693, 326] width 15 height 15
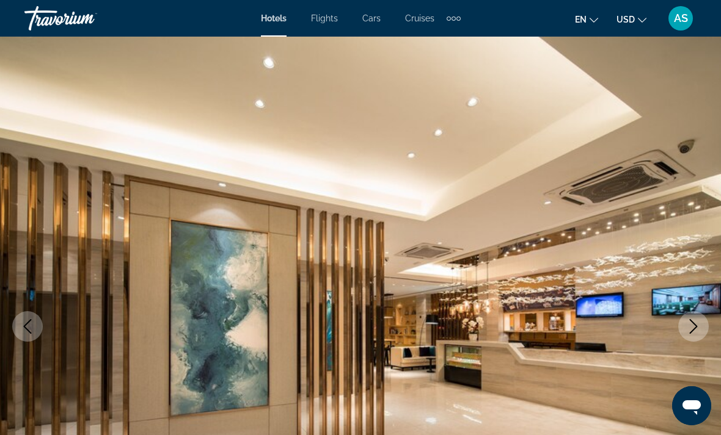
click at [694, 314] on button "Next image" at bounding box center [693, 326] width 31 height 31
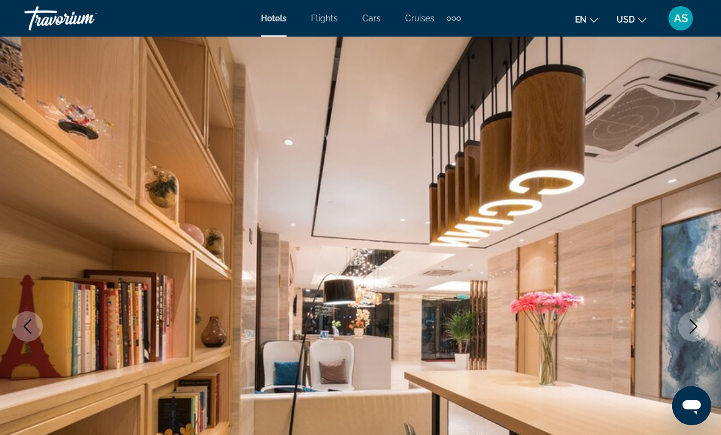
click at [687, 330] on icon "Next image" at bounding box center [693, 326] width 15 height 15
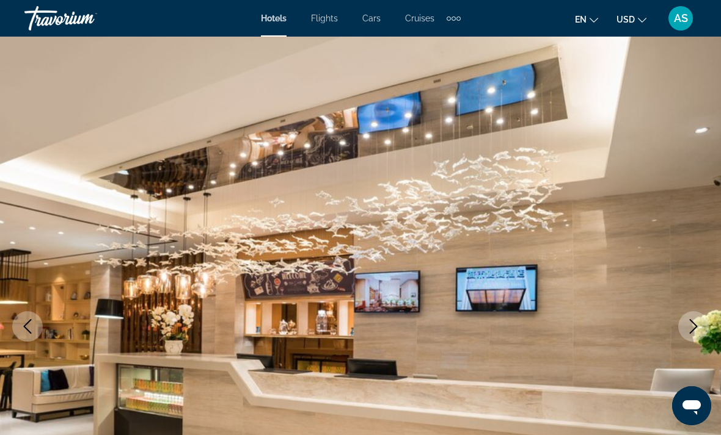
click at [684, 337] on button "Next image" at bounding box center [693, 326] width 31 height 31
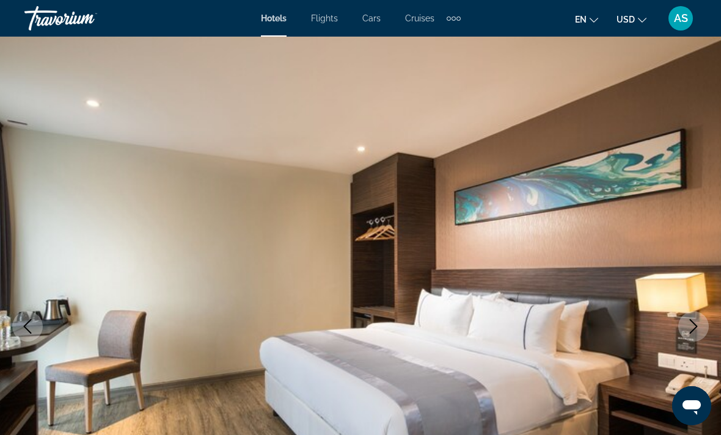
click at [690, 329] on icon "Next image" at bounding box center [693, 326] width 15 height 15
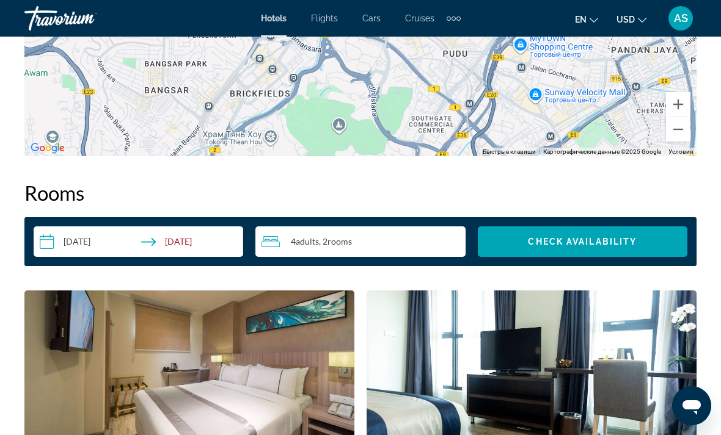
scroll to position [1652, 0]
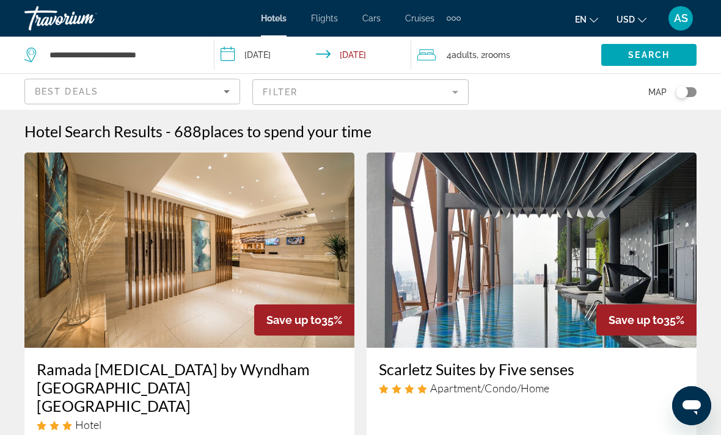
click at [415, 88] on mat-form-field "Filter" at bounding box center [360, 92] width 216 height 26
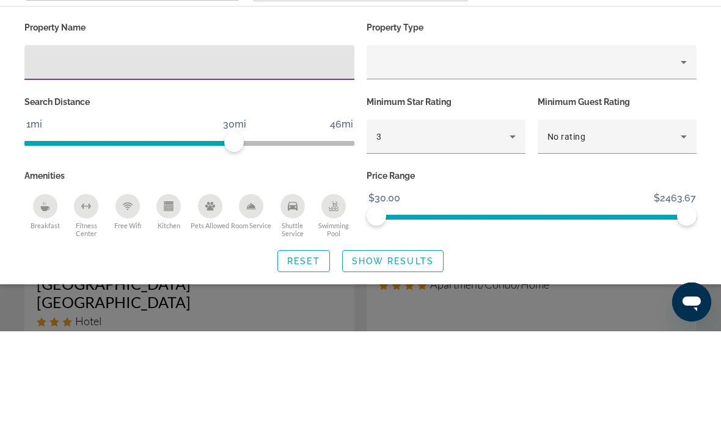
click at [484, 233] on div "3" at bounding box center [442, 240] width 133 height 15
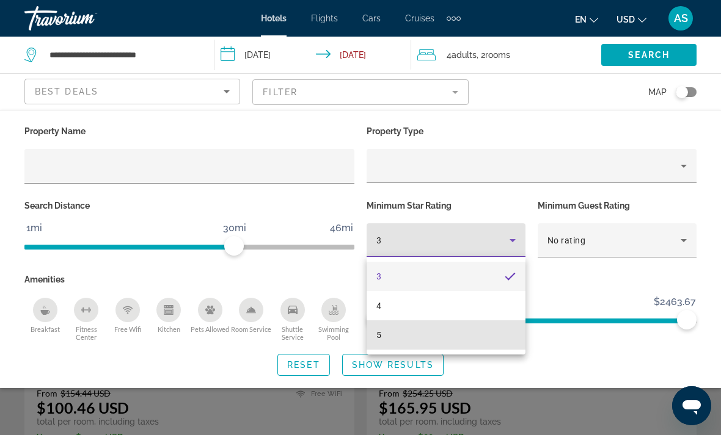
click at [409, 334] on mat-option "5" at bounding box center [445, 335] width 159 height 29
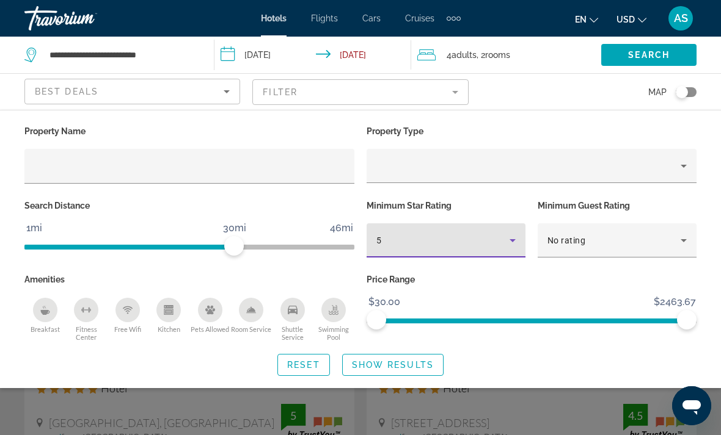
click at [387, 365] on span "Show Results" at bounding box center [393, 365] width 82 height 10
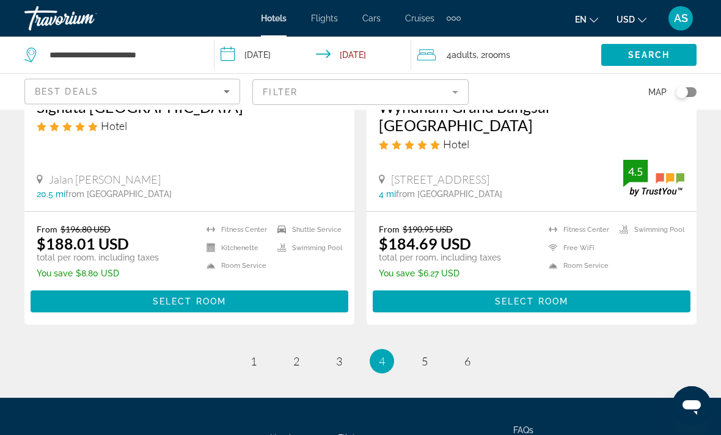
scroll to position [2523, 0]
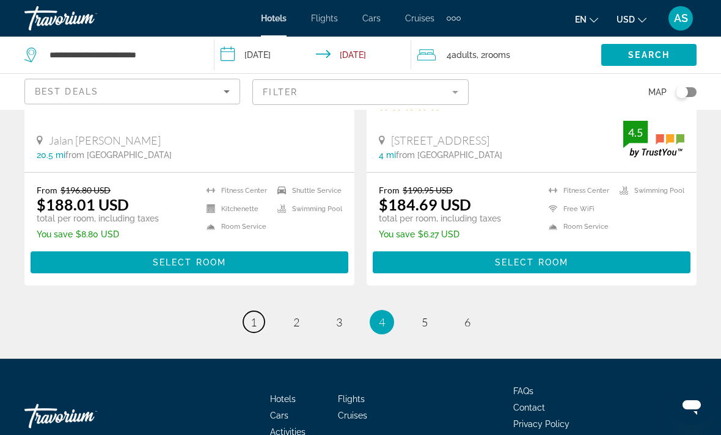
click at [249, 311] on link "page 1" at bounding box center [253, 321] width 21 height 21
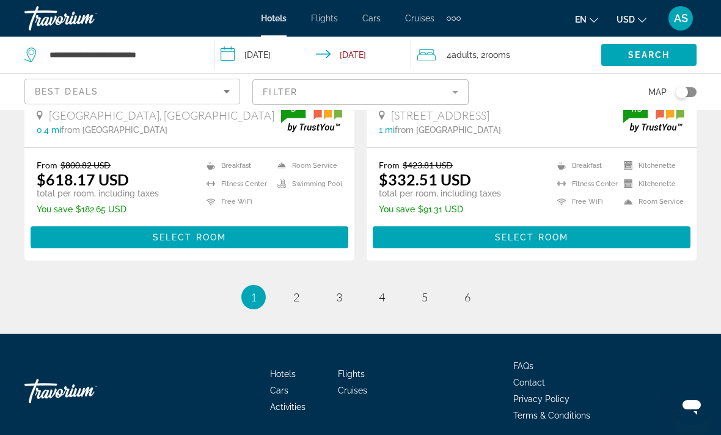
scroll to position [2522, 0]
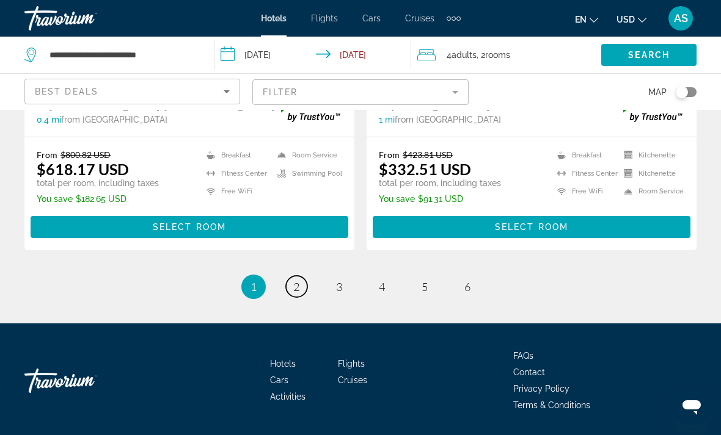
click at [293, 297] on link "page 2" at bounding box center [296, 286] width 21 height 21
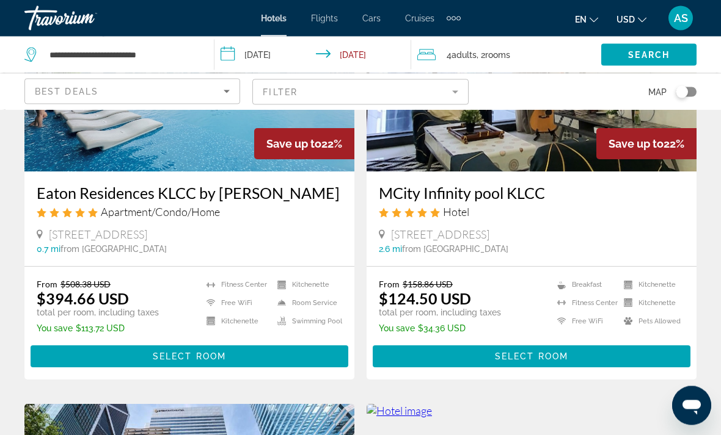
scroll to position [177, 0]
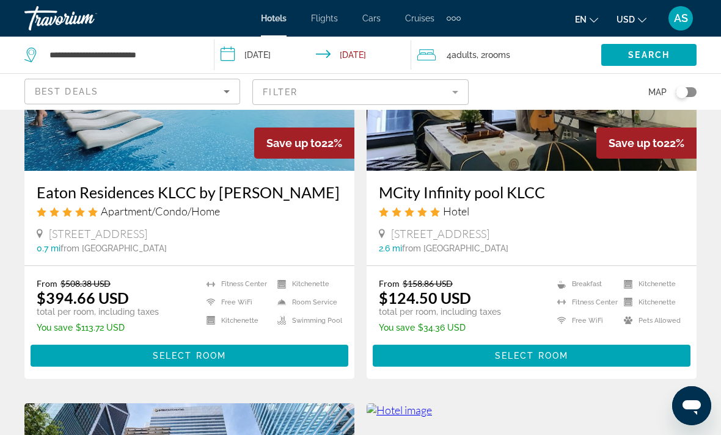
click at [651, 352] on span "Main content" at bounding box center [532, 355] width 318 height 29
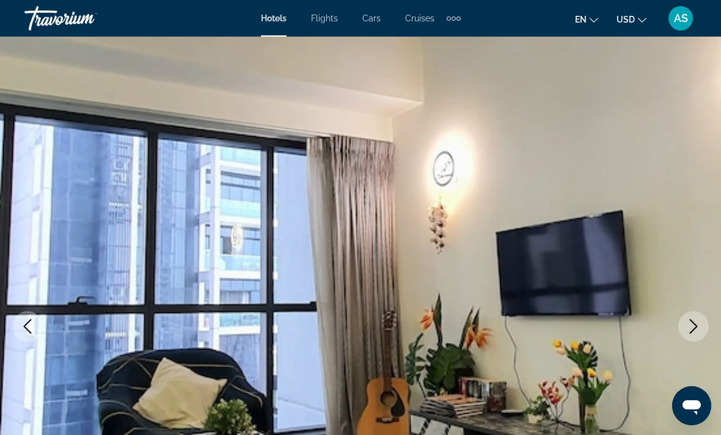
click at [694, 326] on icon "Next image" at bounding box center [693, 326] width 15 height 15
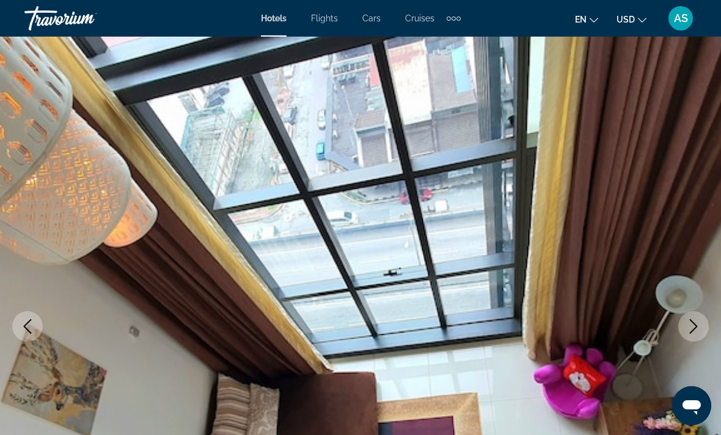
click at [693, 330] on icon "Next image" at bounding box center [694, 326] width 8 height 15
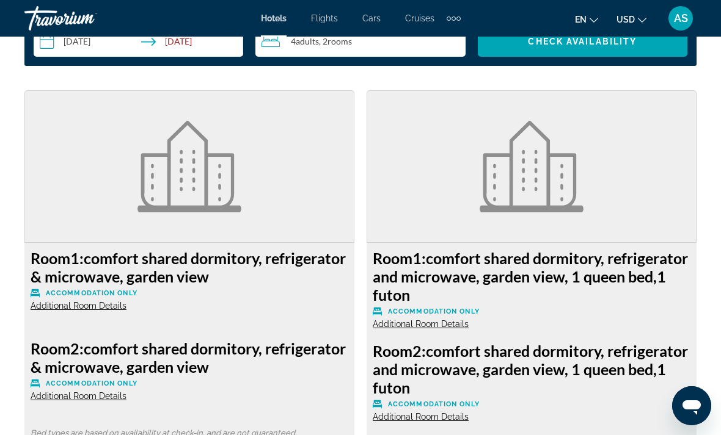
scroll to position [1766, 0]
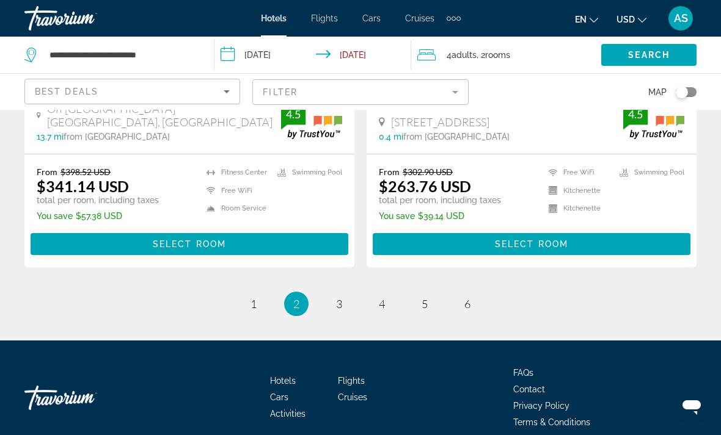
scroll to position [2546, 0]
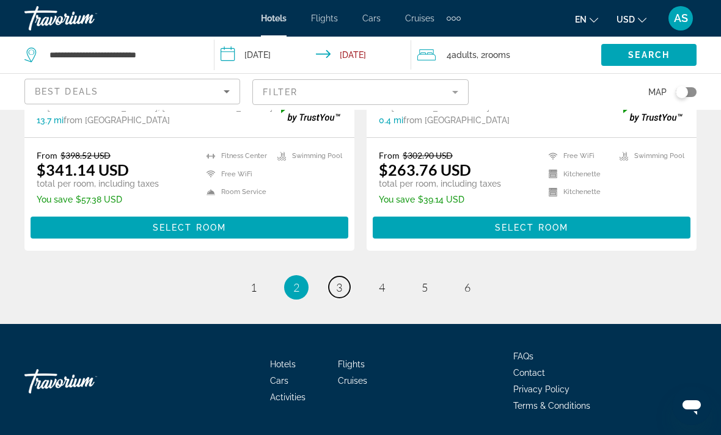
click at [337, 297] on link "page 3" at bounding box center [339, 287] width 21 height 21
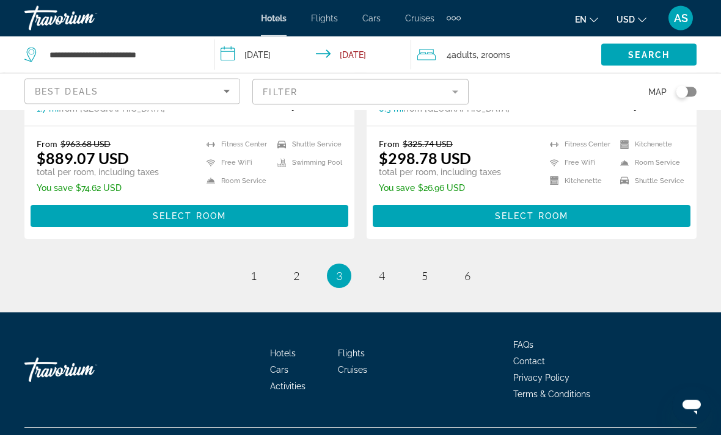
scroll to position [2576, 0]
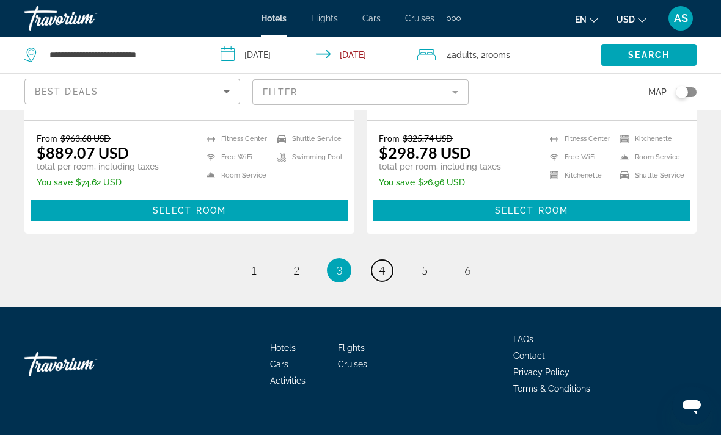
click at [379, 277] on span "4" at bounding box center [382, 270] width 6 height 13
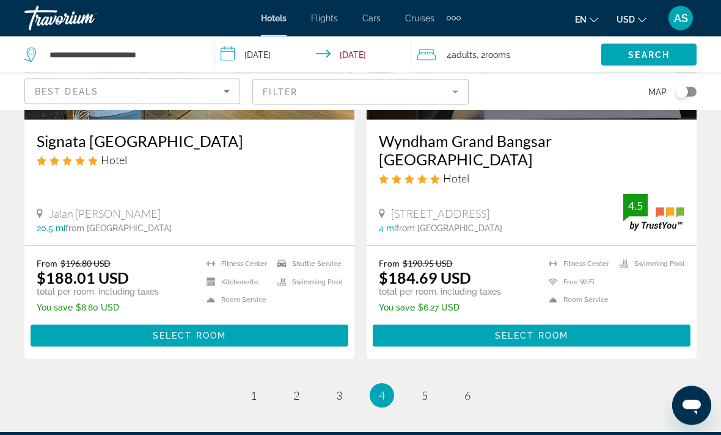
scroll to position [2523, 0]
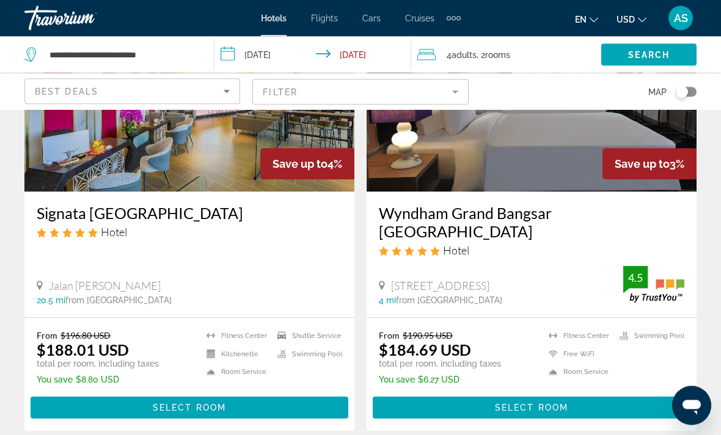
click at [650, 394] on span "Main content" at bounding box center [532, 408] width 318 height 29
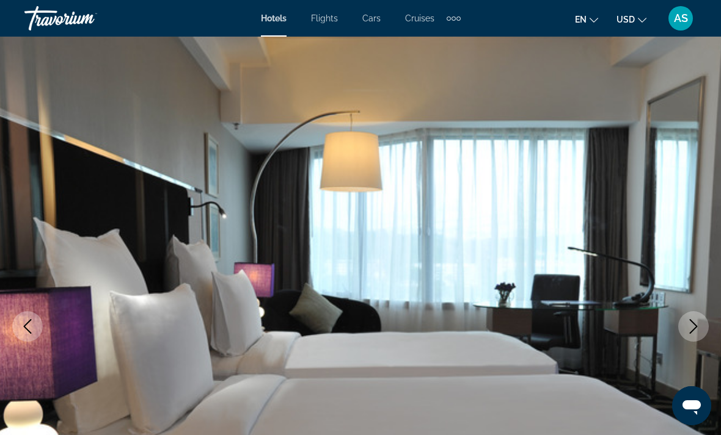
click at [699, 322] on icon "Next image" at bounding box center [693, 326] width 15 height 15
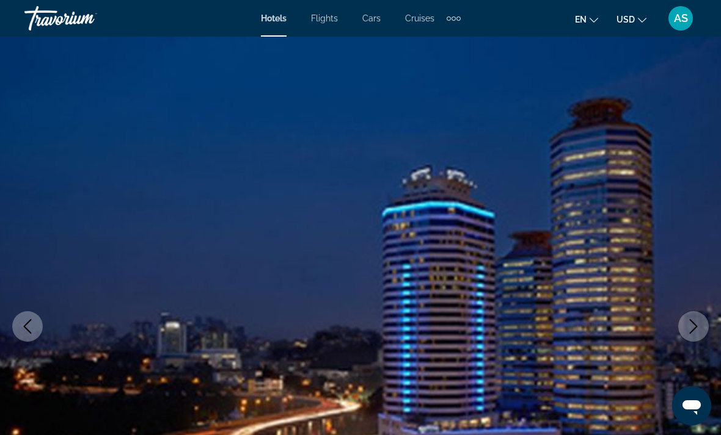
click at [682, 336] on button "Next image" at bounding box center [693, 326] width 31 height 31
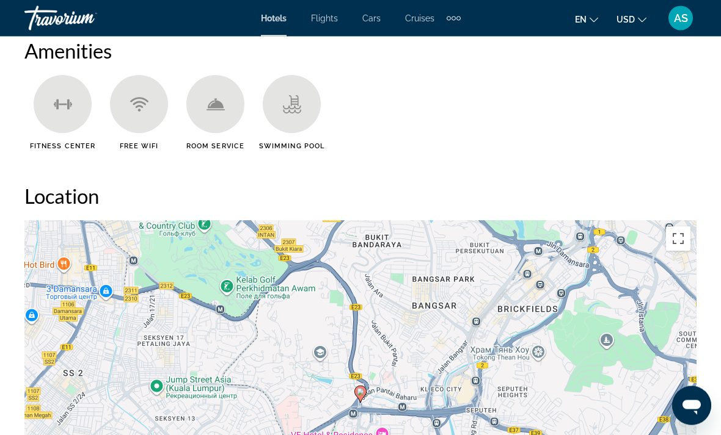
scroll to position [1200, 0]
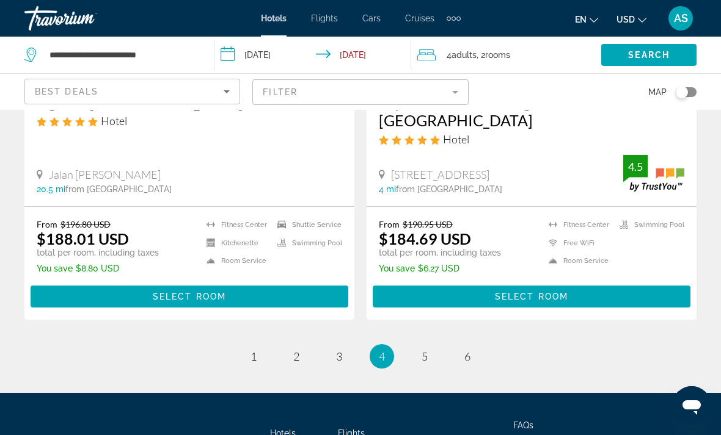
scroll to position [2523, 0]
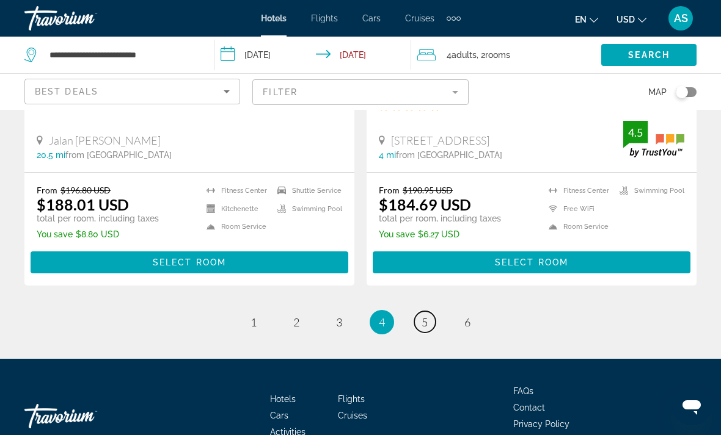
click at [420, 311] on link "page 5" at bounding box center [424, 321] width 21 height 21
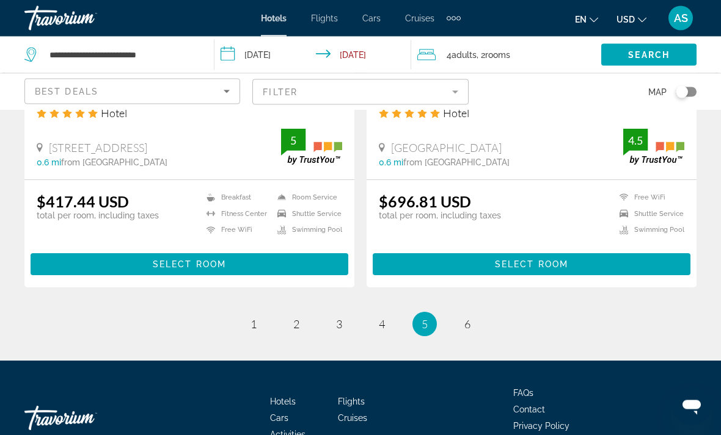
scroll to position [2541, 0]
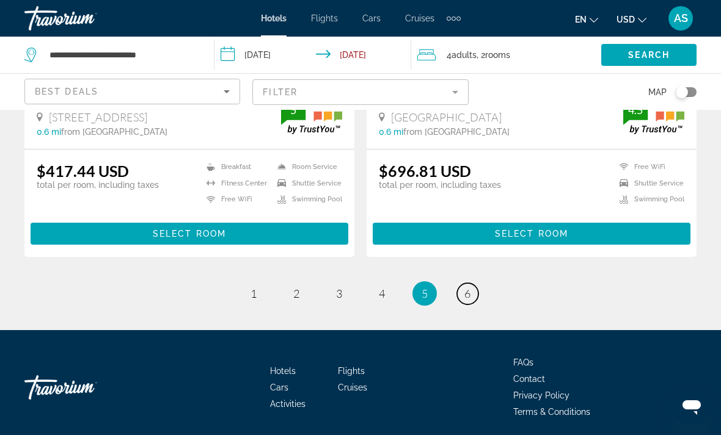
click at [459, 293] on link "page 6" at bounding box center [467, 293] width 21 height 21
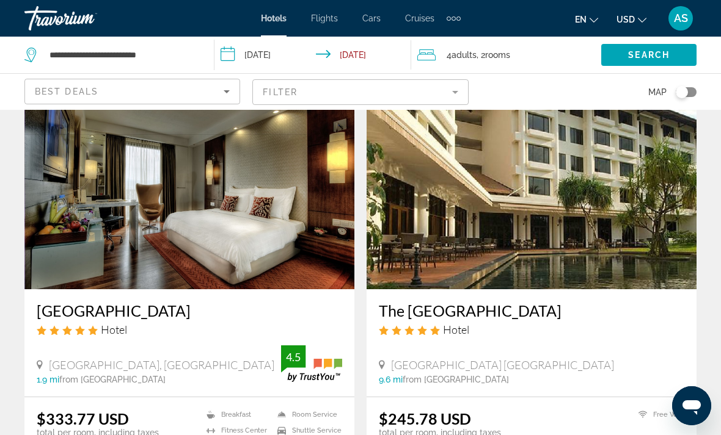
scroll to position [950, 0]
